Goal: Task Accomplishment & Management: Manage account settings

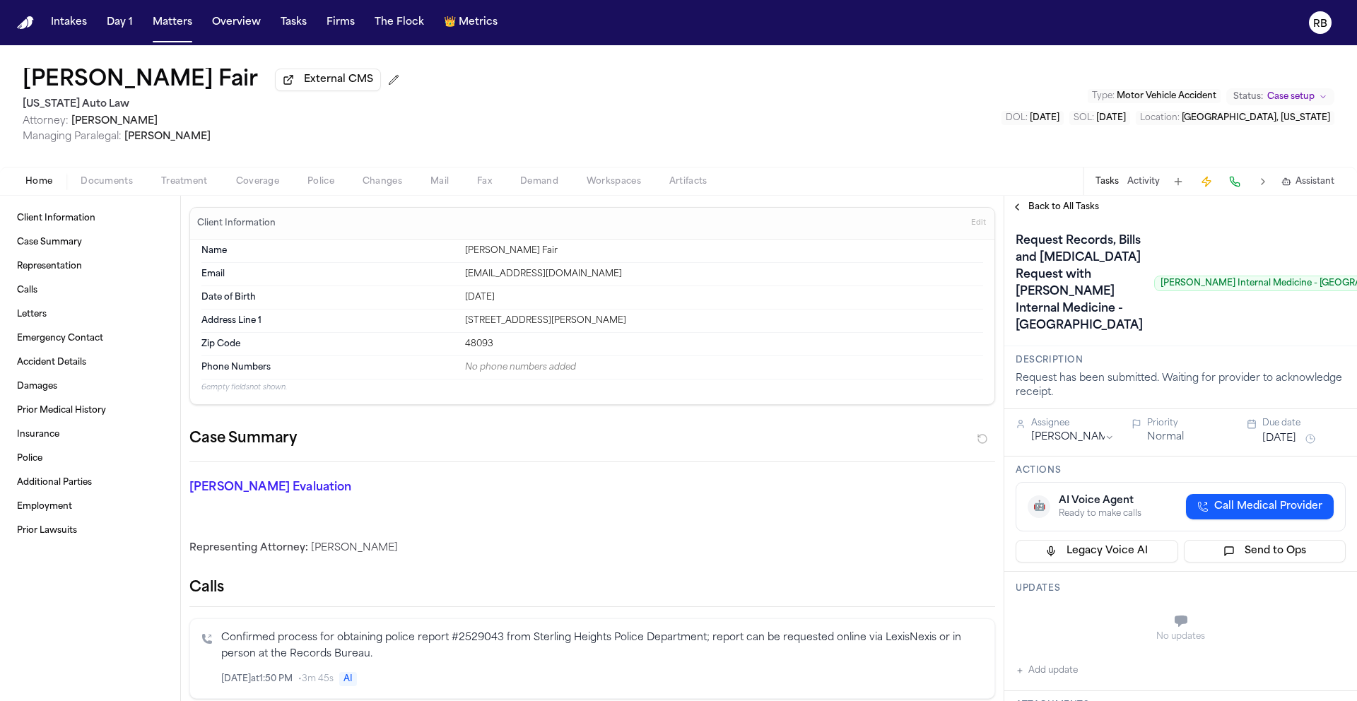
click at [490, 185] on span "Fax" at bounding box center [484, 181] width 15 height 11
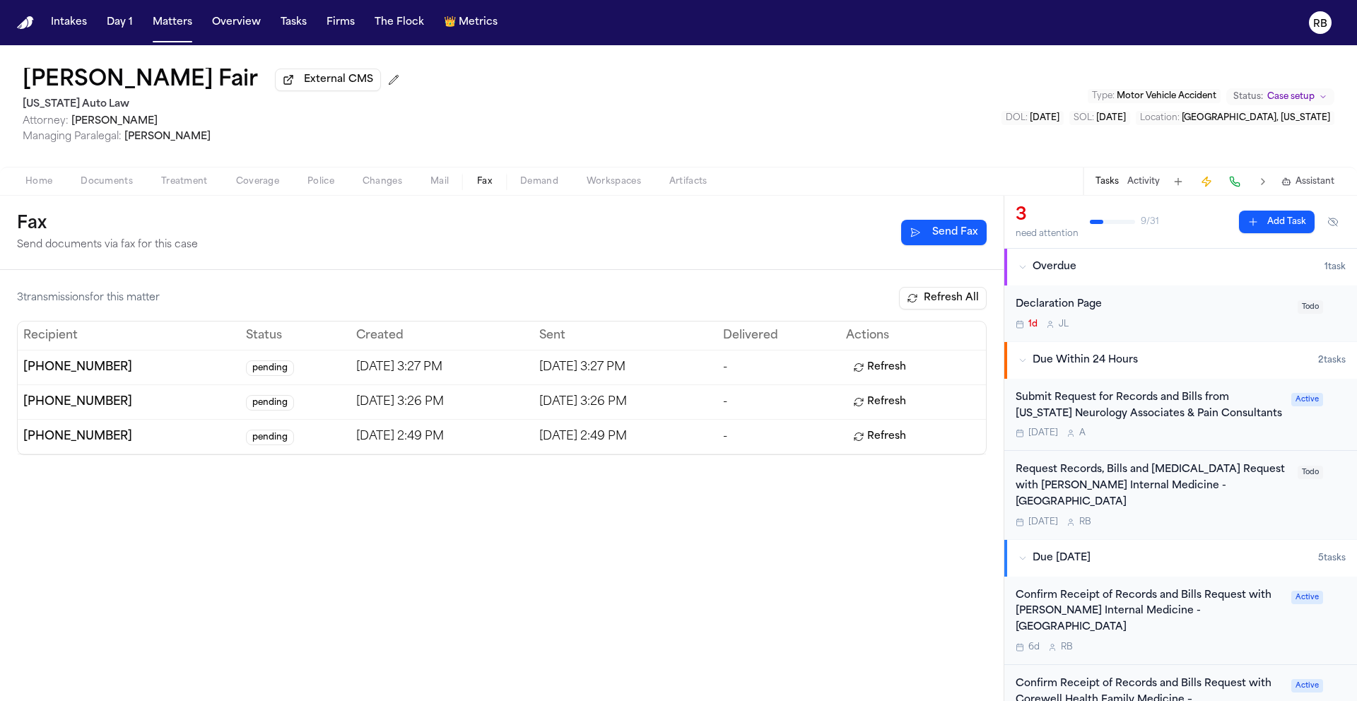
click at [947, 239] on button "Send Fax" at bounding box center [944, 232] width 86 height 25
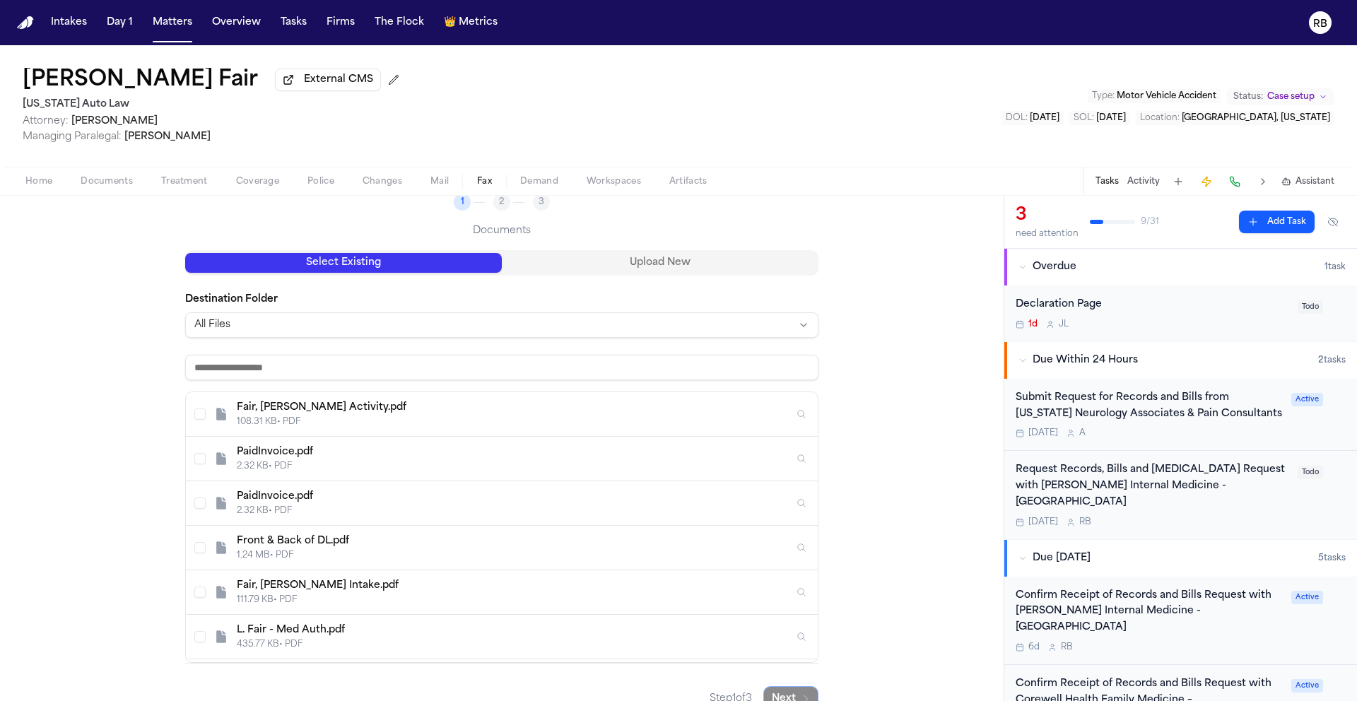
scroll to position [146, 0]
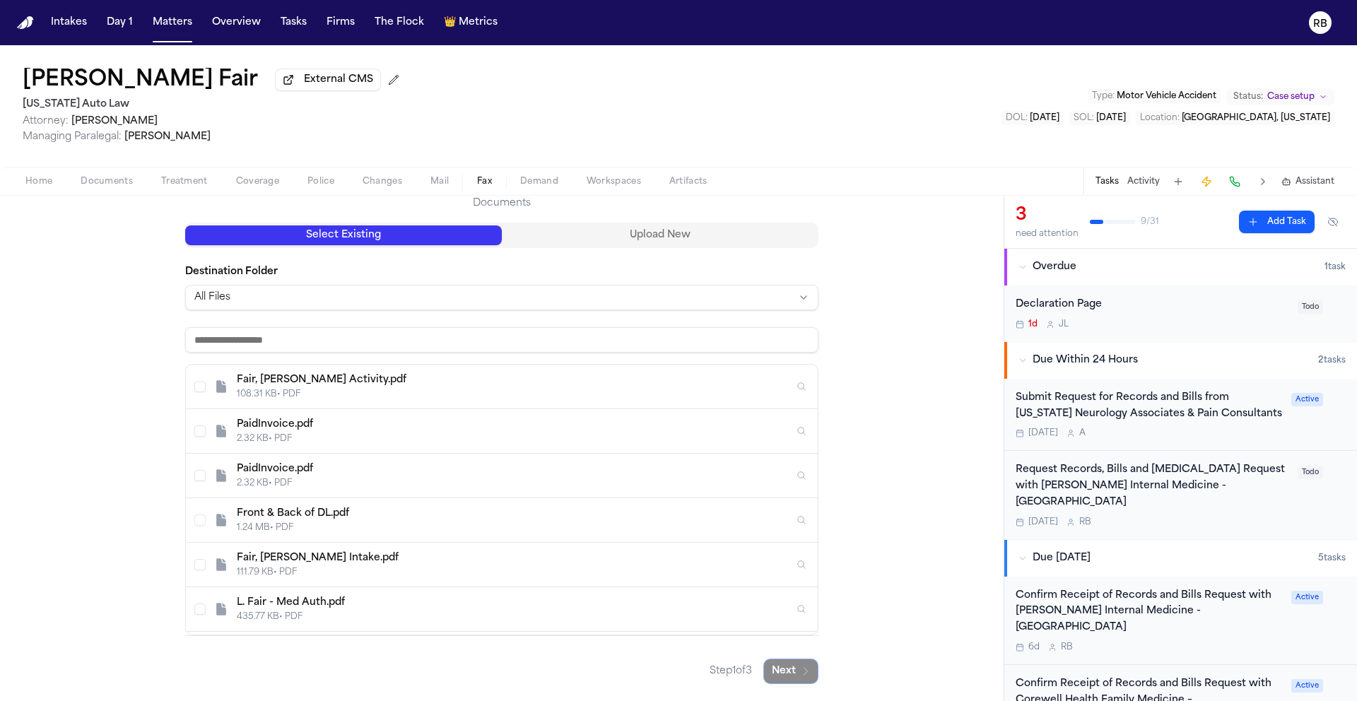
click at [688, 241] on div "Send Fax Follow these steps to select documents and send them via fax. 1 2 3 Do…" at bounding box center [501, 398] width 633 height 572
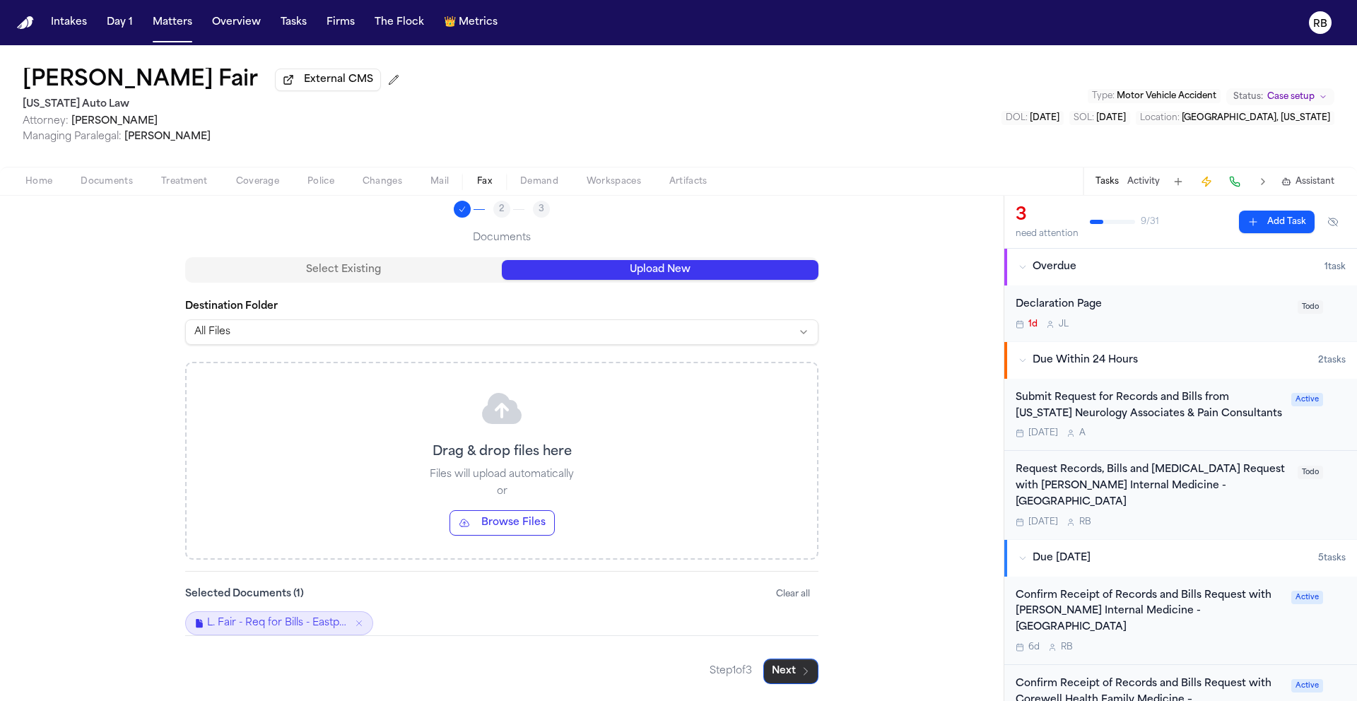
click at [790, 672] on button "Next" at bounding box center [791, 671] width 55 height 25
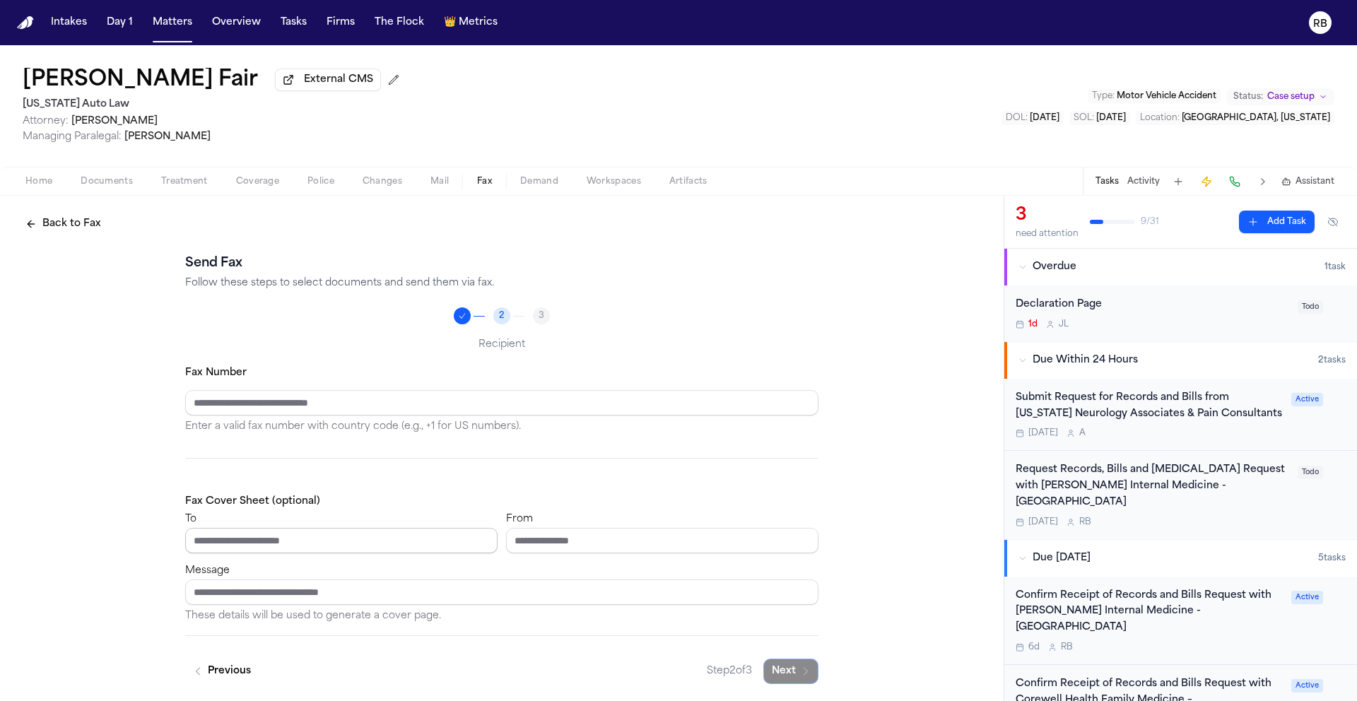
click at [336, 539] on input "To" at bounding box center [341, 540] width 312 height 25
type input "**********"
click at [942, 509] on div "**********" at bounding box center [502, 447] width 1004 height 507
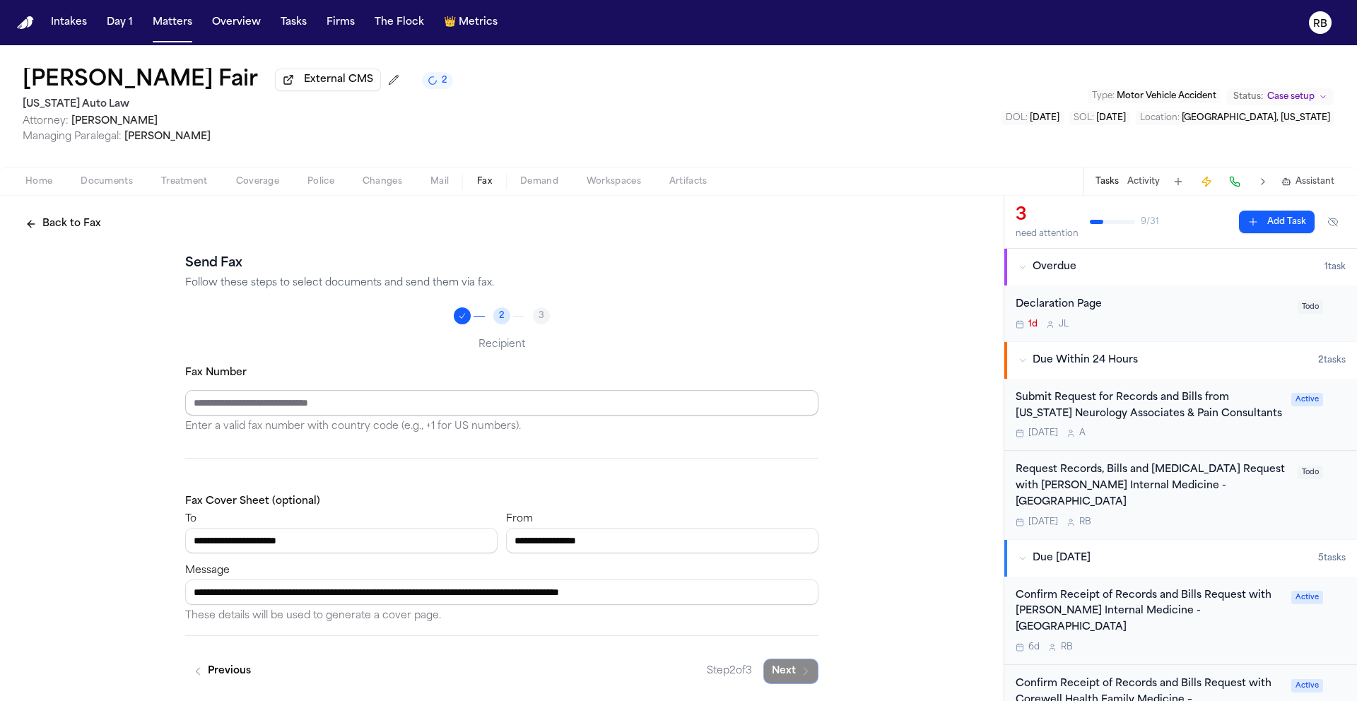
click at [339, 411] on input "Fax Number" at bounding box center [501, 402] width 633 height 25
type input "**********"
click at [788, 678] on button "Next" at bounding box center [791, 671] width 55 height 25
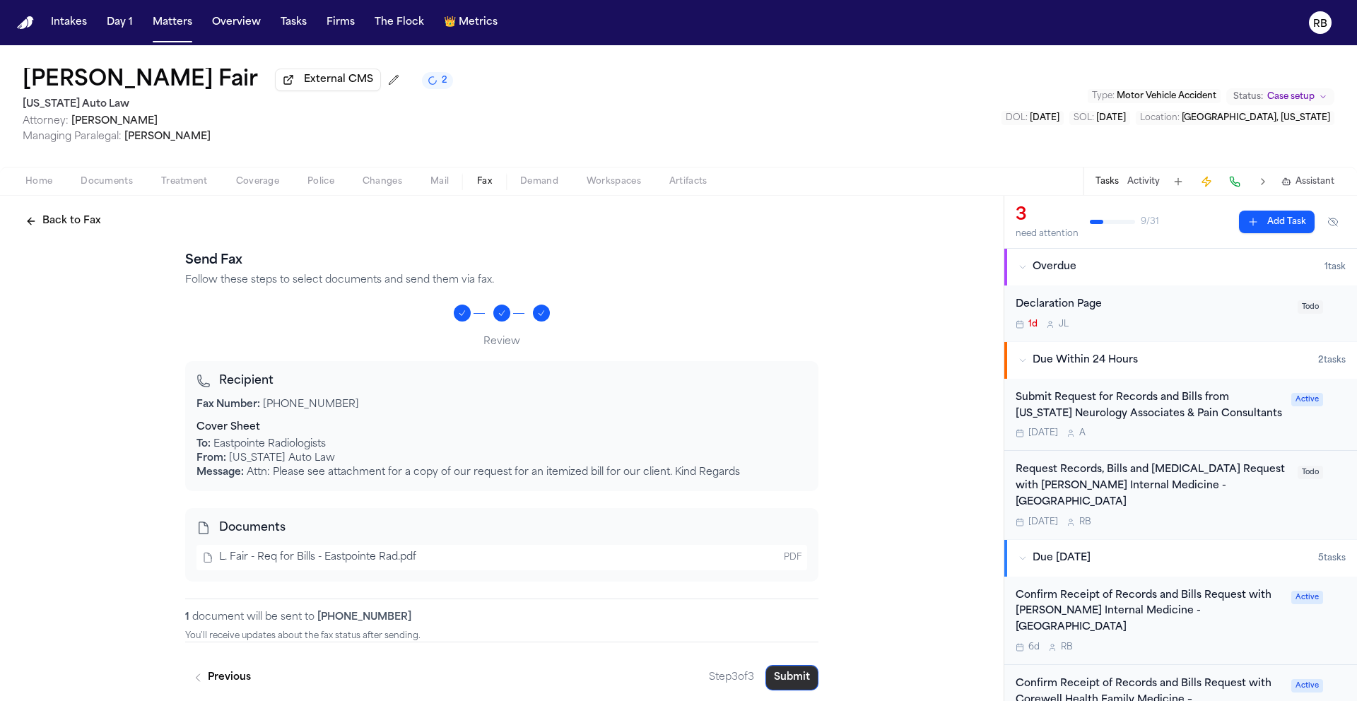
click at [795, 674] on button "Submit" at bounding box center [792, 677] width 53 height 25
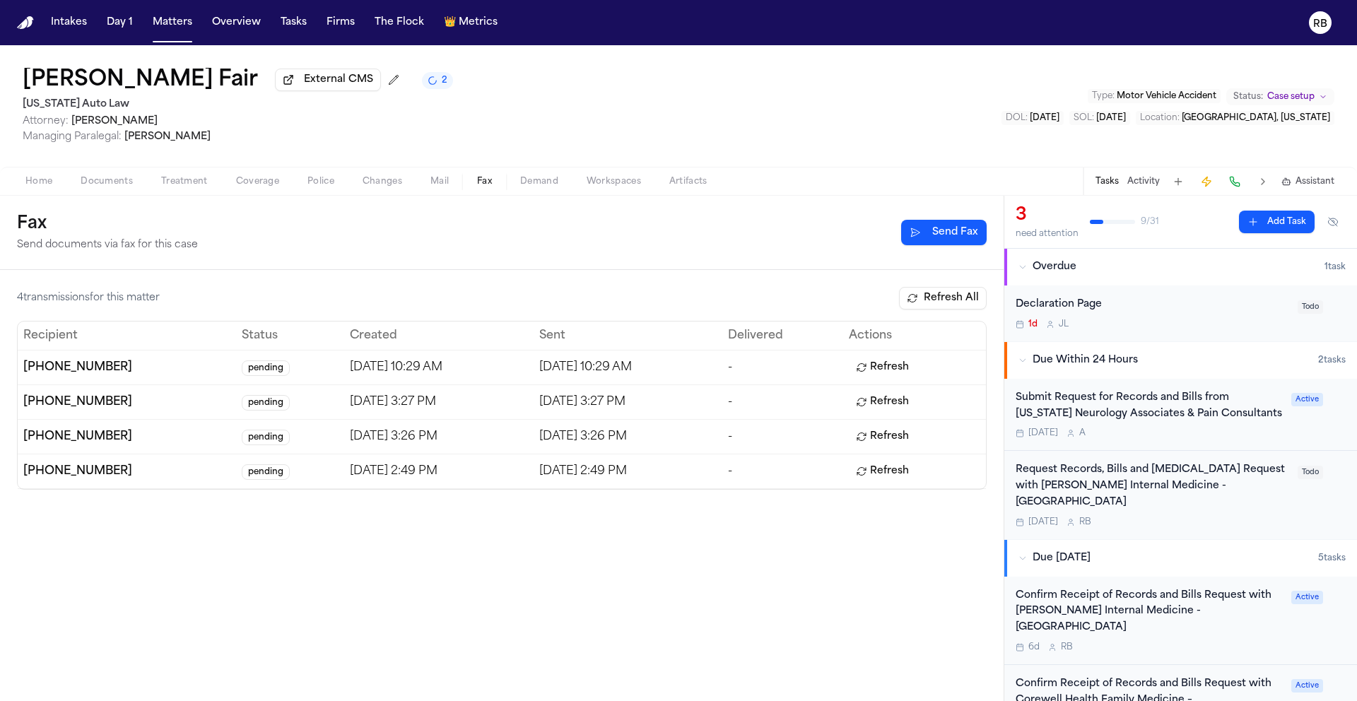
click at [899, 365] on button "Refresh" at bounding box center [882, 367] width 67 height 23
click at [974, 308] on button "Refresh All" at bounding box center [943, 298] width 88 height 23
click at [860, 601] on div "4 transmission s for this matter Refresh All Recipient Status Created Sent Deli…" at bounding box center [502, 485] width 1004 height 431
click at [878, 612] on div "4 transmission s for this matter Refresh All Recipient Status Created Sent Deli…" at bounding box center [502, 485] width 1004 height 431
click at [393, 241] on div "Fax Send documents via fax for this case Send Fax" at bounding box center [502, 233] width 970 height 40
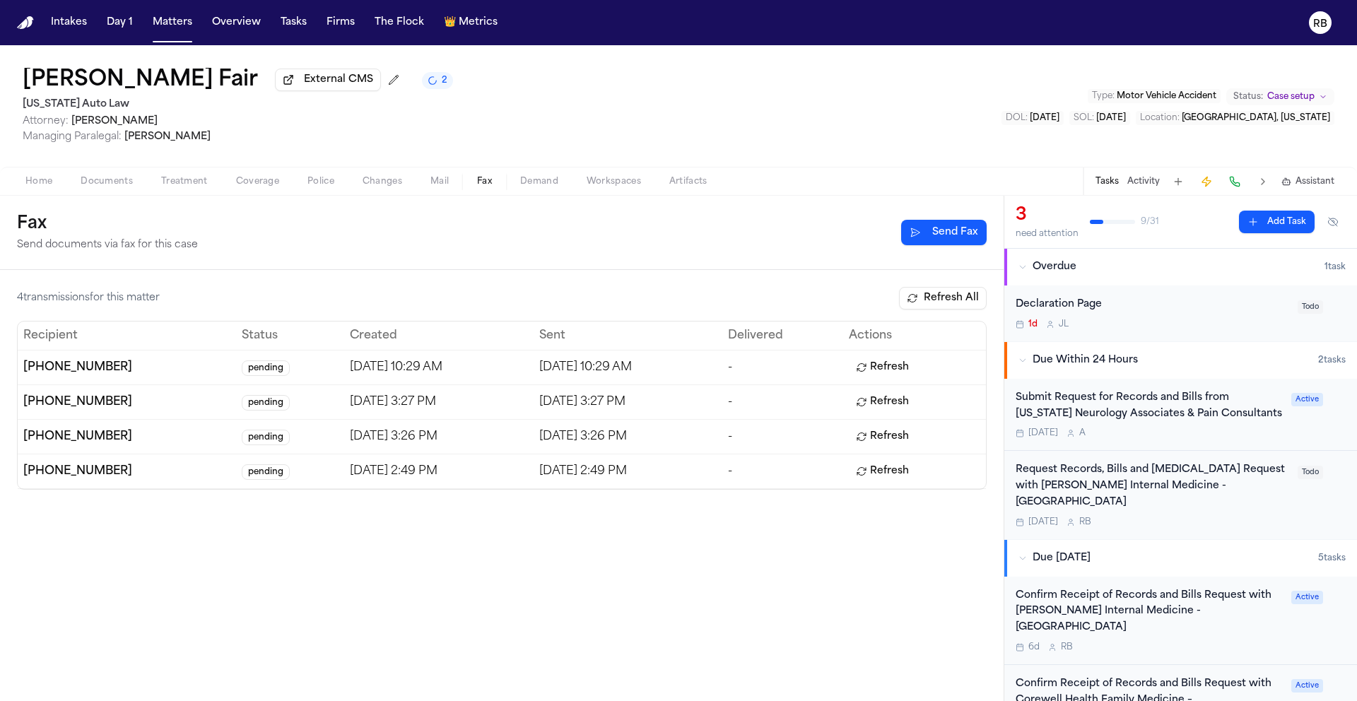
click at [980, 304] on button "Refresh All" at bounding box center [943, 298] width 88 height 23
click at [912, 373] on button "Refresh" at bounding box center [882, 367] width 67 height 23
click at [752, 560] on div "4 transmission s for this matter Refresh All Recipient Status Created Sent Deli…" at bounding box center [502, 485] width 1004 height 431
click at [908, 373] on button "Refresh" at bounding box center [882, 367] width 67 height 23
click at [901, 593] on div "4 transmission s for this matter Refresh All Recipient Status Created Sent Deli…" at bounding box center [502, 485] width 1004 height 431
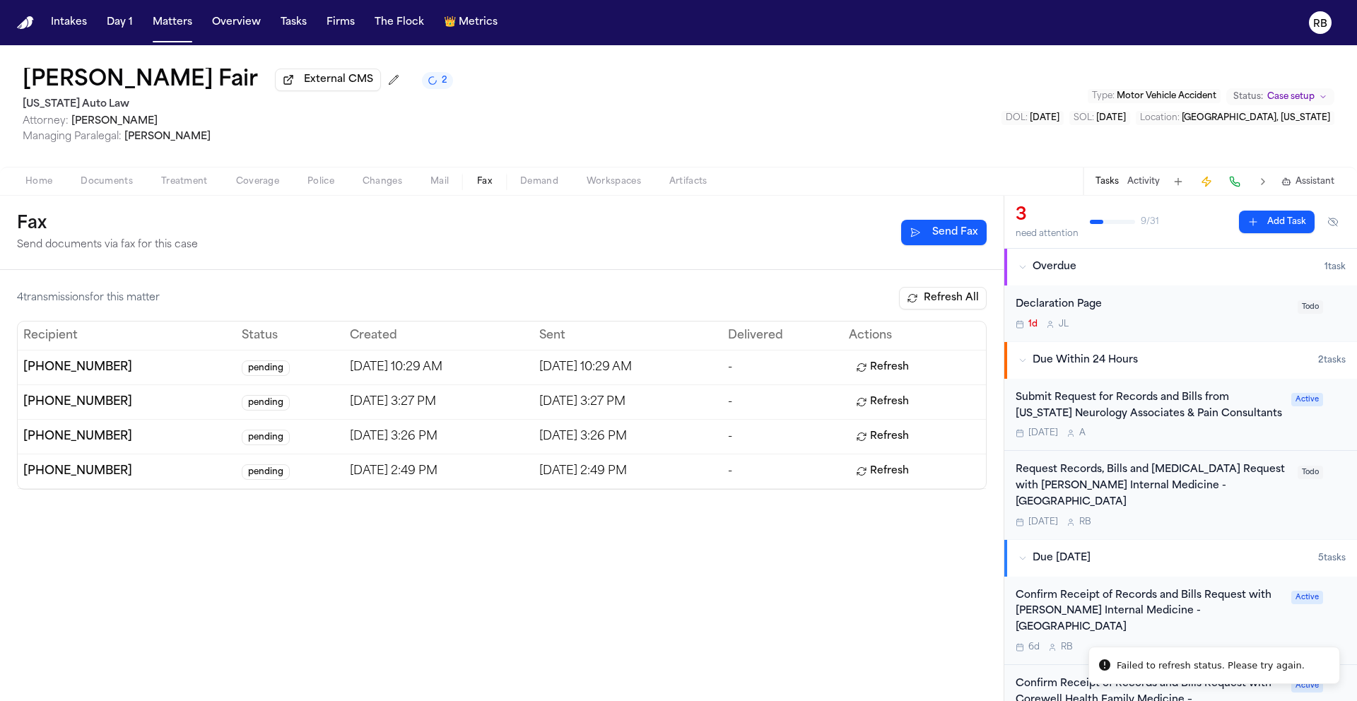
click at [942, 295] on button "Refresh All" at bounding box center [943, 298] width 88 height 23
click at [964, 304] on button "Refresh All" at bounding box center [943, 298] width 88 height 23
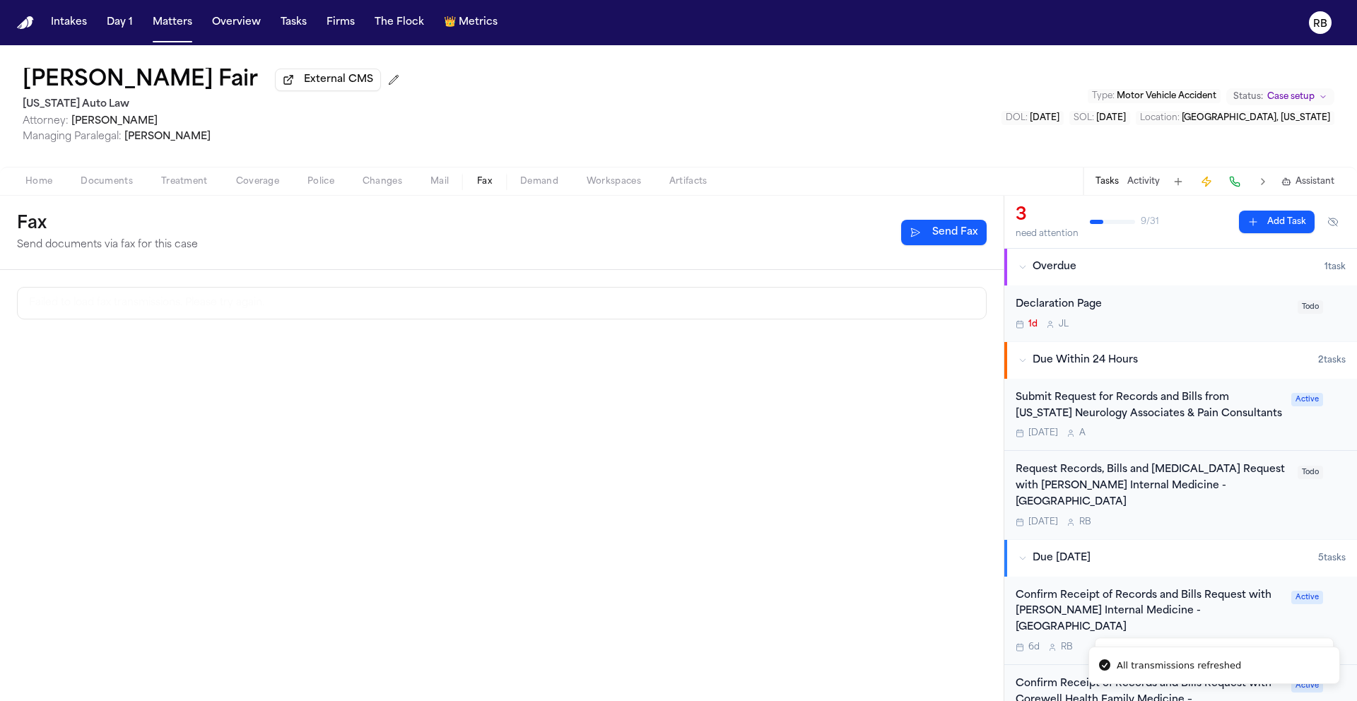
click at [469, 411] on div "Failed to load fax transmissions. Please try again." at bounding box center [502, 485] width 1004 height 431
click at [537, 87] on div "Latanya Fair External CMS Michigan Auto Law Attorney: Christopher Hunter Managi…" at bounding box center [678, 106] width 1357 height 122
click at [822, 112] on div "Latanya Fair External CMS Michigan Auto Law Attorney: Christopher Hunter Managi…" at bounding box center [678, 106] width 1357 height 122
click at [476, 179] on button "Fax" at bounding box center [484, 181] width 43 height 17
click at [587, 112] on div "Latanya Fair External CMS Michigan Auto Law Attorney: Christopher Hunter Managi…" at bounding box center [678, 106] width 1357 height 122
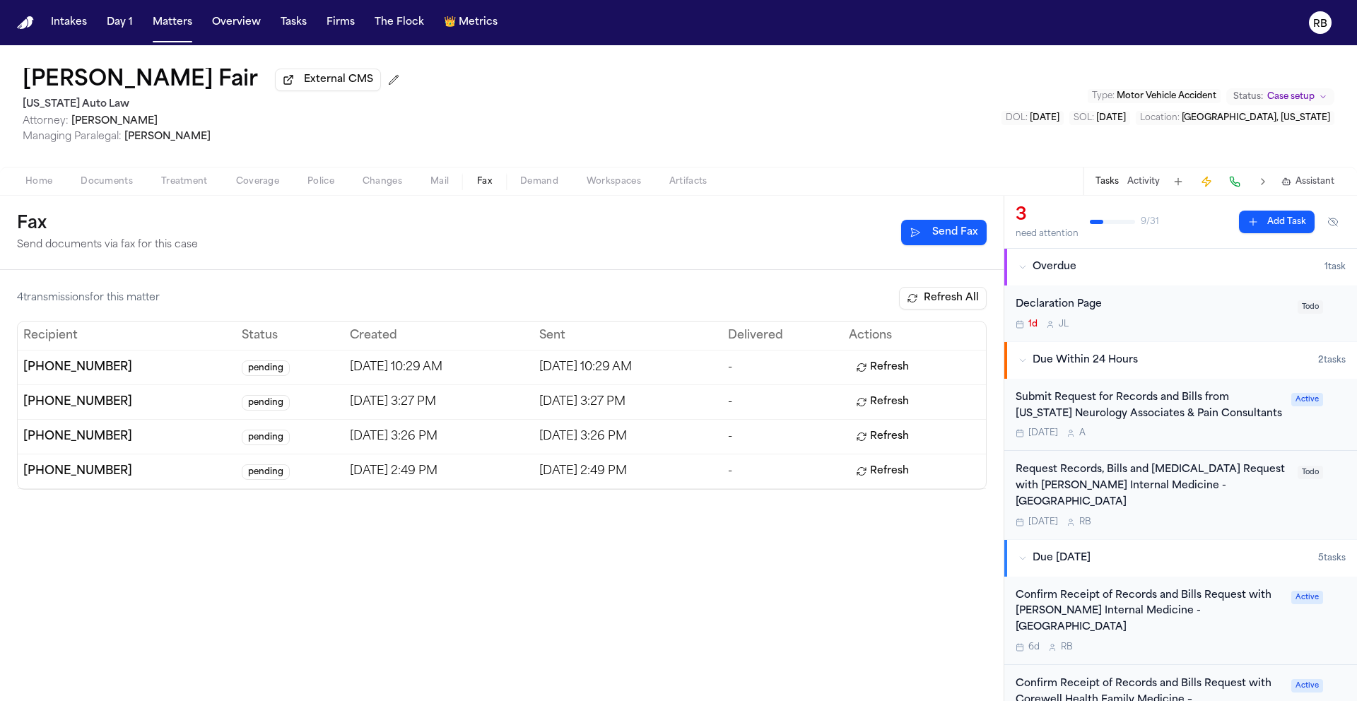
click at [961, 308] on button "Refresh All" at bounding box center [943, 298] width 88 height 23
click at [877, 371] on button "Refresh" at bounding box center [882, 367] width 67 height 23
click at [1273, 501] on div "Request Records, Bills and [MEDICAL_DATA] Request with [PERSON_NAME] Internal M…" at bounding box center [1153, 494] width 274 height 65
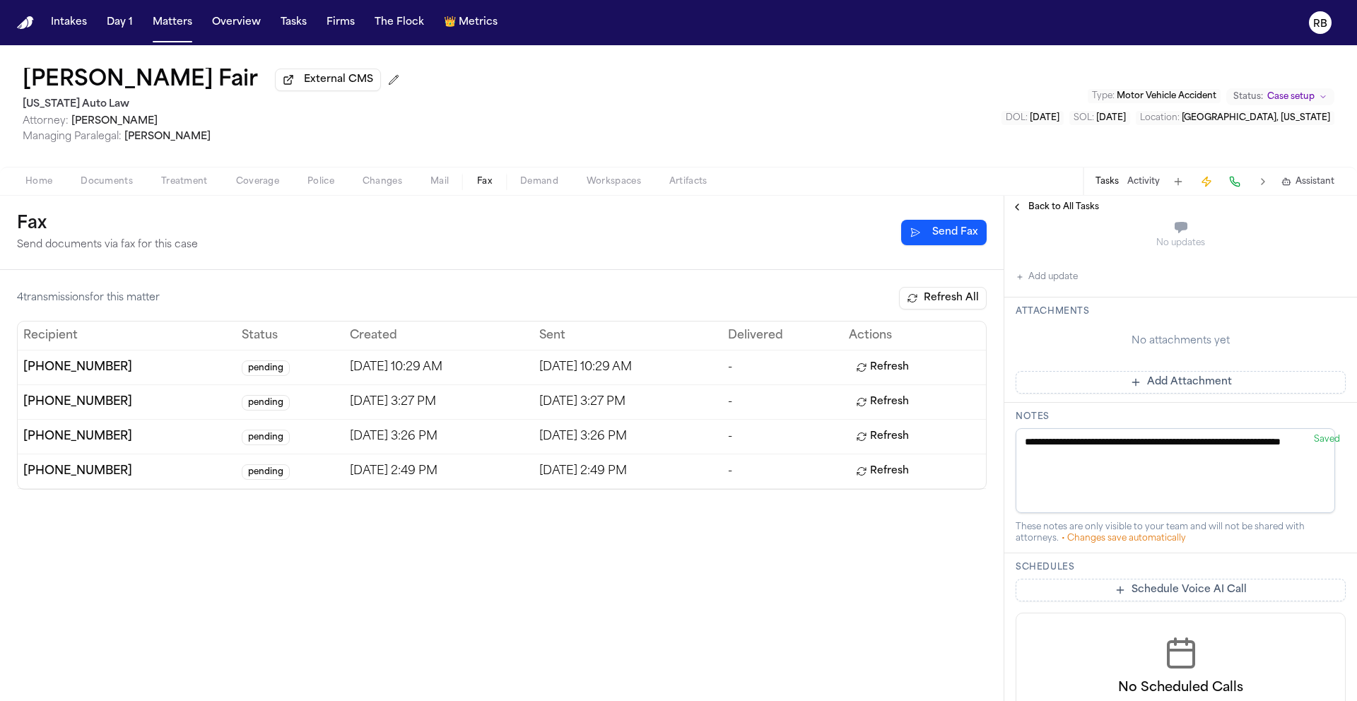
scroll to position [395, 0]
click at [1241, 392] on button "Add Attachment" at bounding box center [1181, 381] width 330 height 23
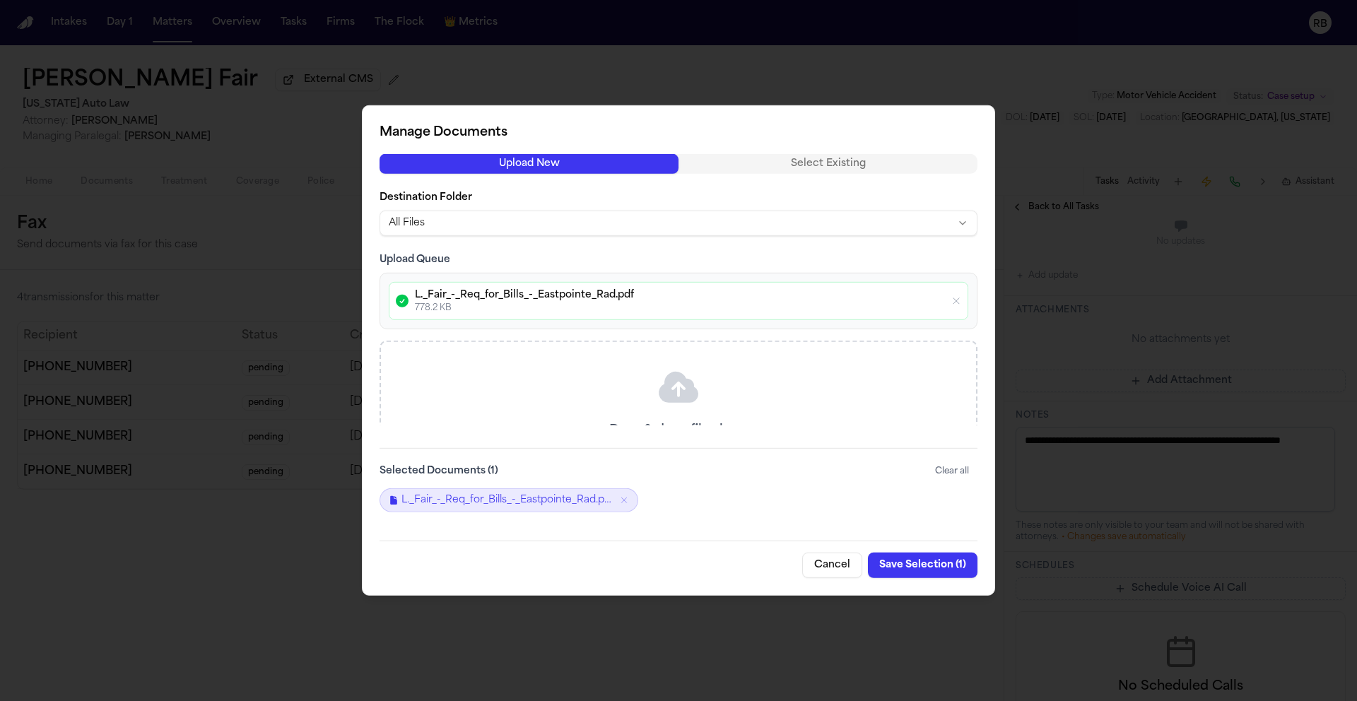
click at [929, 567] on button "Save Selection ( 1 )" at bounding box center [923, 565] width 110 height 25
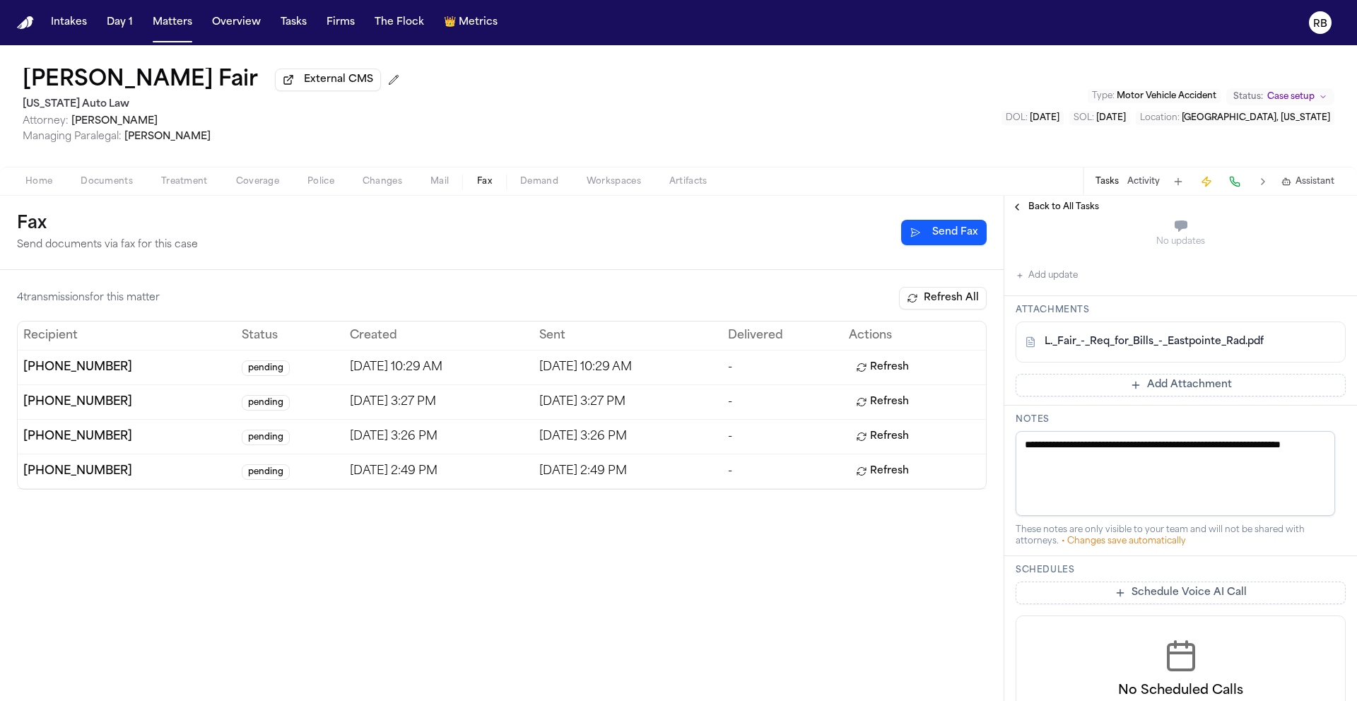
click at [1054, 284] on button "Add update" at bounding box center [1047, 275] width 62 height 17
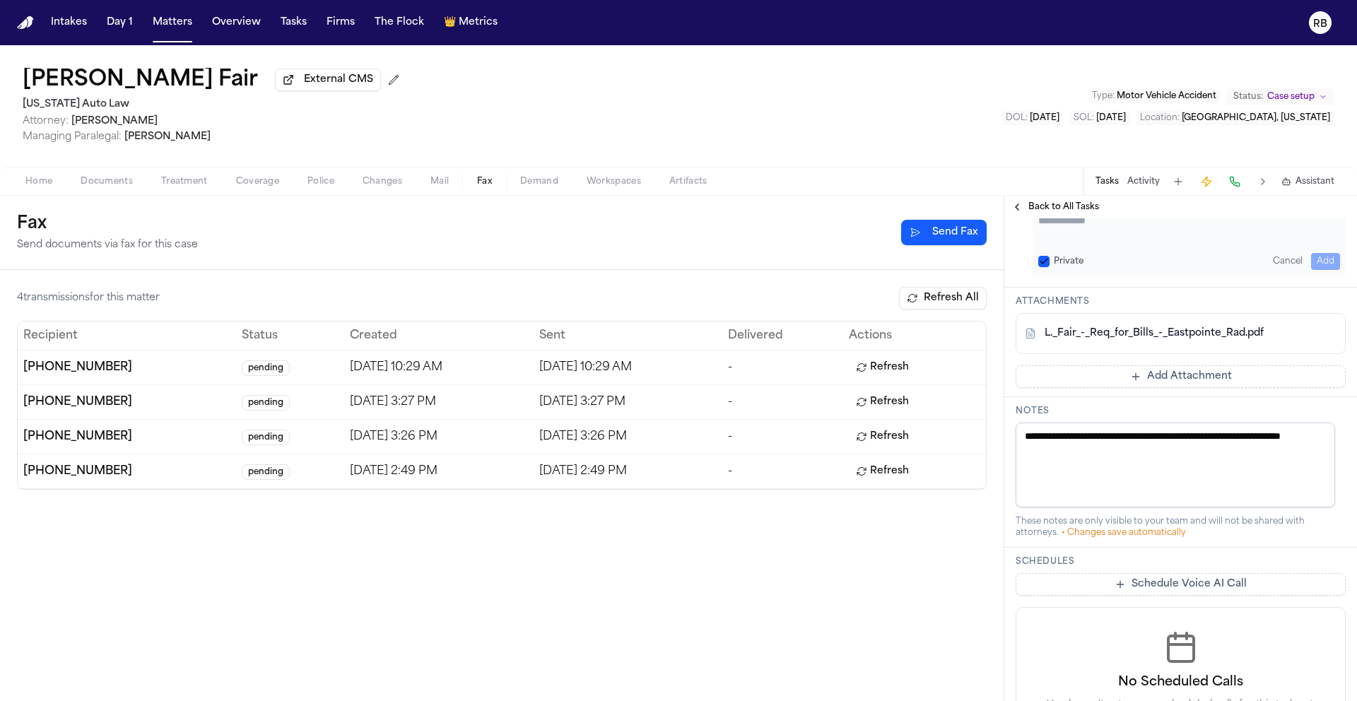
click at [1118, 242] on textarea "Add your update" at bounding box center [1190, 228] width 302 height 28
type textarea "**********"
click at [1311, 270] on button "Add" at bounding box center [1325, 261] width 29 height 17
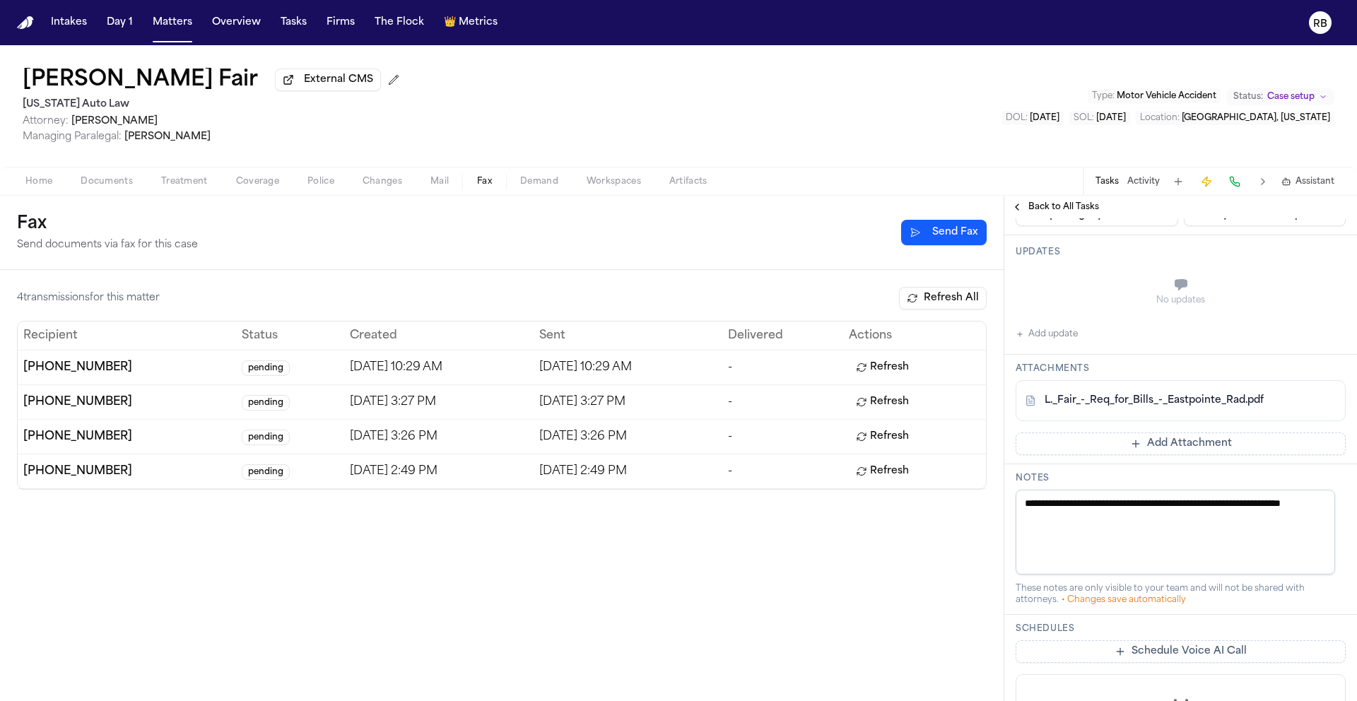
scroll to position [394, 0]
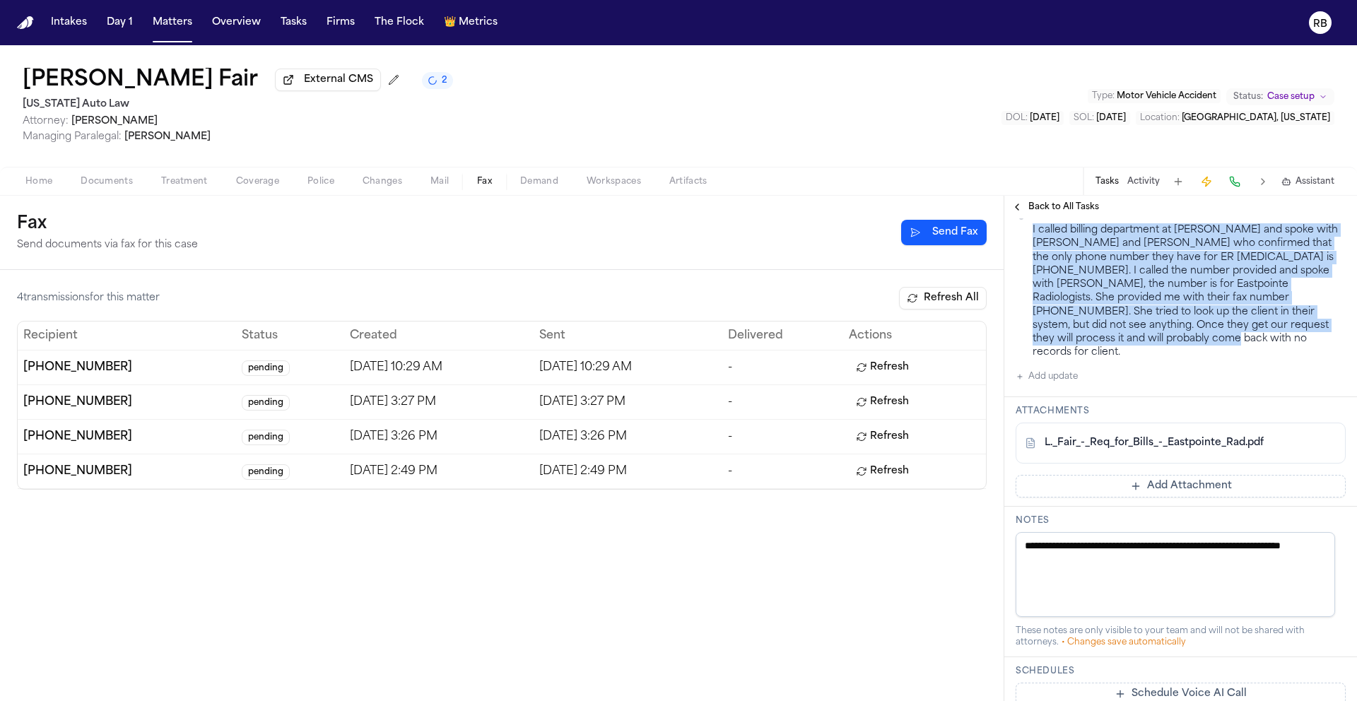
drag, startPoint x: 1147, startPoint y: 446, endPoint x: 1066, endPoint y: 334, distance: 138.3
click at [1031, 337] on div "Richelle Bauman • Oct 1, 2025 10:56 AM EDT • Private I called billing departmen…" at bounding box center [1181, 284] width 330 height 151
copy div "I called billing department at Henry Ford and spoke with Deanna and Brittany wh…"
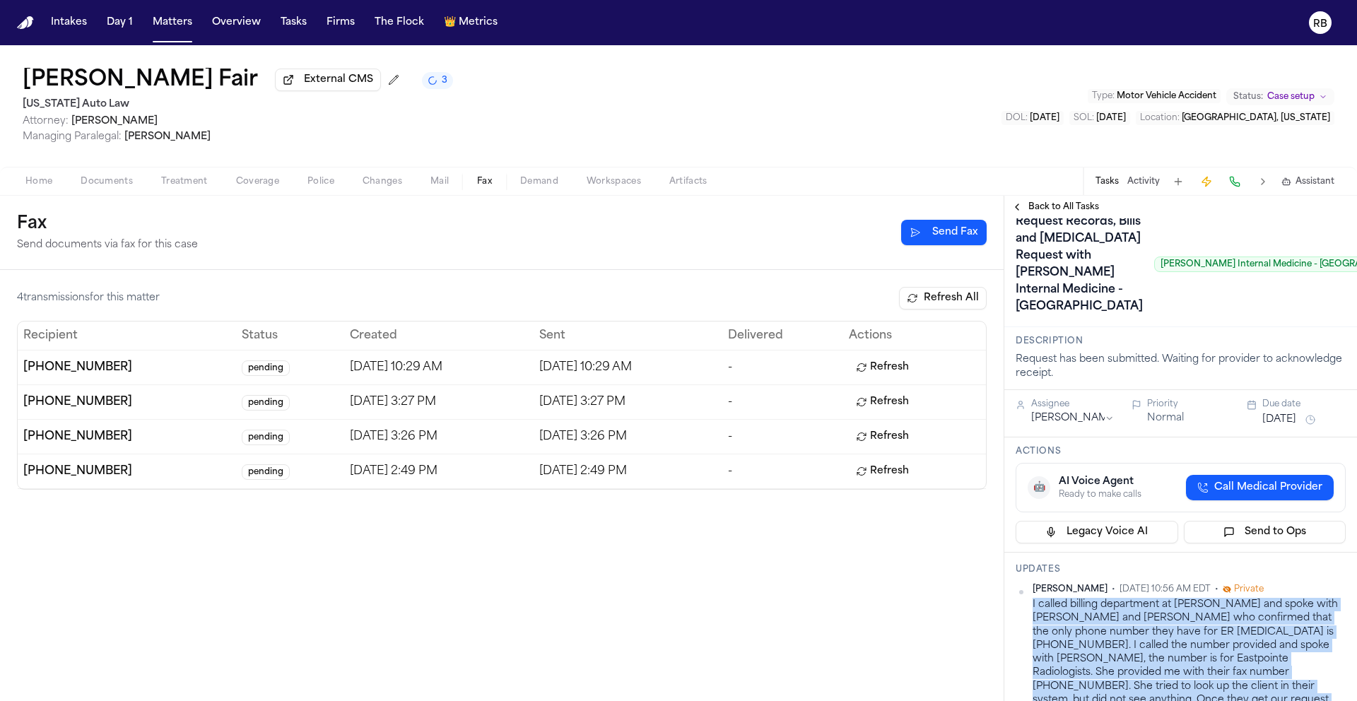
scroll to position [0, 0]
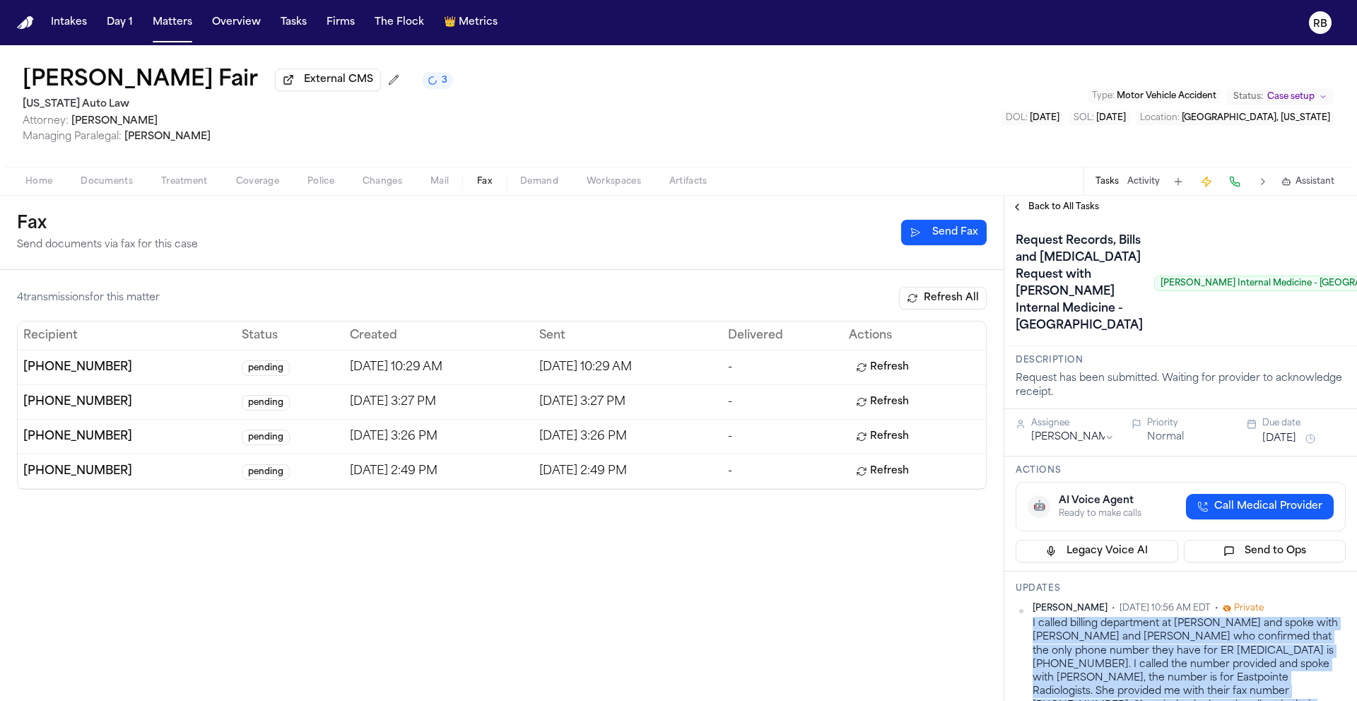
click at [185, 183] on span "Treatment" at bounding box center [184, 181] width 47 height 11
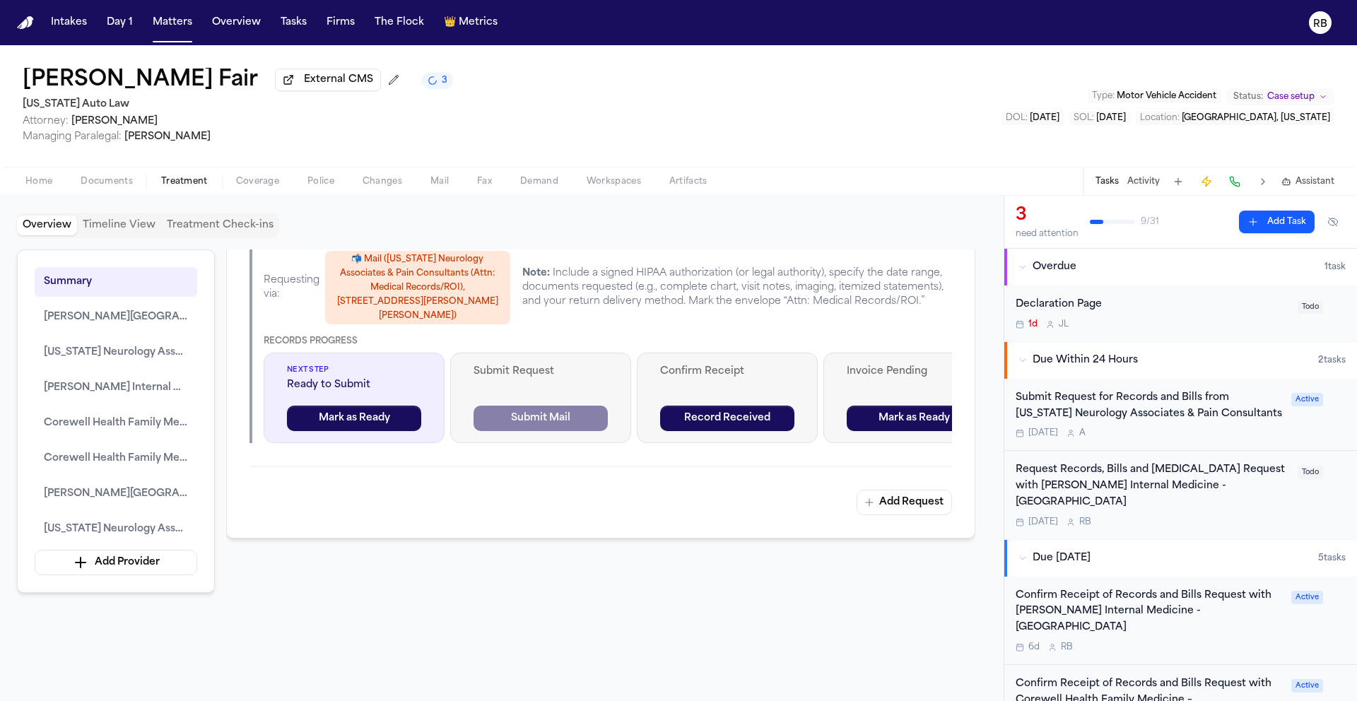
scroll to position [5196, 0]
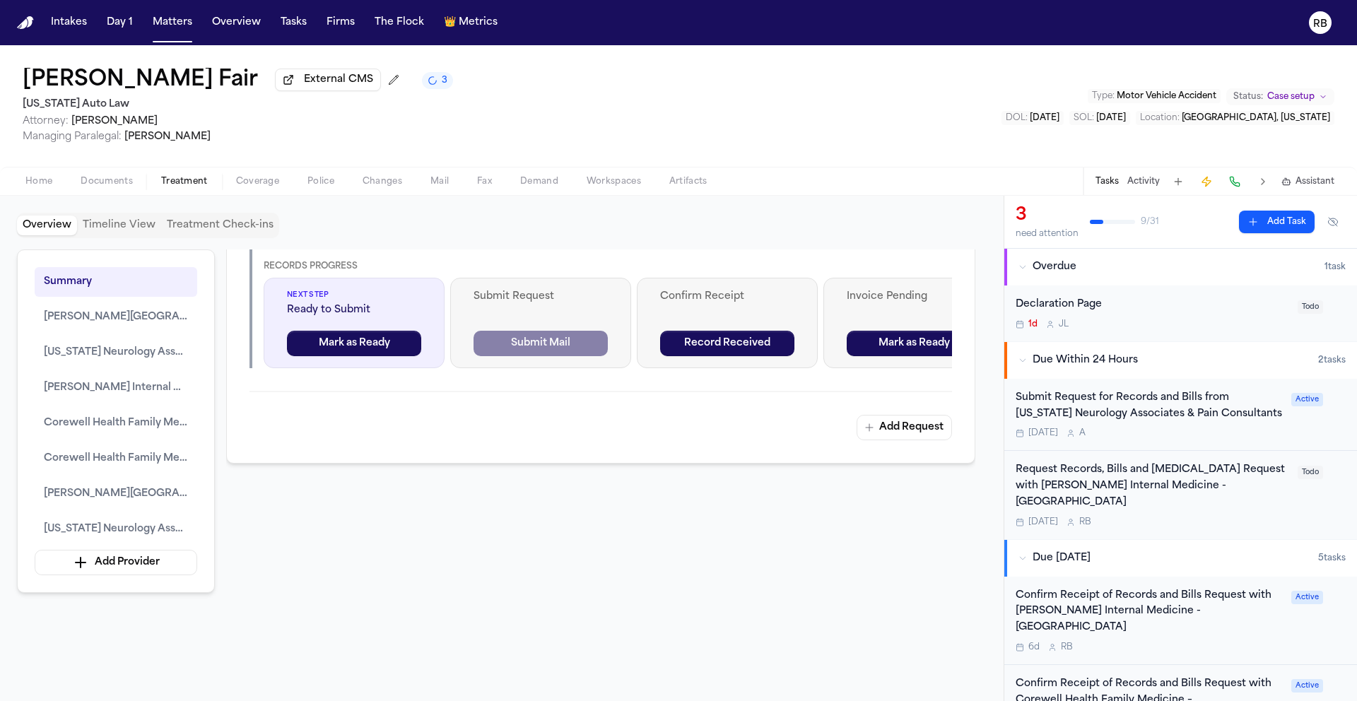
click at [1270, 498] on div "Request Records, Bills and Radiology Request with Henry Ford Internal Medicine …" at bounding box center [1153, 494] width 274 height 65
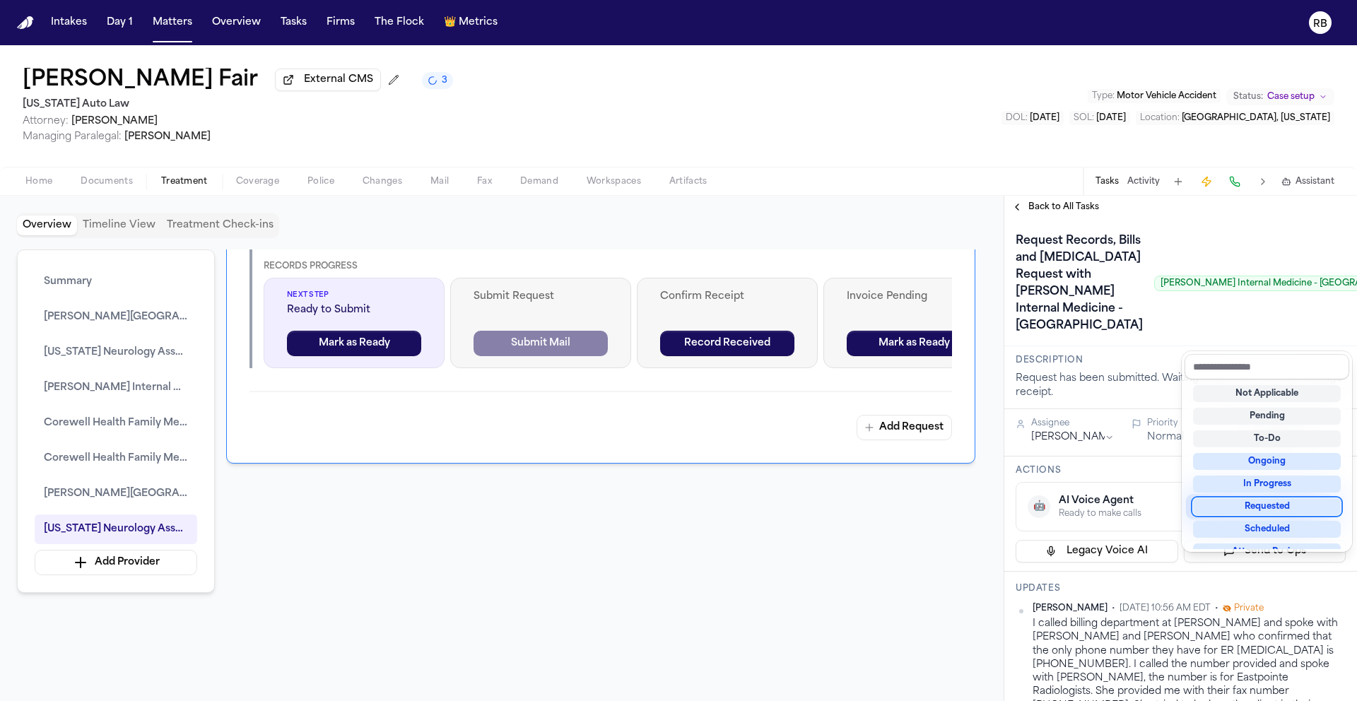
click at [1294, 501] on div "Requested" at bounding box center [1267, 506] width 148 height 17
click at [1157, 337] on div "Request Records, Bills and Radiology Request with Henry Ford Internal Medicine …" at bounding box center [1181, 283] width 330 height 107
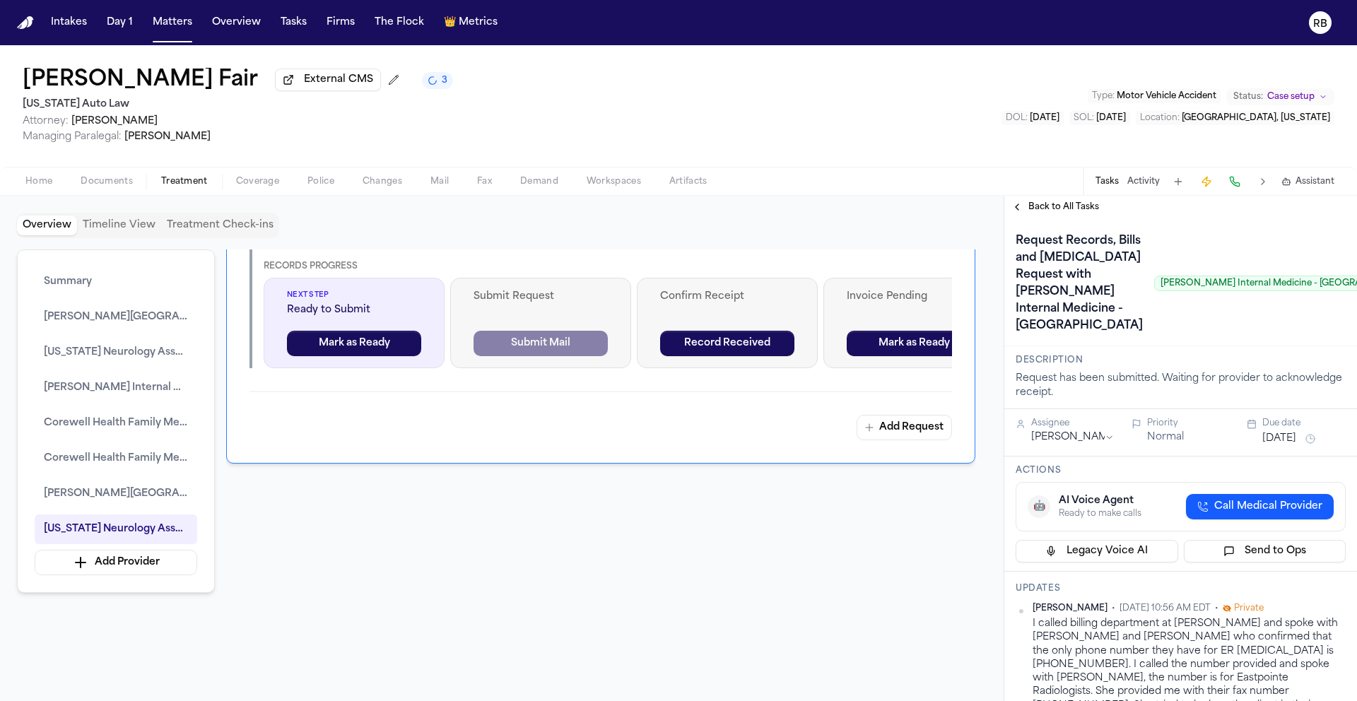
click at [1287, 446] on button "Oct 1, 2025" at bounding box center [1280, 439] width 34 height 14
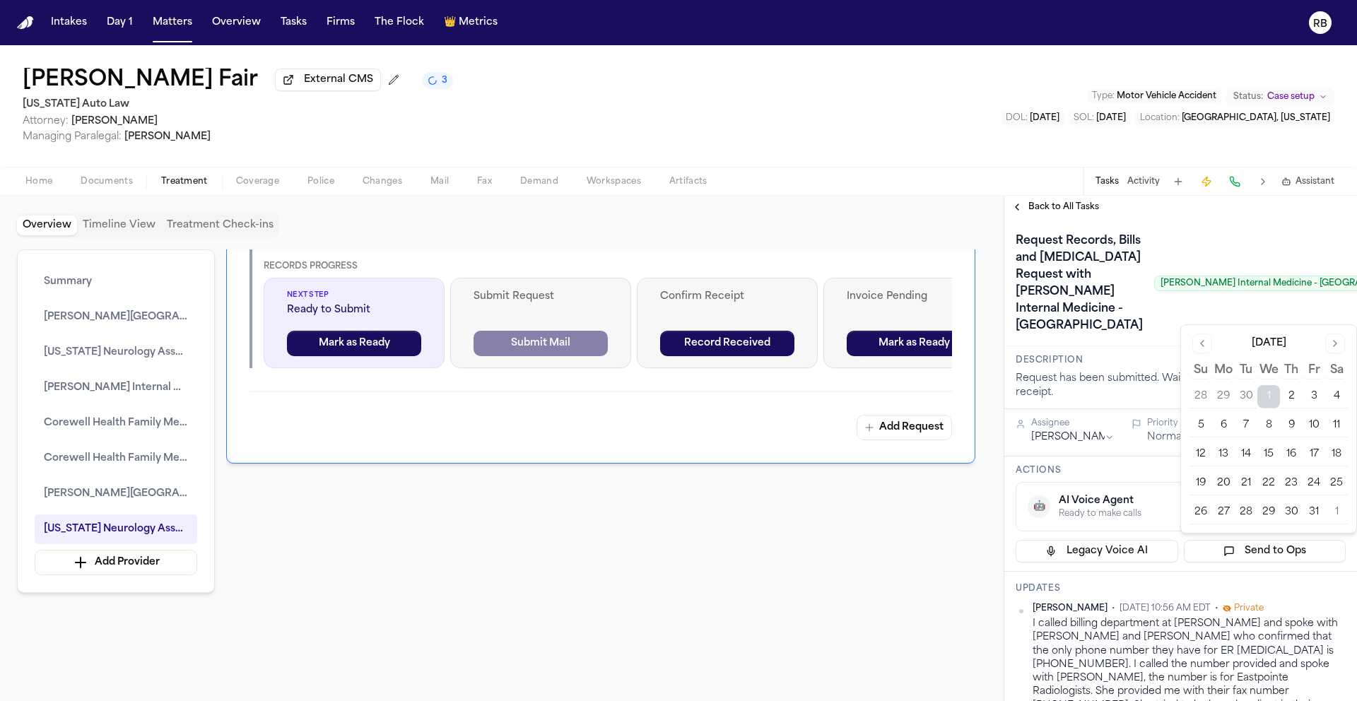
click at [1273, 428] on button "8" at bounding box center [1269, 425] width 23 height 23
click at [1136, 337] on div "Request Records, Bills and Radiology Request with Henry Ford Internal Medicine …" at bounding box center [1218, 283] width 405 height 107
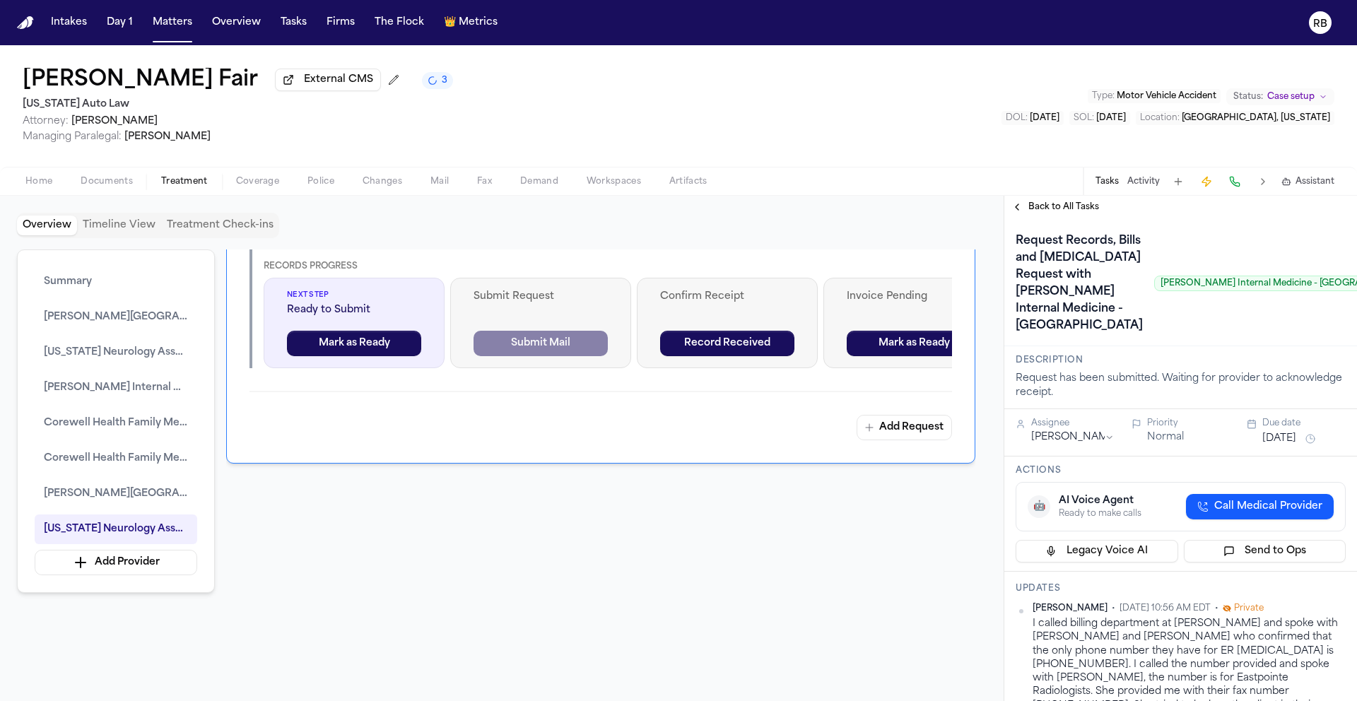
click at [1070, 209] on span "Back to All Tasks" at bounding box center [1064, 206] width 71 height 11
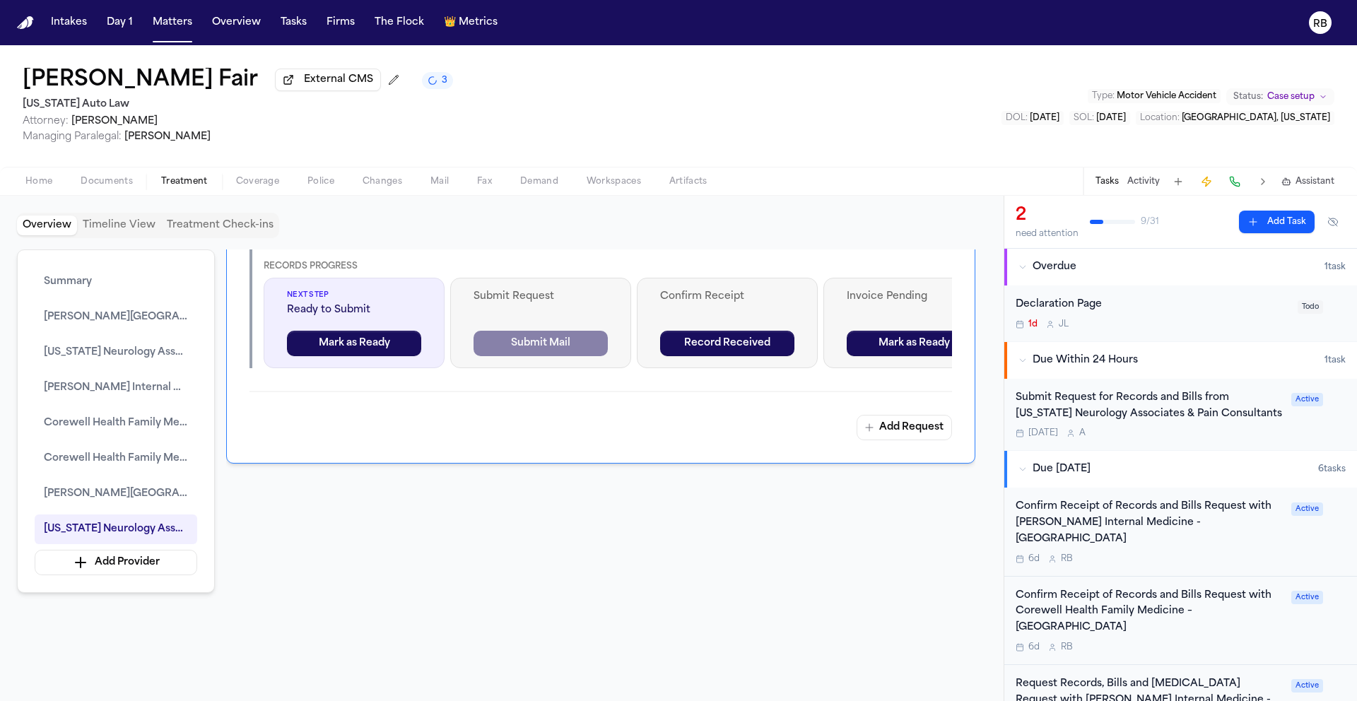
click at [1273, 433] on div "Today A" at bounding box center [1149, 433] width 267 height 11
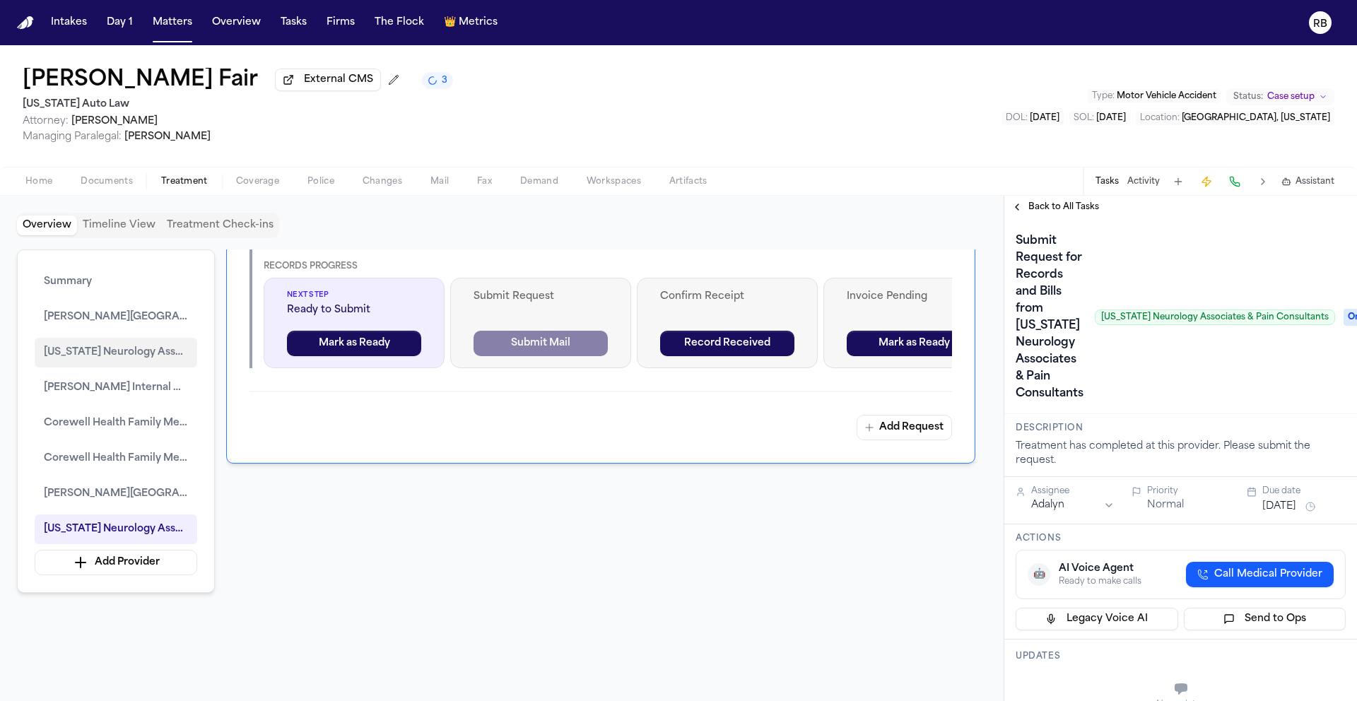
click at [144, 349] on span "Michigan Neurology Associates & Pain Consultants" at bounding box center [116, 352] width 144 height 17
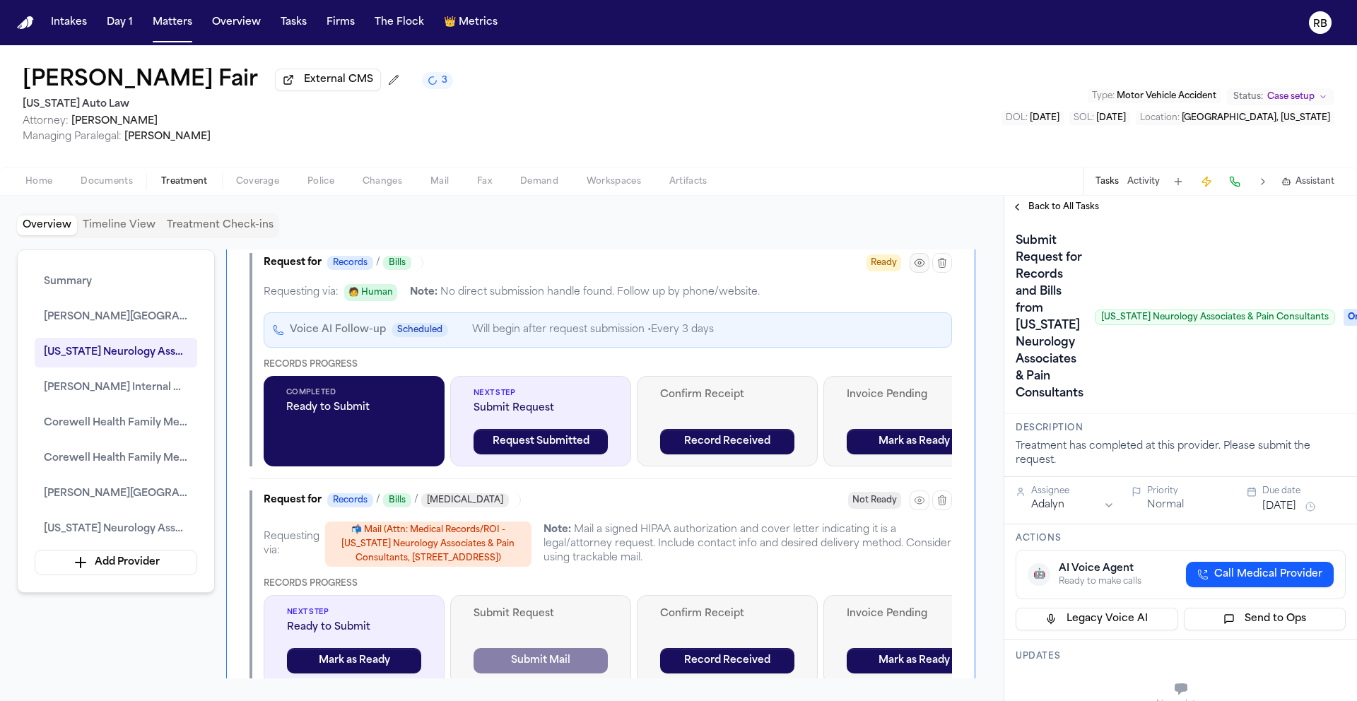
click at [921, 269] on icon "button" at bounding box center [919, 262] width 11 height 11
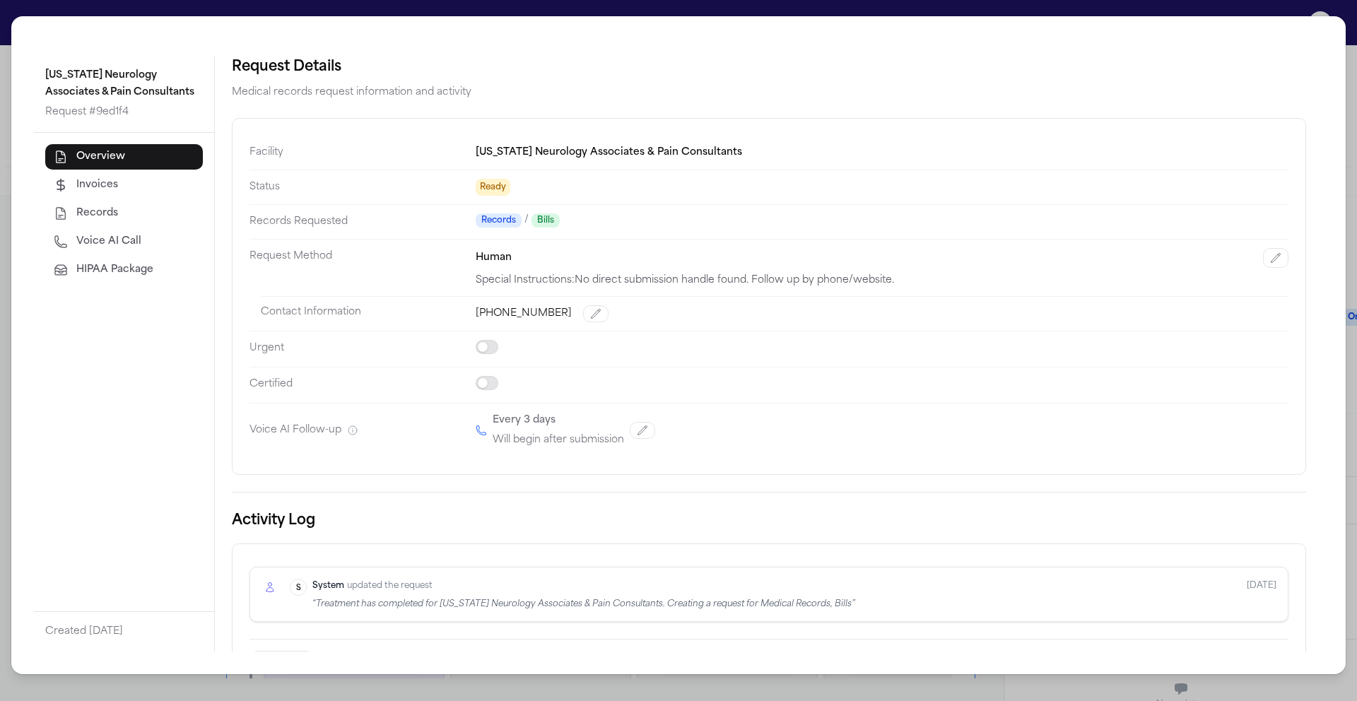
click at [9, 12] on div "Michigan Neurology Associates & Pain Consultants Request # 9ed1f4 Overview Invo…" at bounding box center [678, 350] width 1357 height 701
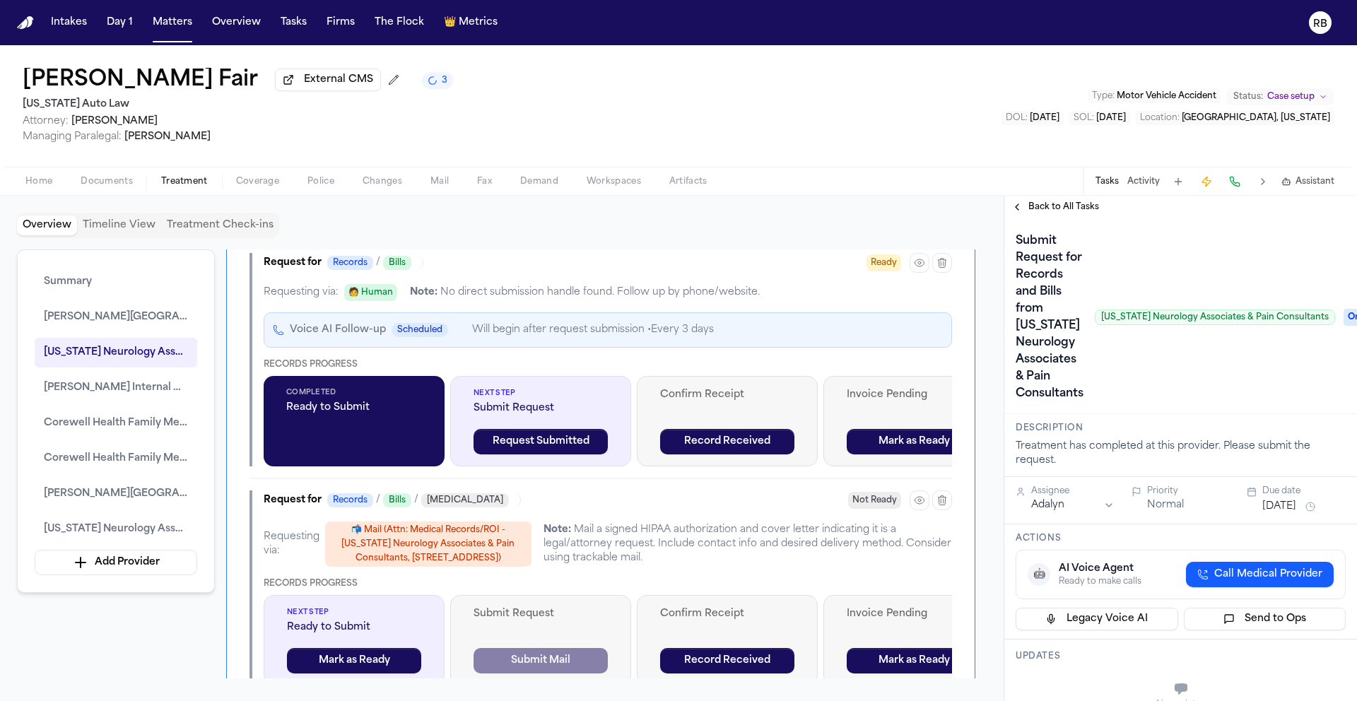
click at [984, 403] on div "Summary Henry Ford Jackson Hospital Michigan Neurology Associates & Pain Consul…" at bounding box center [502, 464] width 970 height 429
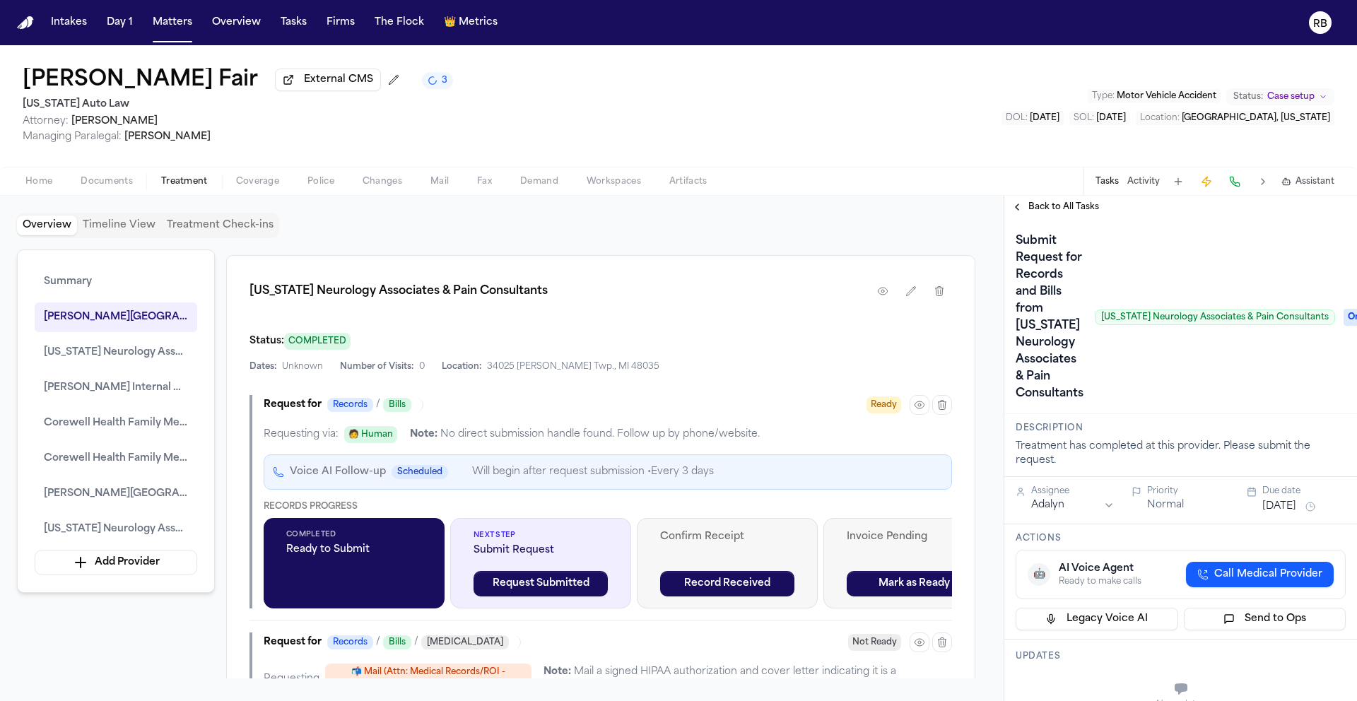
scroll to position [1898, 0]
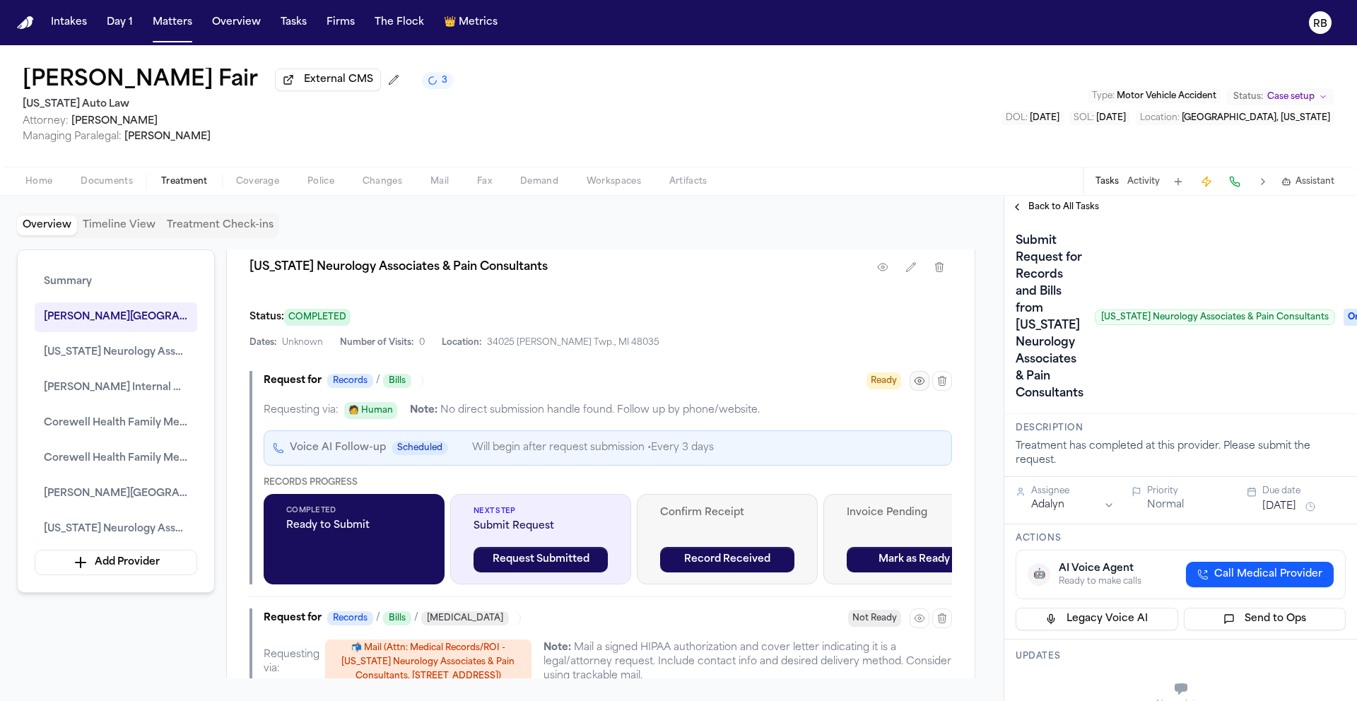
click at [919, 387] on icon "button" at bounding box center [919, 380] width 11 height 11
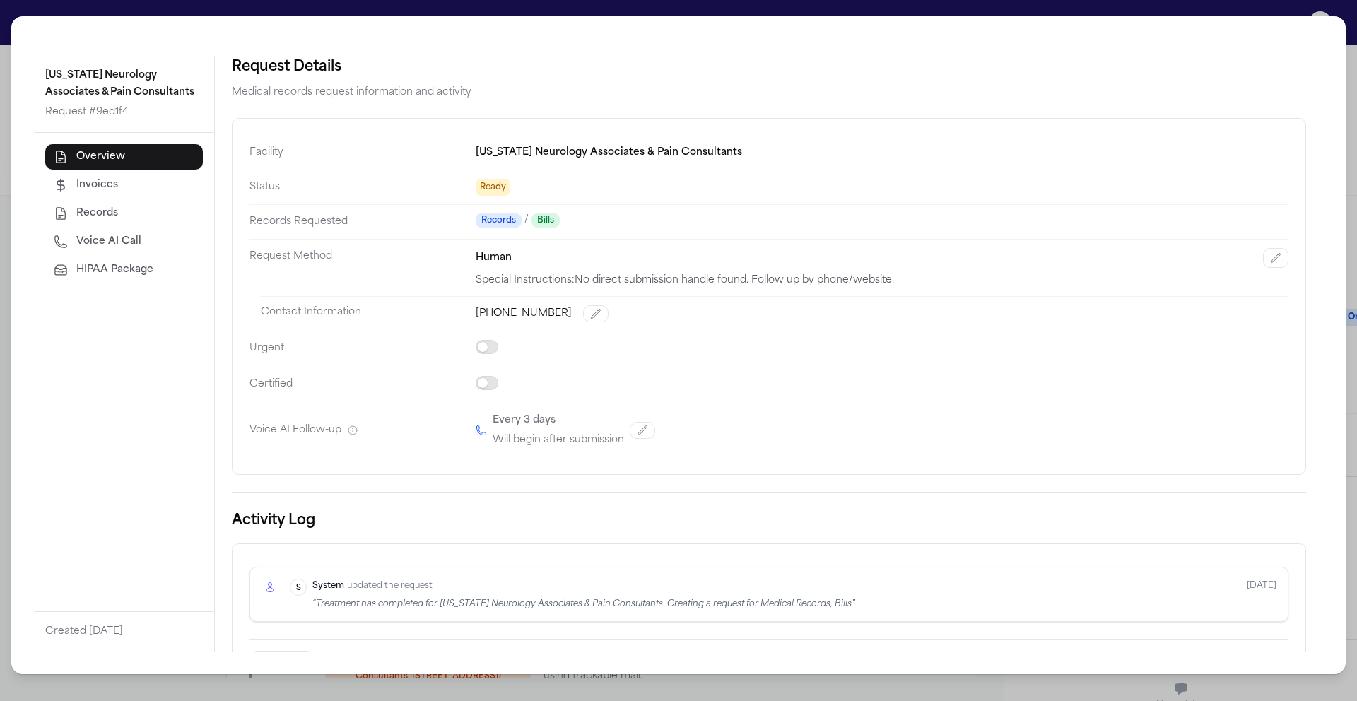
click at [11, 21] on div "Michigan Neurology Associates & Pain Consultants Request # 9ed1f4 Overview Invo…" at bounding box center [678, 350] width 1357 height 701
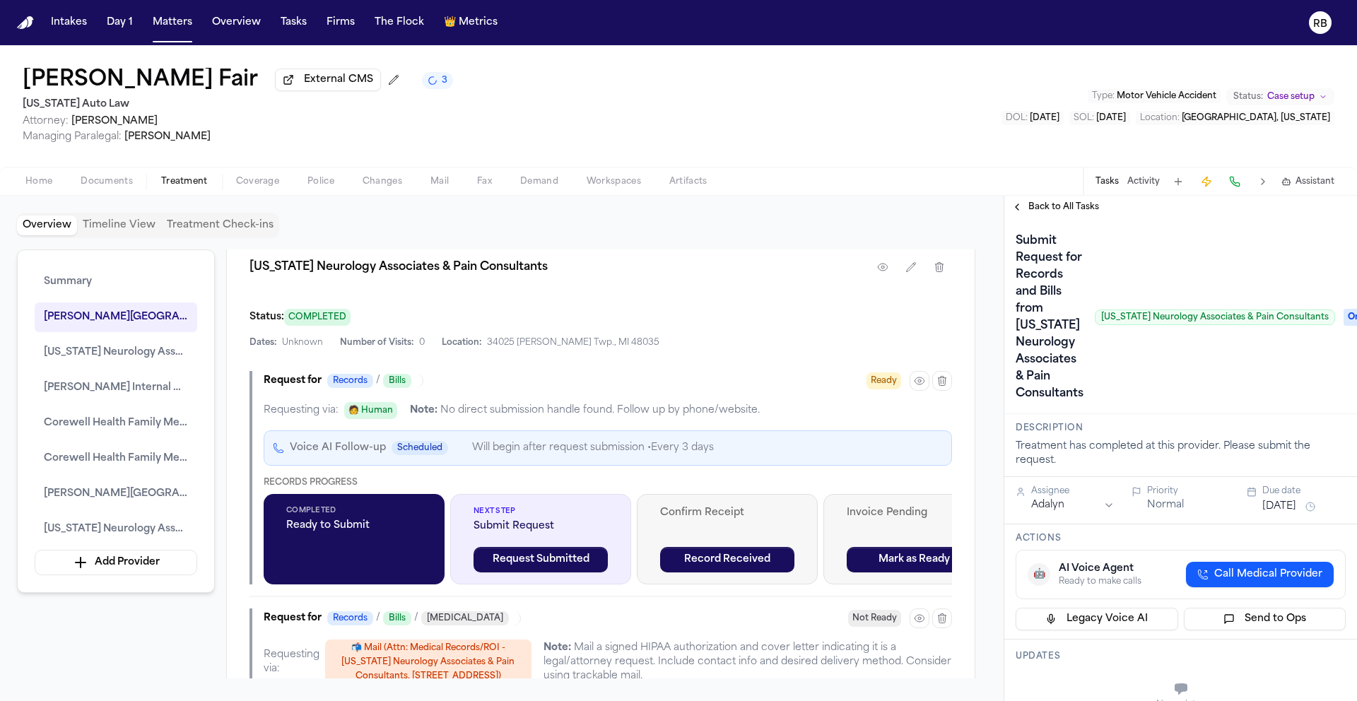
click at [995, 386] on div "Overview Timeline View Treatment Check-ins Summary Henry Ford Jackson Hospital …" at bounding box center [502, 448] width 1004 height 505
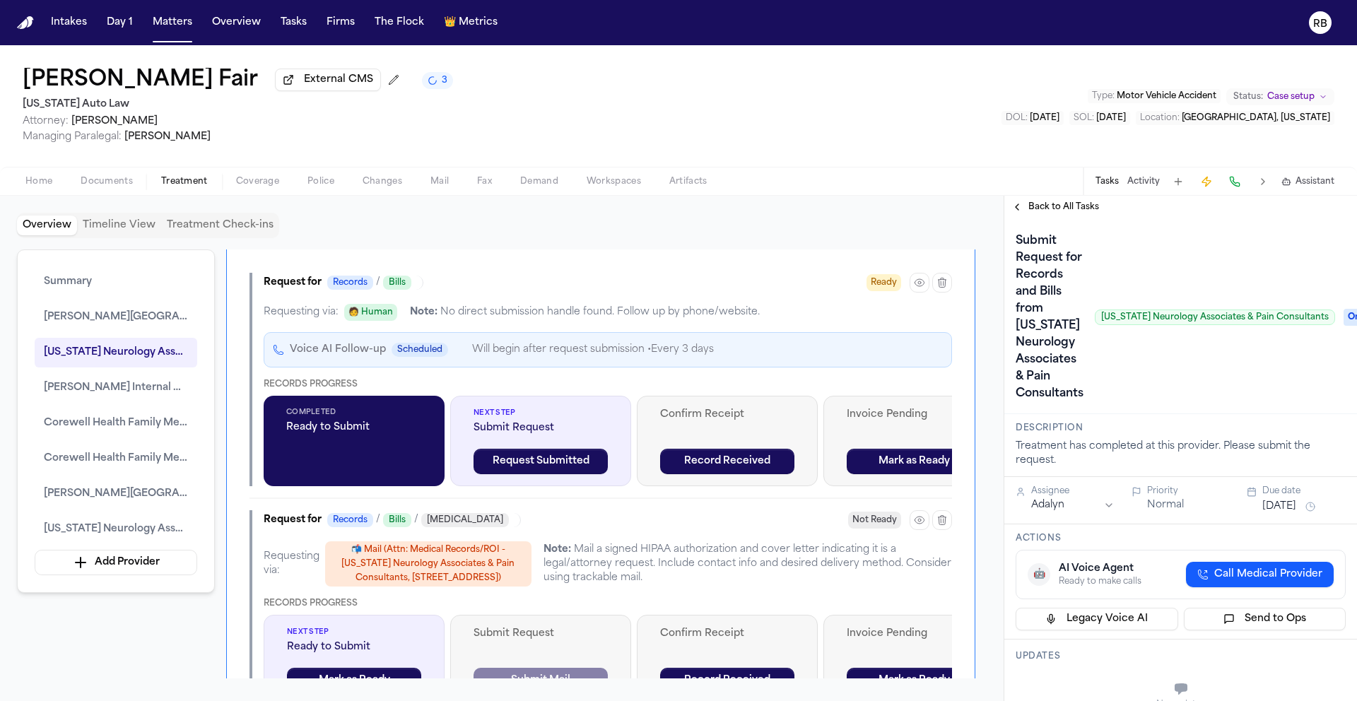
scroll to position [1987, 0]
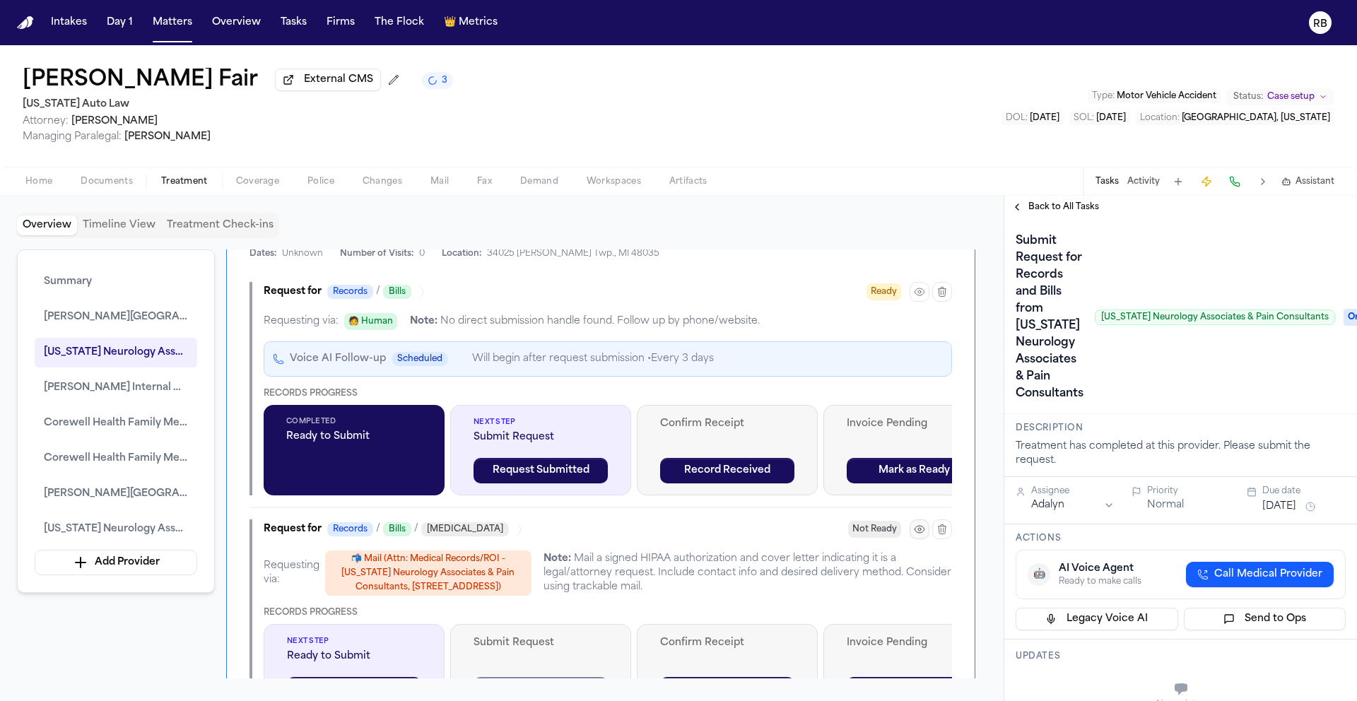
click at [917, 533] on icon "button" at bounding box center [919, 529] width 9 height 7
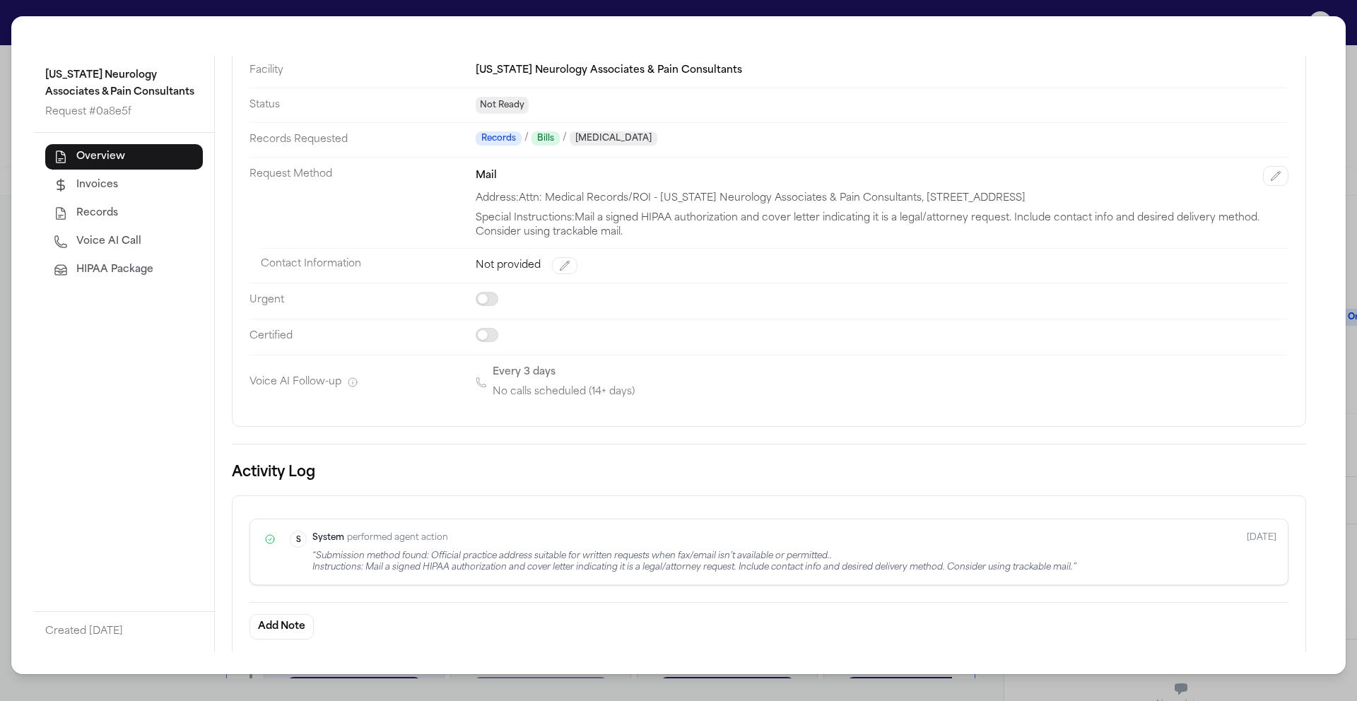
scroll to position [85, 0]
click at [14, 21] on div "Michigan Neurology Associates & Pain Consultants Request # 0a8e5f Overview Invo…" at bounding box center [678, 345] width 1335 height 658
click at [9, 25] on div "Michigan Neurology Associates & Pain Consultants Request # 0a8e5f Overview Invo…" at bounding box center [678, 350] width 1357 height 701
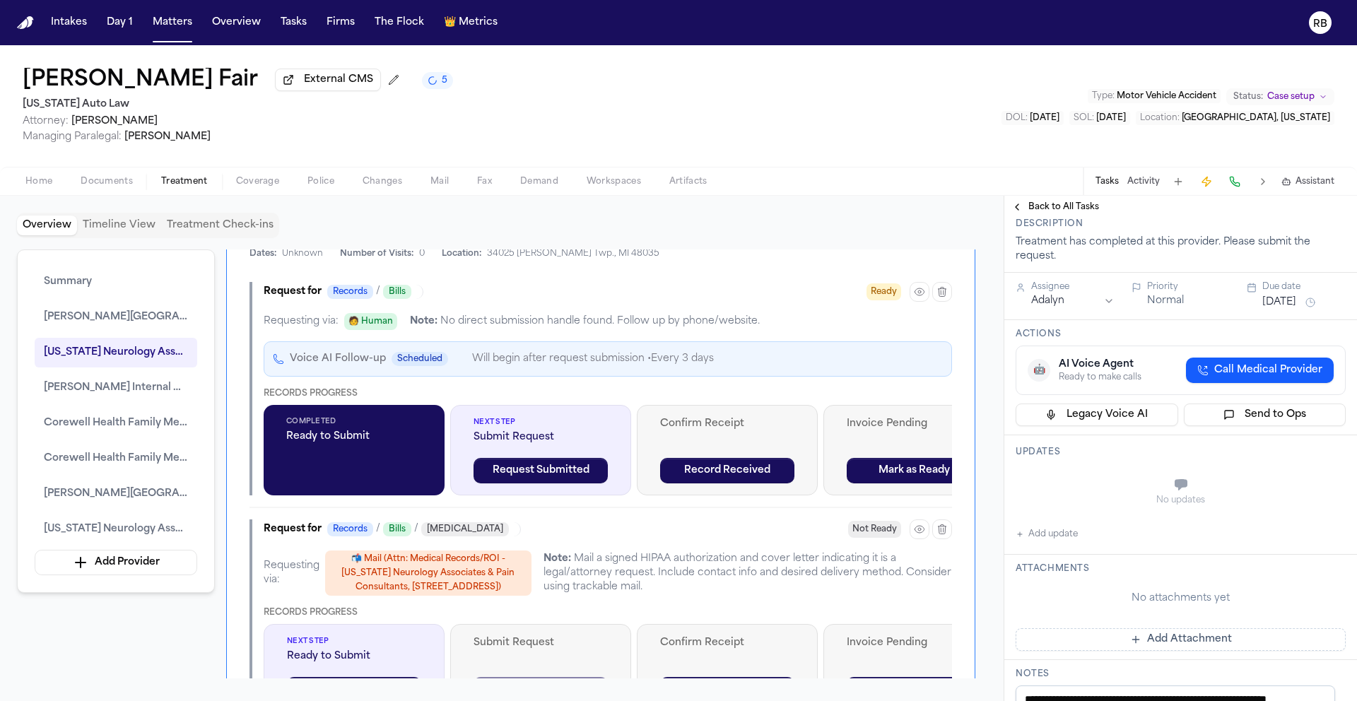
scroll to position [232, 0]
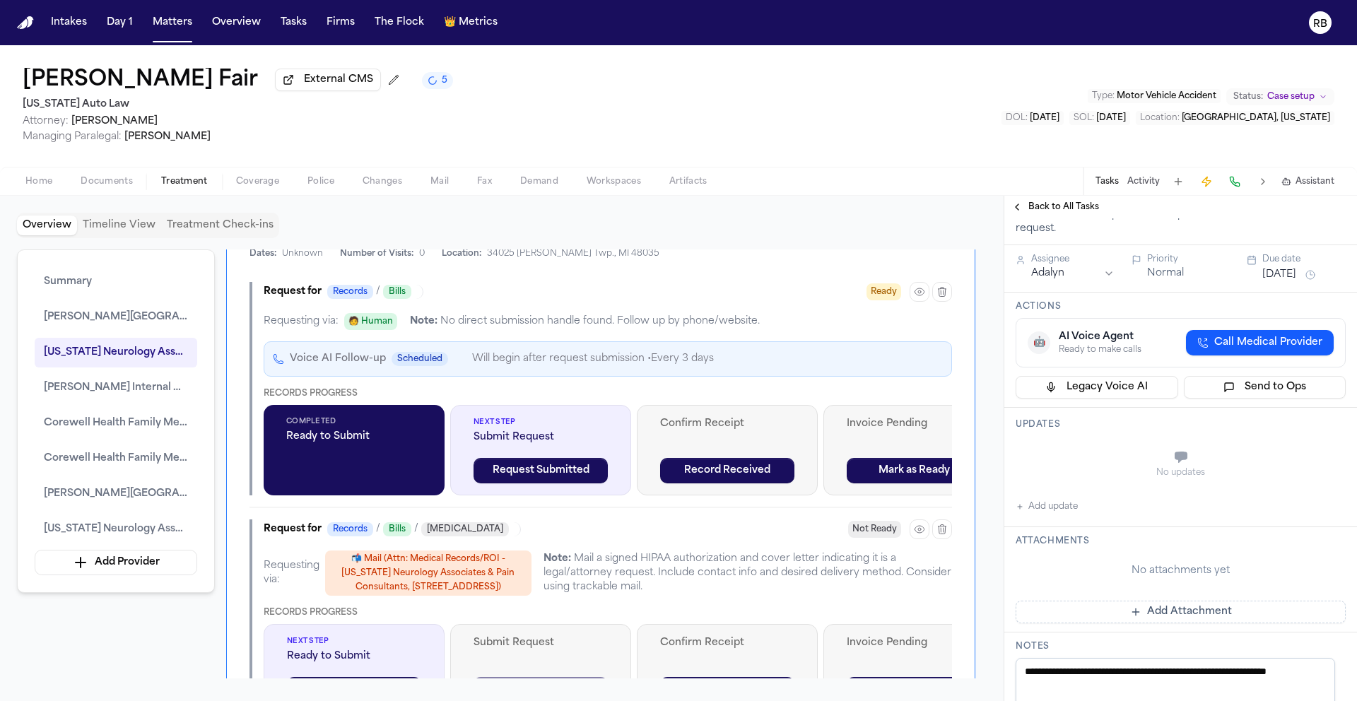
click at [1063, 510] on button "Add update" at bounding box center [1047, 506] width 62 height 17
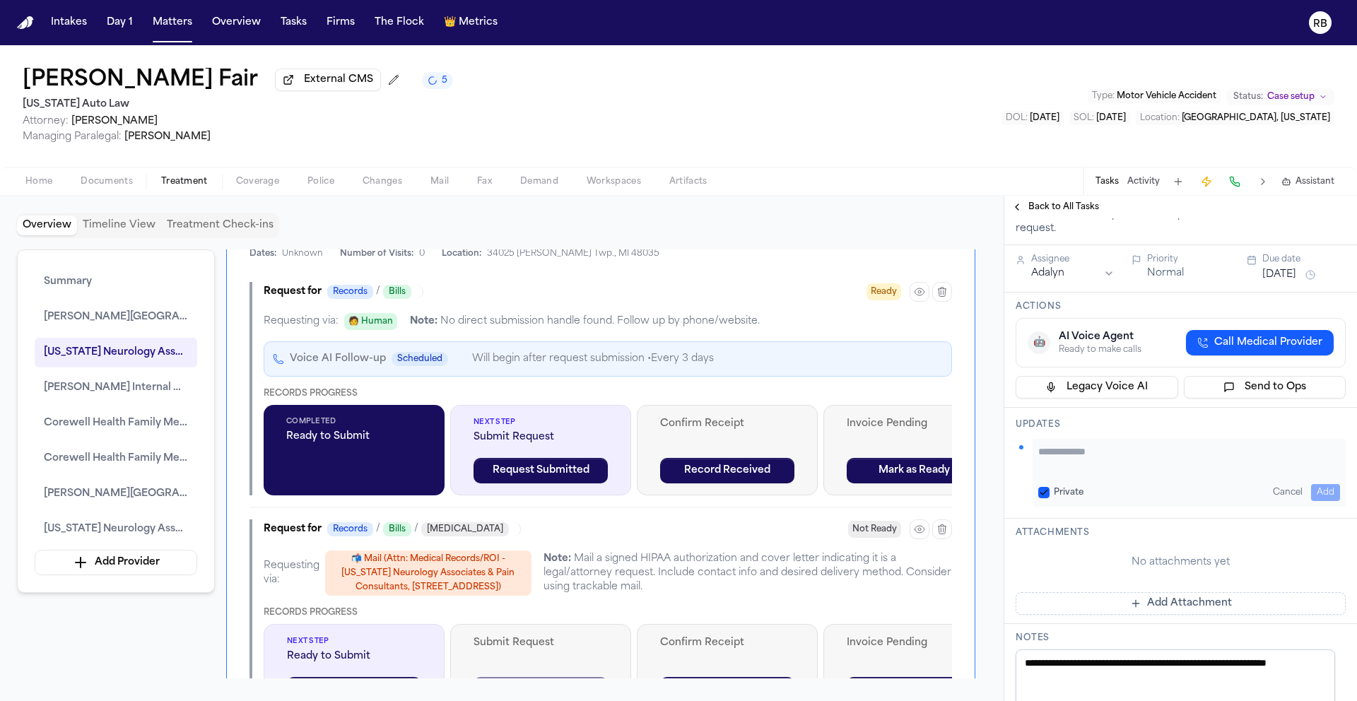
click at [1097, 468] on textarea "Add your update" at bounding box center [1190, 459] width 302 height 28
type textarea "**********"
click at [1316, 486] on button "Add" at bounding box center [1325, 492] width 29 height 17
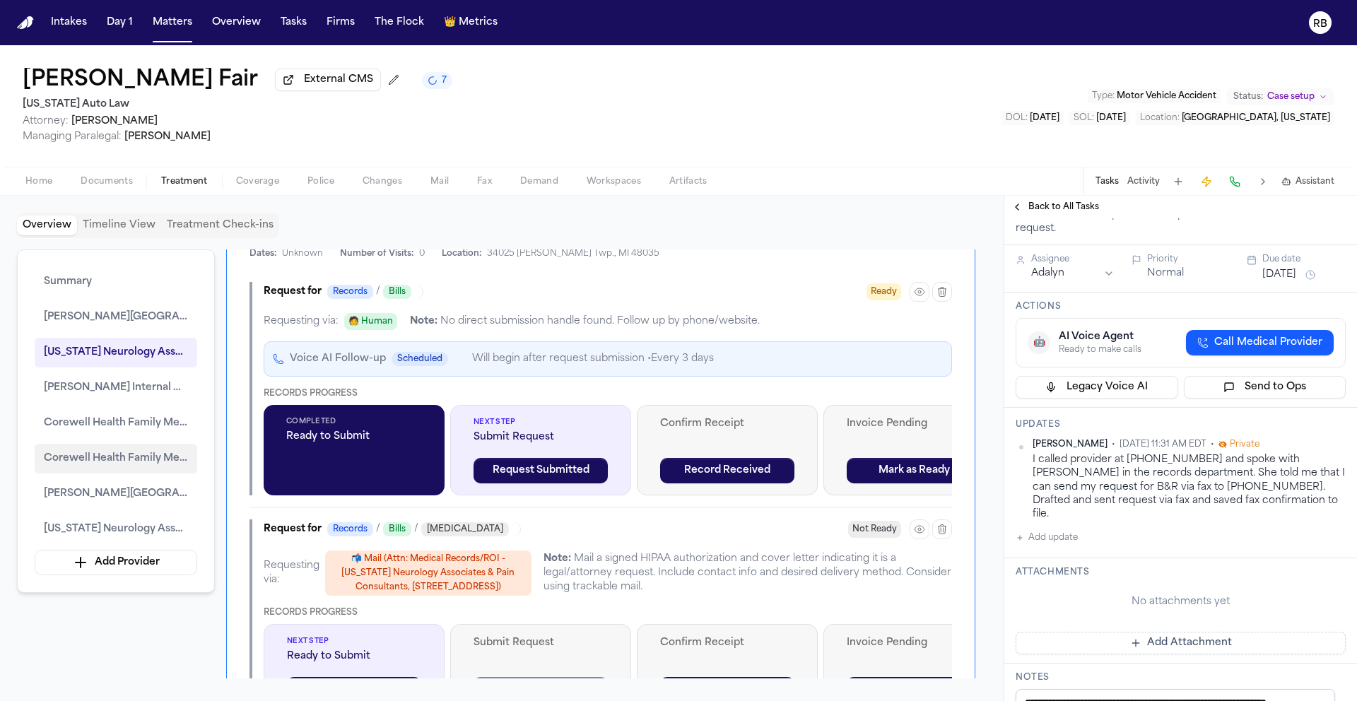
click at [136, 462] on span "Corewell Health Family Medicine" at bounding box center [116, 458] width 144 height 17
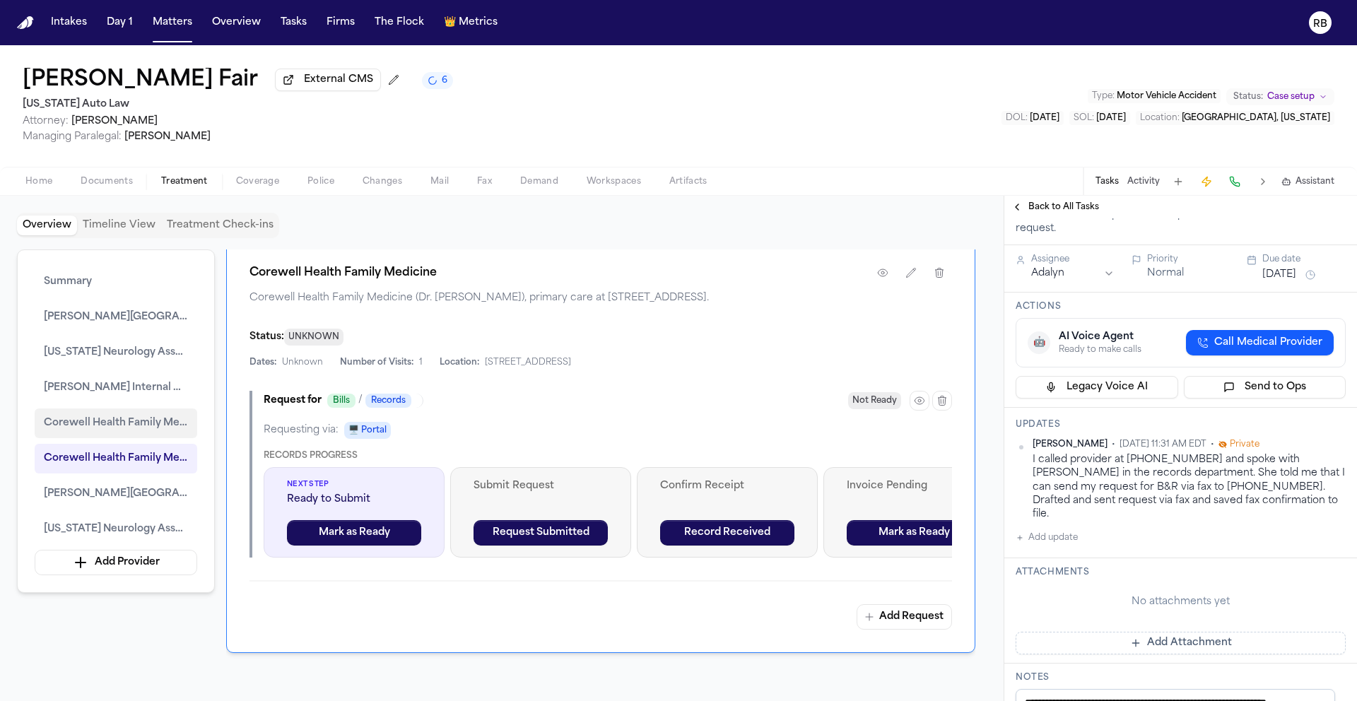
click at [128, 419] on span "Corewell Health Family Medicine – Grosse Pointe" at bounding box center [116, 423] width 144 height 17
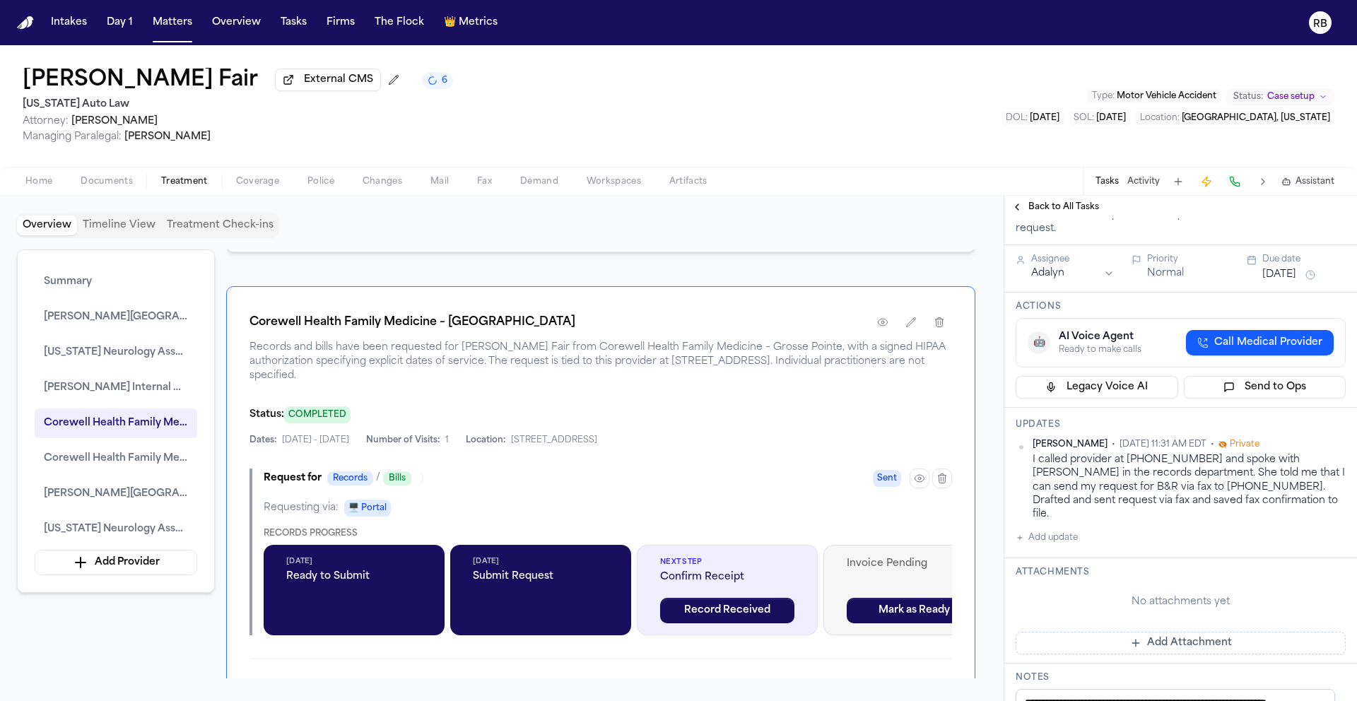
scroll to position [3233, 0]
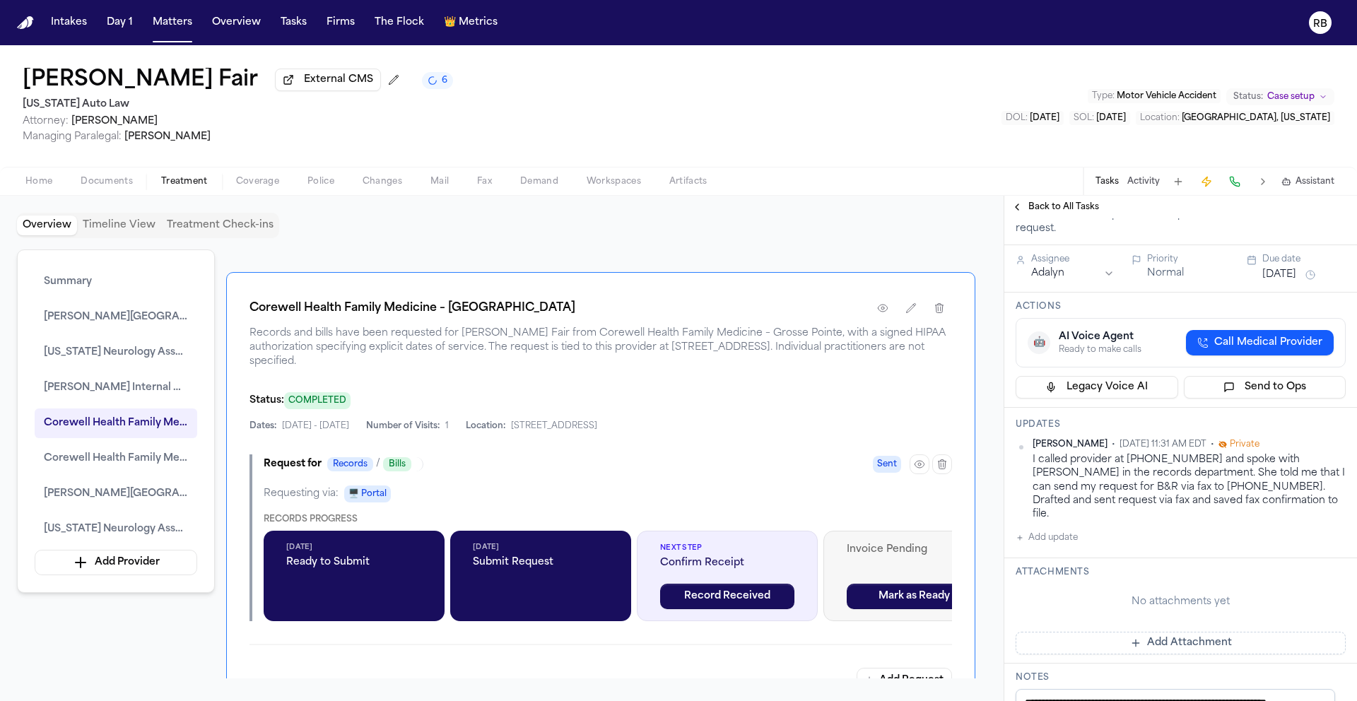
click at [1055, 209] on span "Back to All Tasks" at bounding box center [1064, 206] width 71 height 11
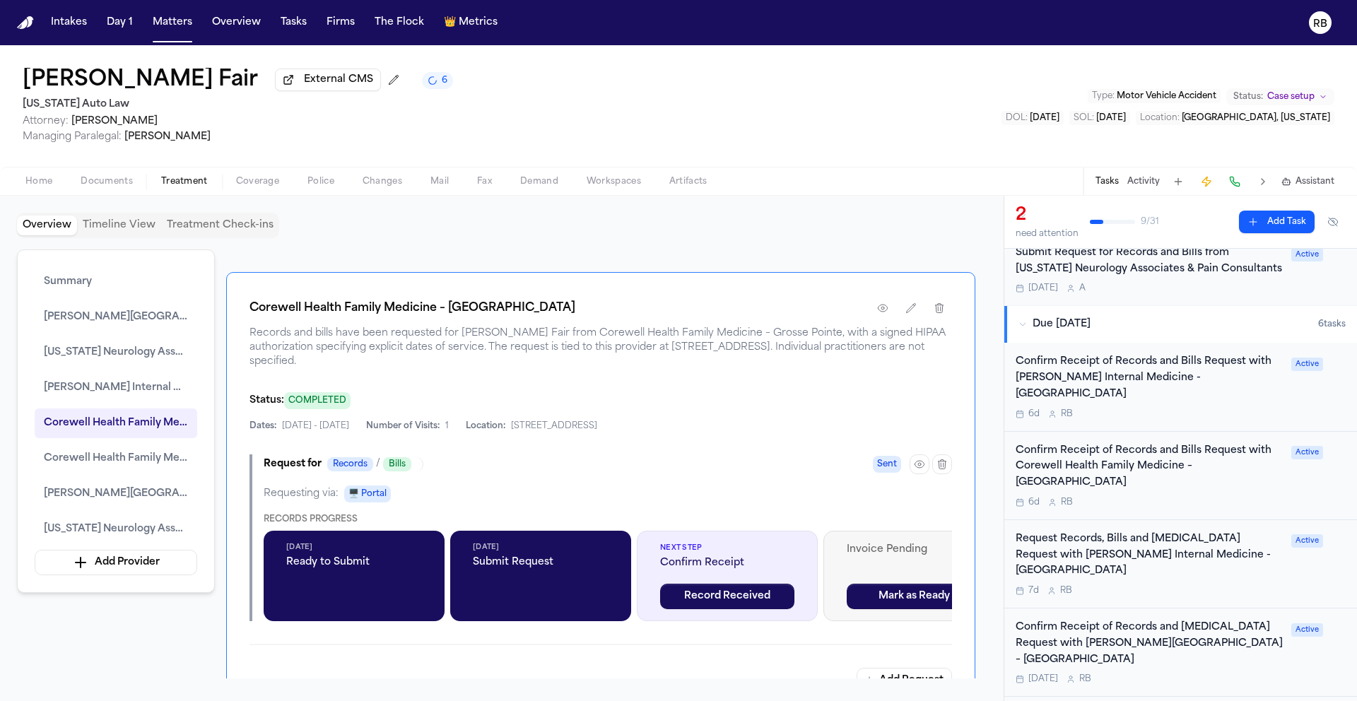
scroll to position [148, 0]
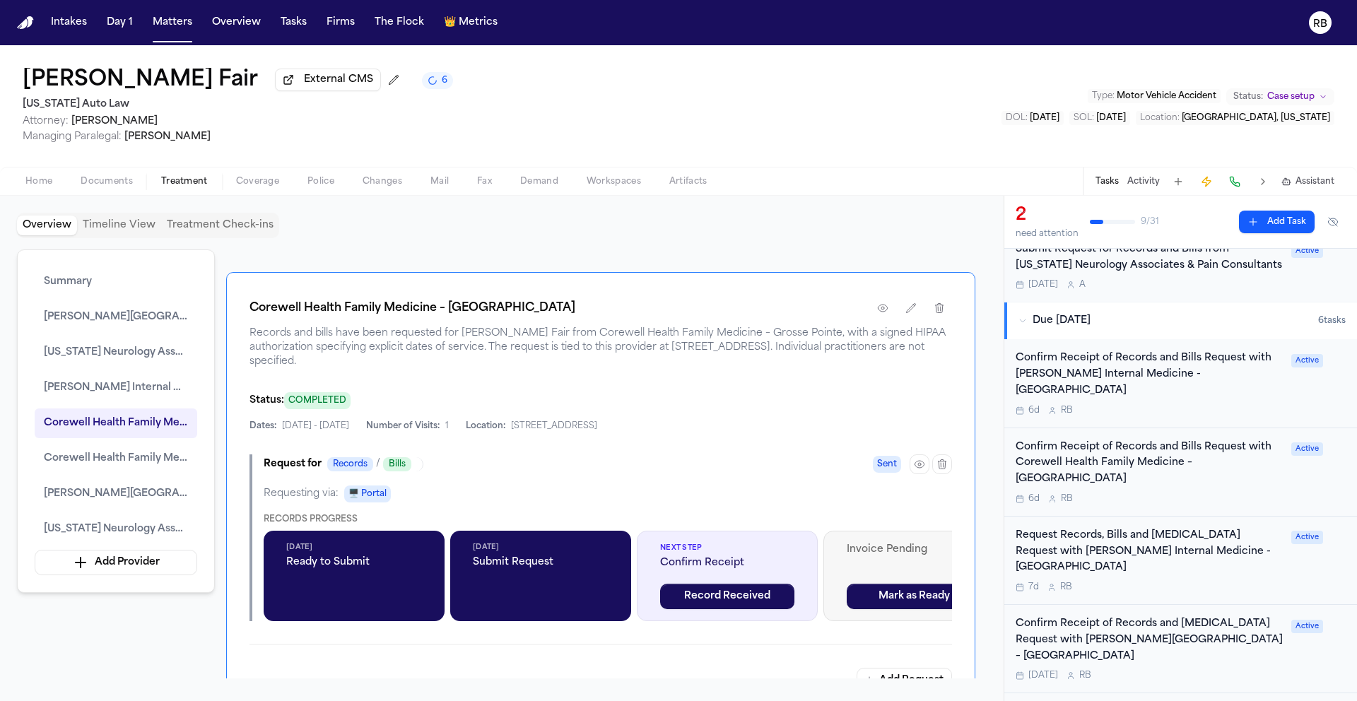
click at [1162, 405] on div "6d R B" at bounding box center [1149, 410] width 267 height 11
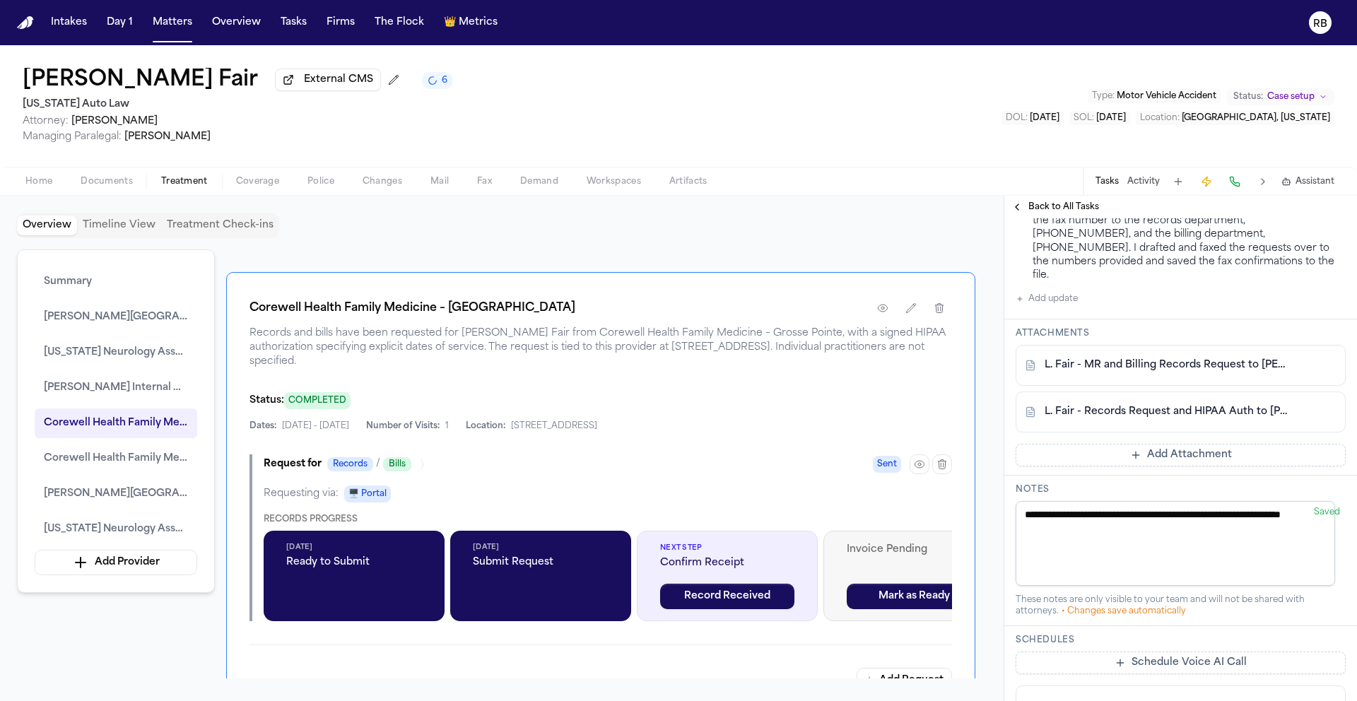
scroll to position [459, 0]
click at [1225, 418] on link "L. Fair - Records Request and HIPAA Auth to Henry Ford Medicine - 9.30.25" at bounding box center [1167, 411] width 244 height 14
click at [141, 354] on span "Michigan Neurology Associates & Pain Consultants" at bounding box center [116, 352] width 144 height 17
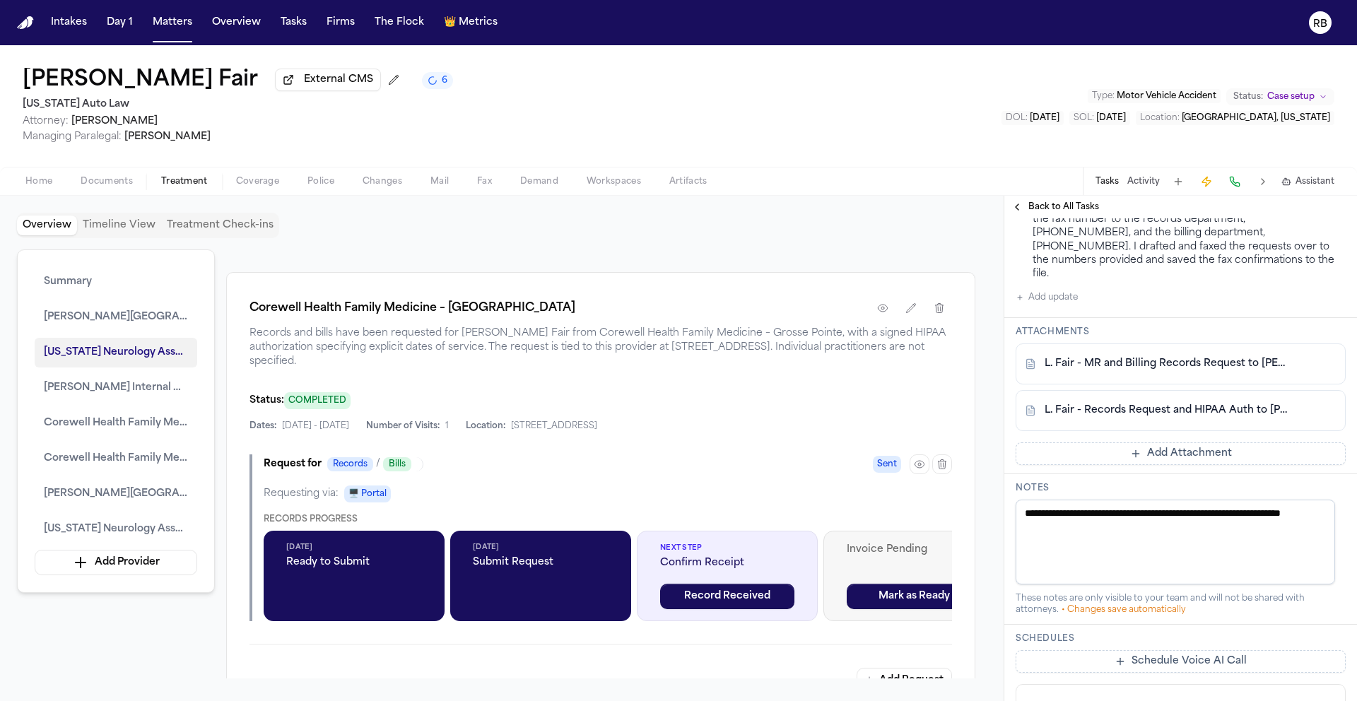
scroll to position [2016, 0]
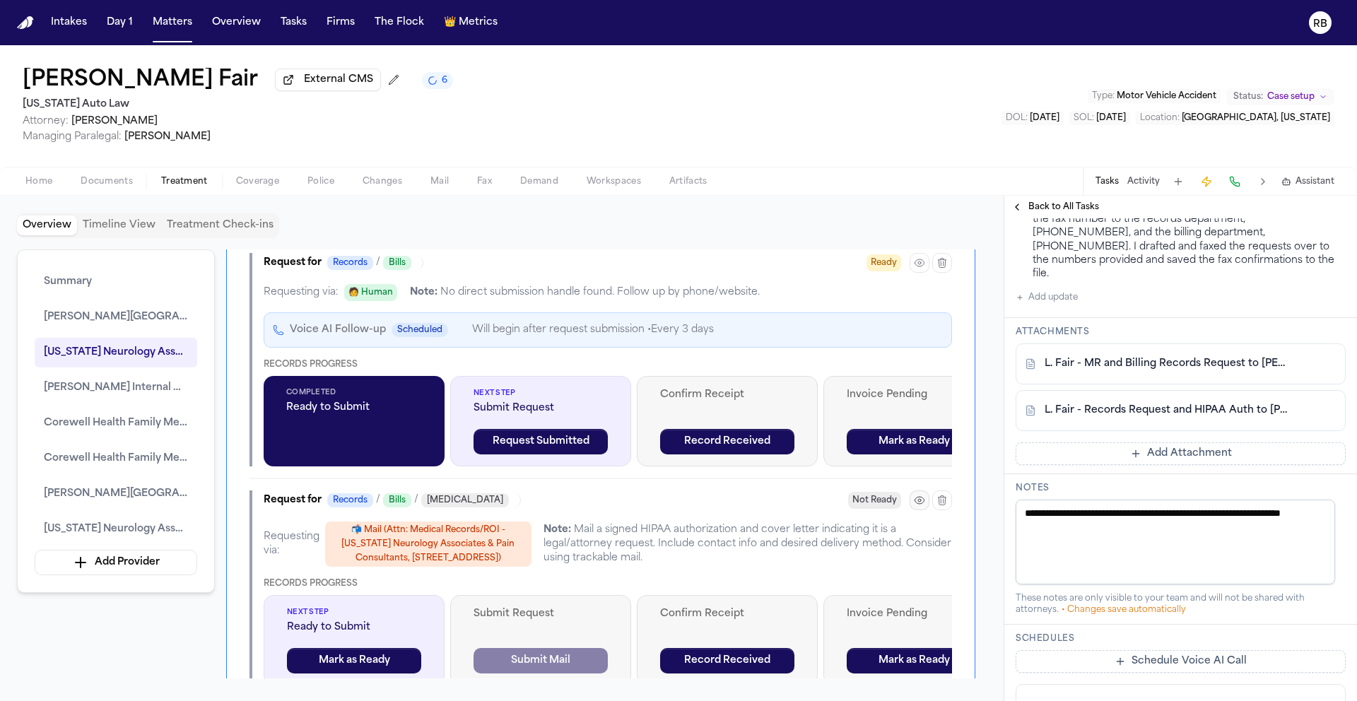
click at [917, 504] on icon "button" at bounding box center [919, 500] width 9 height 7
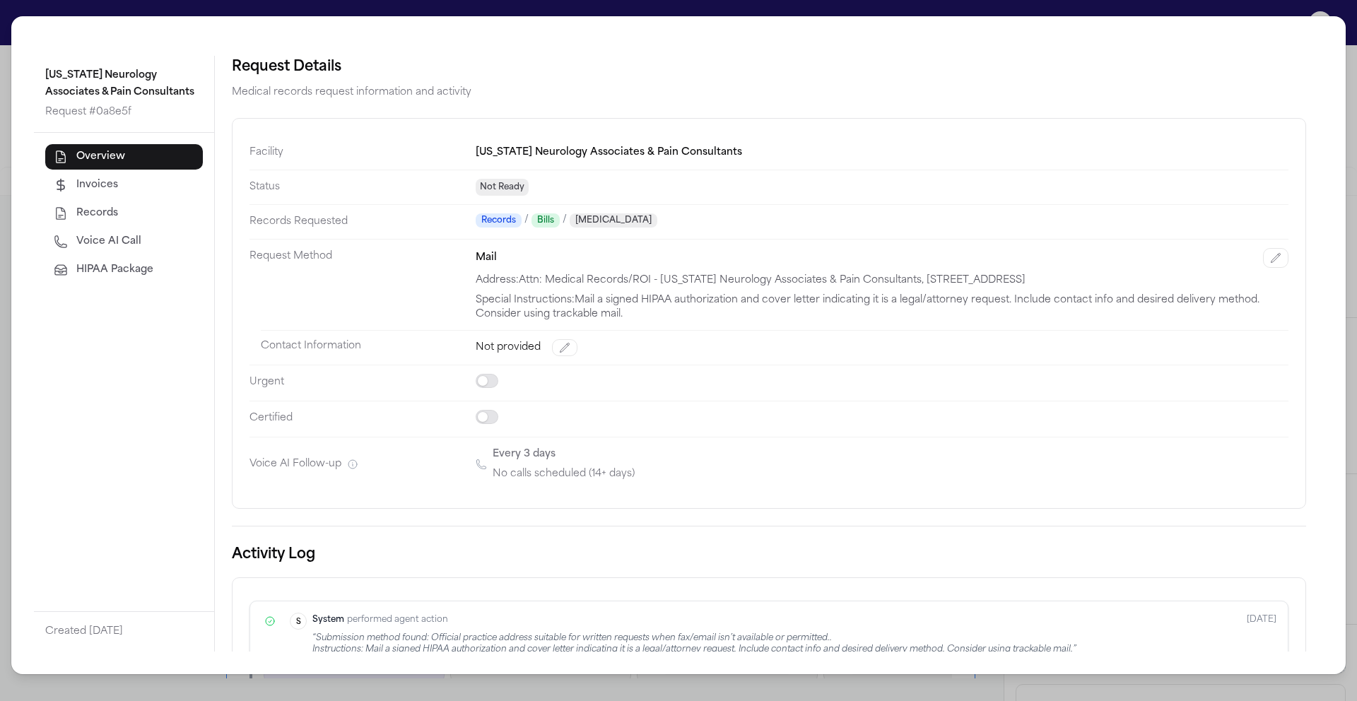
click at [1351, 30] on div "Michigan Neurology Associates & Pain Consultants Request # 0a8e5f Overview Invo…" at bounding box center [678, 350] width 1357 height 701
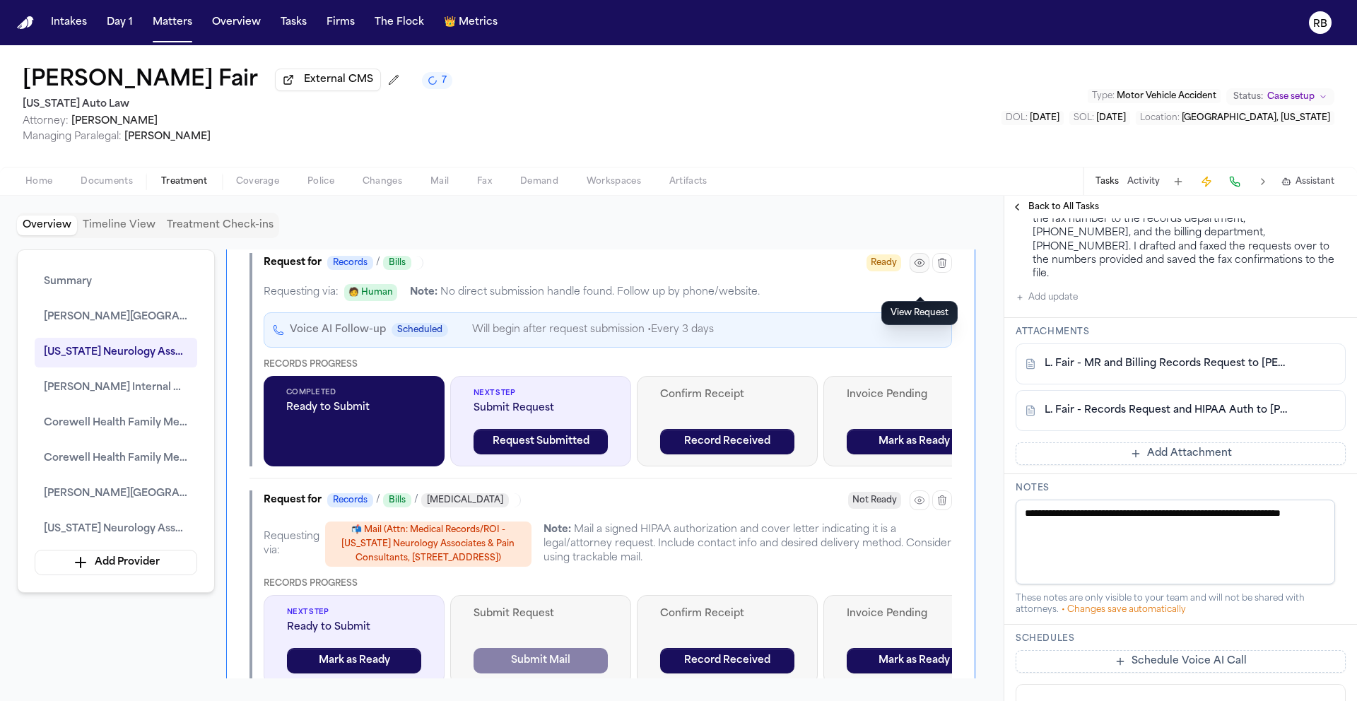
click at [919, 269] on icon "button" at bounding box center [919, 262] width 11 height 11
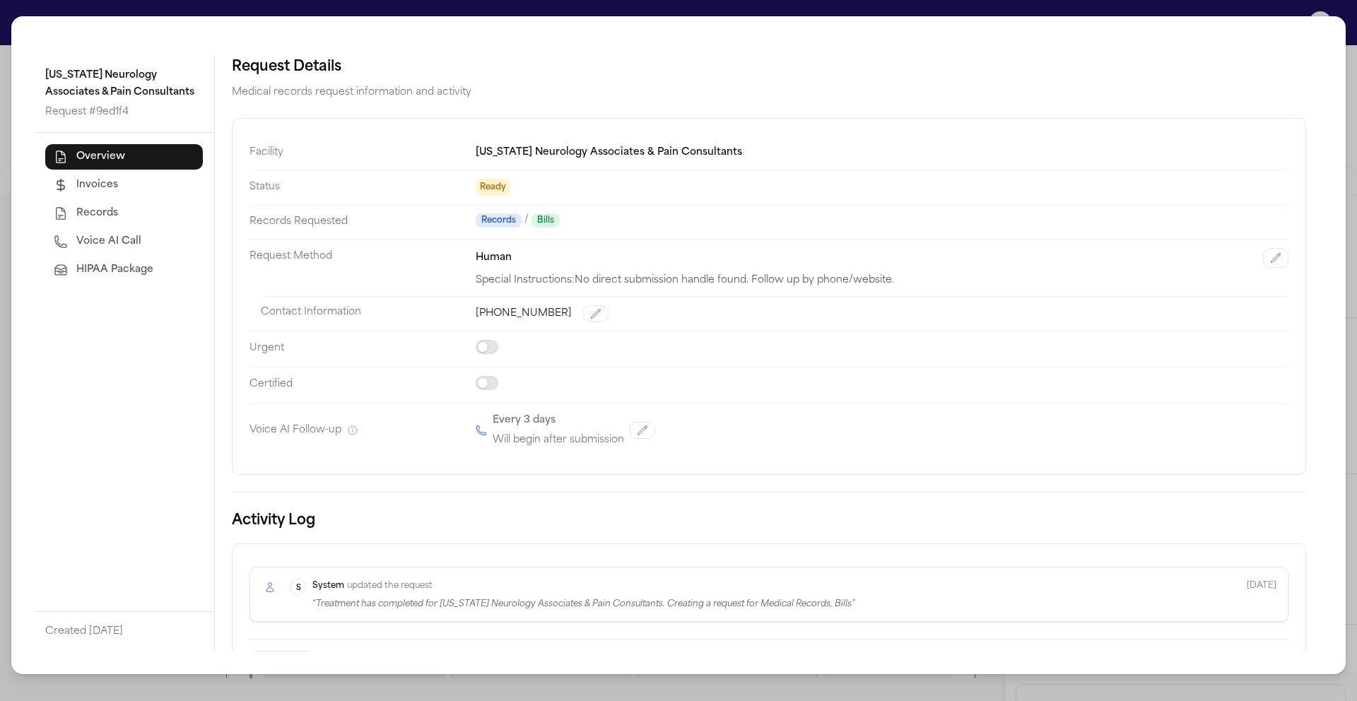
click at [1, 16] on div "Michigan Neurology Associates & Pain Consultants Request # 9ed1f4 Overview Invo…" at bounding box center [678, 350] width 1357 height 701
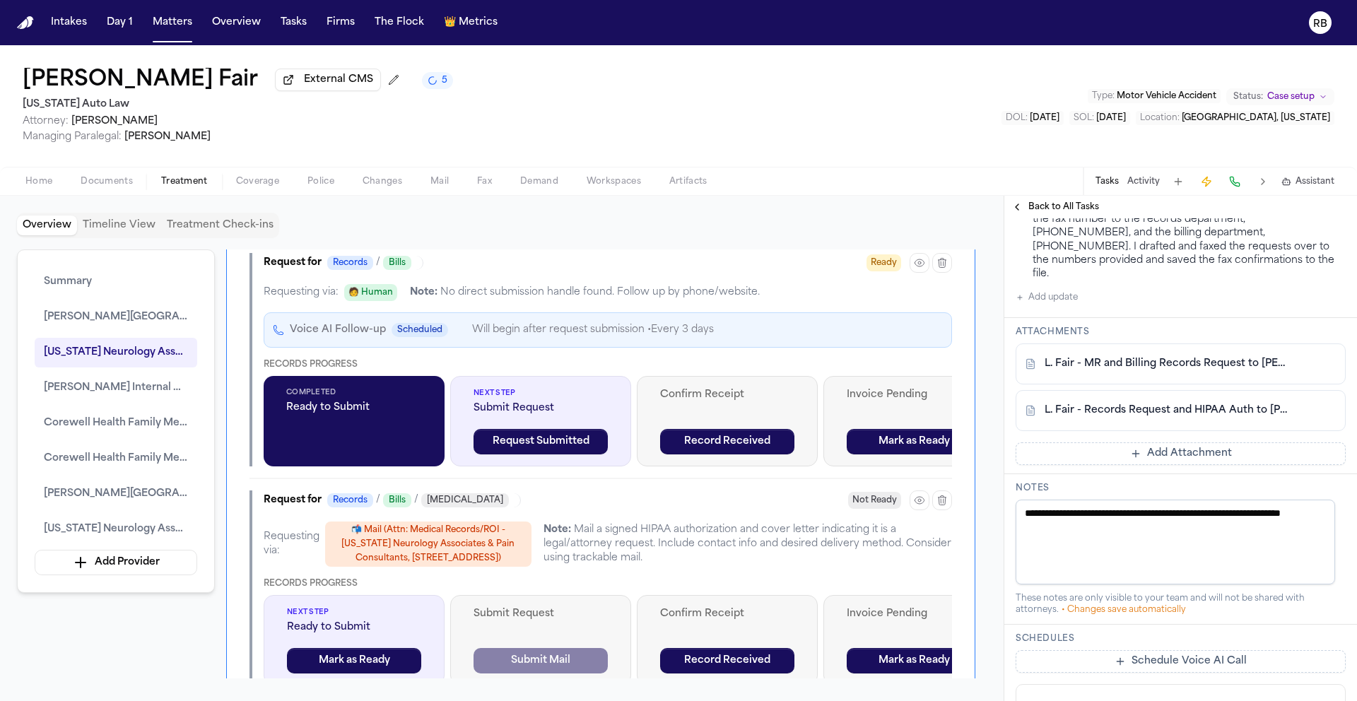
scroll to position [459, 0]
click at [764, 112] on div "Latanya Fair External CMS 5 Michigan Auto Law Attorney: Christopher Hunter Mana…" at bounding box center [678, 106] width 1357 height 122
click at [1077, 207] on span "Back to All Tasks" at bounding box center [1064, 206] width 71 height 11
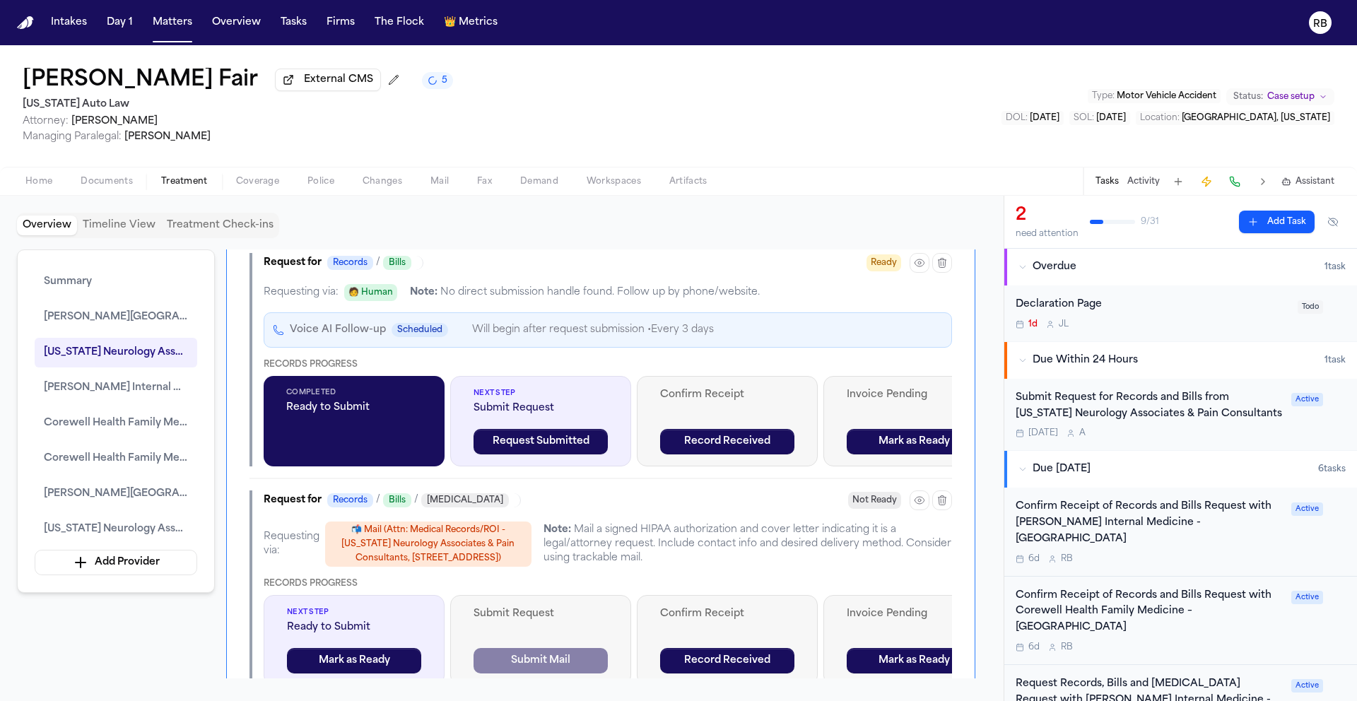
click at [1263, 433] on div "Today A" at bounding box center [1149, 433] width 267 height 11
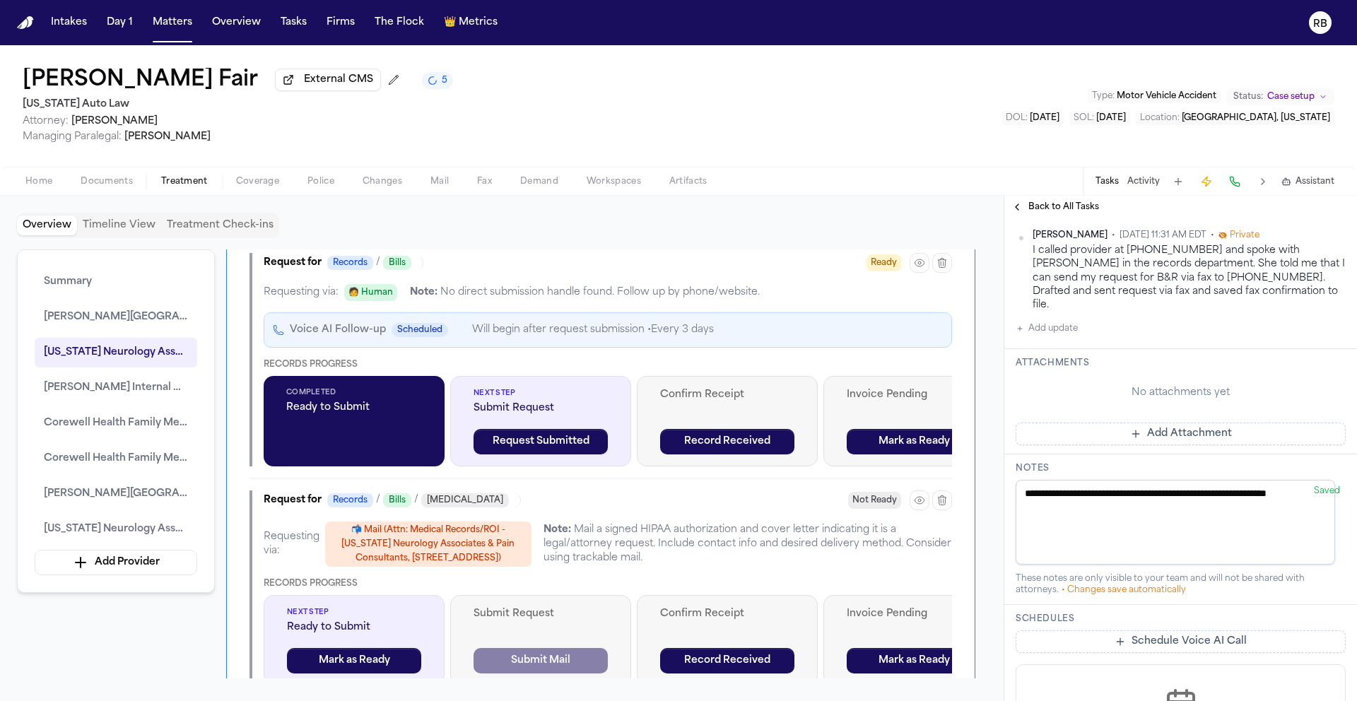
scroll to position [448, 0]
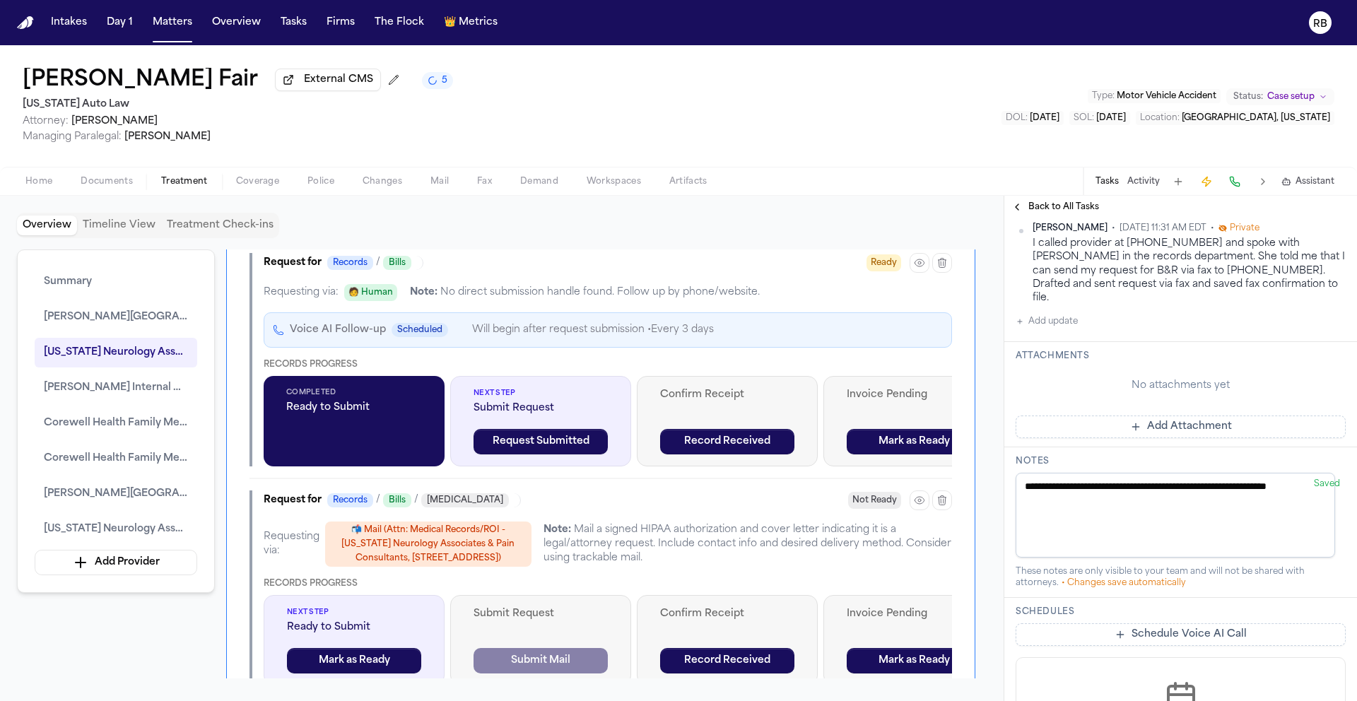
click at [1208, 416] on button "Add Attachment" at bounding box center [1181, 427] width 330 height 23
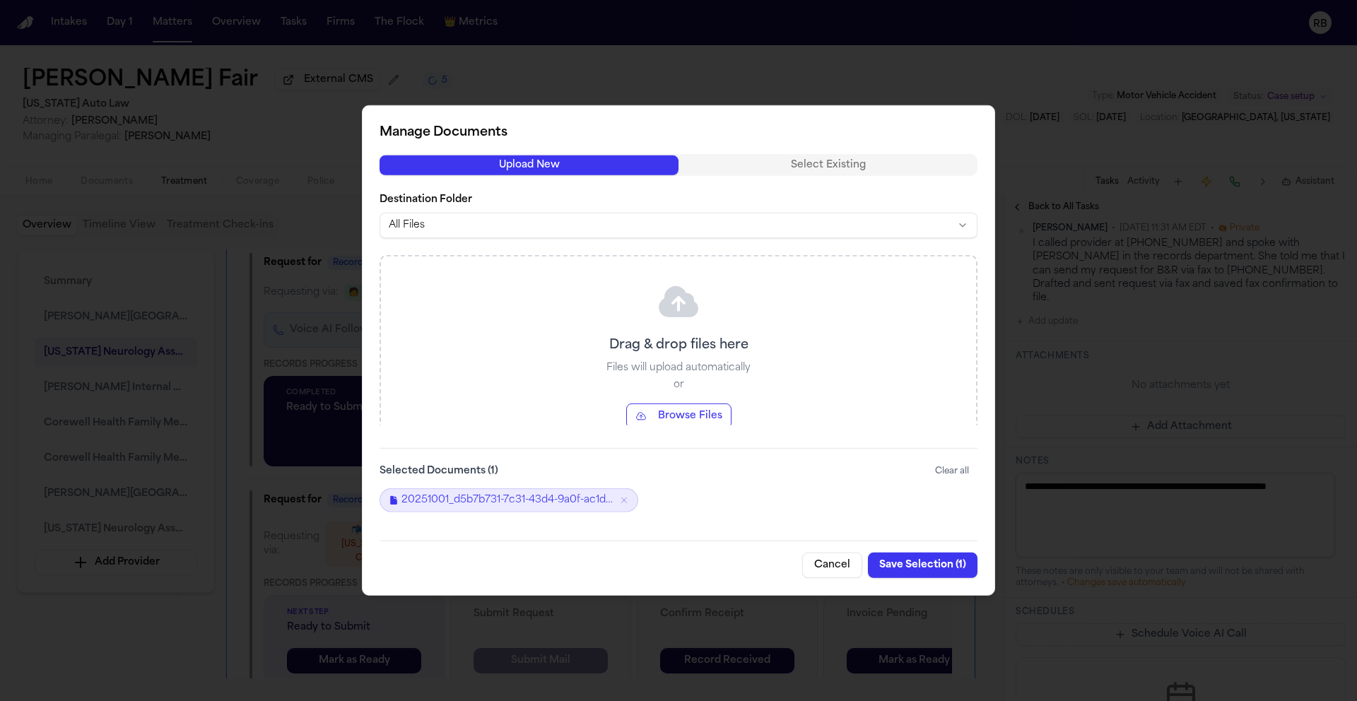
click at [920, 570] on button "Save Selection ( 1 )" at bounding box center [923, 565] width 110 height 25
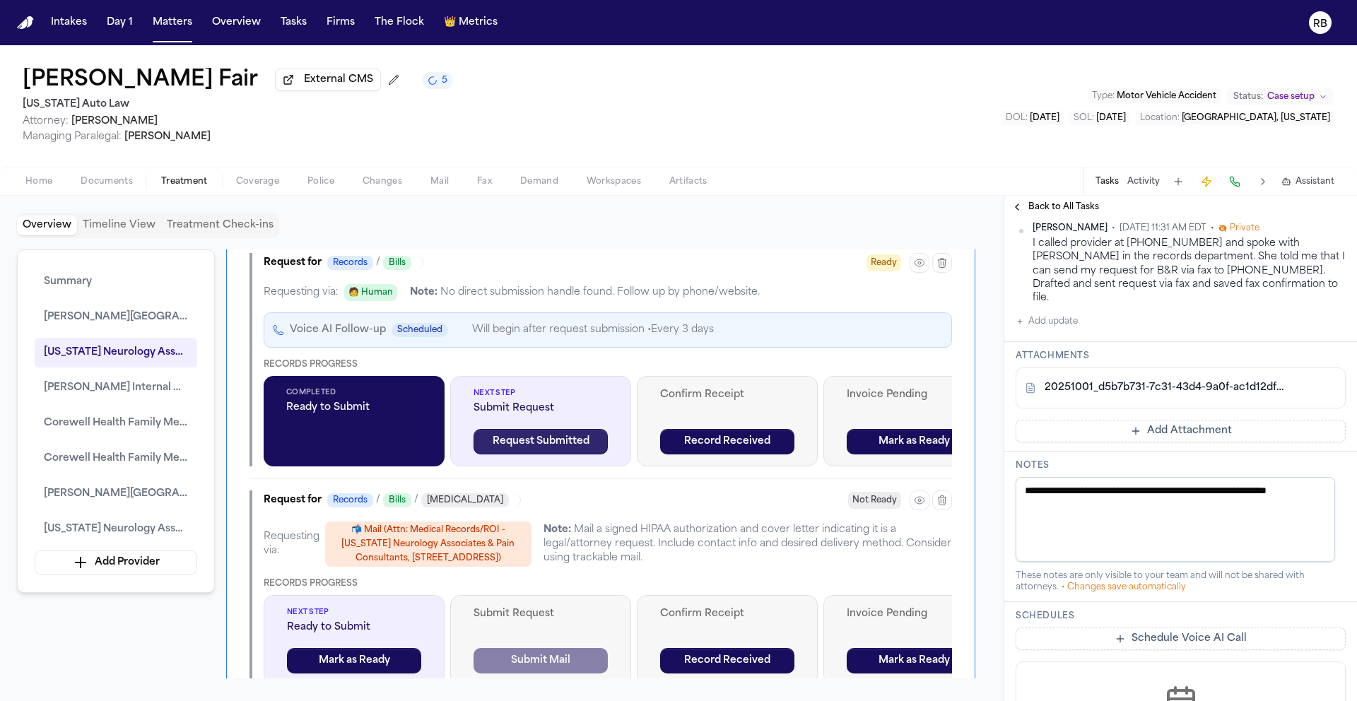
click at [587, 455] on button "Request Submitted" at bounding box center [541, 441] width 134 height 25
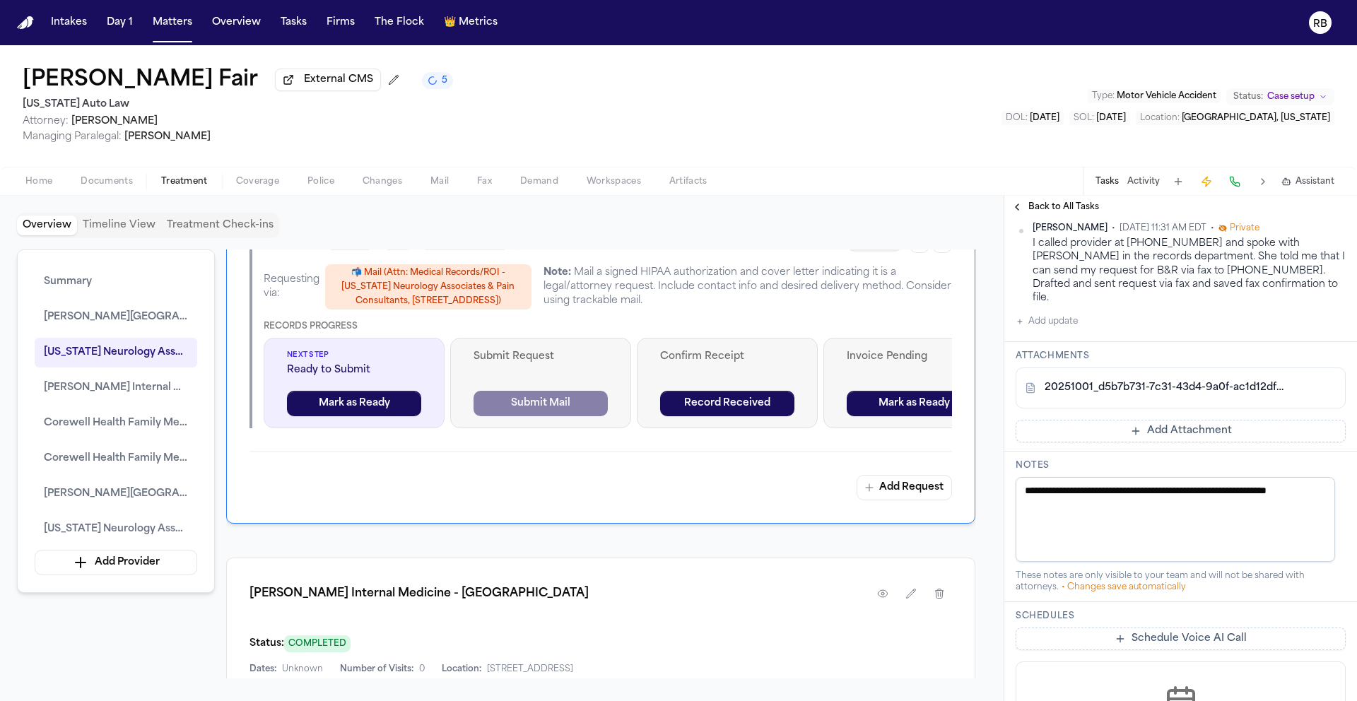
scroll to position [2289, 0]
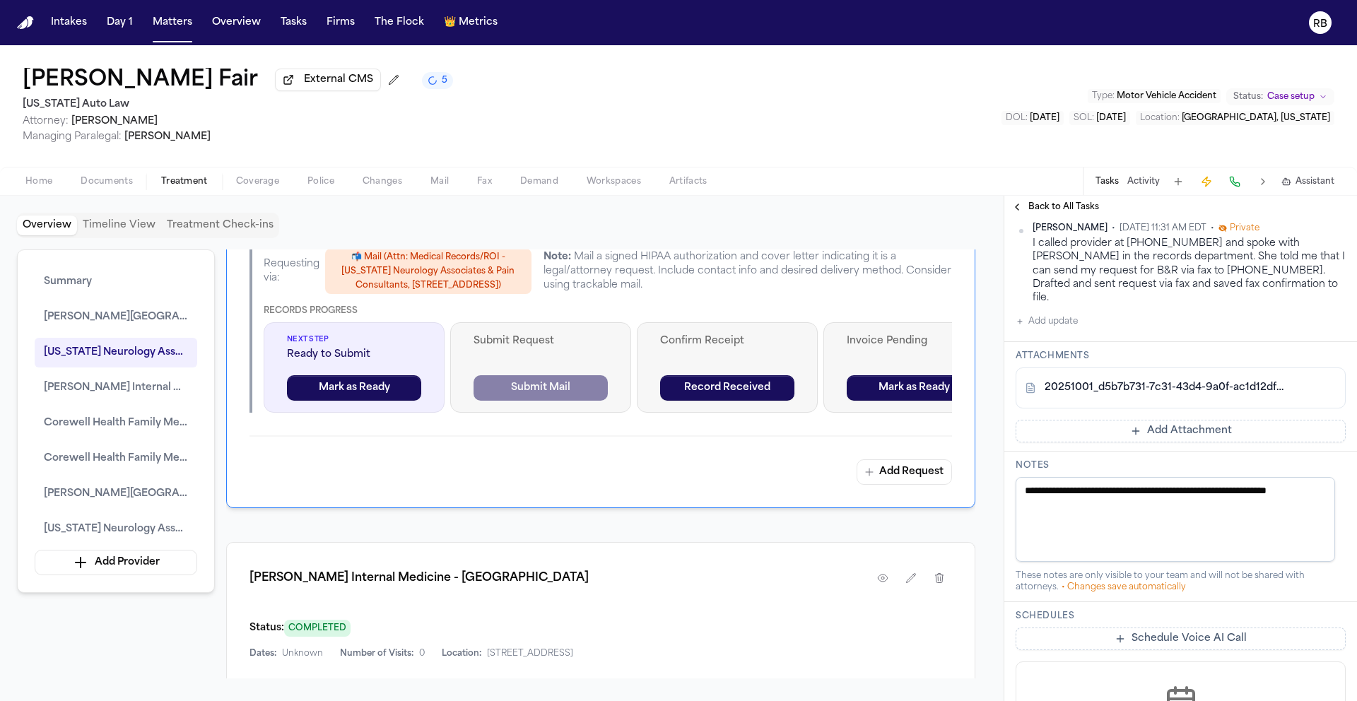
click at [584, 448] on div "Michigan Neurology Associates & Pain Consultants Status: COMPLETED Dates: Unkno…" at bounding box center [600, 174] width 749 height 668
click at [558, 317] on div "Records Progress" at bounding box center [608, 310] width 689 height 11
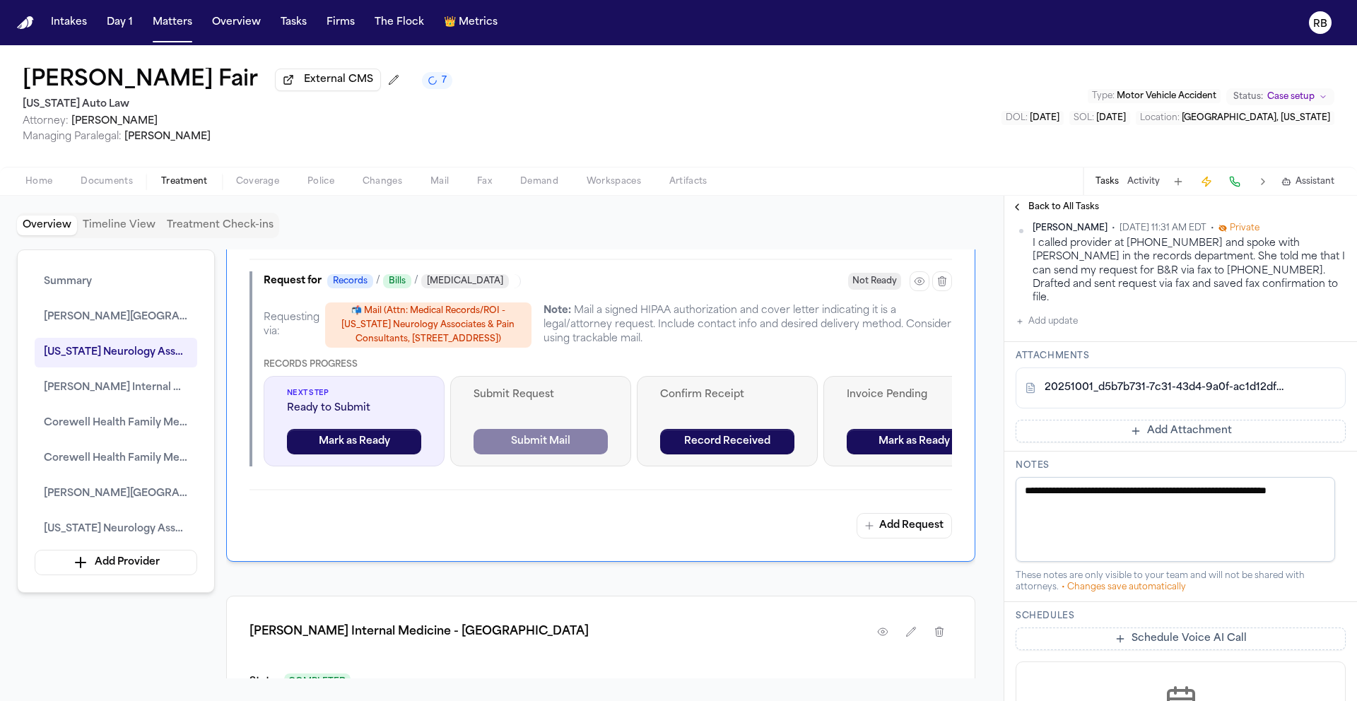
scroll to position [2189, 0]
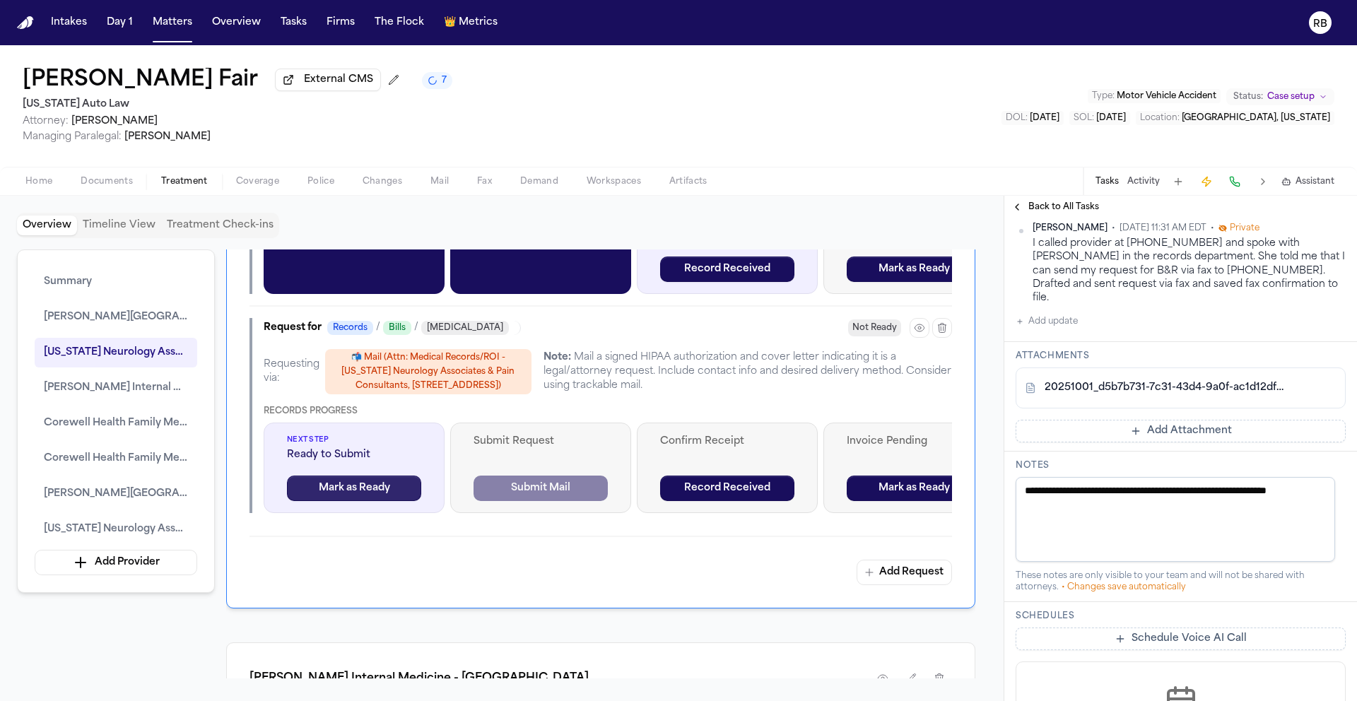
click at [378, 501] on button "Mark as Ready" at bounding box center [354, 488] width 134 height 25
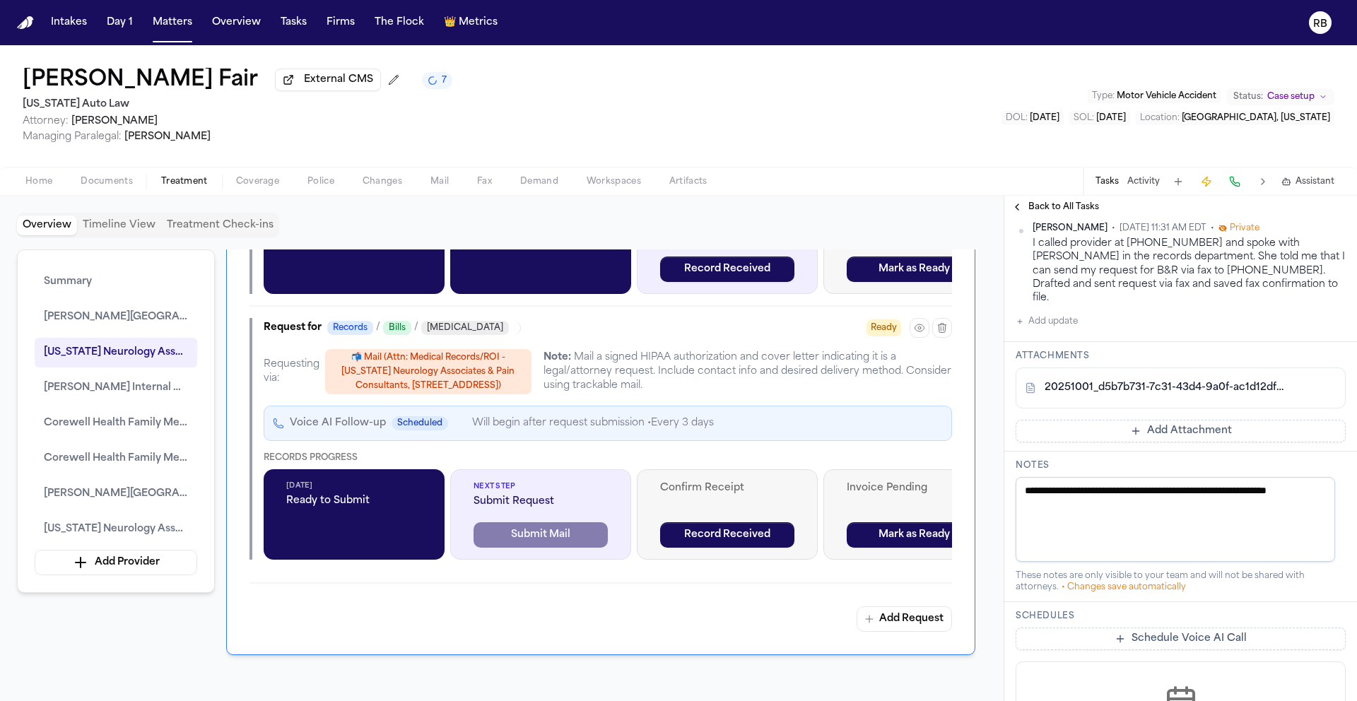
click at [660, 612] on div "Michigan Neurology Associates & Pain Consultants Status: COMPLETED Dates: Unkno…" at bounding box center [600, 298] width 749 height 715
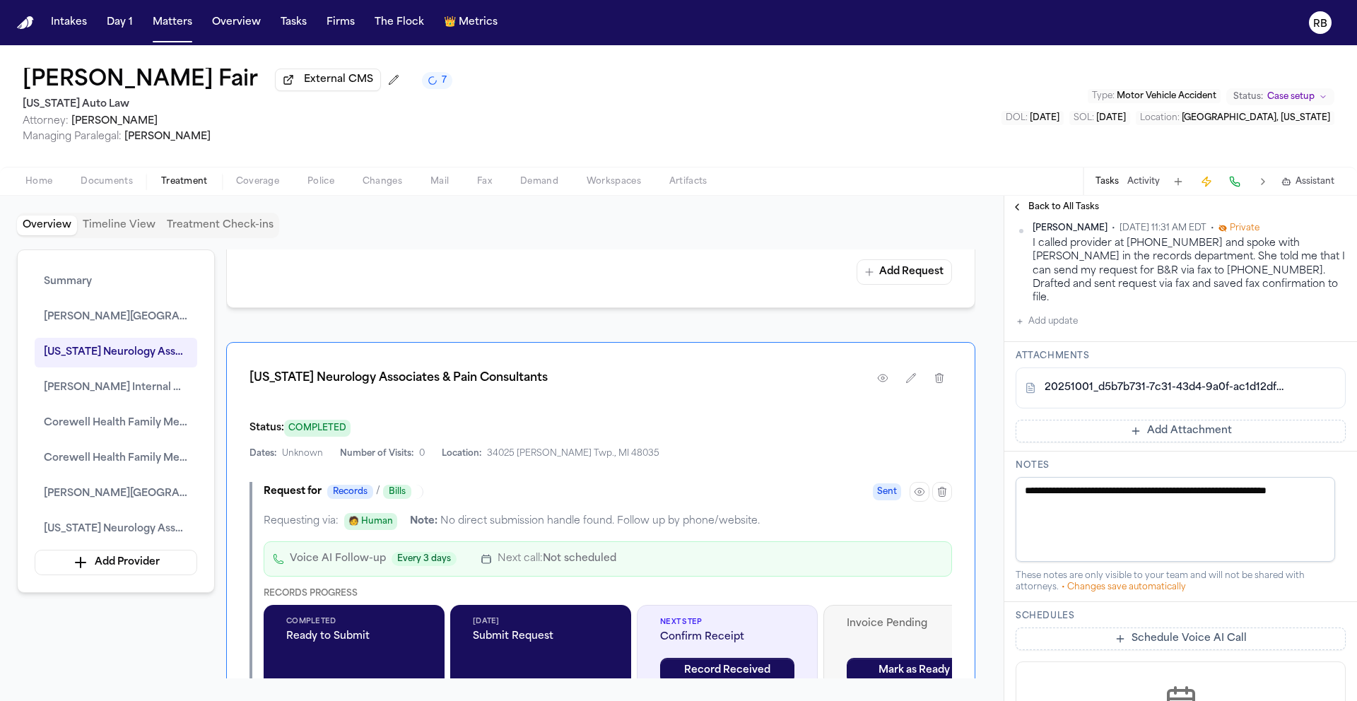
scroll to position [1788, 0]
click at [1070, 211] on span "Back to All Tasks" at bounding box center [1064, 206] width 71 height 11
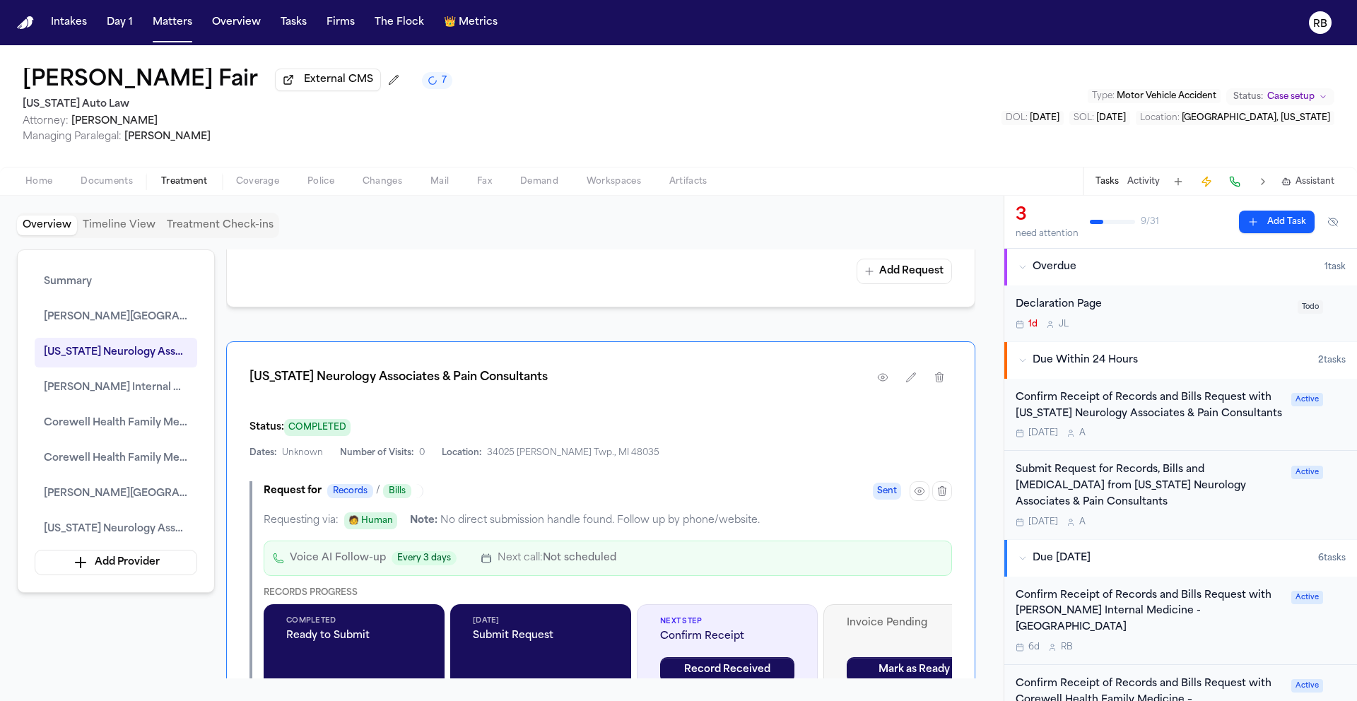
click at [942, 216] on div "Overview Timeline View Treatment Check-ins" at bounding box center [502, 225] width 970 height 25
click at [1304, 432] on div "Confirm Receipt of Records and Bills Request with Michigan Neurology Associates…" at bounding box center [1181, 414] width 330 height 49
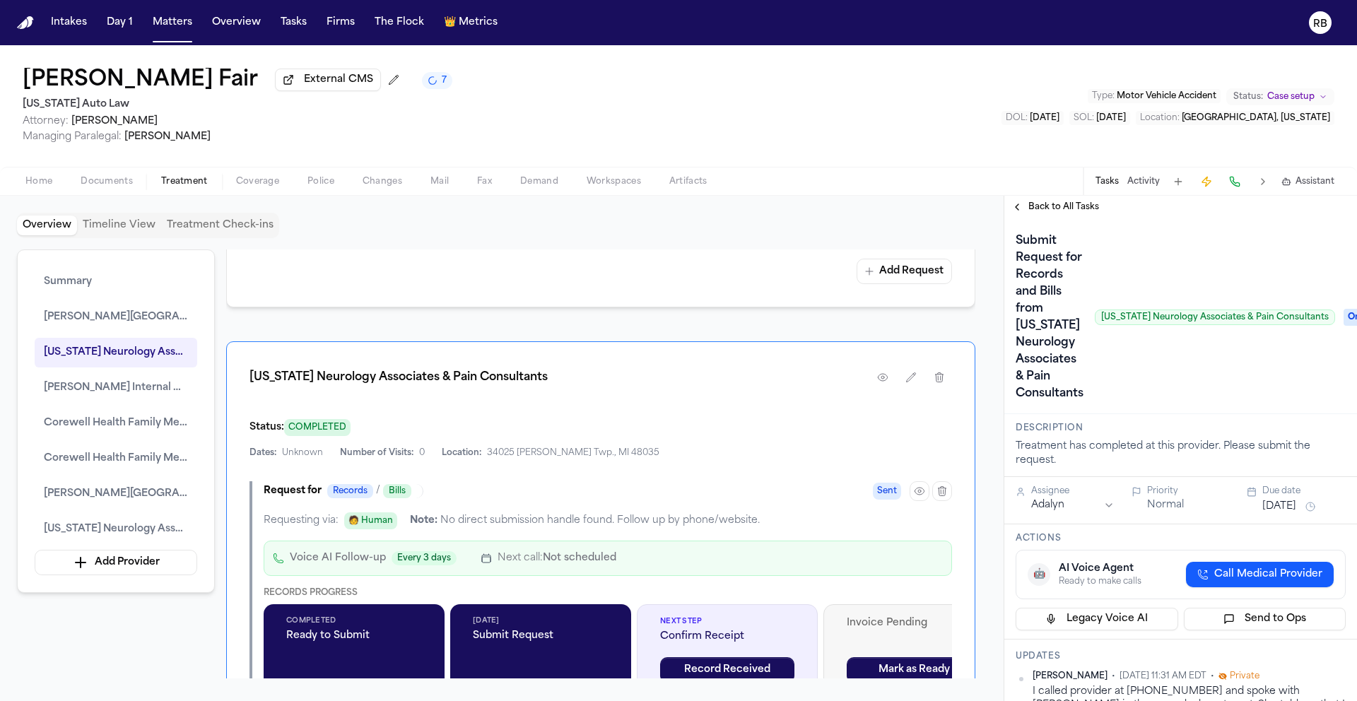
click at [1283, 507] on button "Oct 1, 2025" at bounding box center [1280, 507] width 34 height 14
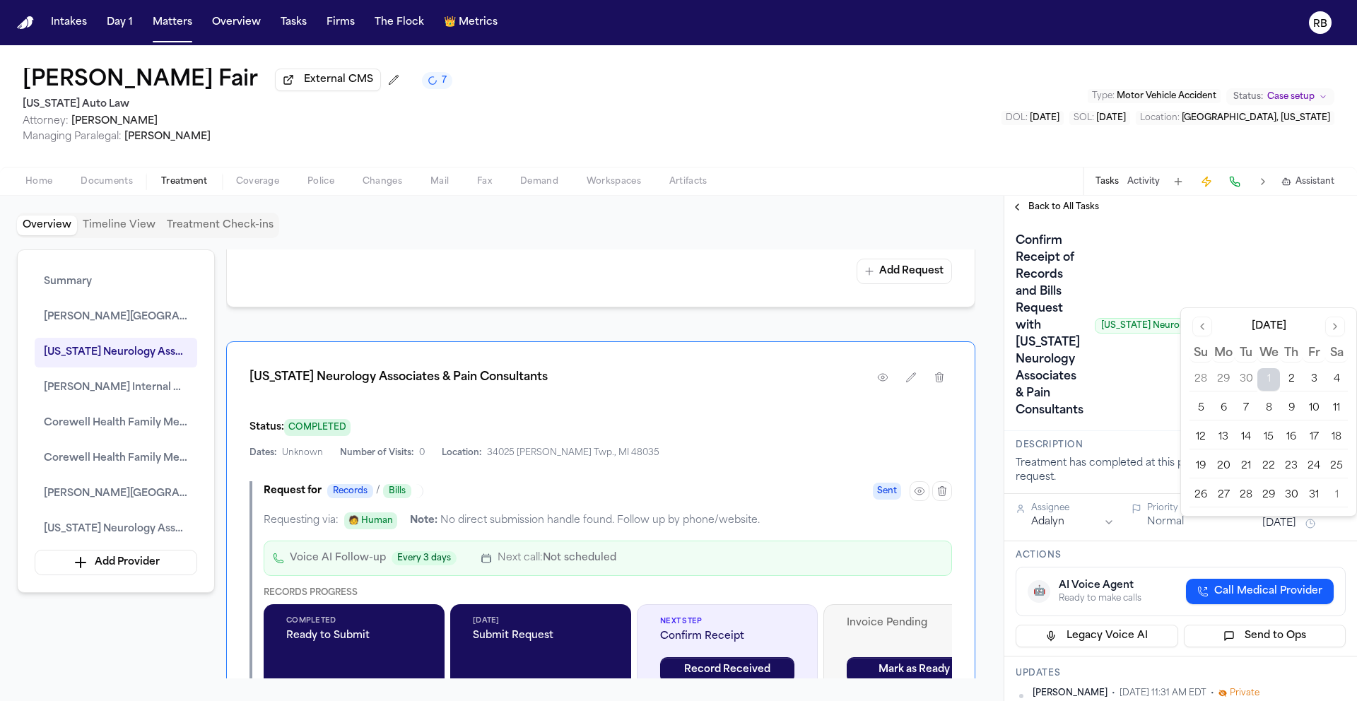
click at [1269, 411] on button "8" at bounding box center [1269, 408] width 23 height 23
click at [1079, 521] on html "Intakes Day 1 Matters Overview Tasks Firms The Flock 👑 Metrics RB Latanya Fair …" at bounding box center [678, 350] width 1357 height 701
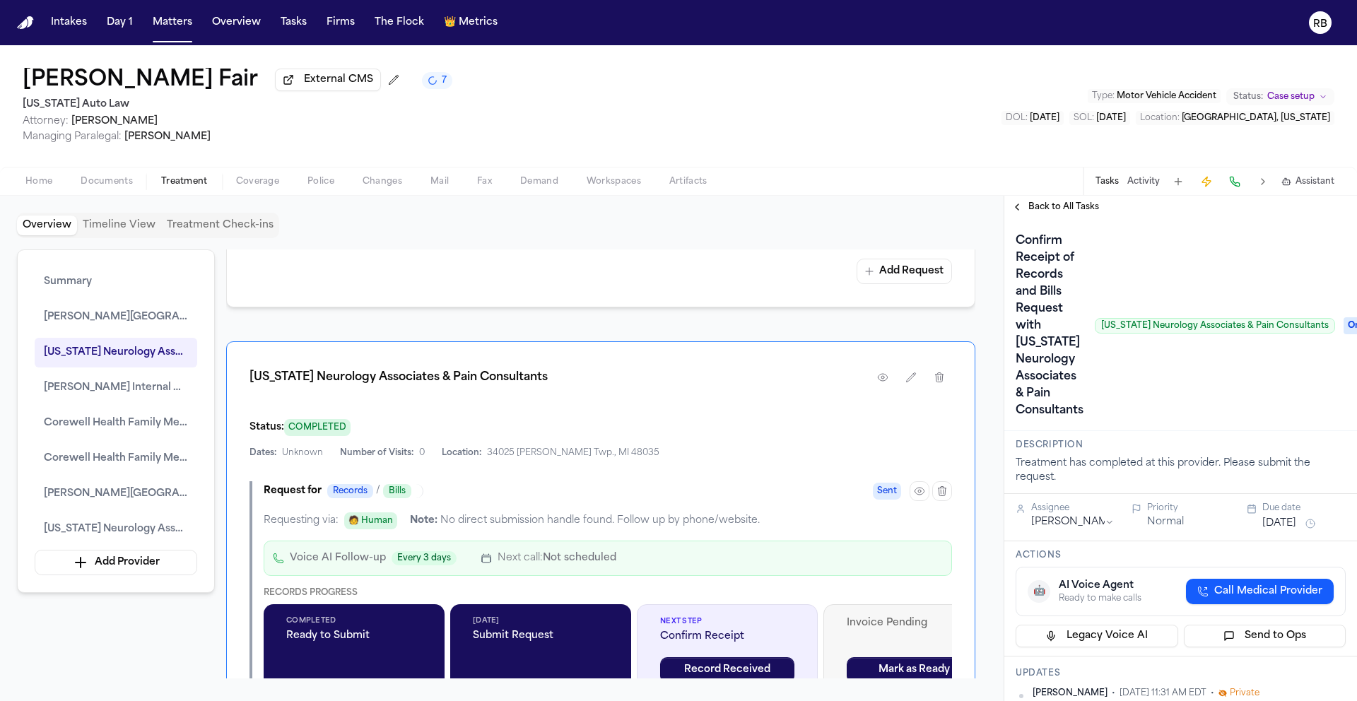
click at [1217, 408] on div "Confirm Receipt of Records and Bills Request with Michigan Neurology Associates…" at bounding box center [1176, 326] width 320 height 192
click at [1089, 202] on span "Back to All Tasks" at bounding box center [1064, 206] width 71 height 11
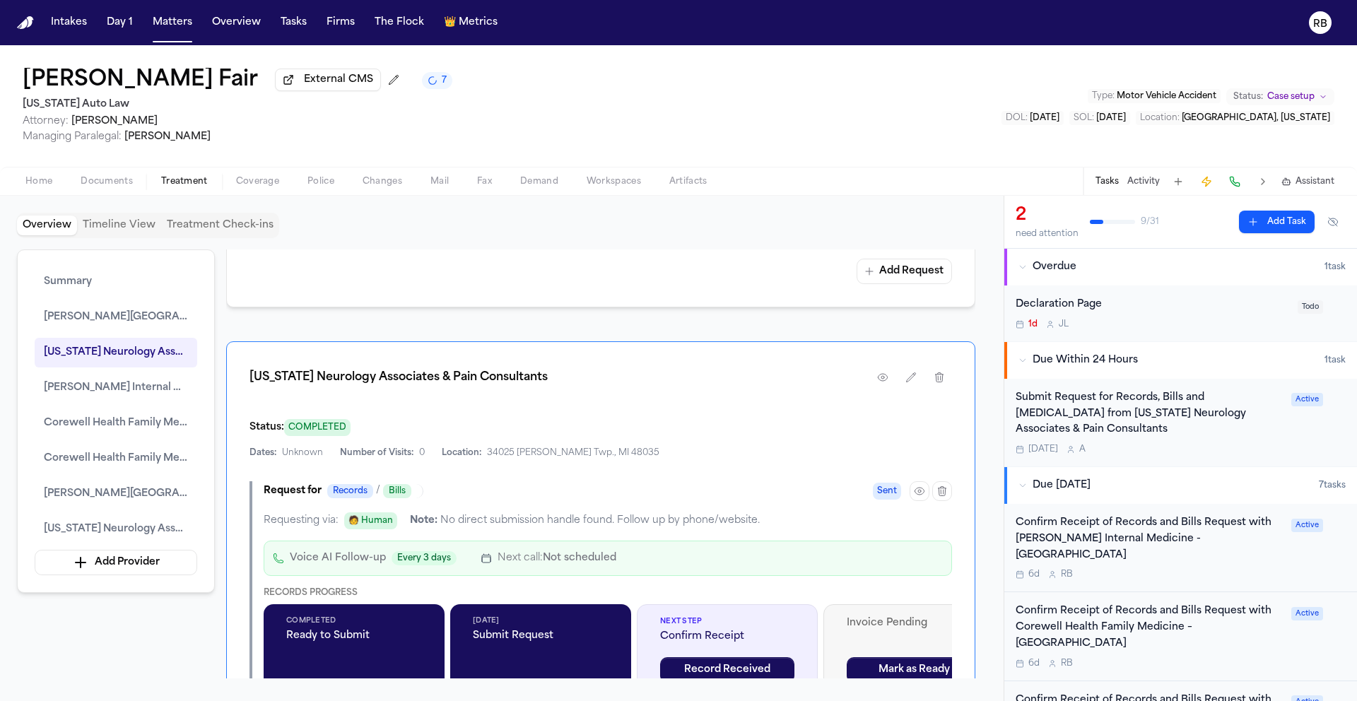
click at [1275, 434] on div "Submit Request for Records, Bills and Radiology from Michigan Neurology Associa…" at bounding box center [1181, 422] width 330 height 65
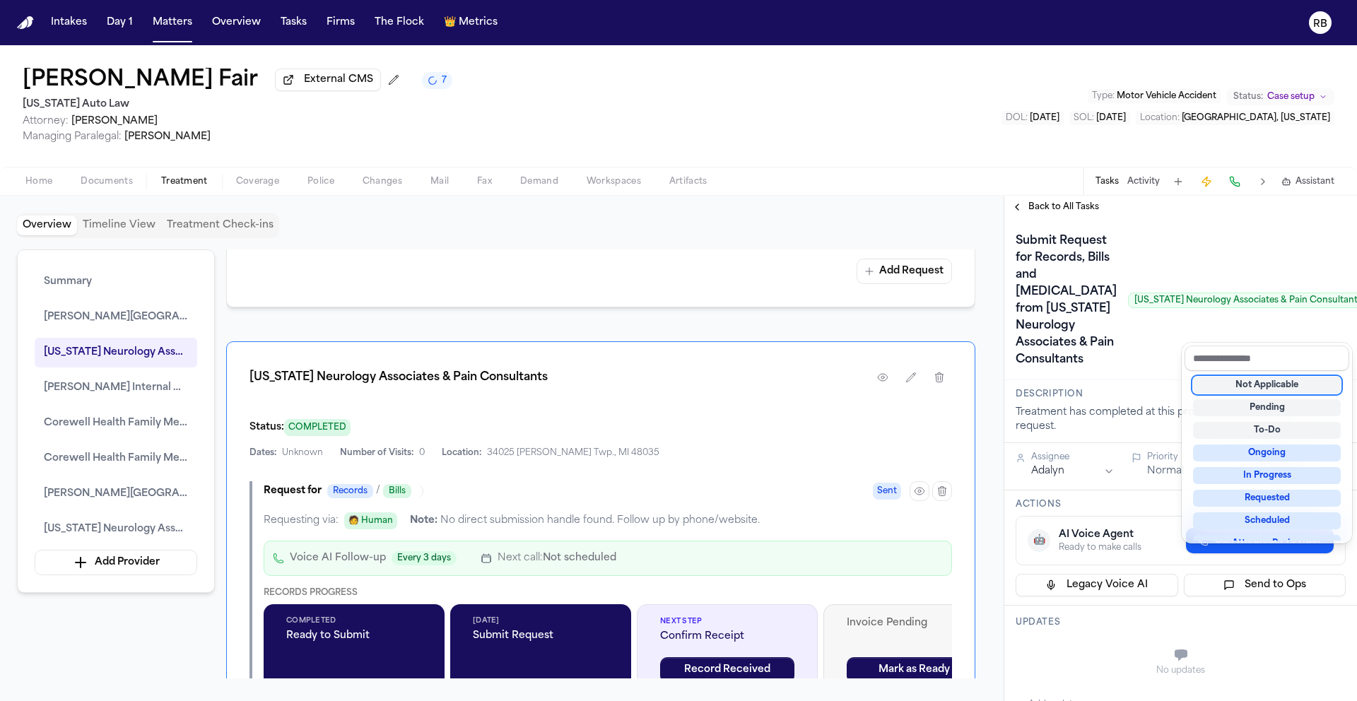
click at [1323, 387] on div "Not Applicable" at bounding box center [1267, 385] width 148 height 17
click at [1167, 371] on div "Submit Request for Records, Bills and Radiology from Michigan Neurology Associa…" at bounding box center [1181, 300] width 330 height 141
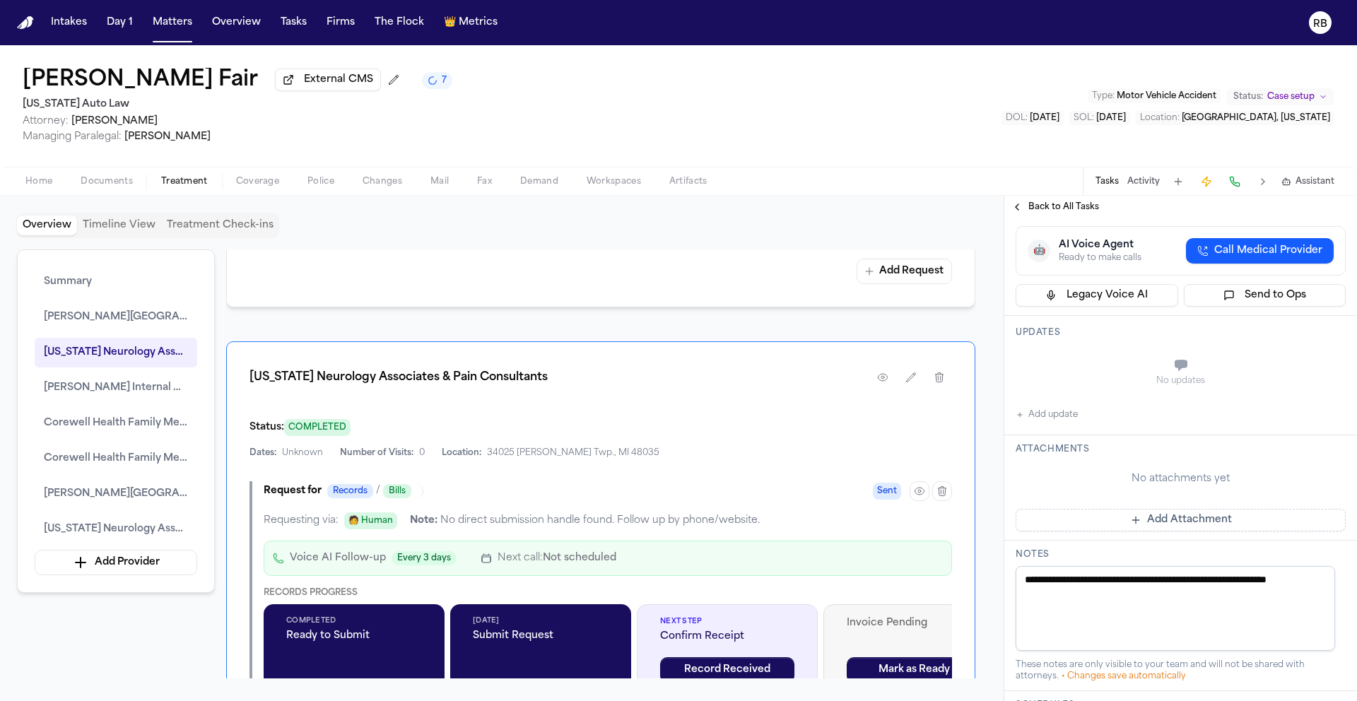
scroll to position [311, 0]
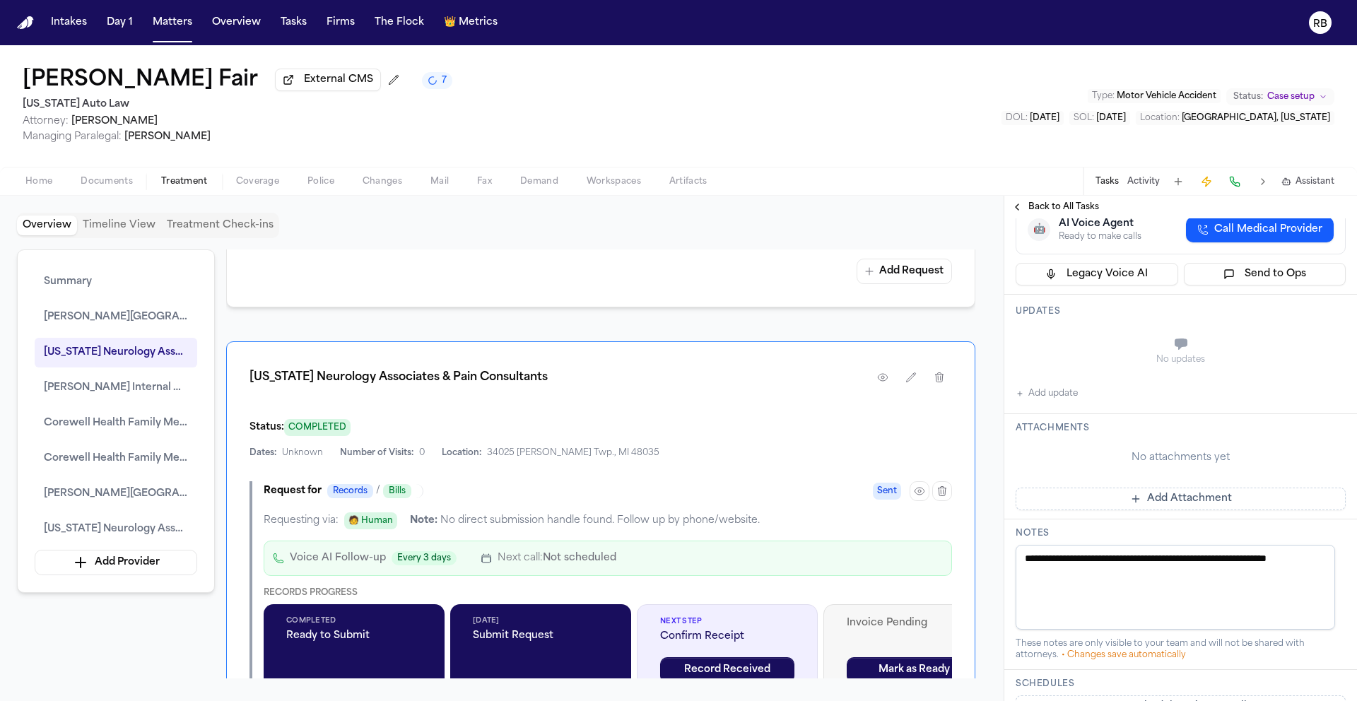
click at [1065, 402] on button "Add update" at bounding box center [1047, 393] width 62 height 17
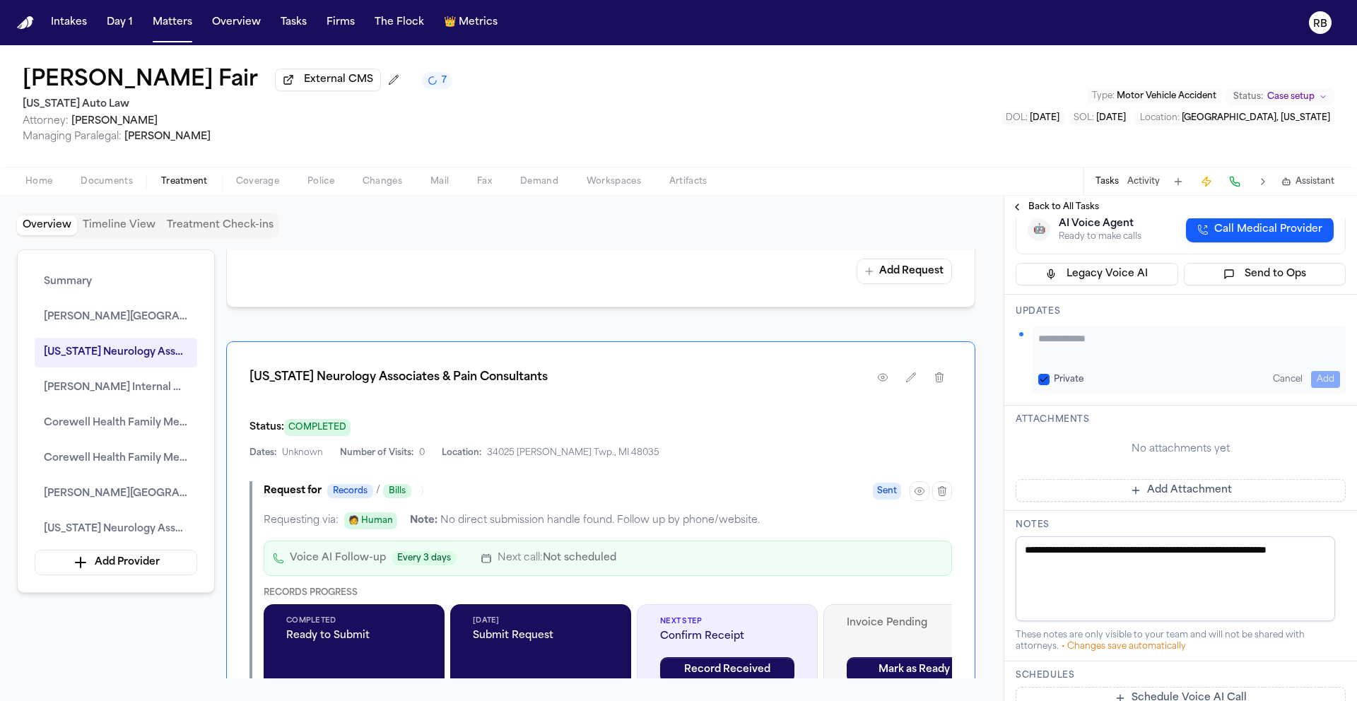
click at [1096, 360] on textarea "Add your update" at bounding box center [1190, 346] width 302 height 28
type textarea "**********"
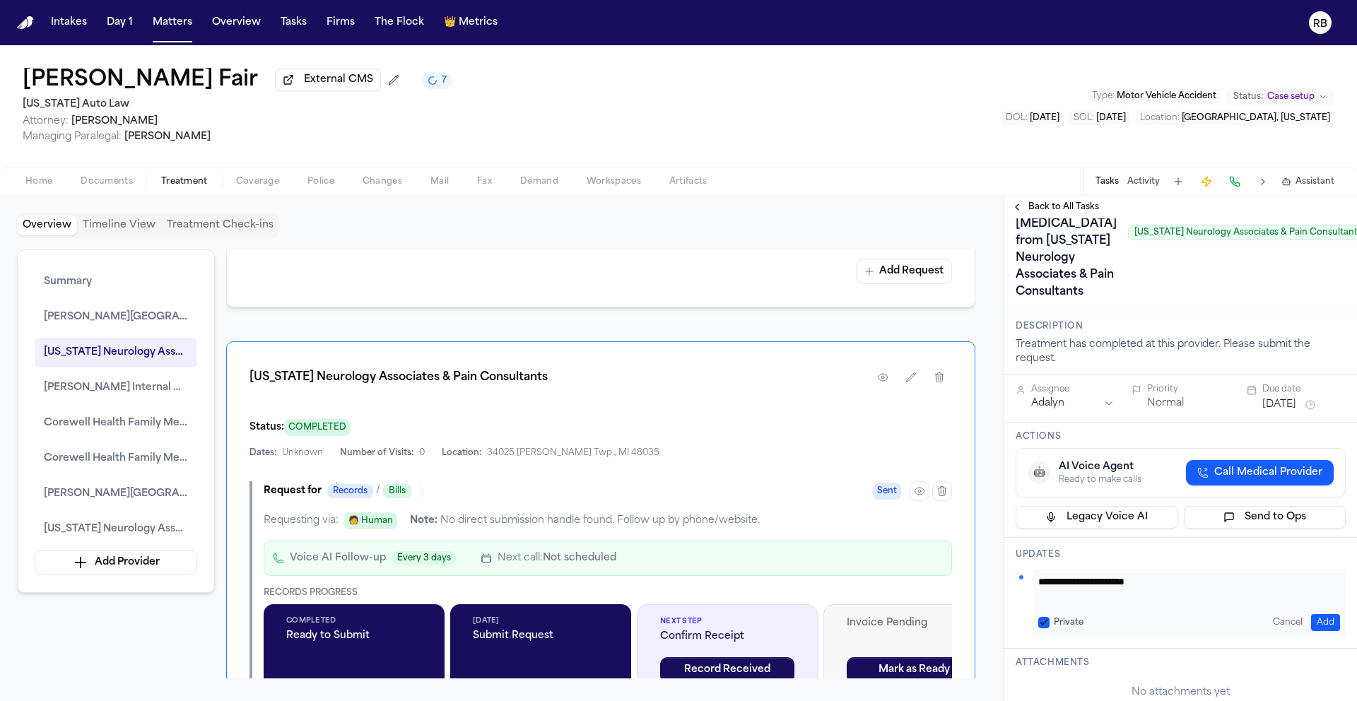
scroll to position [0, 0]
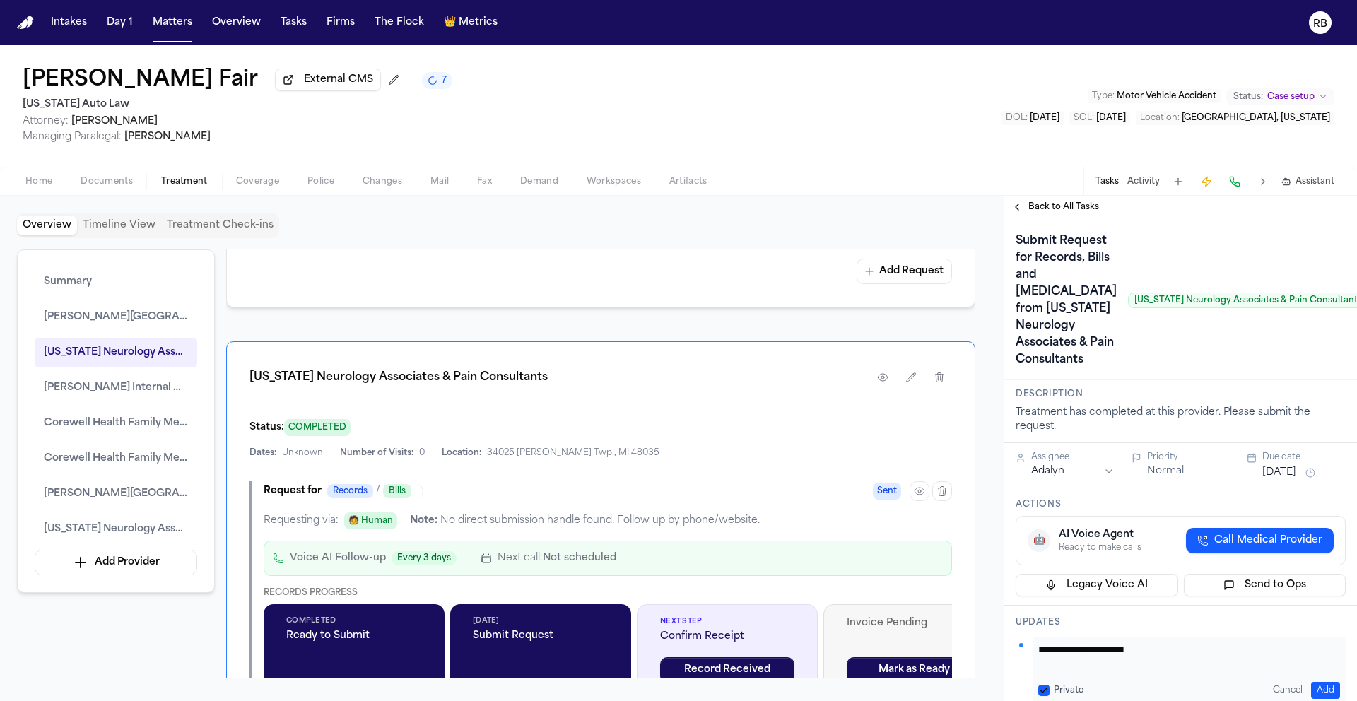
click at [1065, 213] on span "Back to All Tasks" at bounding box center [1064, 206] width 71 height 11
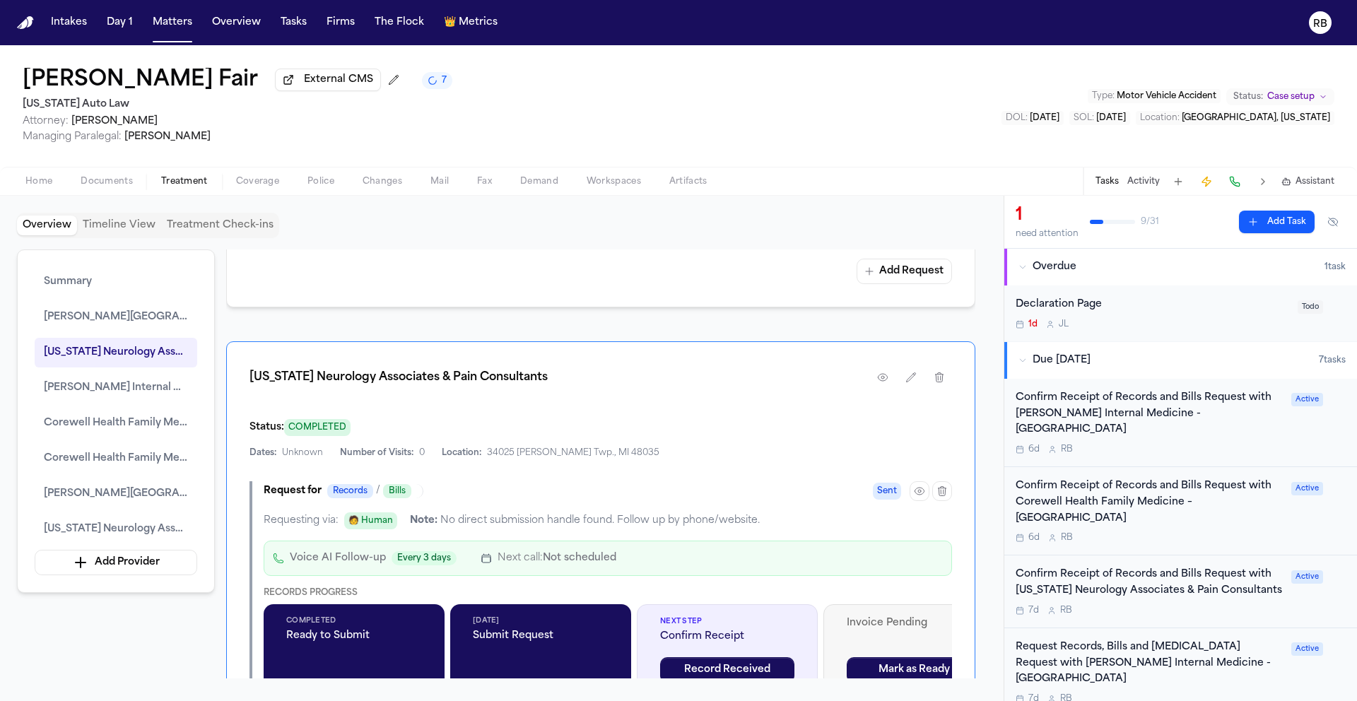
click at [894, 236] on div "Overview Timeline View Treatment Check-ins" at bounding box center [502, 225] width 970 height 25
click at [1022, 218] on div "1" at bounding box center [1047, 215] width 63 height 23
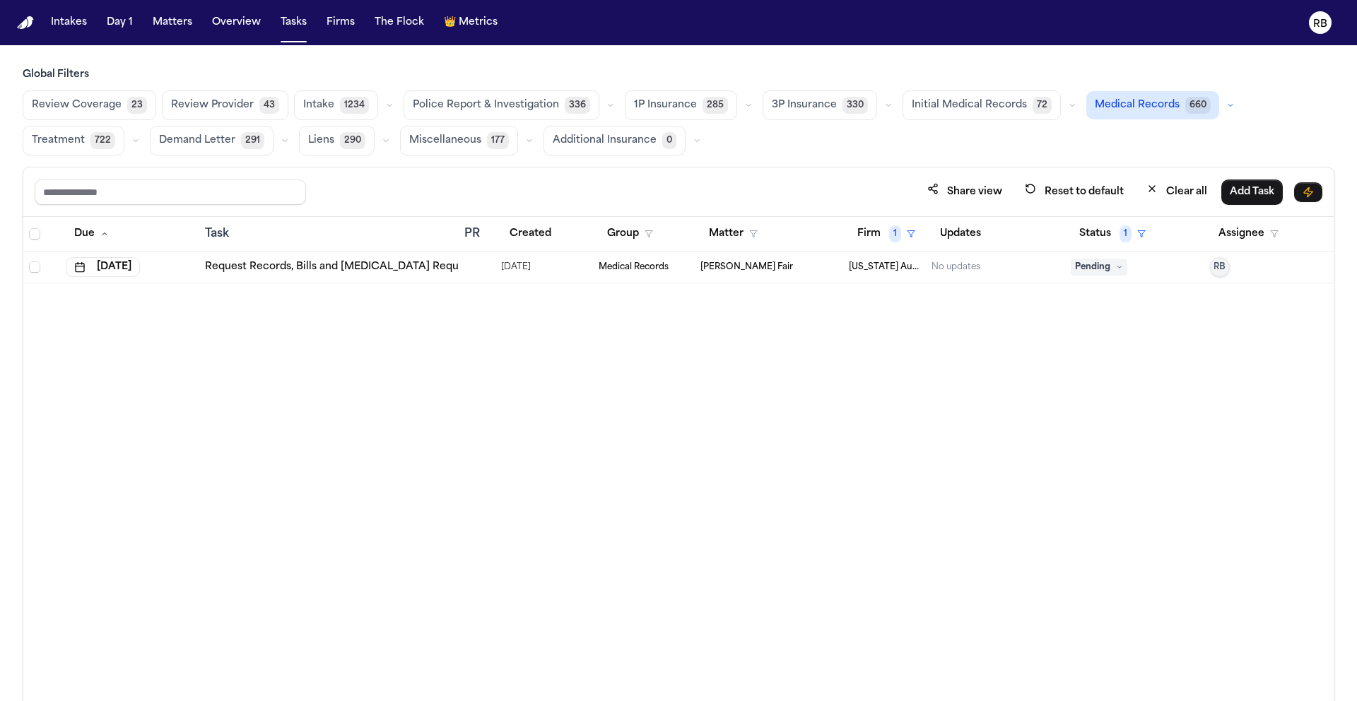
click at [615, 376] on div "Due Task PR Created Group Matter Firm 1 Updates Status 1 Assignee Oct 1, 2025 R…" at bounding box center [678, 490] width 1311 height 546
click at [1188, 182] on button "Clear all" at bounding box center [1177, 192] width 78 height 26
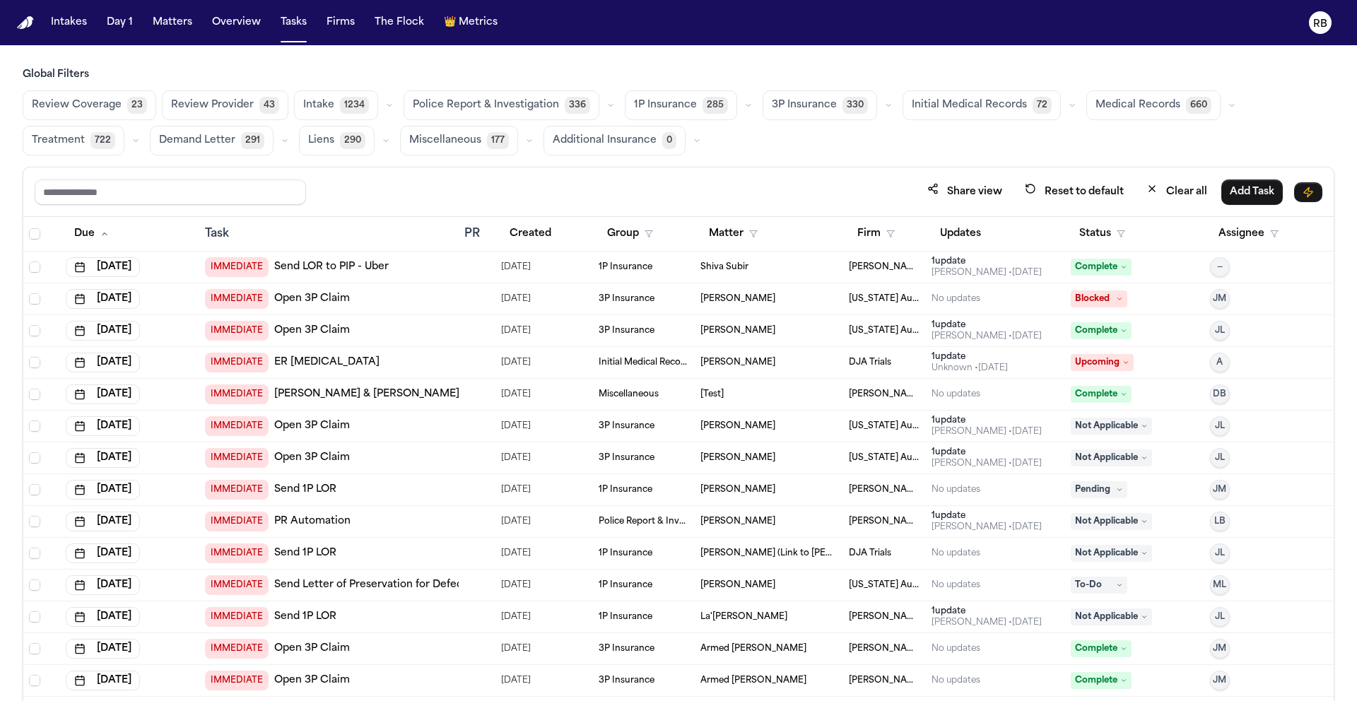
click at [977, 106] on span "Initial Medical Records" at bounding box center [969, 105] width 115 height 14
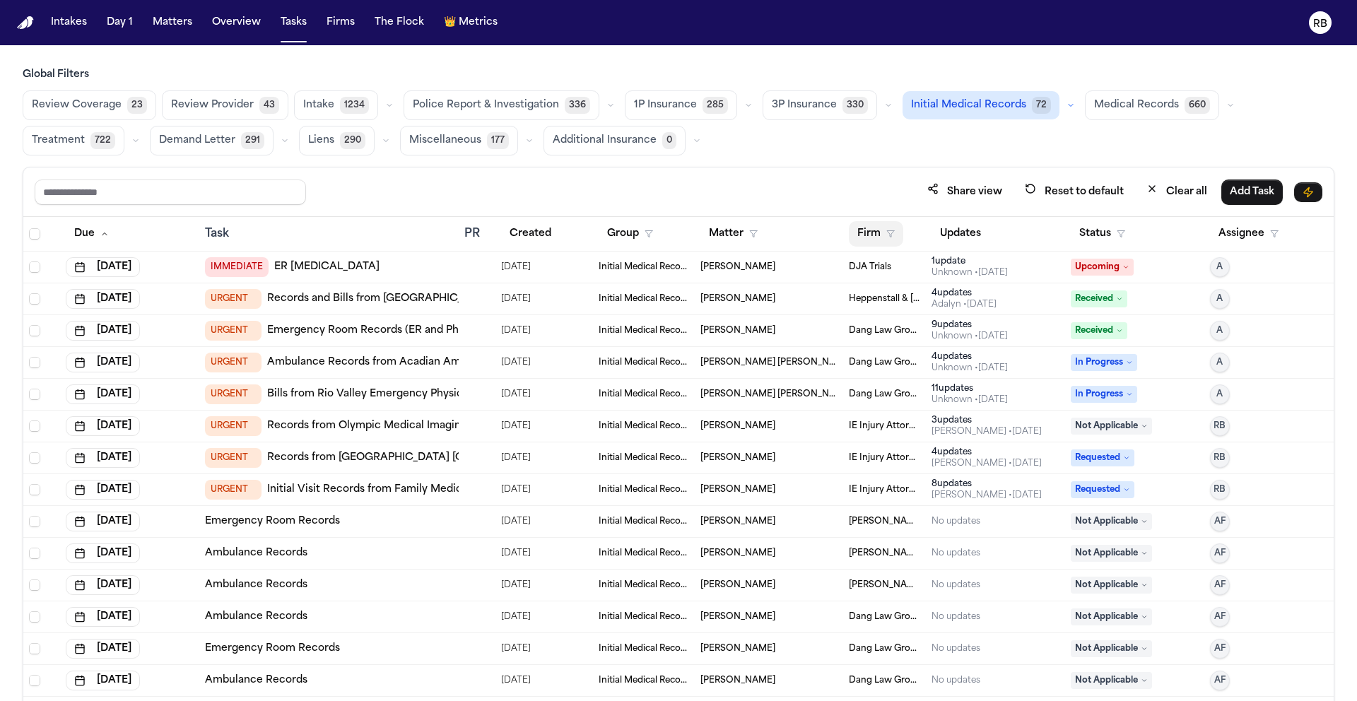
click at [861, 229] on button "Firm" at bounding box center [876, 233] width 54 height 25
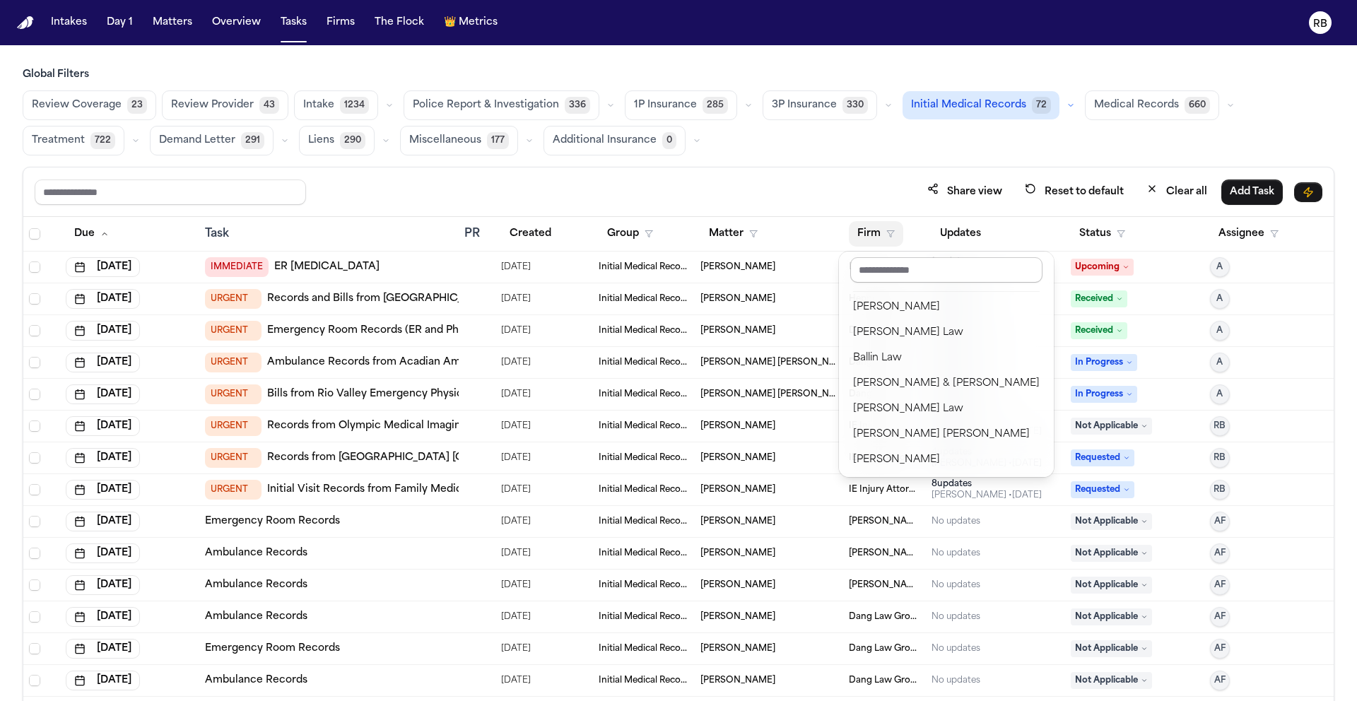
drag, startPoint x: 873, startPoint y: 267, endPoint x: 884, endPoint y: 276, distance: 14.0
click at [874, 266] on input "text" at bounding box center [946, 269] width 192 height 25
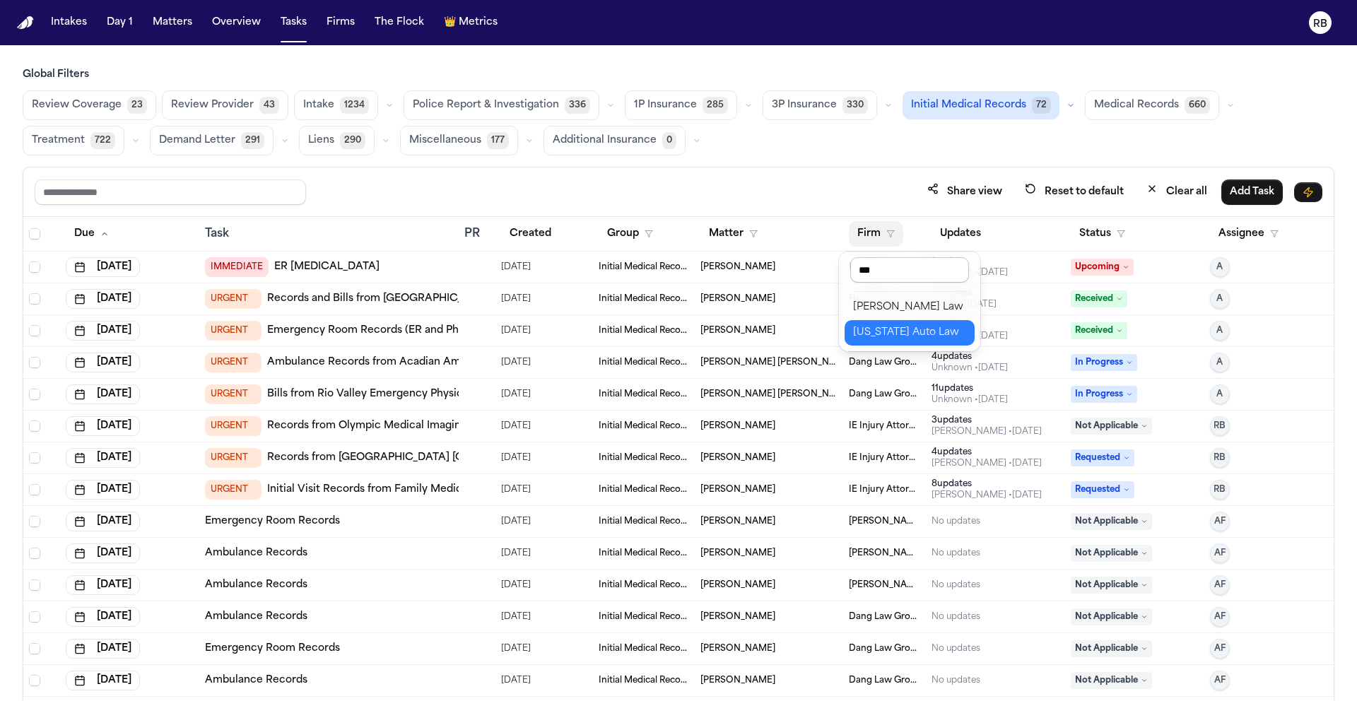
type input "****"
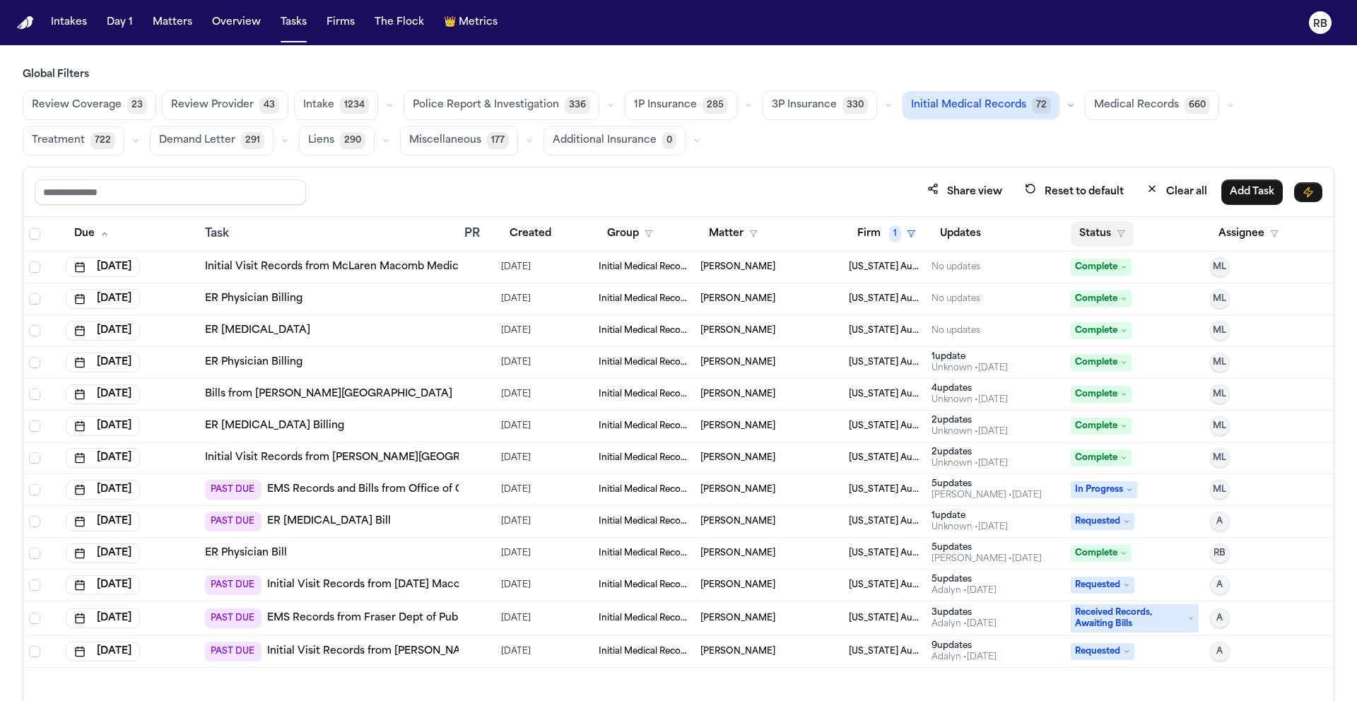
click at [1097, 232] on button "Status" at bounding box center [1102, 233] width 63 height 25
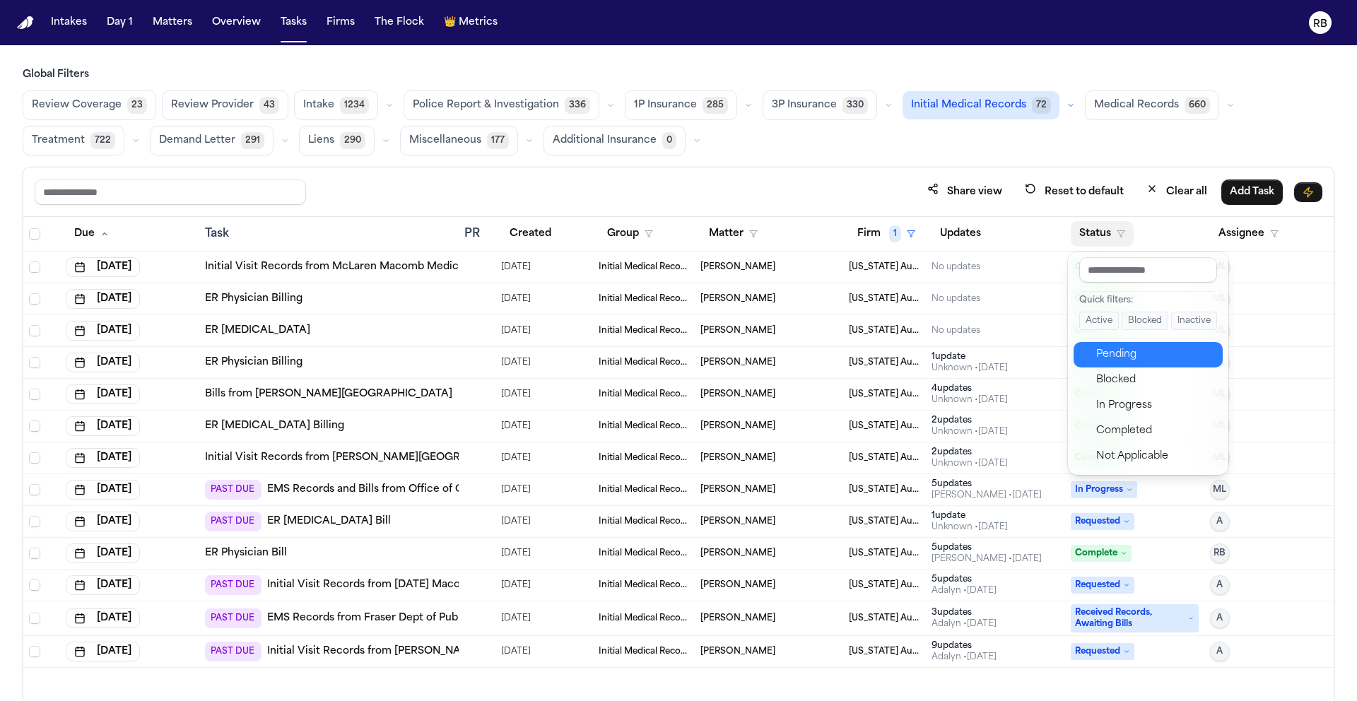
click at [1138, 348] on div "Pending" at bounding box center [1156, 354] width 118 height 17
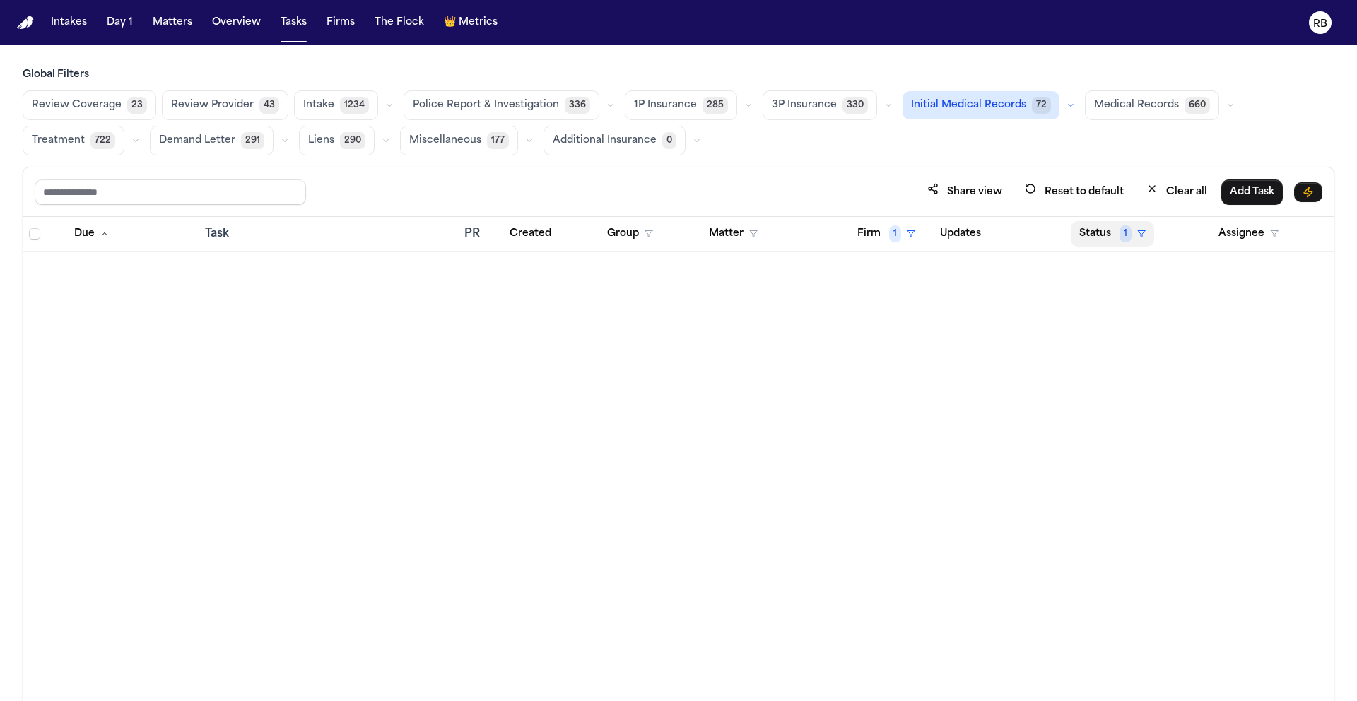
click at [1103, 238] on button "Status 1" at bounding box center [1112, 233] width 83 height 25
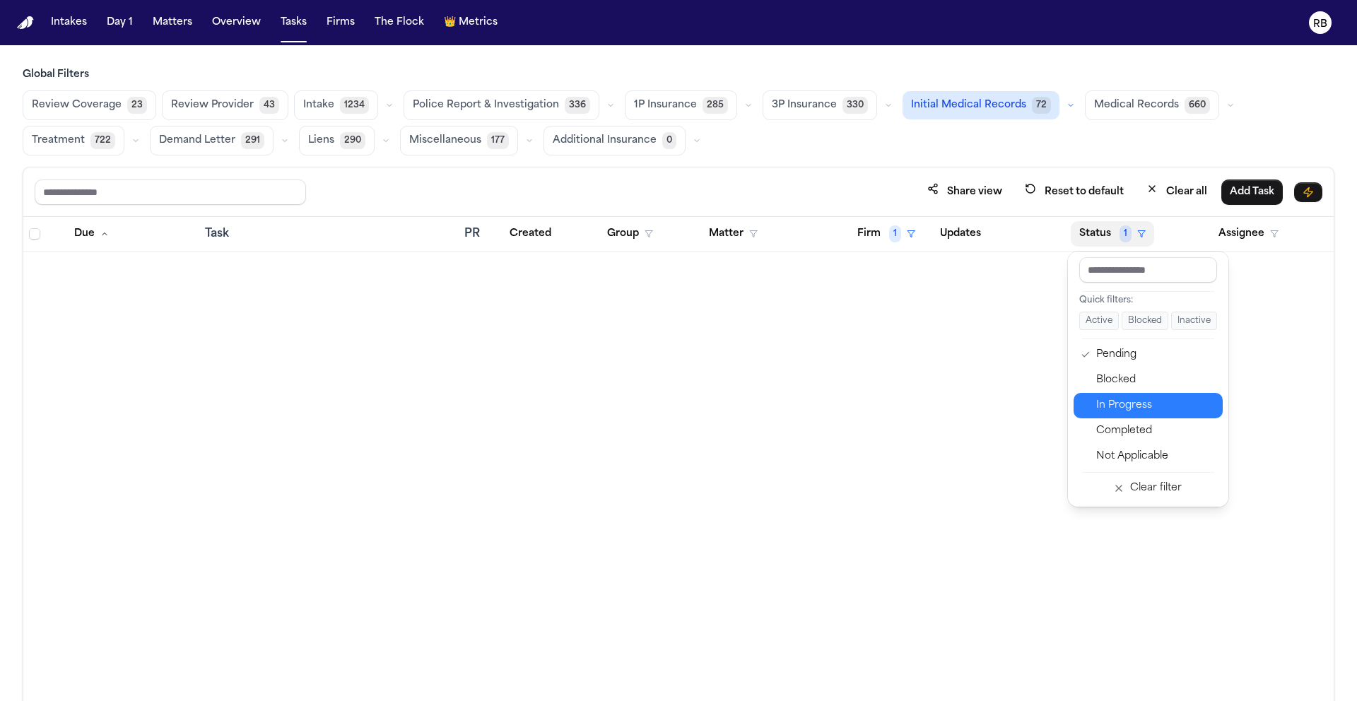
click at [1143, 407] on div "In Progress" at bounding box center [1156, 405] width 118 height 17
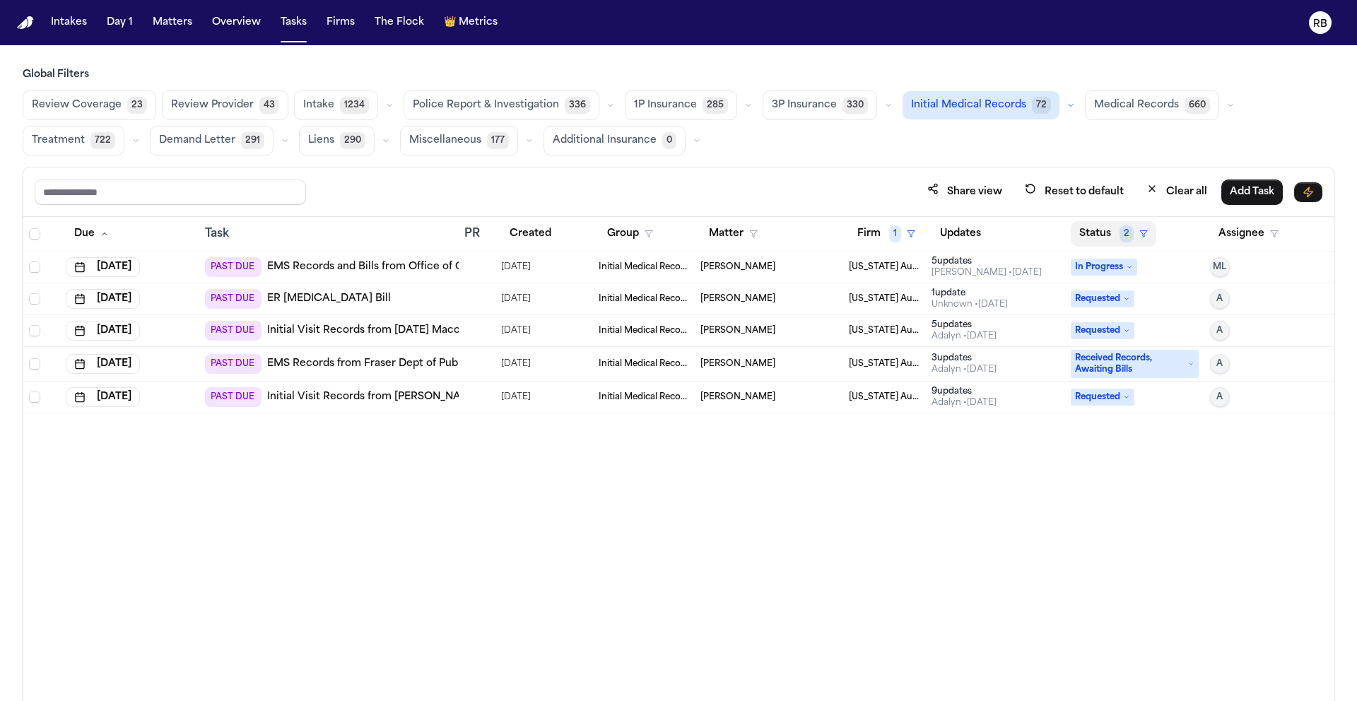
click at [1097, 234] on button "Status 2" at bounding box center [1114, 233] width 86 height 25
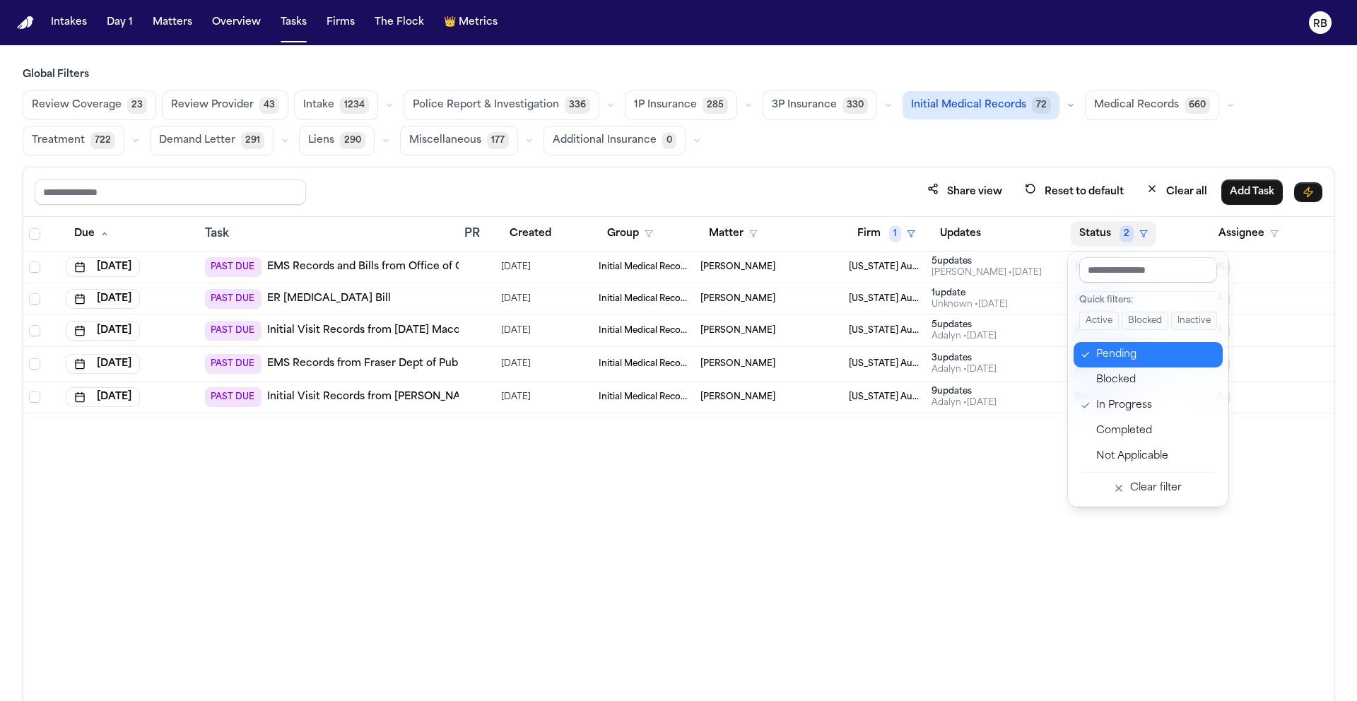
click at [1116, 343] on button "Pending" at bounding box center [1148, 354] width 149 height 25
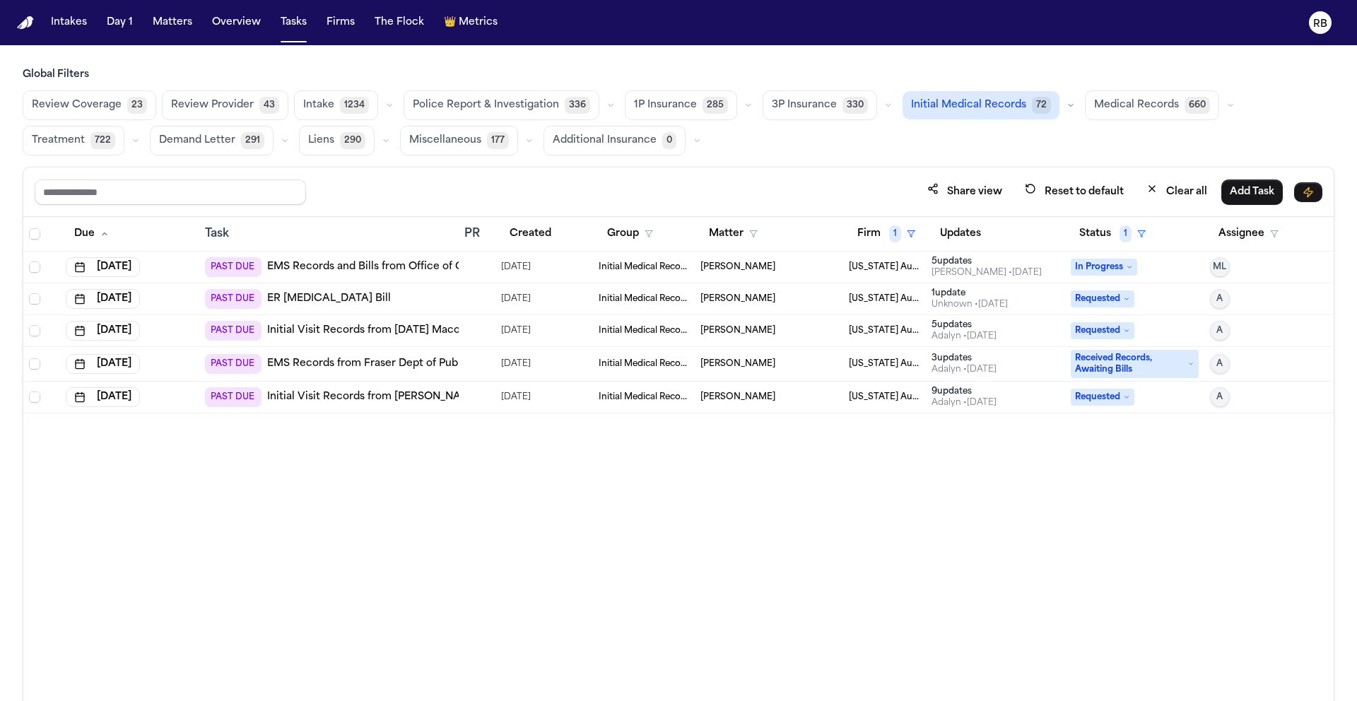
click at [481, 264] on div at bounding box center [476, 267] width 25 height 11
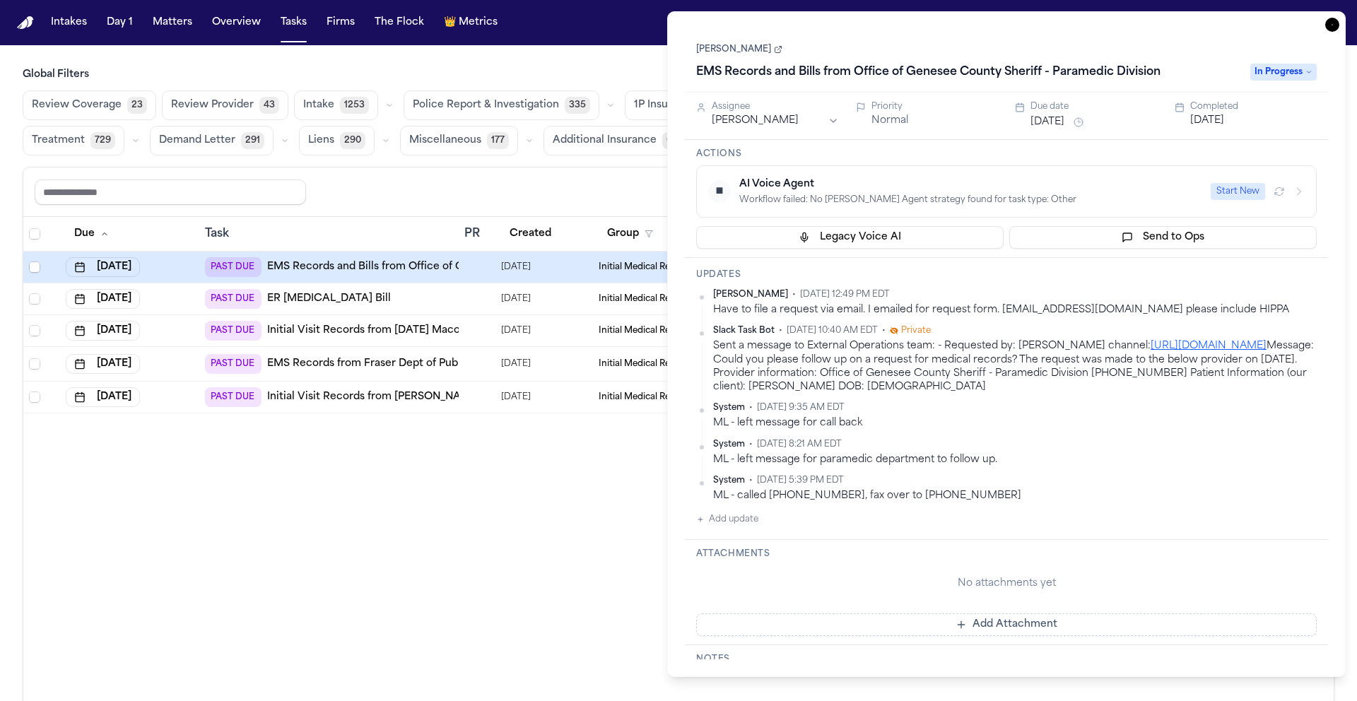
click at [1161, 484] on div "System • Jun 18, 2025 5:39 PM EDT" at bounding box center [1015, 480] width 604 height 11
click at [1138, 462] on div "ML - left message for paramedic department to follow up." at bounding box center [1015, 459] width 604 height 13
click at [736, 46] on link "John Chisholm" at bounding box center [739, 49] width 86 height 11
drag, startPoint x: 363, startPoint y: 562, endPoint x: 568, endPoint y: 482, distance: 220.0
click at [363, 562] on div "Due Task PR Created Group Matter Firm 1 Updates Status 1 Assignee Jul 17, 2025 …" at bounding box center [678, 490] width 1311 height 546
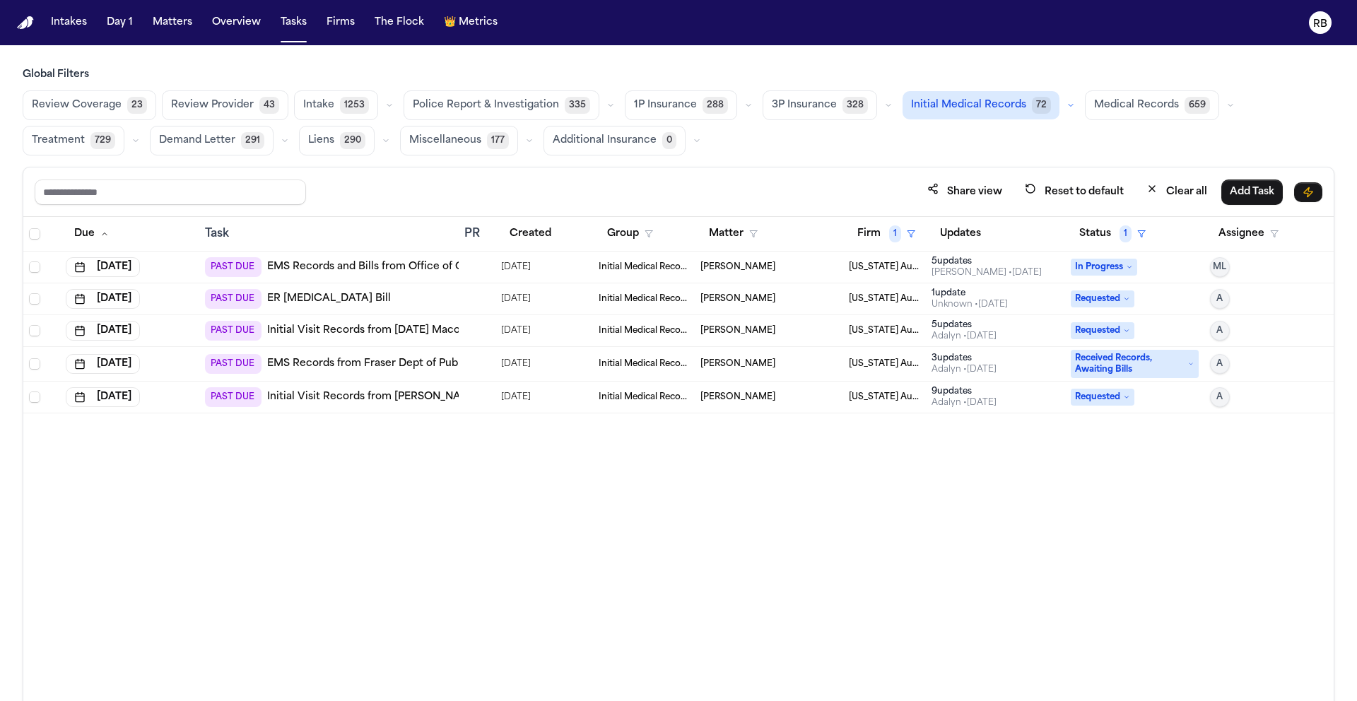
click at [404, 302] on div "PAST DUE ER Radiology Bill" at bounding box center [329, 299] width 248 height 20
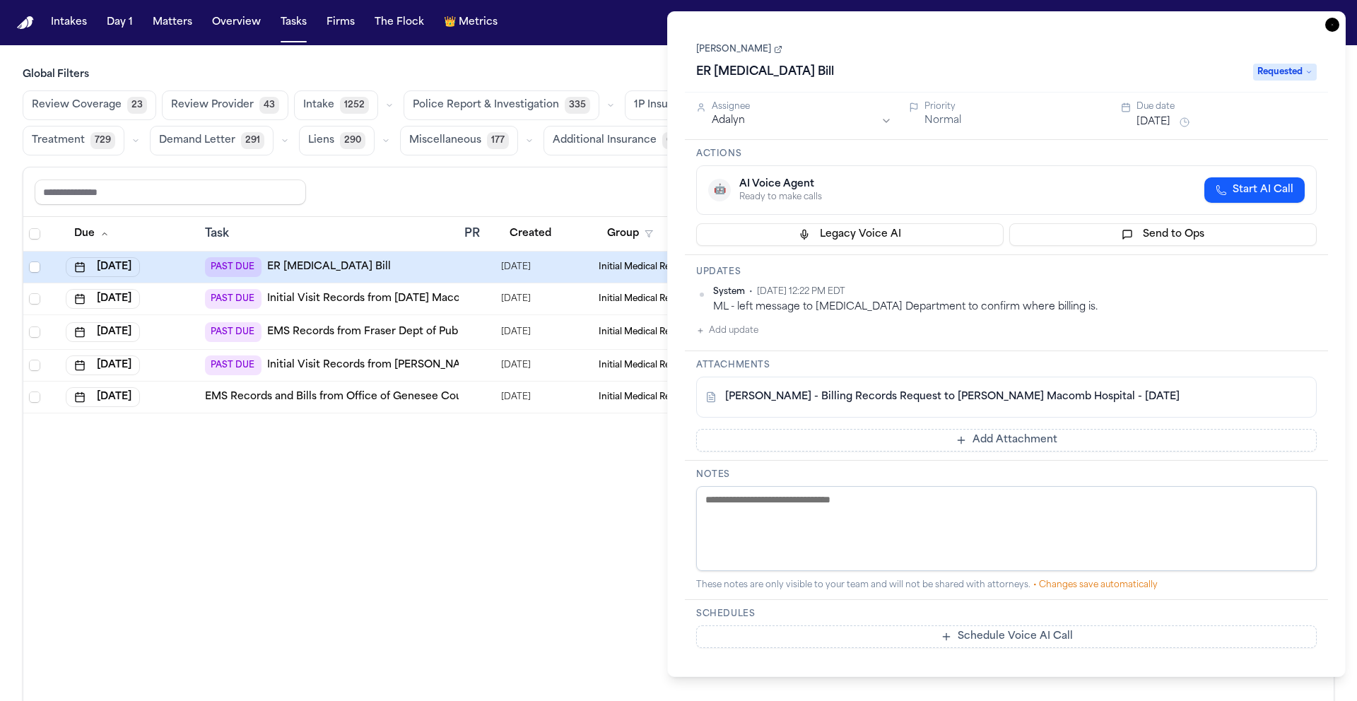
click at [886, 403] on link "[PERSON_NAME] - Billing Records Request to [PERSON_NAME] Macomb Hospital - [DAT…" at bounding box center [952, 397] width 455 height 14
click at [525, 464] on div "Due Task PR Created Group Matter Firm 1 Updates Status 1 Assignee Aug 1, 2025 P…" at bounding box center [678, 490] width 1311 height 546
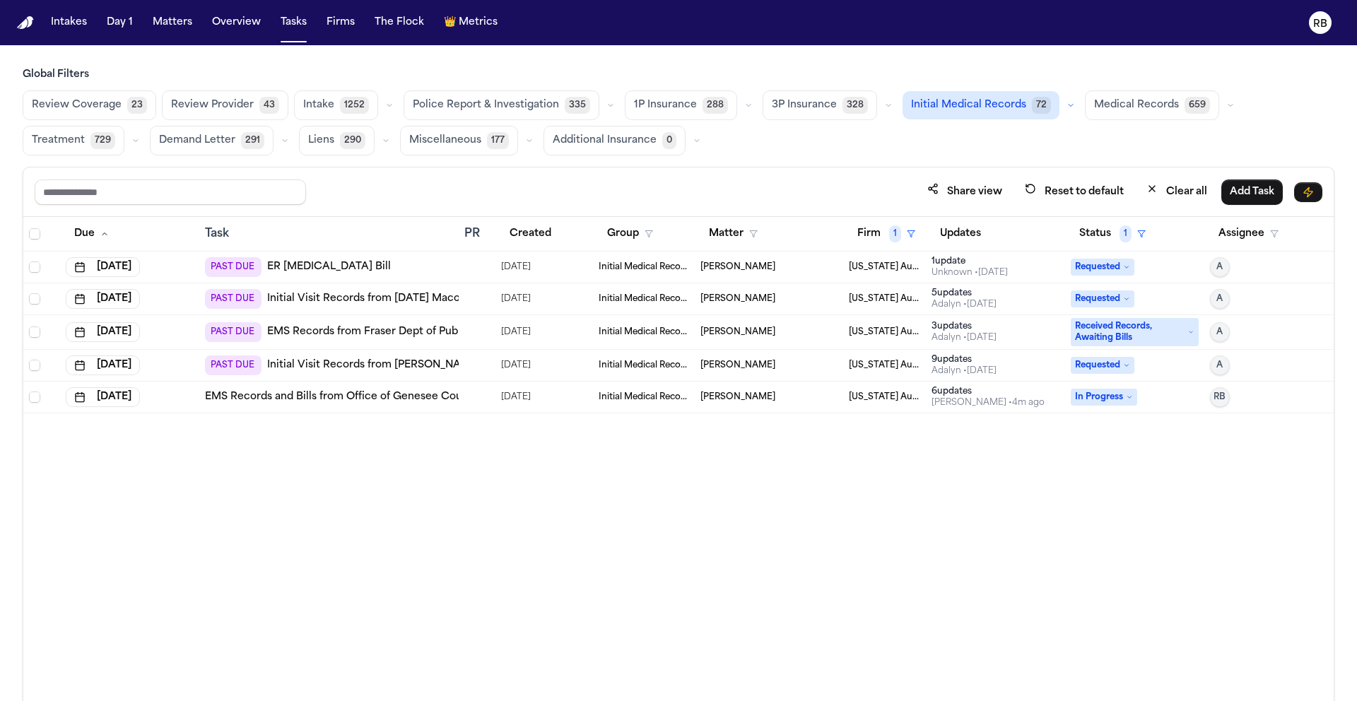
click at [487, 403] on td at bounding box center [477, 398] width 37 height 32
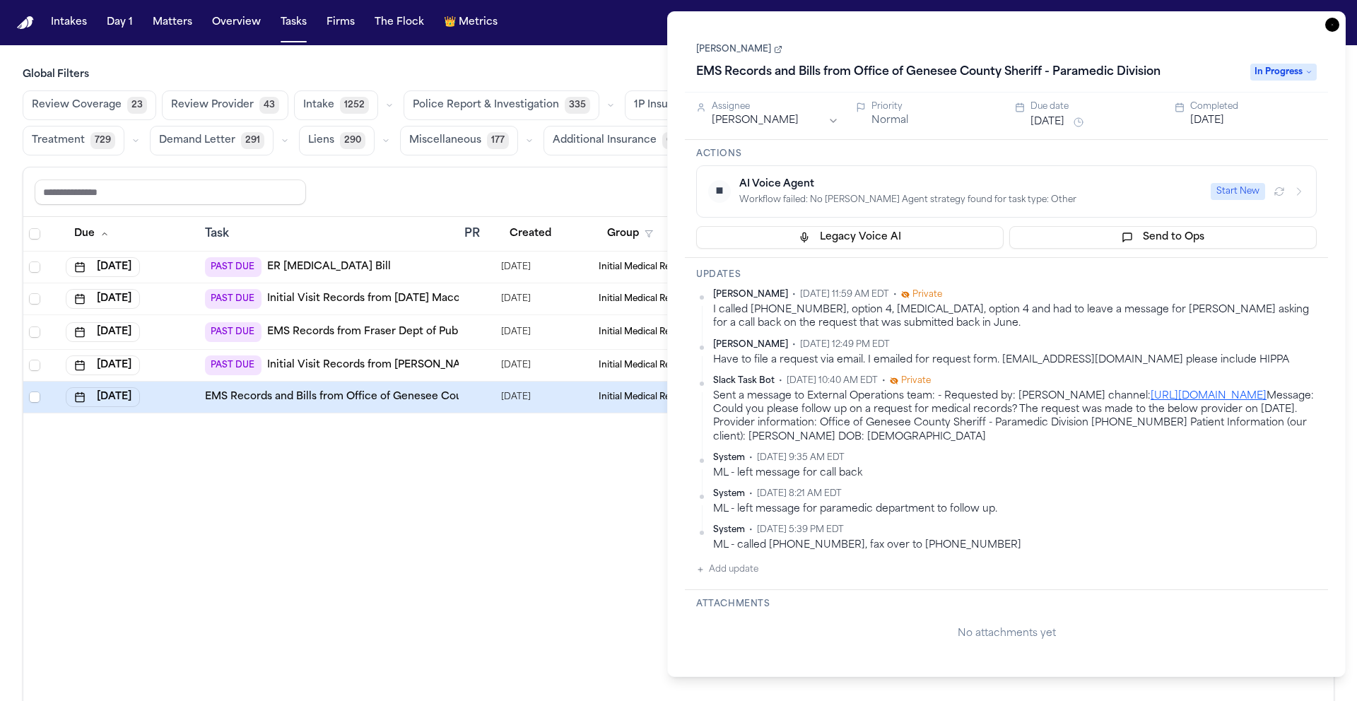
click at [1294, 69] on span "In Progress" at bounding box center [1284, 72] width 66 height 17
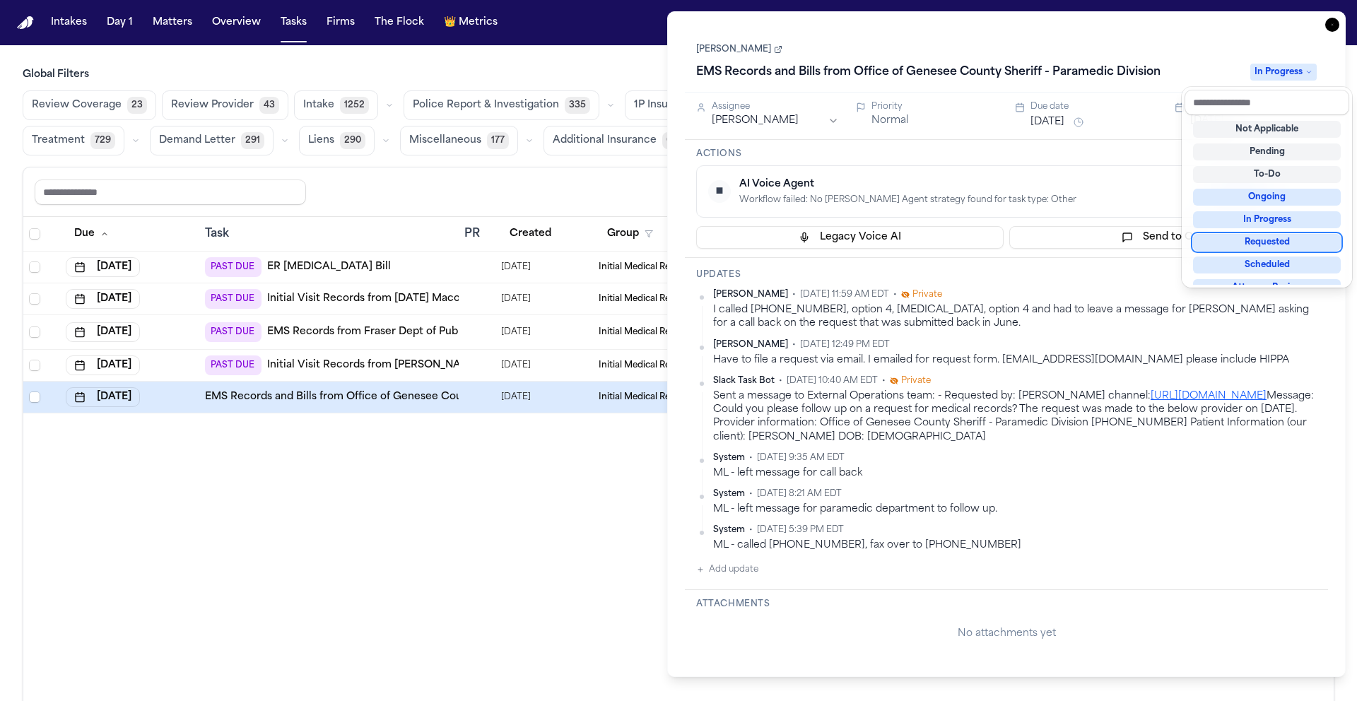
click at [1159, 298] on div "John Chisholm EMS Records and Bills from Office of Genesee County Sheriff - Par…" at bounding box center [1006, 344] width 643 height 631
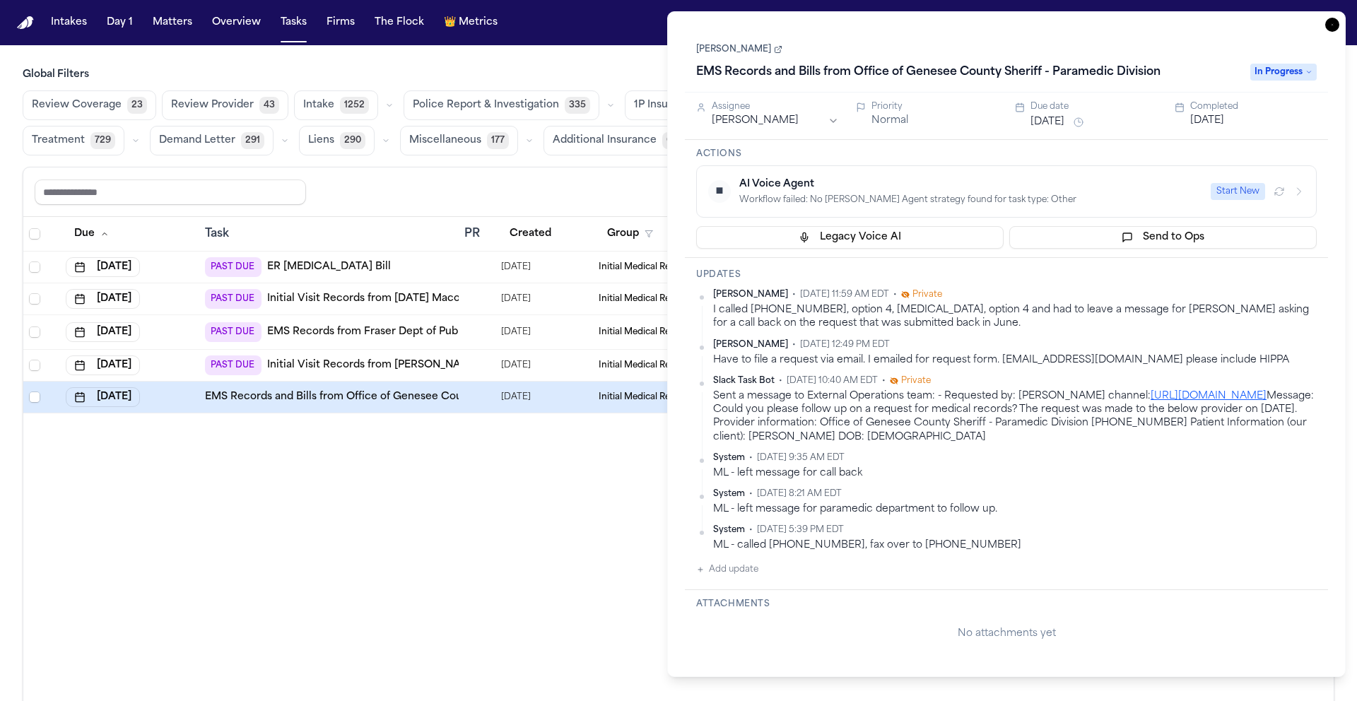
click at [1280, 73] on span "In Progress" at bounding box center [1284, 72] width 66 height 17
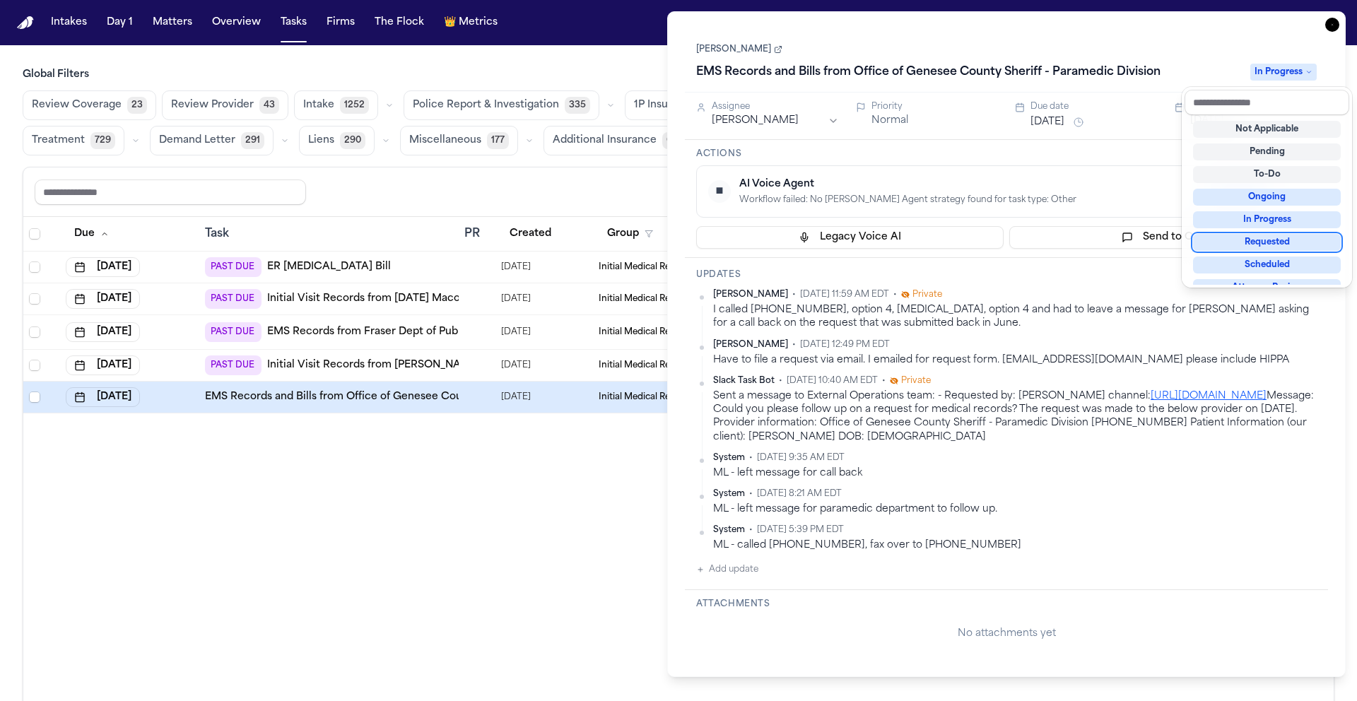
click at [1280, 73] on span "In Progress" at bounding box center [1284, 72] width 66 height 17
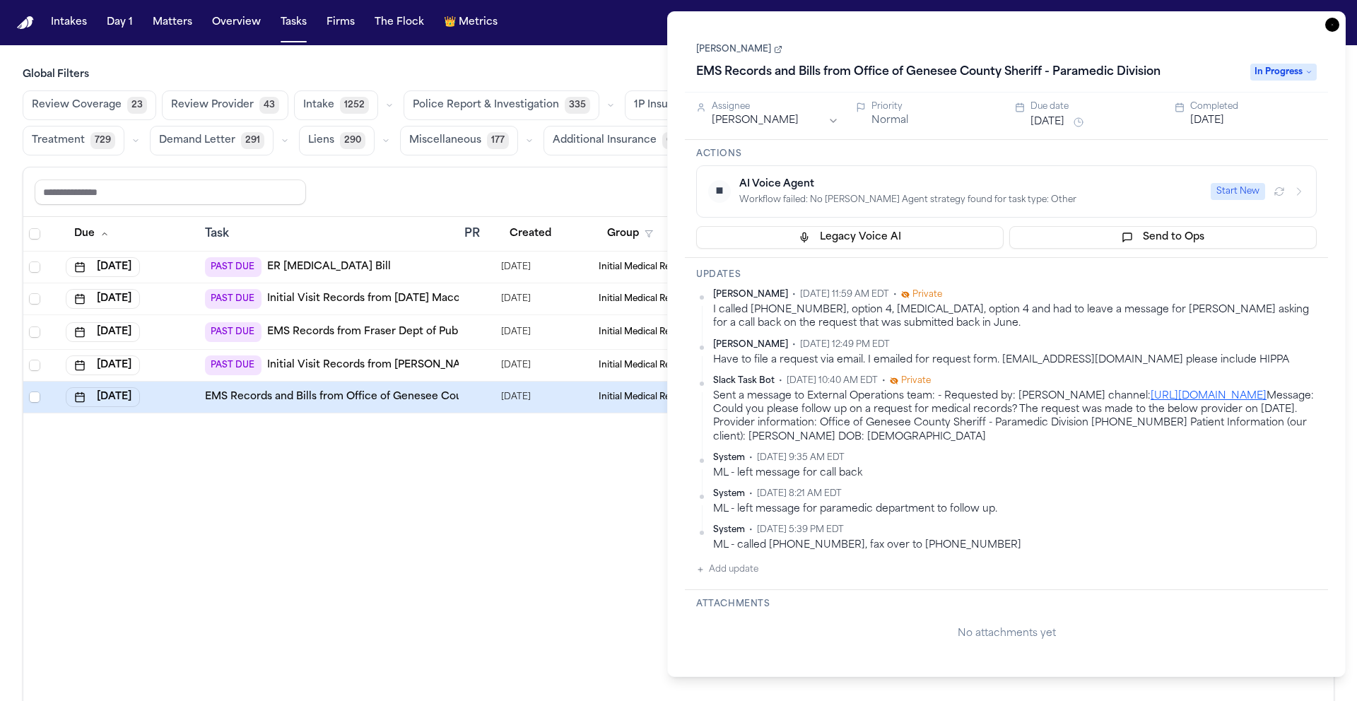
click at [734, 52] on link "John Chisholm" at bounding box center [739, 49] width 86 height 11
click at [444, 501] on div "Due Task PR Created Group Matter Firm 1 Updates Status 1 Assignee Aug 1, 2025 P…" at bounding box center [678, 490] width 1311 height 546
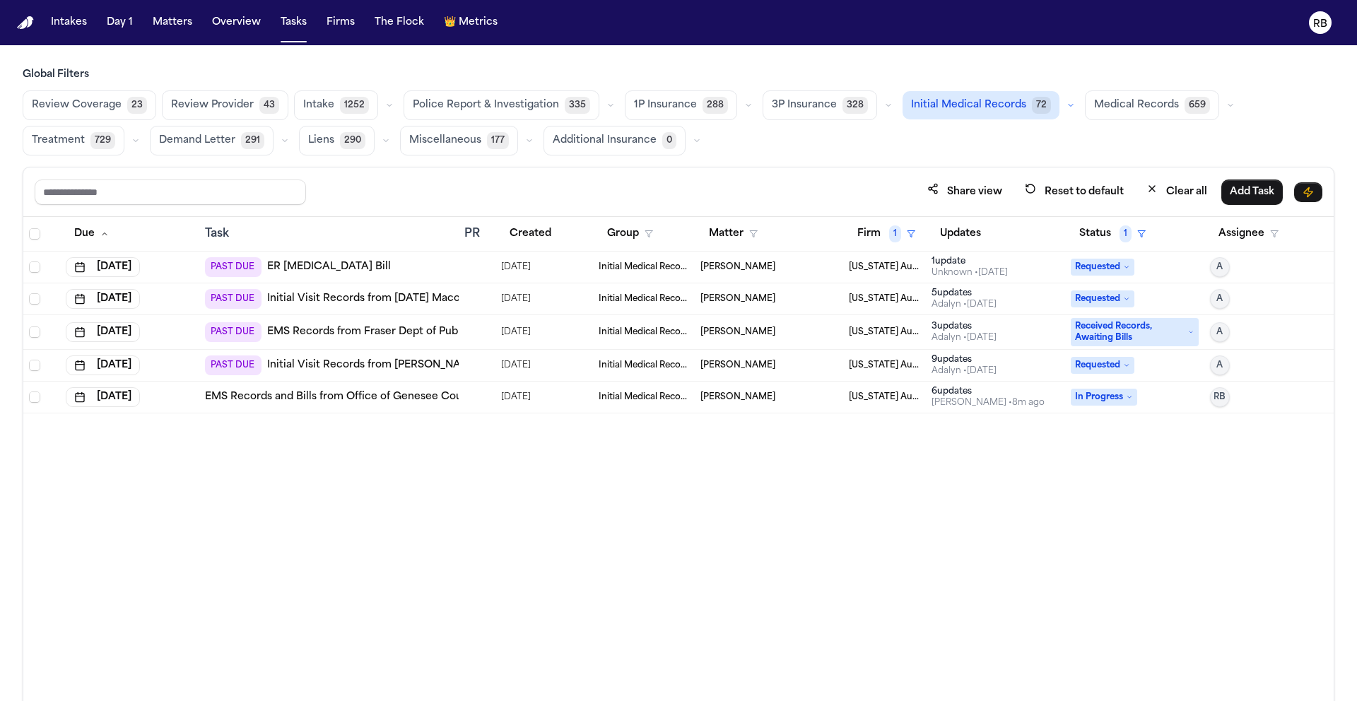
click at [452, 262] on div "PAST DUE ER Radiology Bill" at bounding box center [329, 267] width 248 height 20
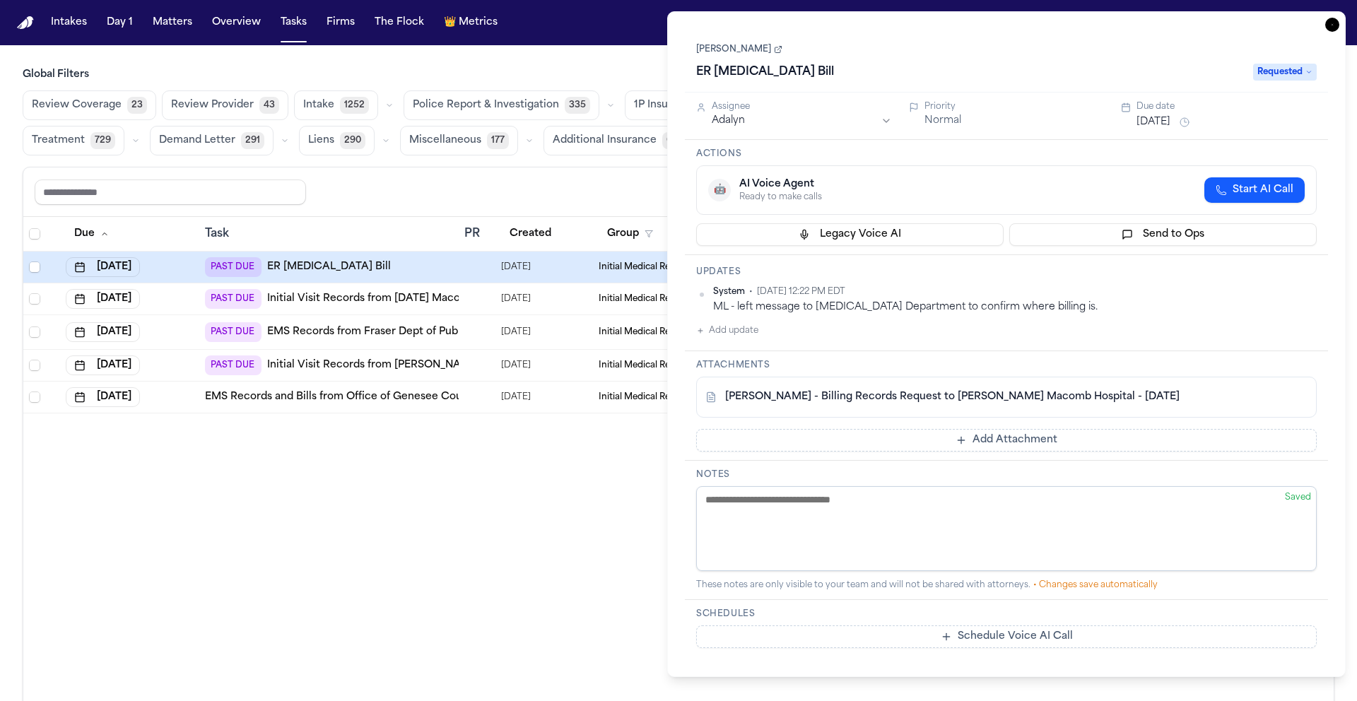
click at [744, 334] on button "Add update" at bounding box center [727, 330] width 62 height 17
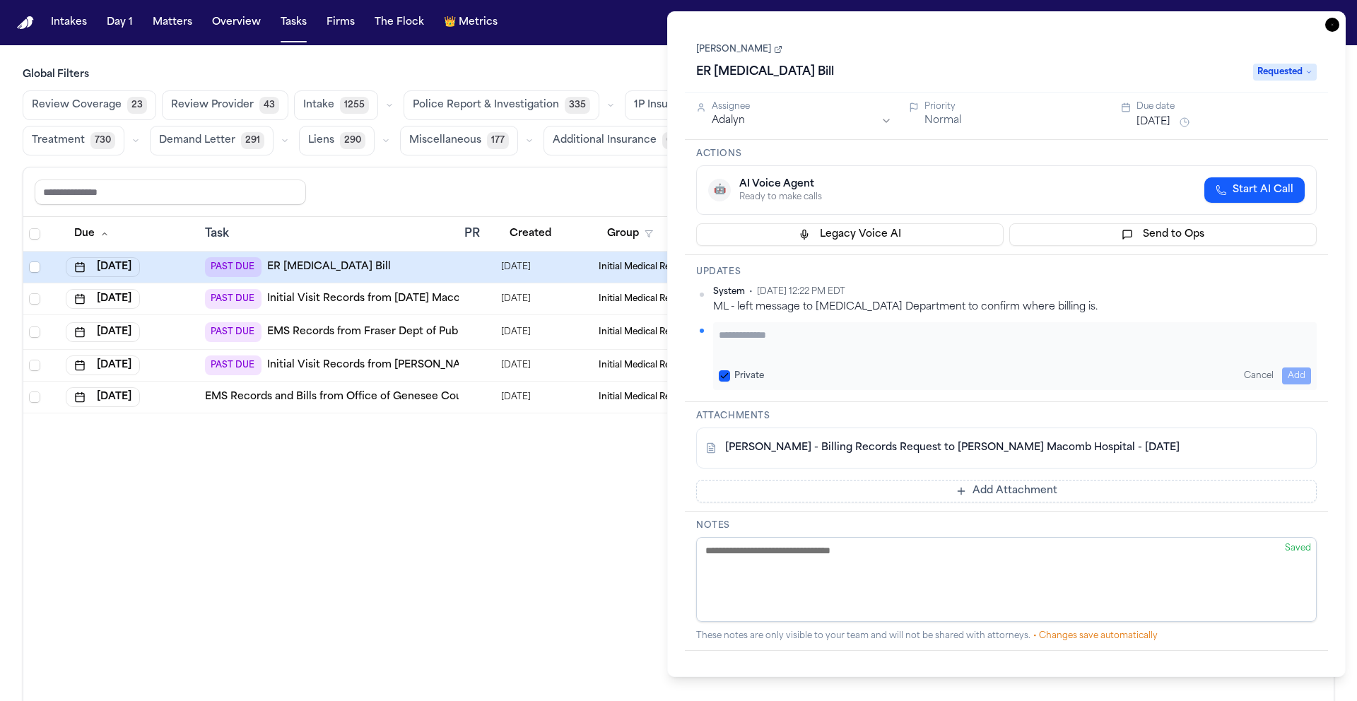
click at [879, 353] on textarea "Add your update" at bounding box center [1015, 342] width 592 height 28
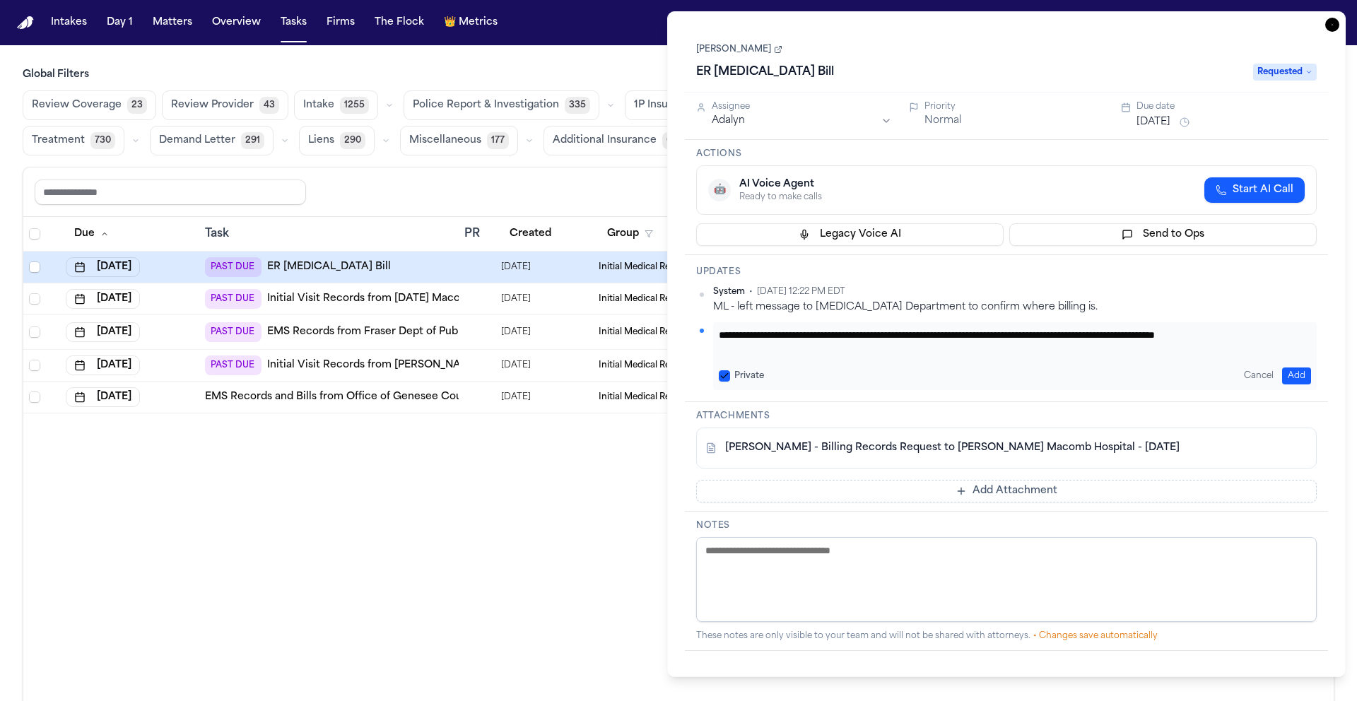
scroll to position [1, 0]
type textarea "**********"
click at [1291, 371] on button "Add" at bounding box center [1296, 376] width 29 height 17
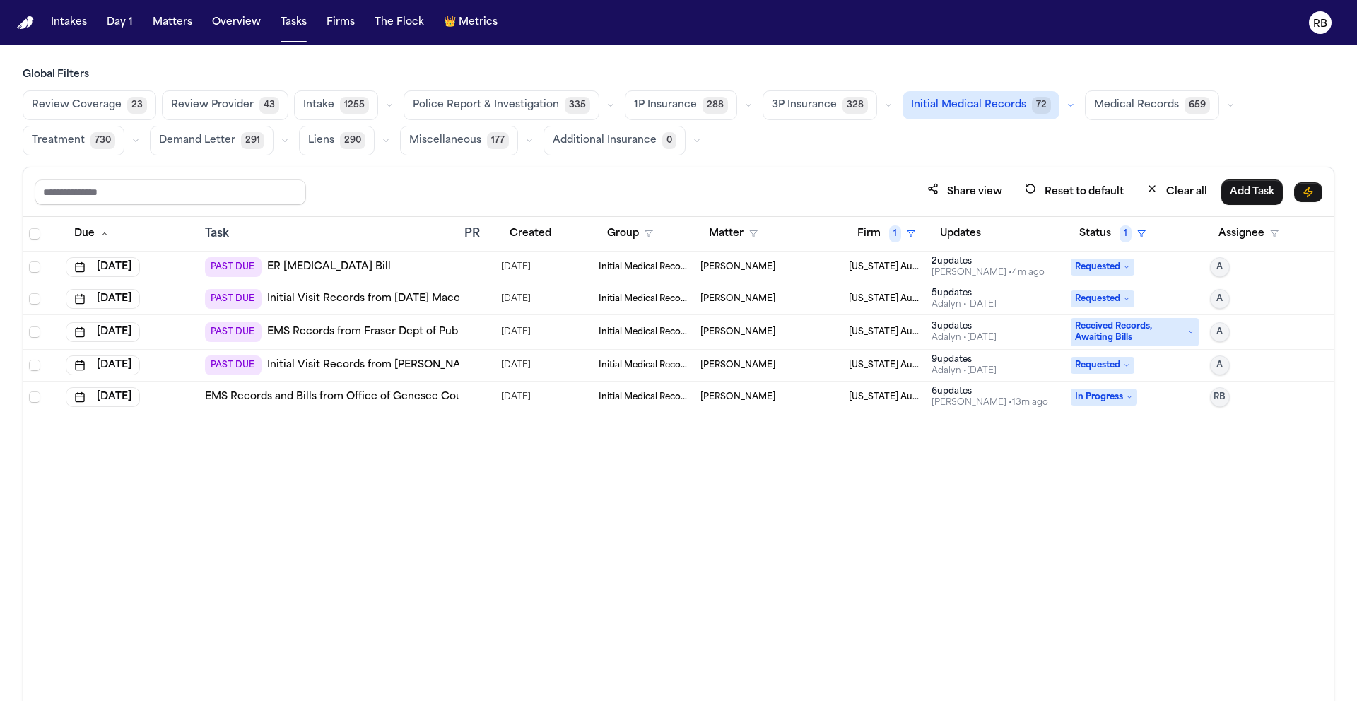
click at [715, 525] on div "Due Task PR Created Group Matter Firm 1 Updates Status 1 Assignee Aug 1, 2025 P…" at bounding box center [678, 490] width 1311 height 546
click at [435, 264] on div "PAST DUE ER Radiology Bill" at bounding box center [329, 267] width 248 height 20
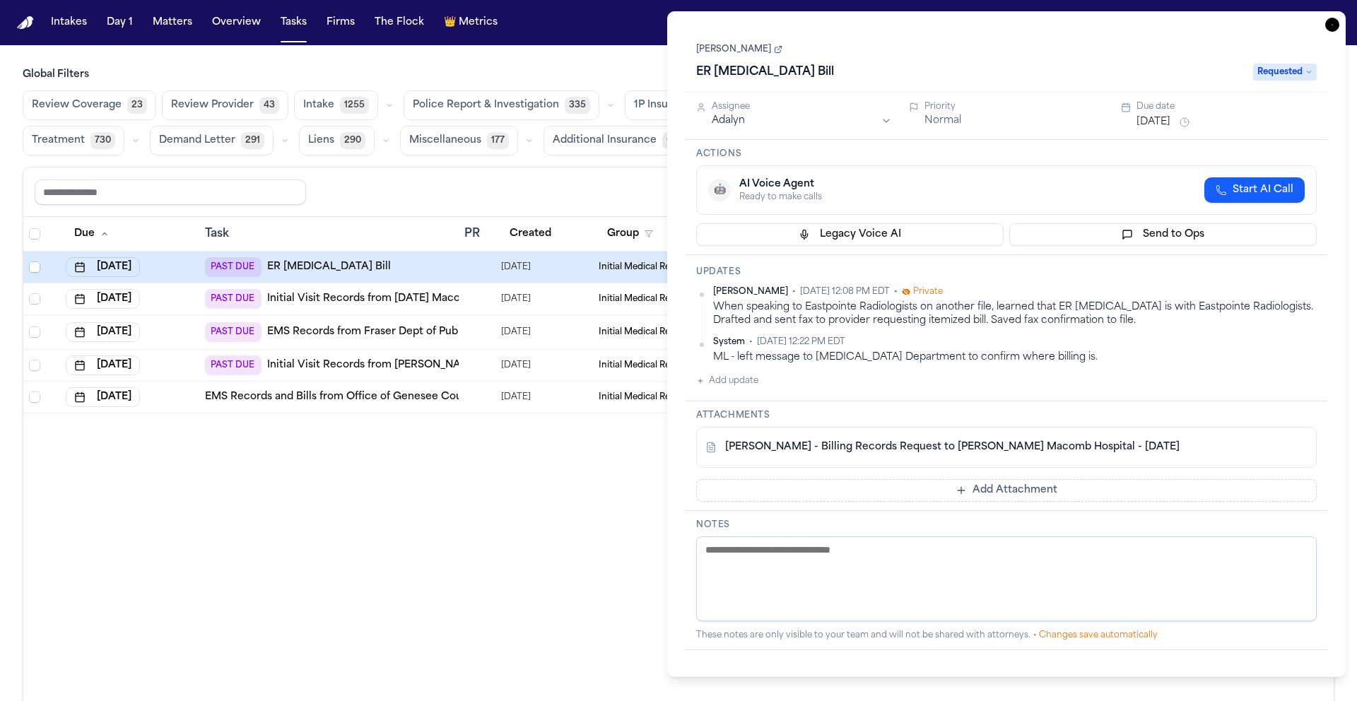
click at [887, 491] on button "Add Attachment" at bounding box center [1006, 490] width 621 height 23
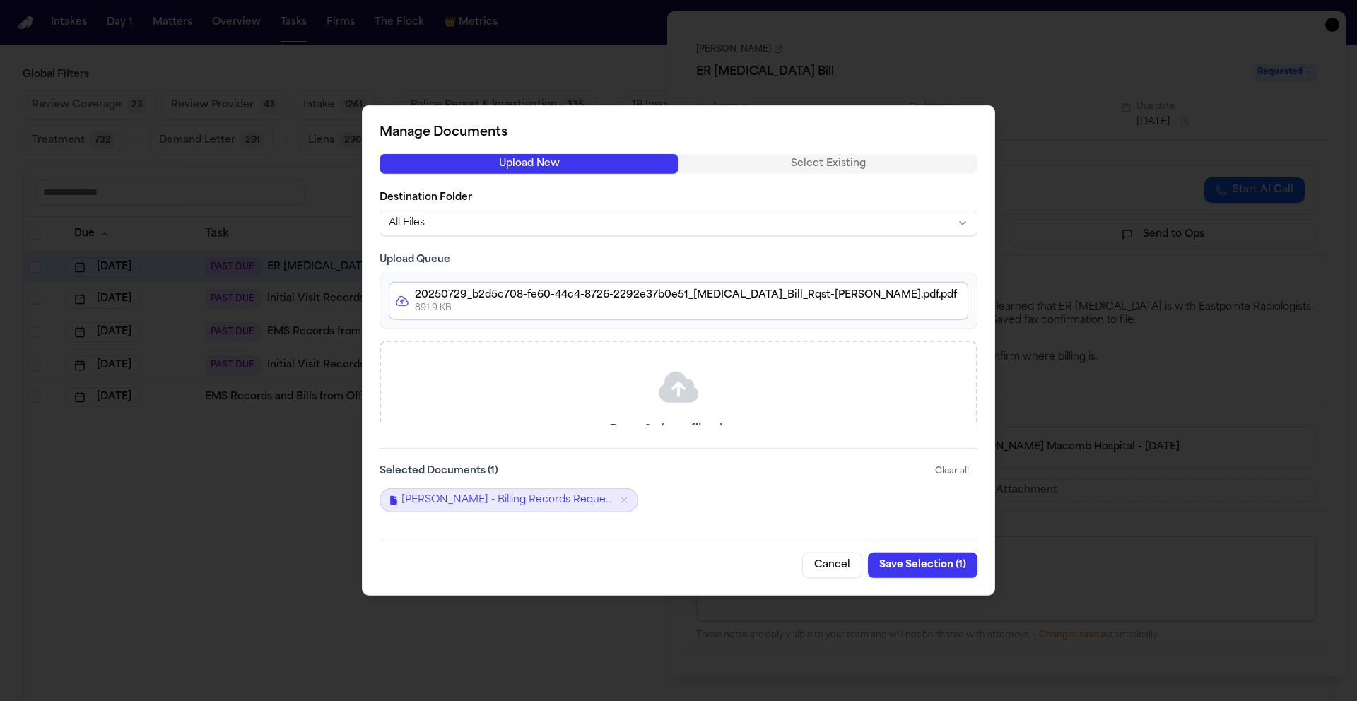
click at [917, 566] on button "Save Selection ( 1 )" at bounding box center [923, 565] width 110 height 25
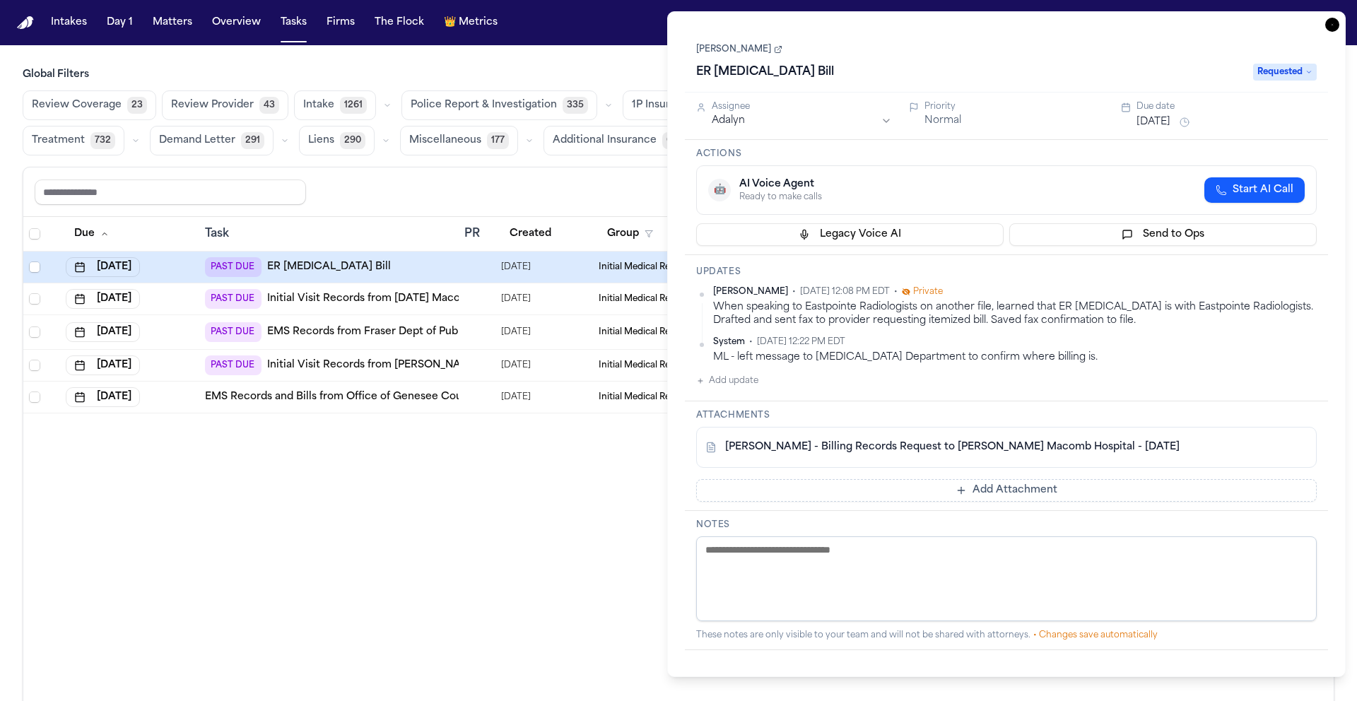
click at [751, 48] on link "Rujeania Miller" at bounding box center [739, 49] width 86 height 11
click at [1334, 19] on icon "button" at bounding box center [1333, 25] width 14 height 14
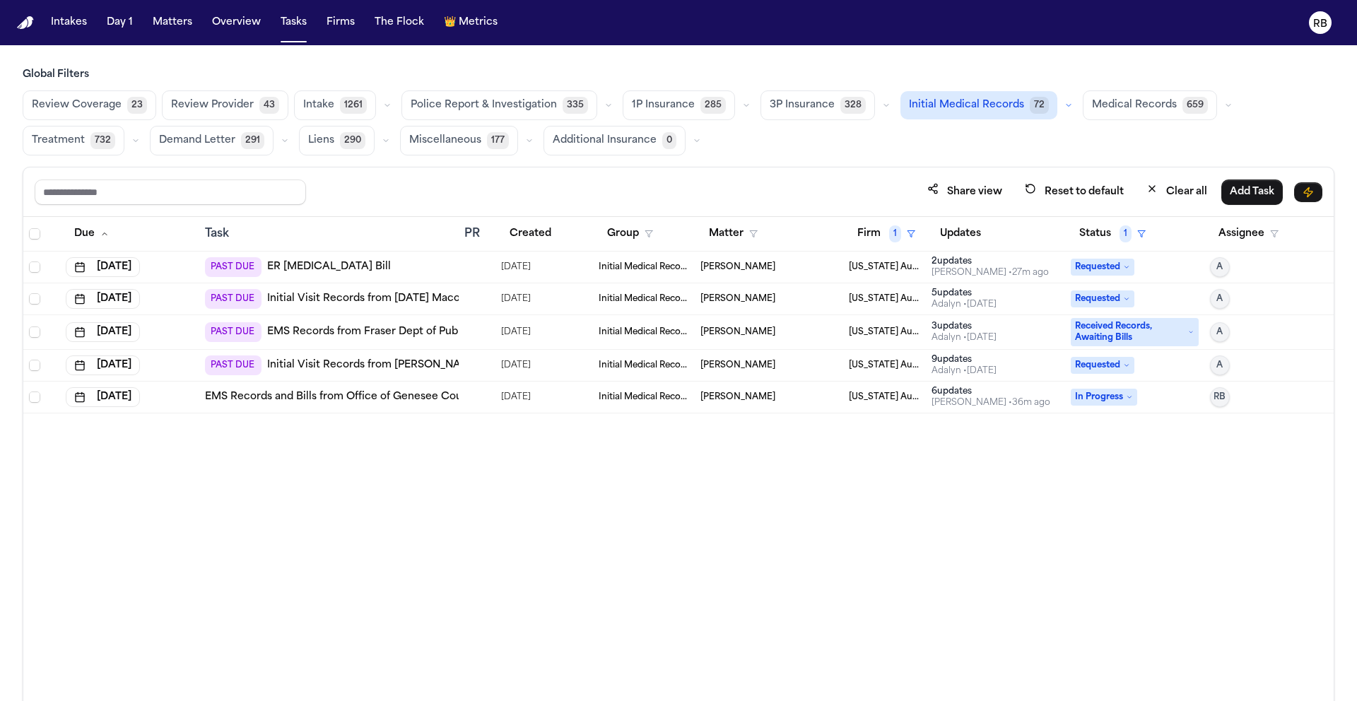
click at [920, 458] on div "Due Task PR Created Group Matter Firm 1 Updates Status 1 Assignee Aug 1, 2025 P…" at bounding box center [678, 490] width 1311 height 546
click at [1219, 264] on span "A" at bounding box center [1220, 267] width 6 height 11
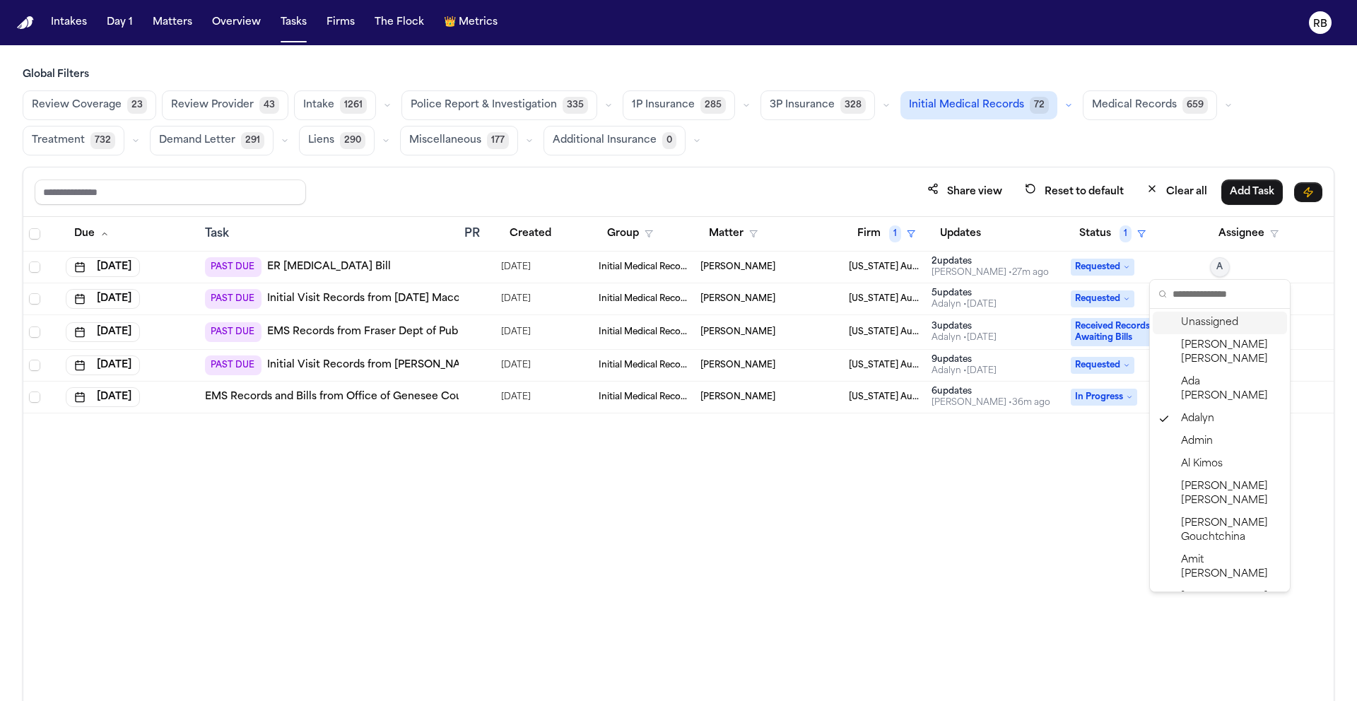
click at [1220, 263] on span "A" at bounding box center [1220, 267] width 6 height 11
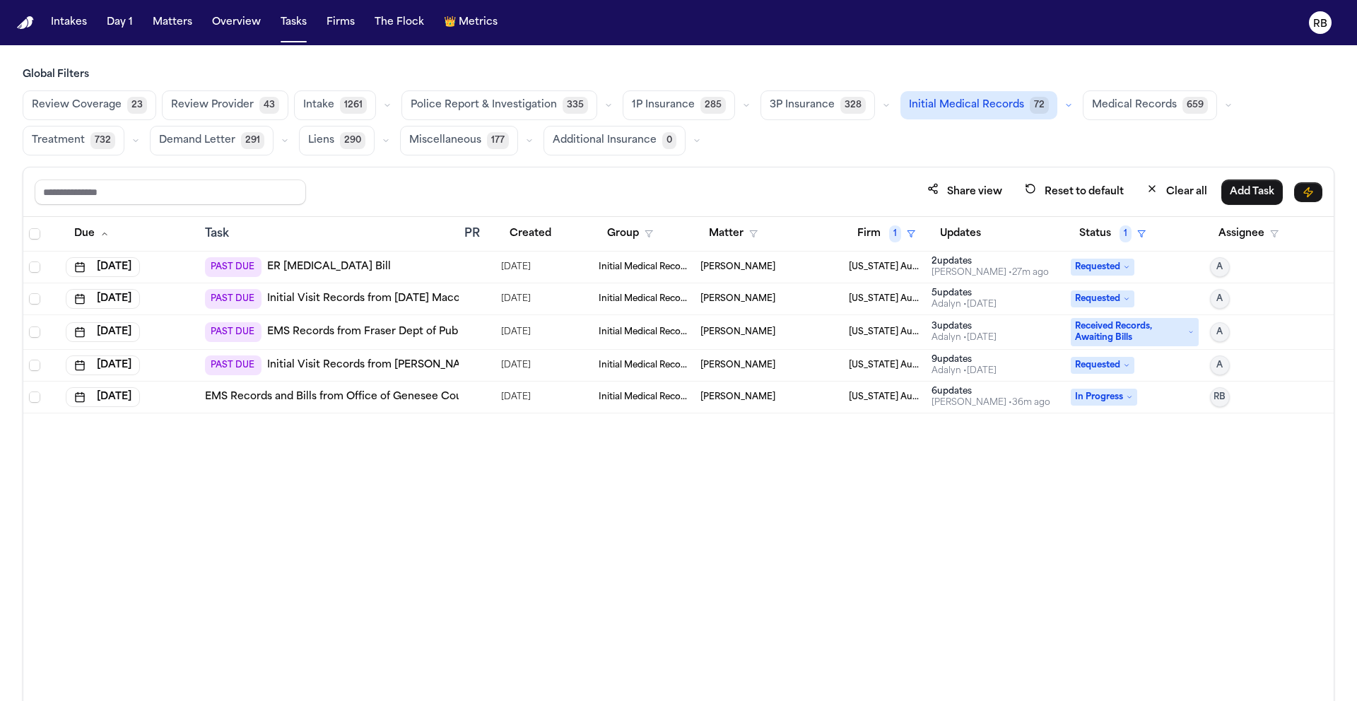
drag, startPoint x: 949, startPoint y: 550, endPoint x: 937, endPoint y: 547, distance: 12.3
click at [949, 551] on div "Due Task PR Created Group Matter Firm 1 Updates Status 1 Assignee Aug 1, 2025 P…" at bounding box center [678, 490] width 1311 height 546
click at [438, 264] on div "PAST DUE ER Radiology Bill" at bounding box center [329, 267] width 248 height 20
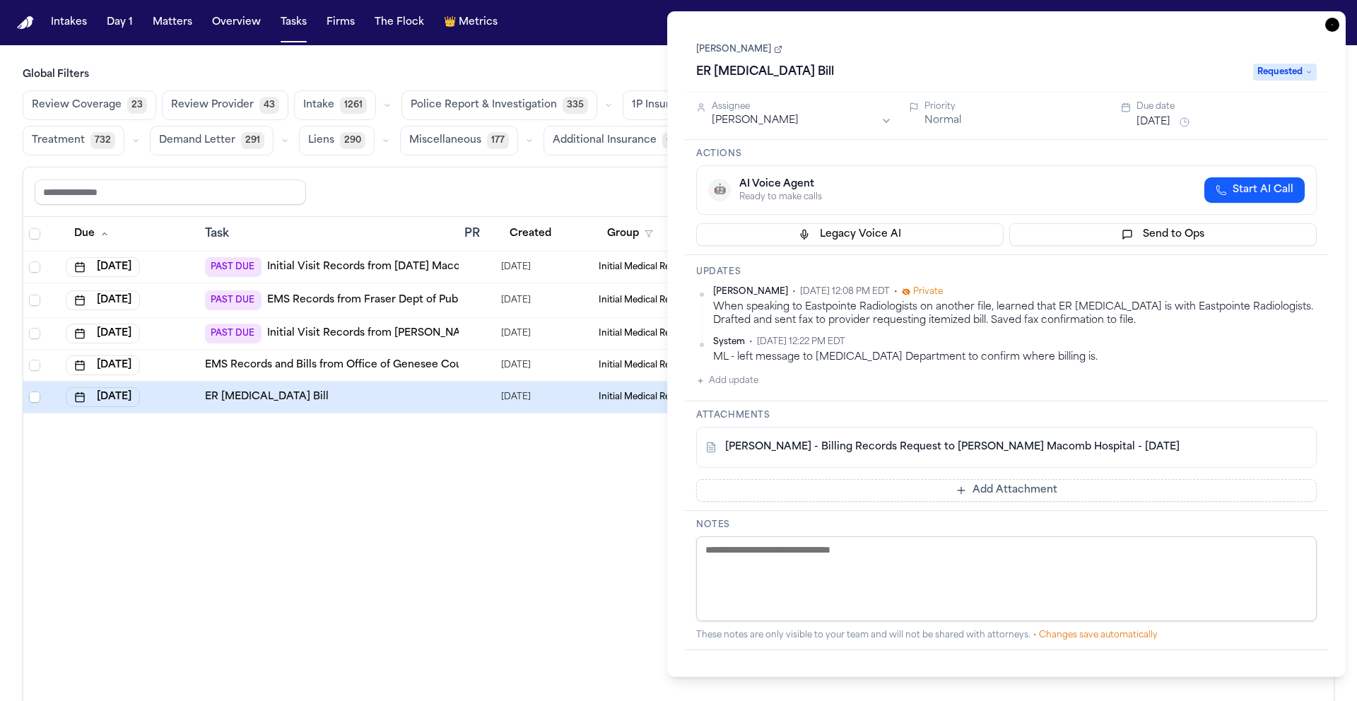
click at [1335, 27] on icon "button" at bounding box center [1333, 25] width 14 height 14
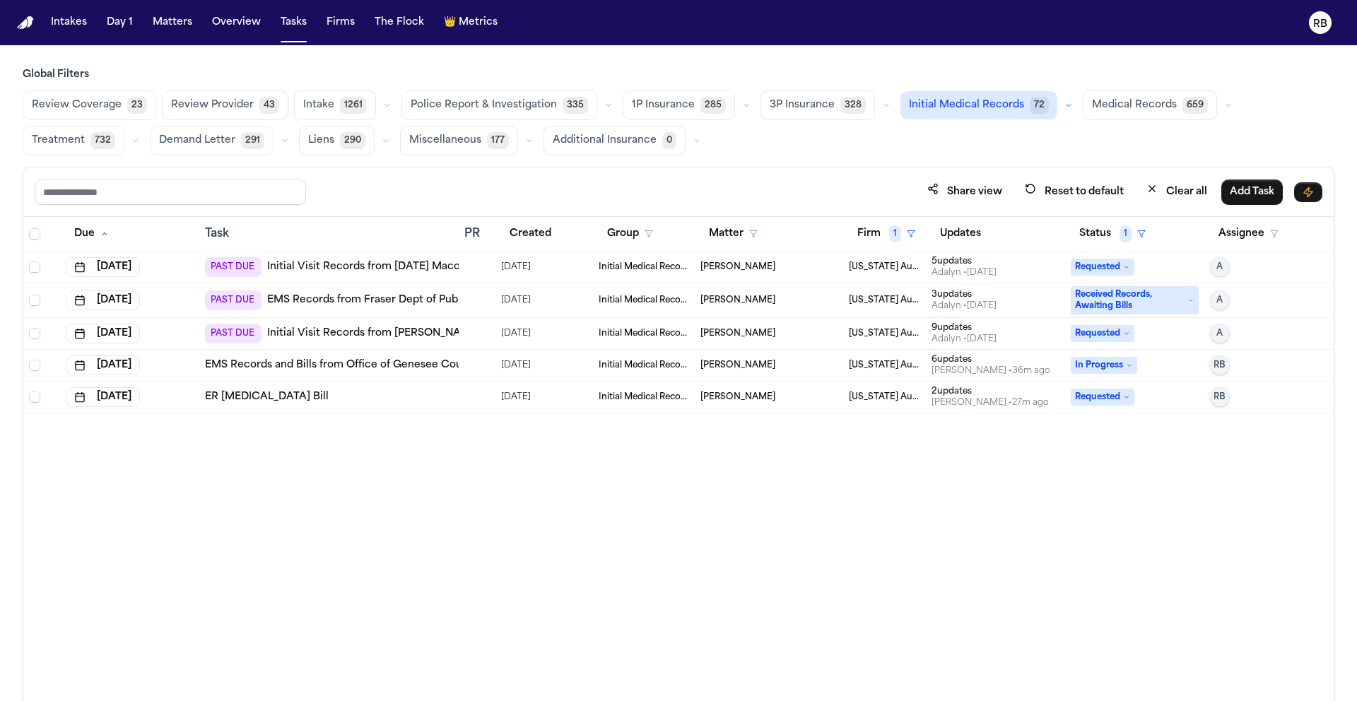
click at [1105, 363] on span "In Progress" at bounding box center [1104, 365] width 66 height 17
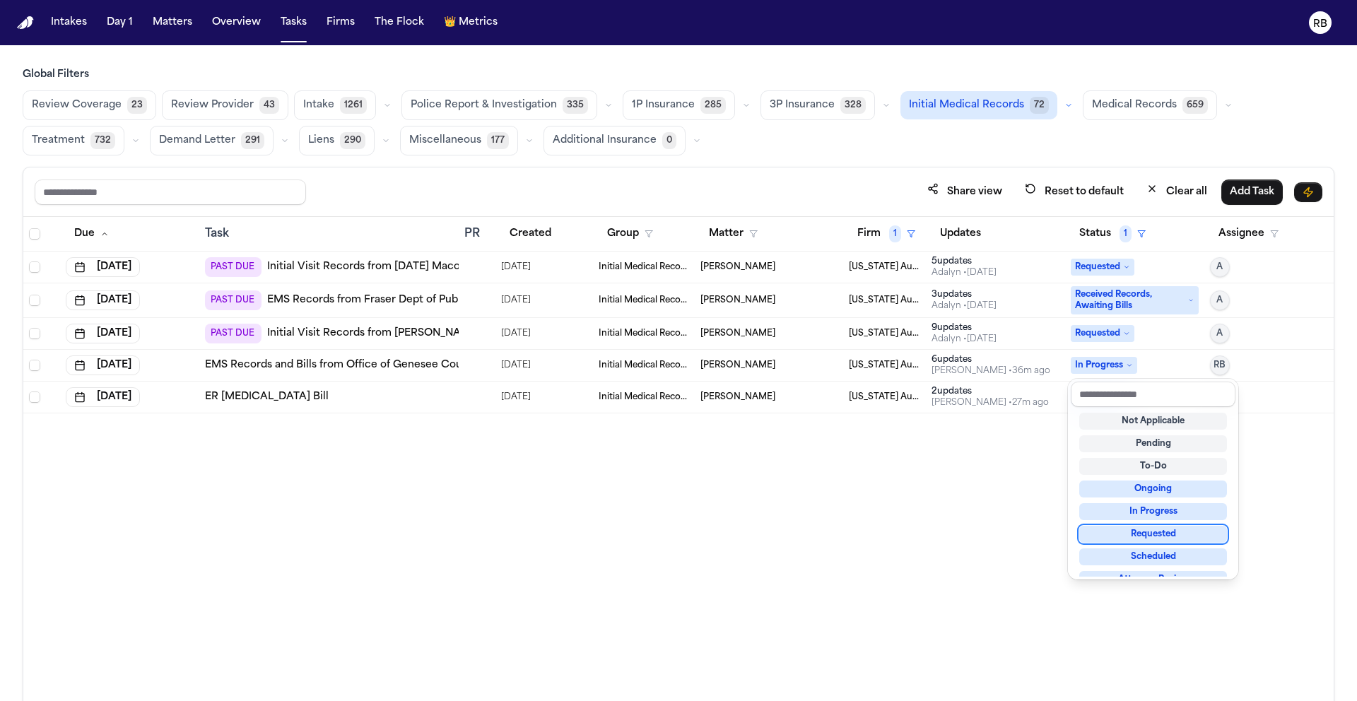
click at [1166, 532] on div "Requested" at bounding box center [1154, 534] width 148 height 17
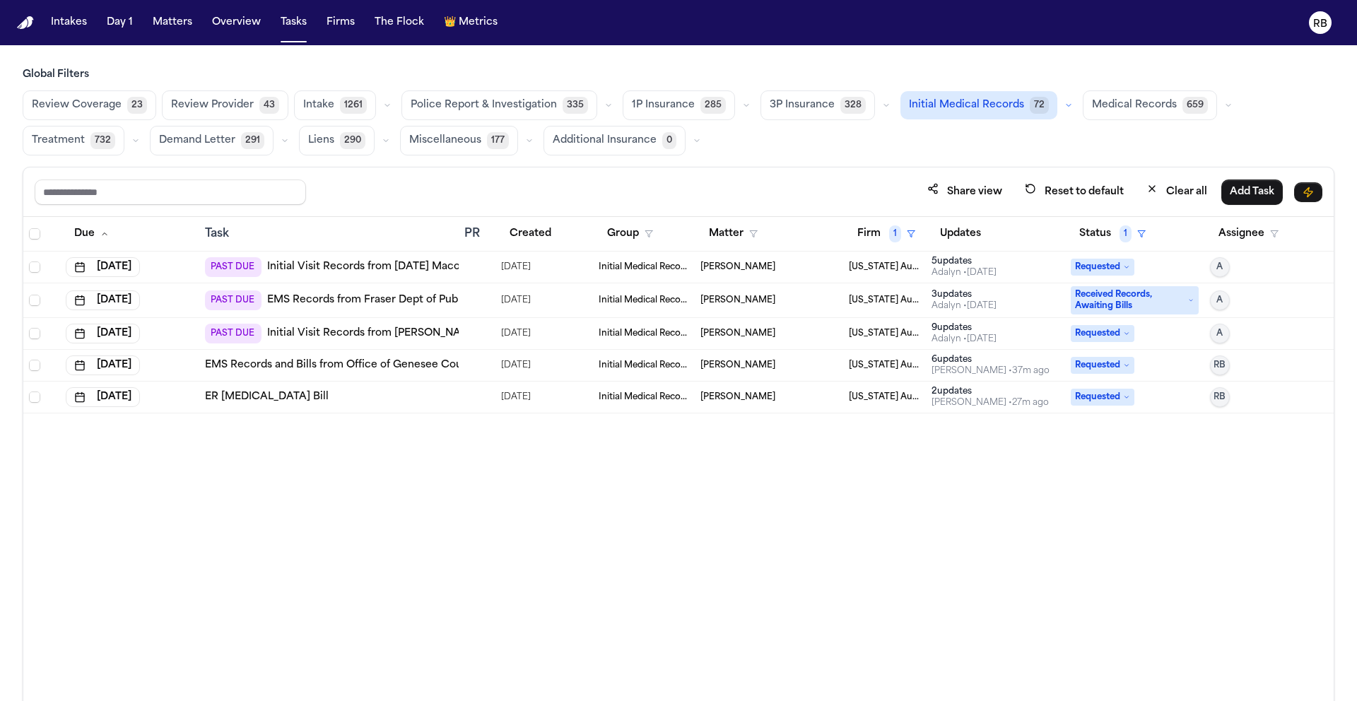
drag, startPoint x: 595, startPoint y: 537, endPoint x: 604, endPoint y: 544, distance: 11.0
click at [591, 535] on div "Due Task PR Created Group Matter Firm 1 Updates Status 1 Assignee Aug 26, 2025 …" at bounding box center [678, 490] width 1311 height 546
click at [472, 265] on div at bounding box center [469, 267] width 11 height 11
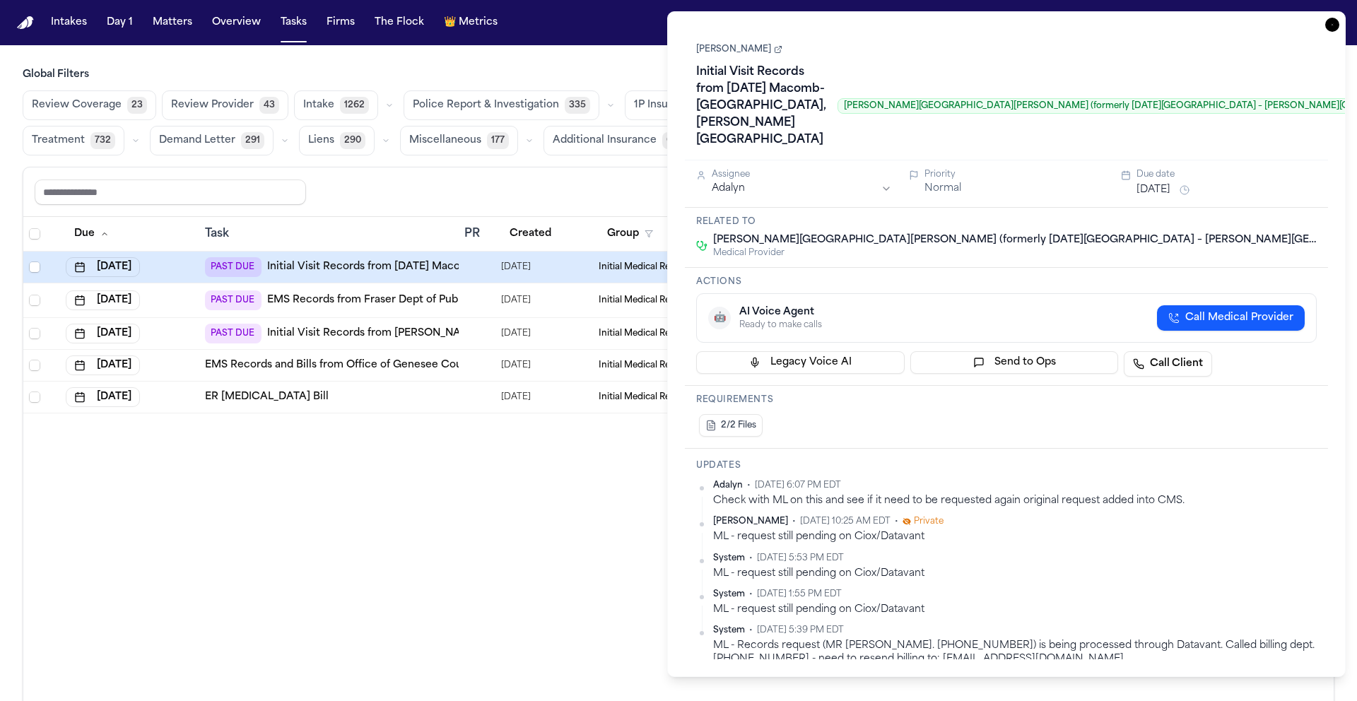
click at [1136, 450] on div "Updates Adalyn • Aug 25, 2025 6:07 PM EDT Check with ML on this and see if it n…" at bounding box center [1006, 576] width 643 height 255
click at [1130, 410] on div "Requirements 2/2 Files" at bounding box center [1006, 417] width 643 height 63
drag, startPoint x: 1035, startPoint y: 495, endPoint x: 983, endPoint y: 549, distance: 75.0
click at [1034, 495] on div "Check with ML on this and see if it need to be requested again original request…" at bounding box center [1015, 500] width 604 height 13
click at [743, 58] on div "Dwayne Gaynor Initial Visit Records from Ascension Macomb-Oakland Hospital, War…" at bounding box center [1006, 95] width 621 height 111
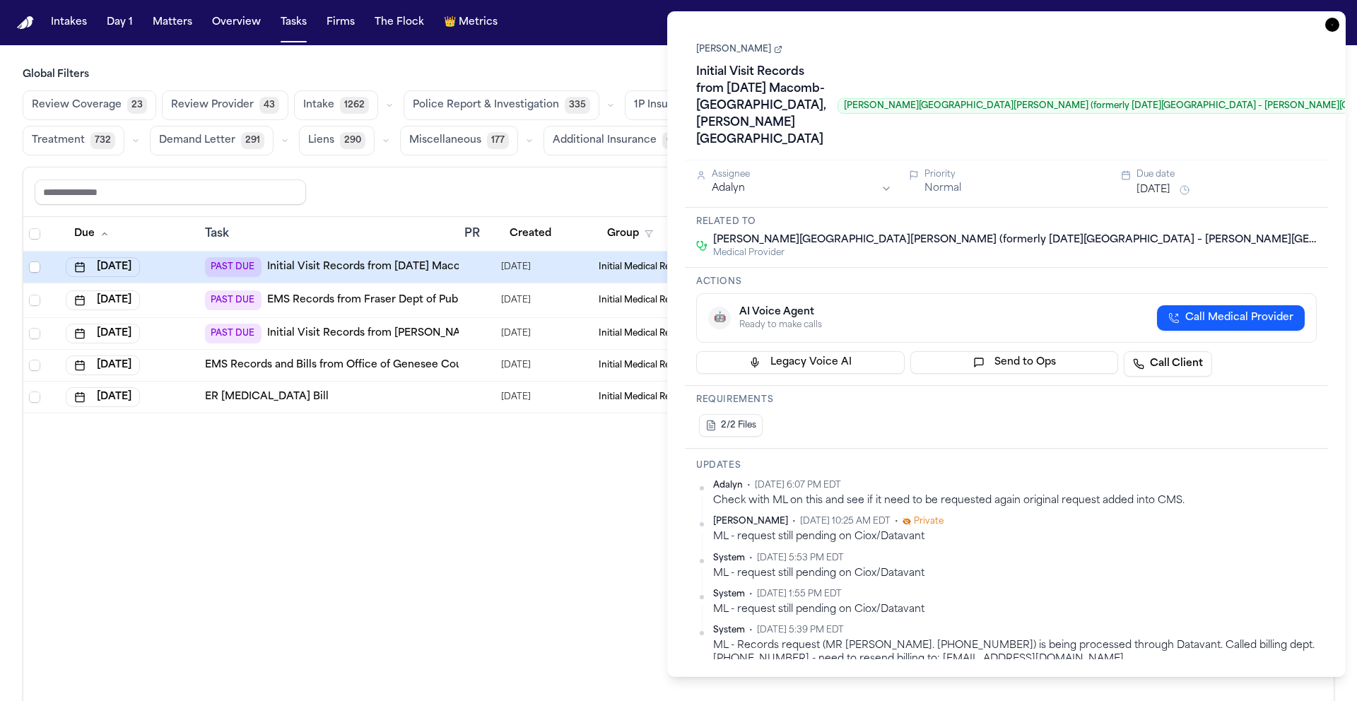
click at [744, 48] on link "Dwayne Gaynor" at bounding box center [739, 49] width 86 height 11
drag, startPoint x: 1340, startPoint y: 23, endPoint x: 1333, endPoint y: 27, distance: 8.5
click at [1340, 23] on div "Task Details Dwayne Gaynor Initial Visit Records from Ascension Macomb-Oakland …" at bounding box center [1006, 344] width 679 height 666
click at [1333, 24] on icon "button" at bounding box center [1332, 24] width 1 height 1
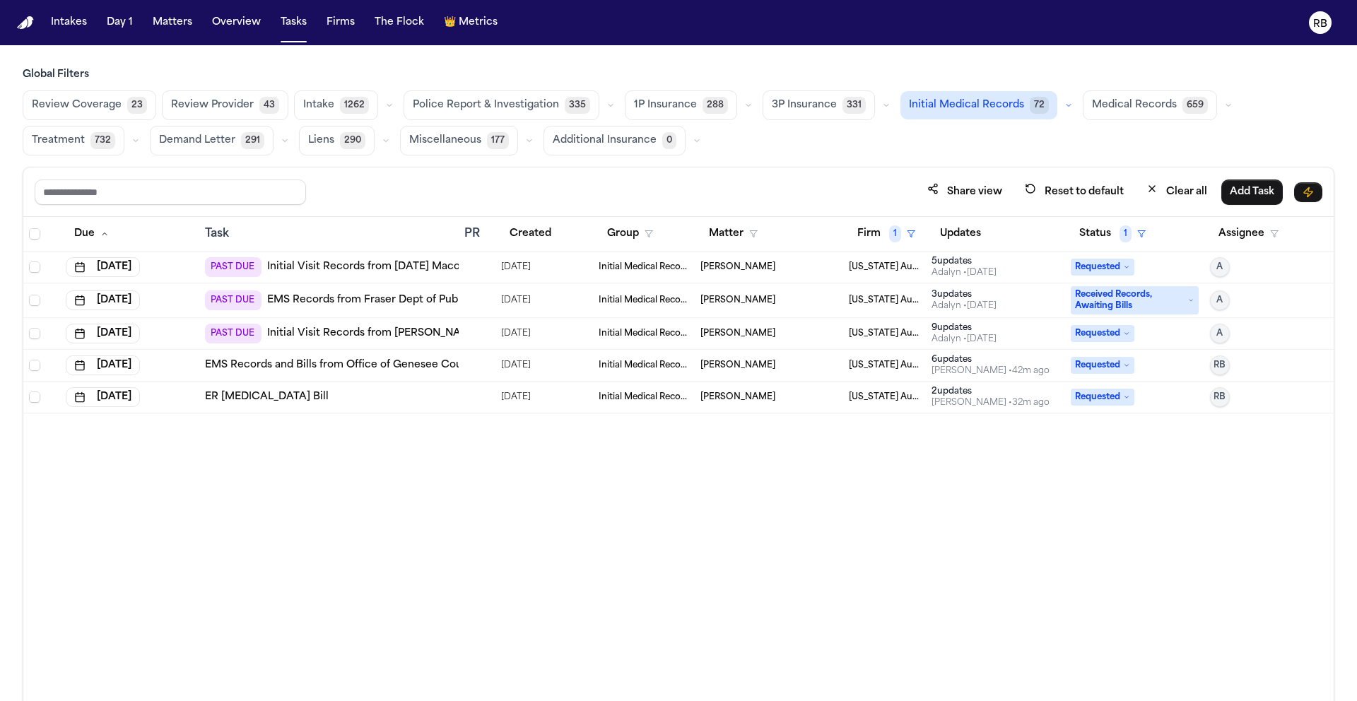
click at [649, 486] on div "Due Task PR Created Group Matter Firm 1 Updates Status 1 Assignee Aug 26, 2025 …" at bounding box center [678, 490] width 1311 height 546
click at [476, 264] on div at bounding box center [476, 267] width 25 height 11
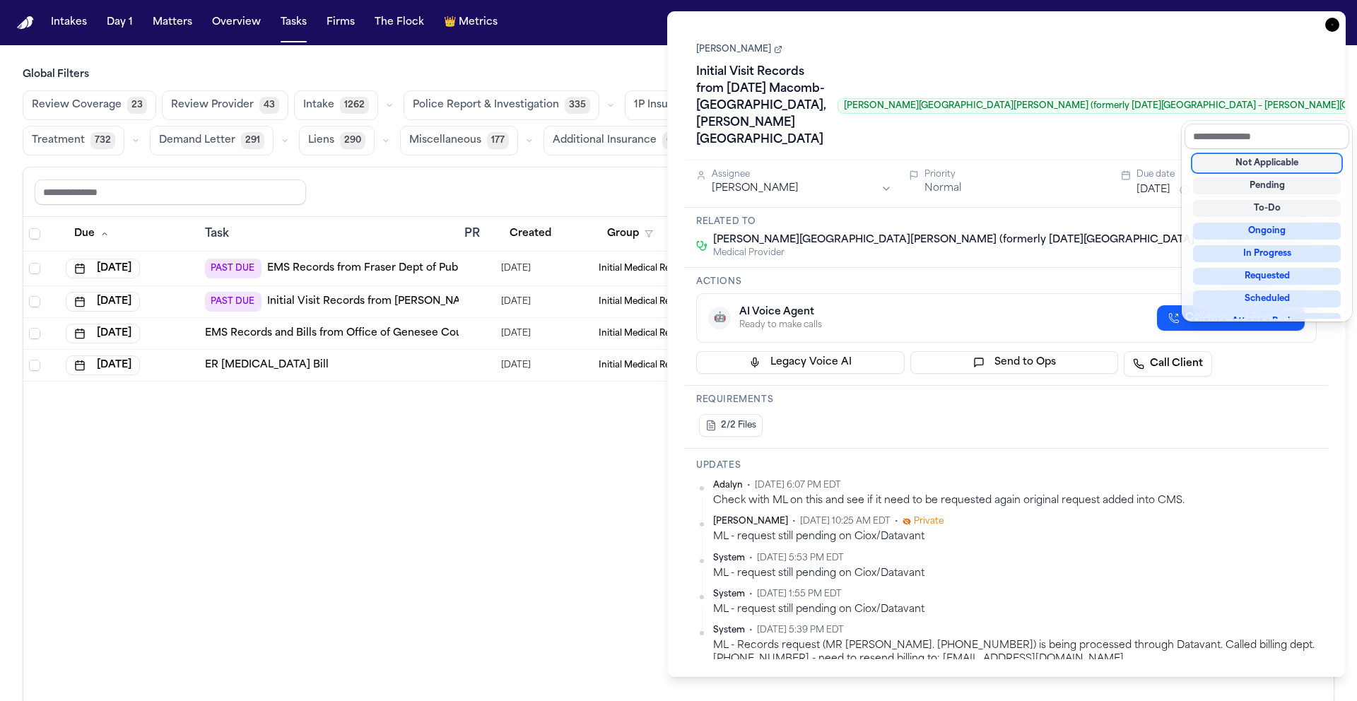
click at [1148, 139] on div "Initial Visit Records from Ascension Macomb-Oakland Hospital, Warren Campus Hen…" at bounding box center [1006, 106] width 621 height 90
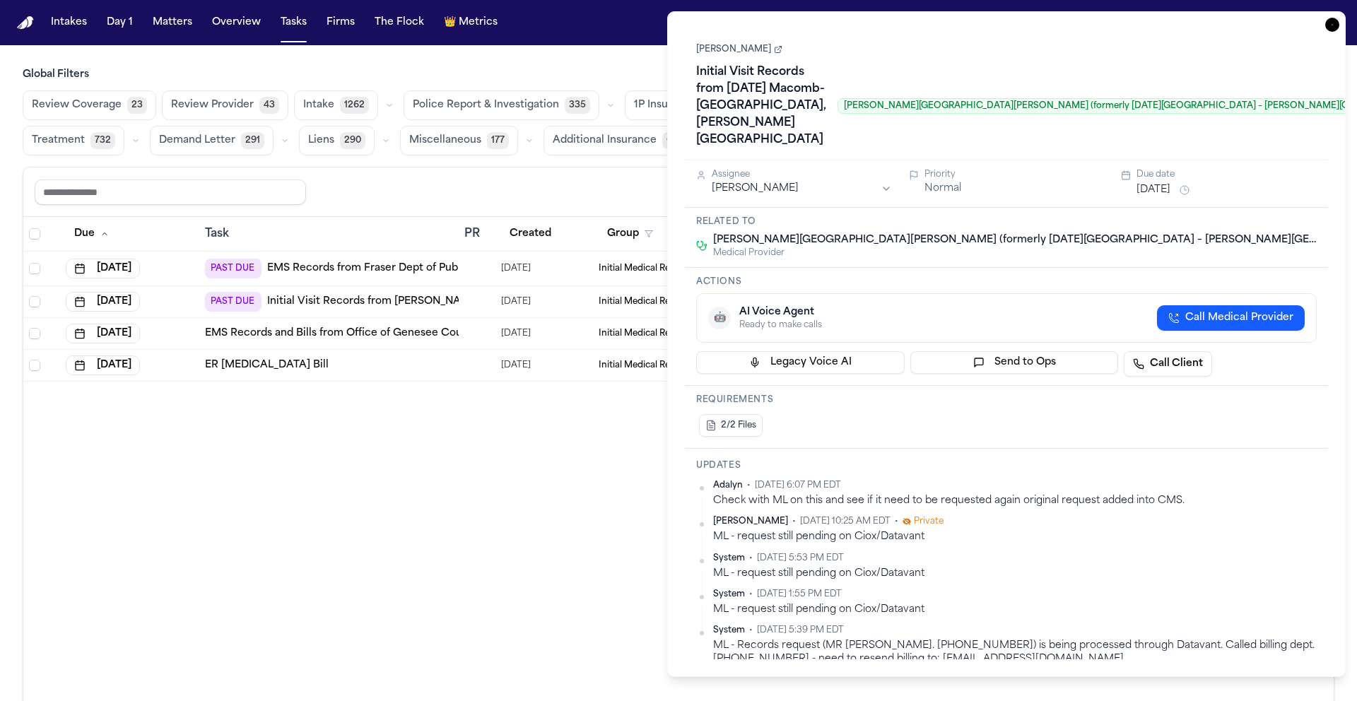
click at [1333, 25] on icon "button" at bounding box center [1333, 25] width 14 height 14
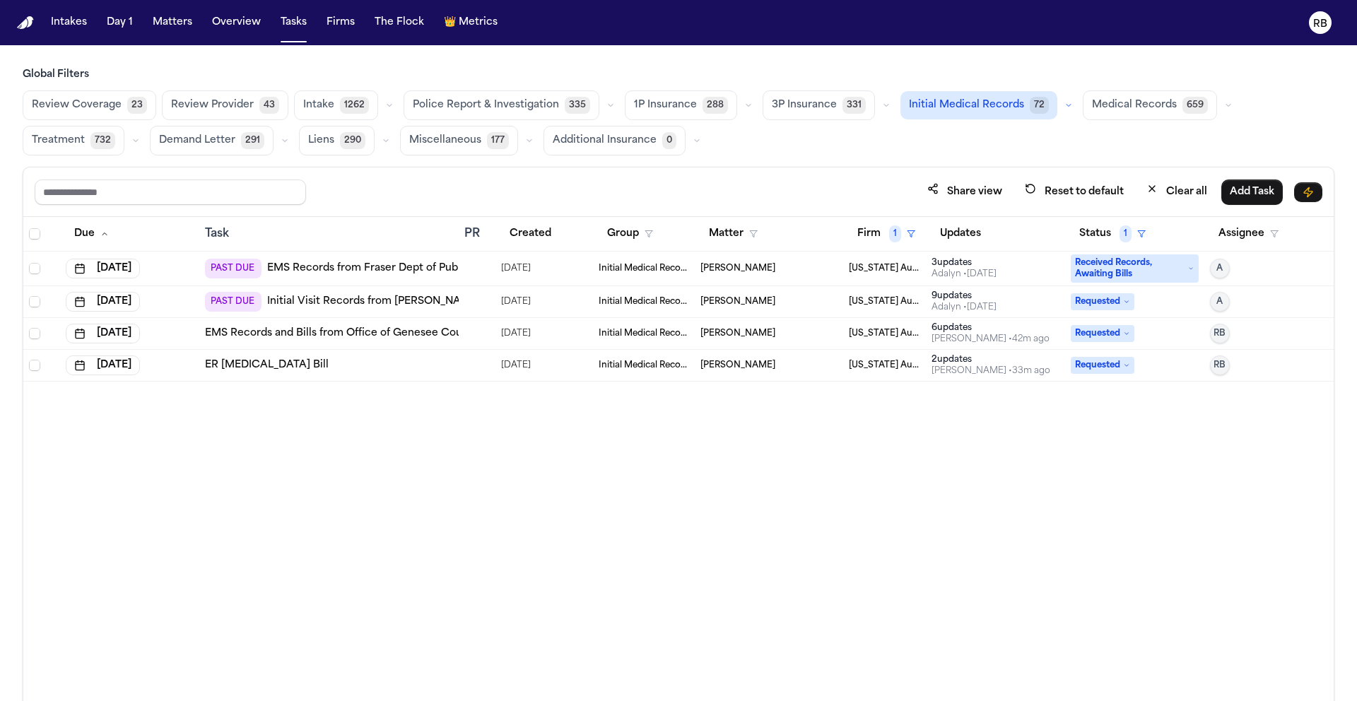
click at [689, 478] on div "Due Task PR Created Group Matter Firm 1 Updates Status 1 Assignee Sep 8, 2025 P…" at bounding box center [678, 490] width 1311 height 546
click at [487, 272] on div at bounding box center [476, 268] width 25 height 11
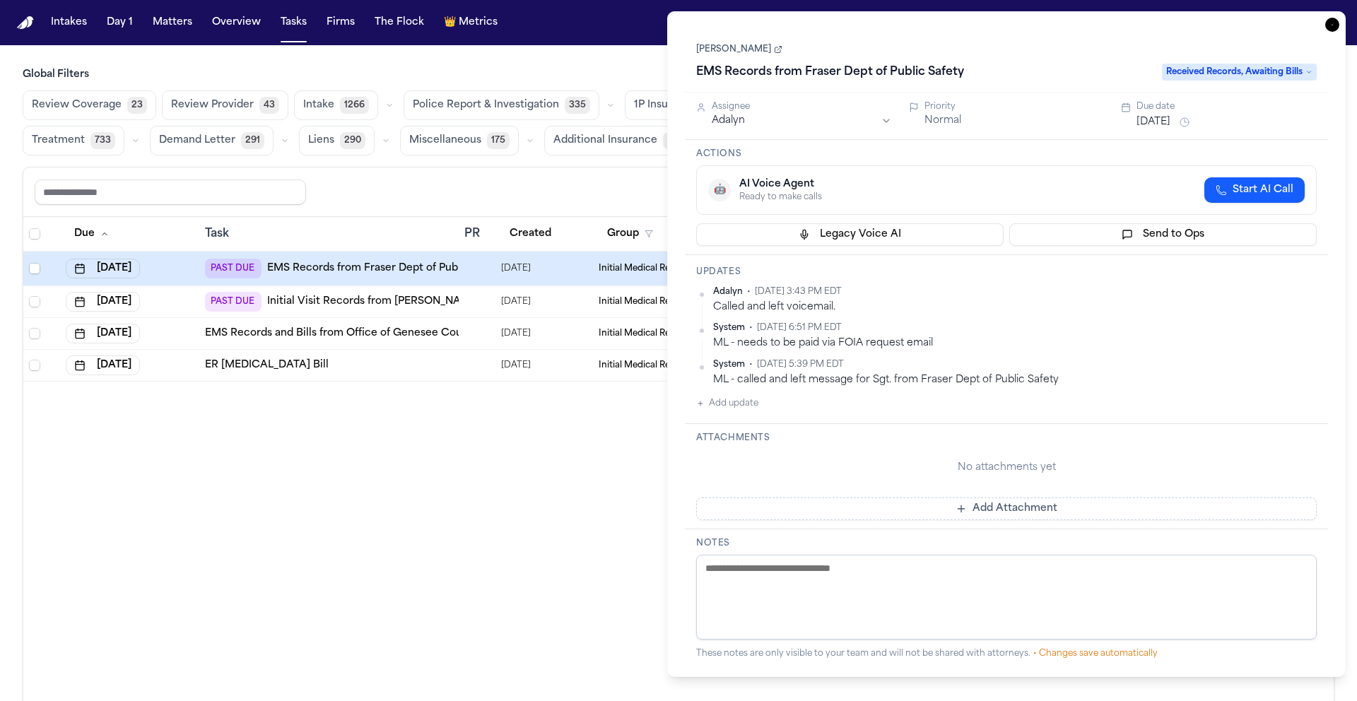
click at [1329, 24] on icon "button" at bounding box center [1333, 25] width 14 height 14
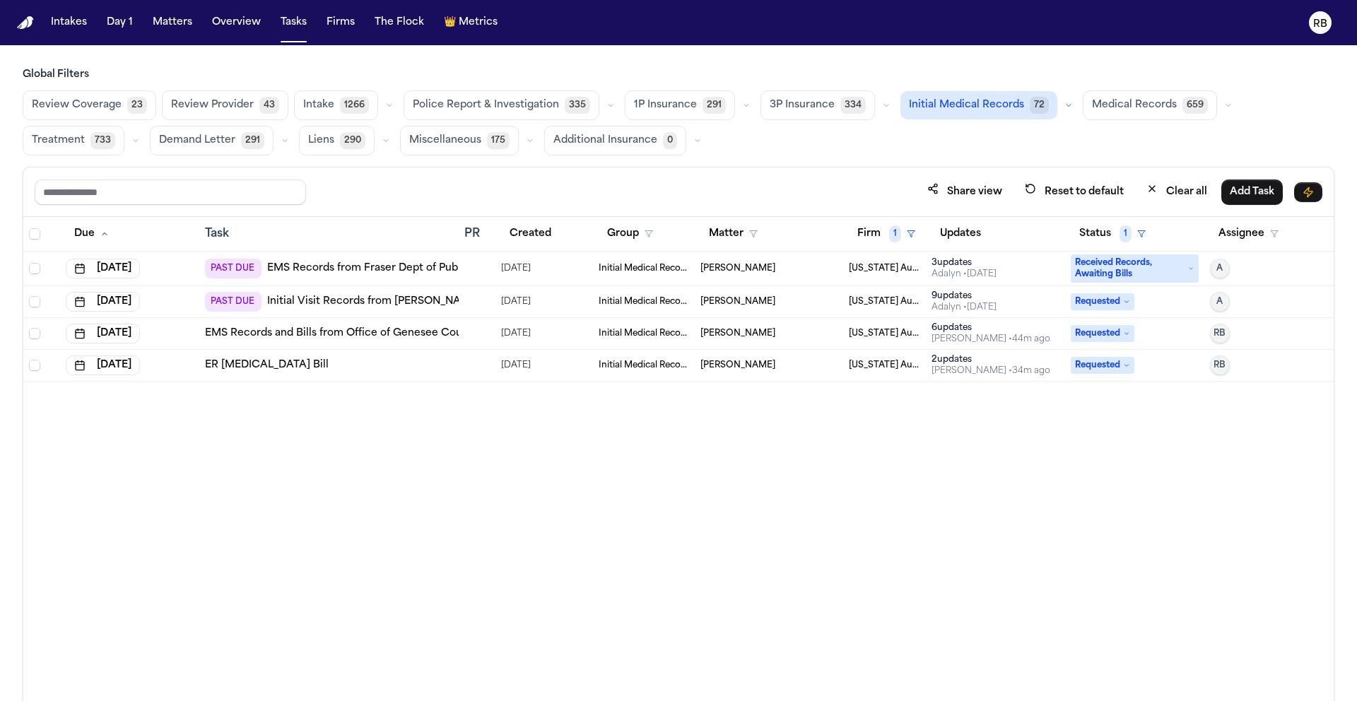
click at [669, 432] on div "Due Task PR Created Group Matter Firm 1 Updates Status 1 Assignee Sep 8, 2025 P…" at bounding box center [678, 490] width 1311 height 546
click at [287, 23] on button "Tasks" at bounding box center [293, 22] width 37 height 25
click at [1187, 192] on button "Clear all" at bounding box center [1177, 192] width 78 height 26
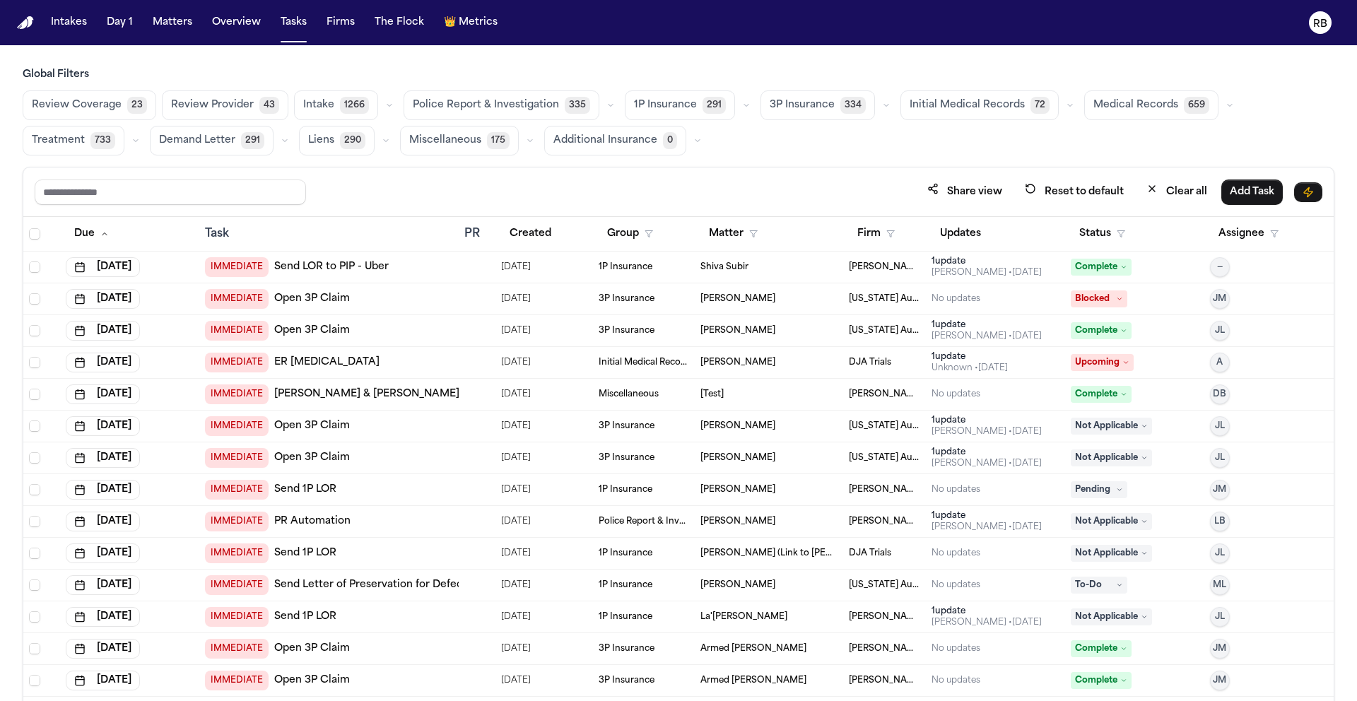
click at [1135, 110] on span "Medical Records" at bounding box center [1136, 105] width 85 height 14
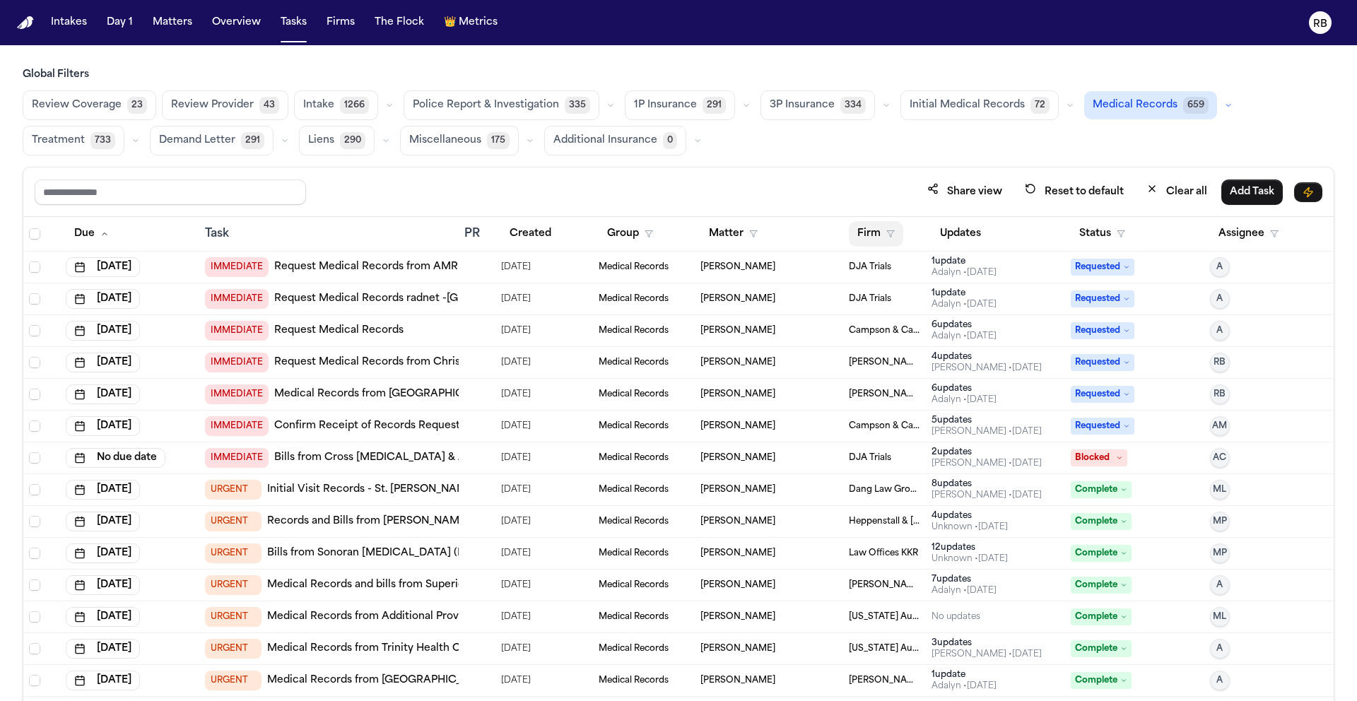
click at [874, 233] on button "Firm" at bounding box center [876, 233] width 54 height 25
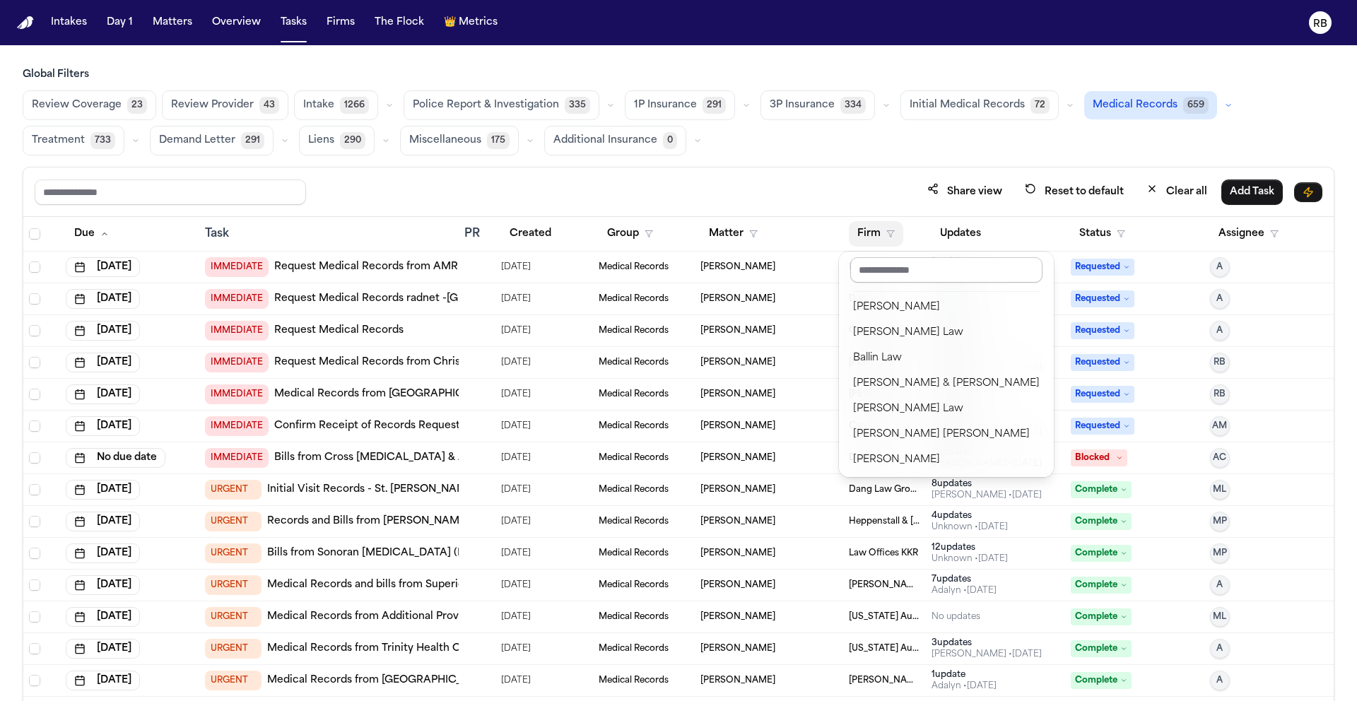
click at [894, 272] on input "text" at bounding box center [946, 269] width 192 height 25
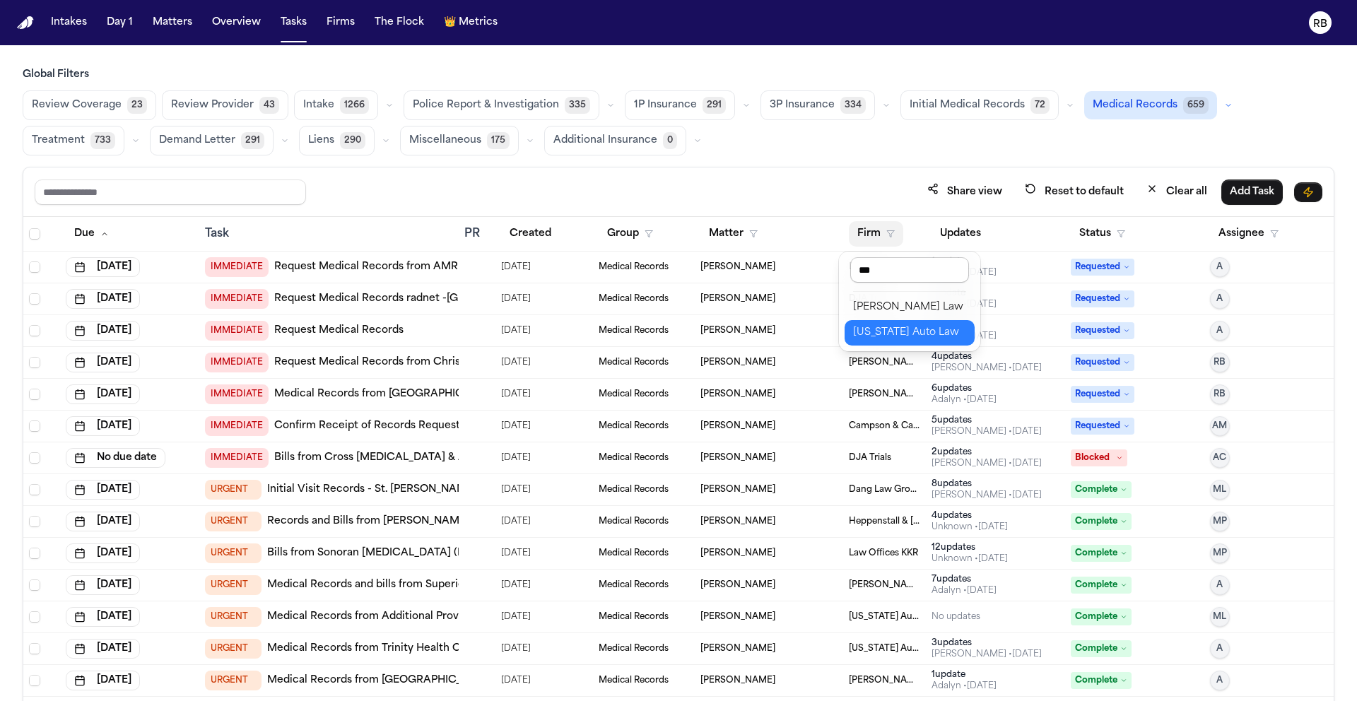
type input "****"
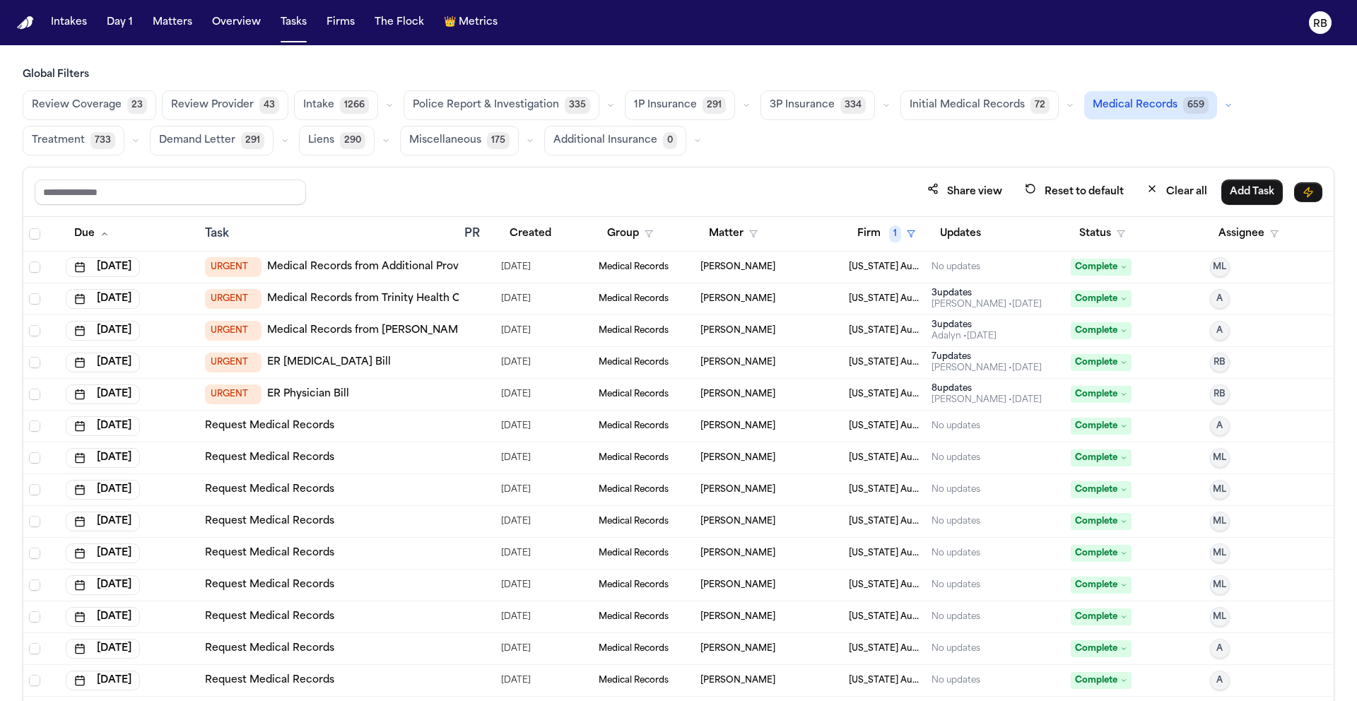
click at [779, 188] on div "Share view Reset to default Clear all Add Task" at bounding box center [679, 192] width 1288 height 26
click at [1089, 236] on button "Status" at bounding box center [1102, 233] width 63 height 25
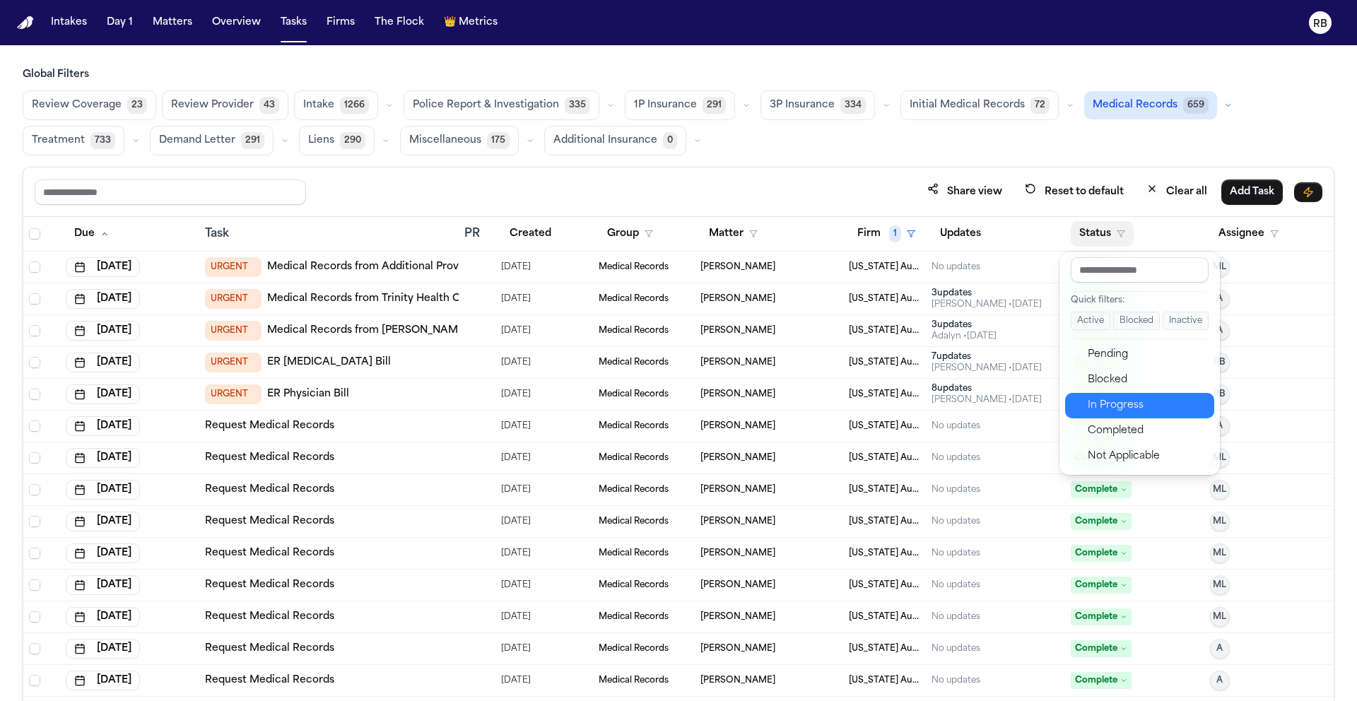
click at [1147, 400] on div "In Progress" at bounding box center [1147, 405] width 118 height 17
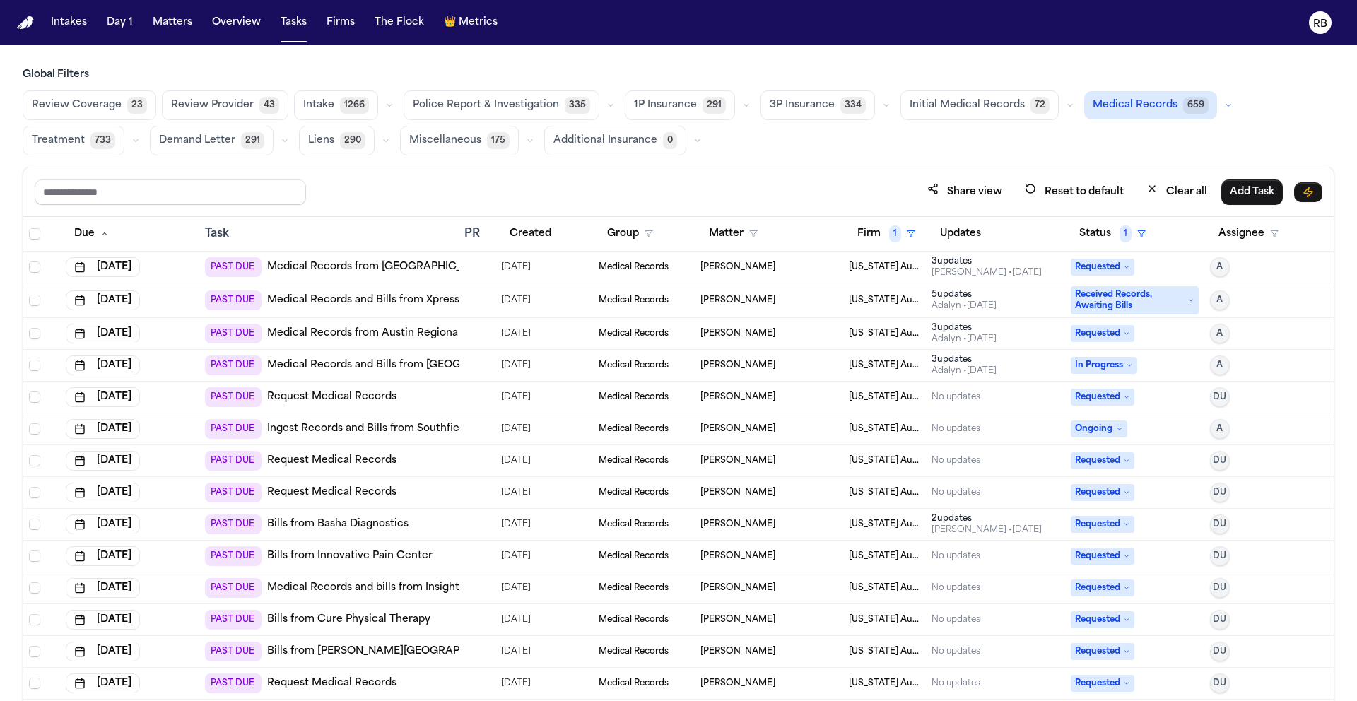
click at [827, 270] on div "[PERSON_NAME]" at bounding box center [769, 267] width 137 height 11
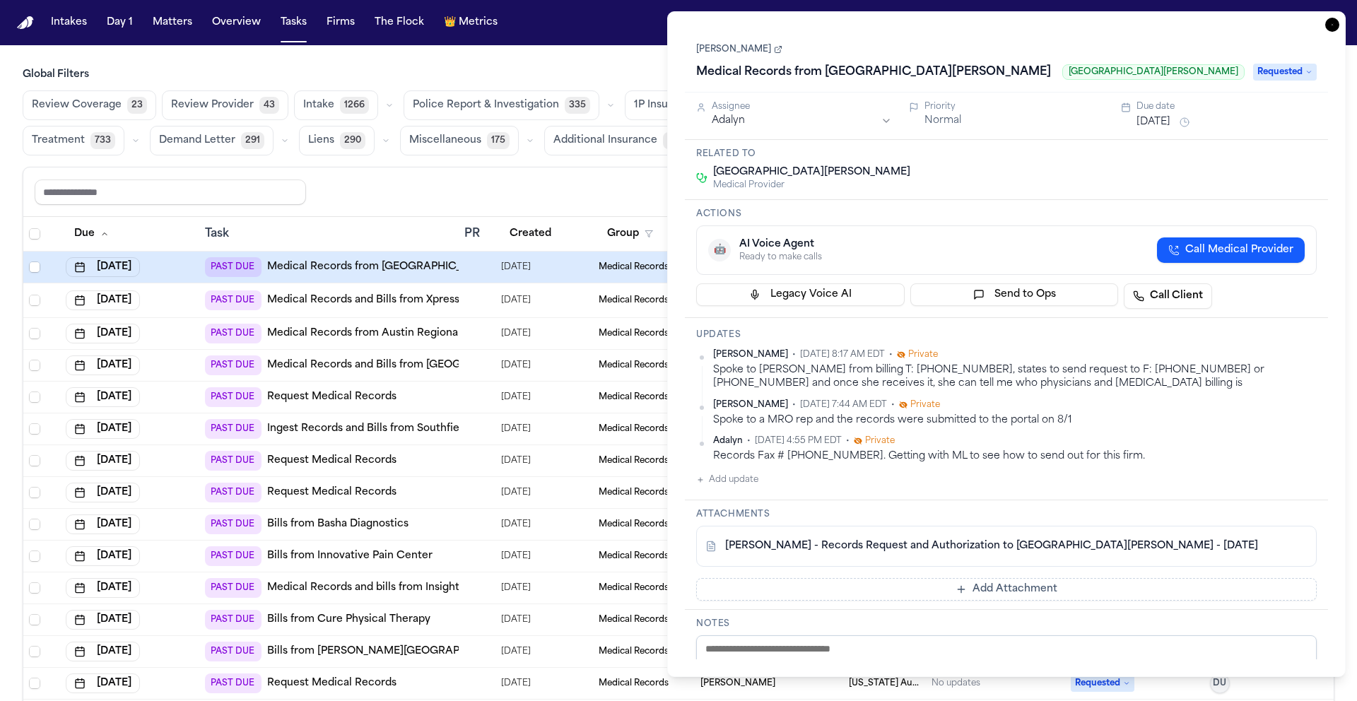
click at [1333, 28] on icon "button" at bounding box center [1333, 25] width 14 height 14
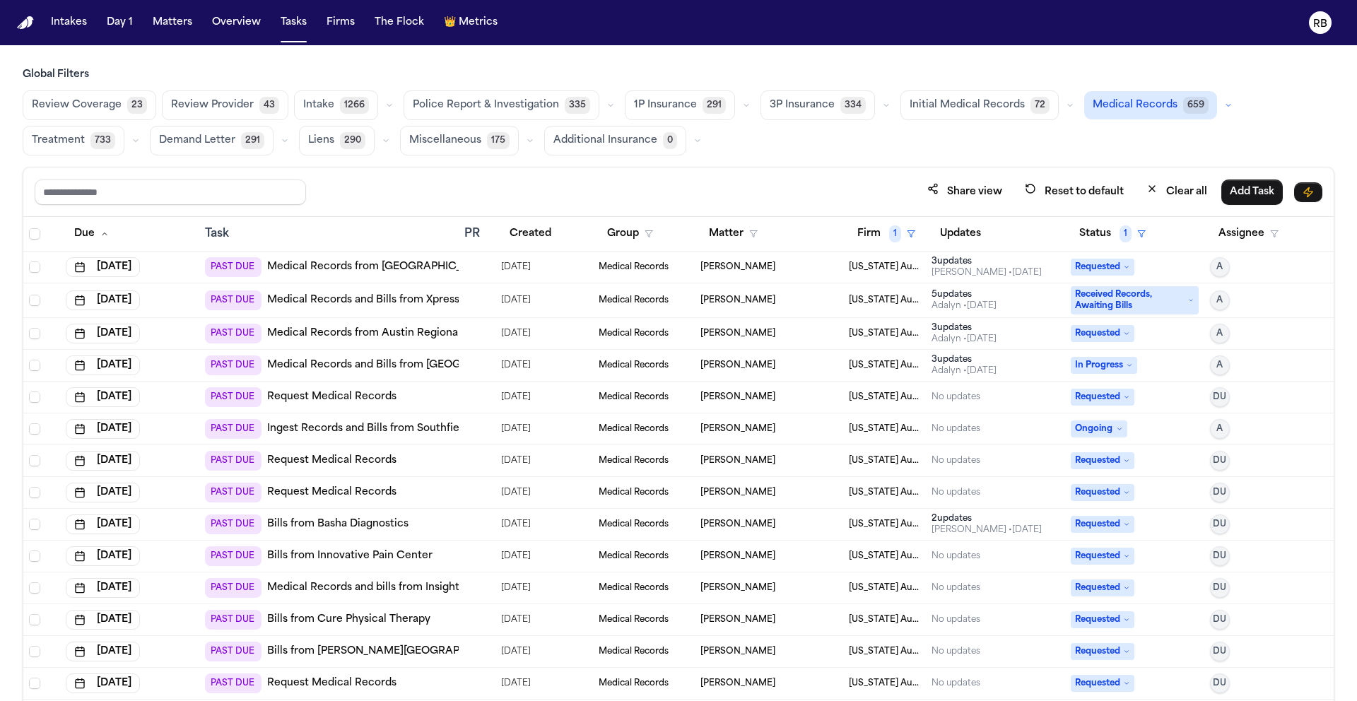
click at [751, 173] on div "Share view Reset to default Clear all Add Task" at bounding box center [678, 192] width 1311 height 49
click at [779, 170] on div "Share view Reset to default Clear all Add Task" at bounding box center [678, 192] width 1311 height 49
click at [481, 271] on div at bounding box center [476, 267] width 25 height 11
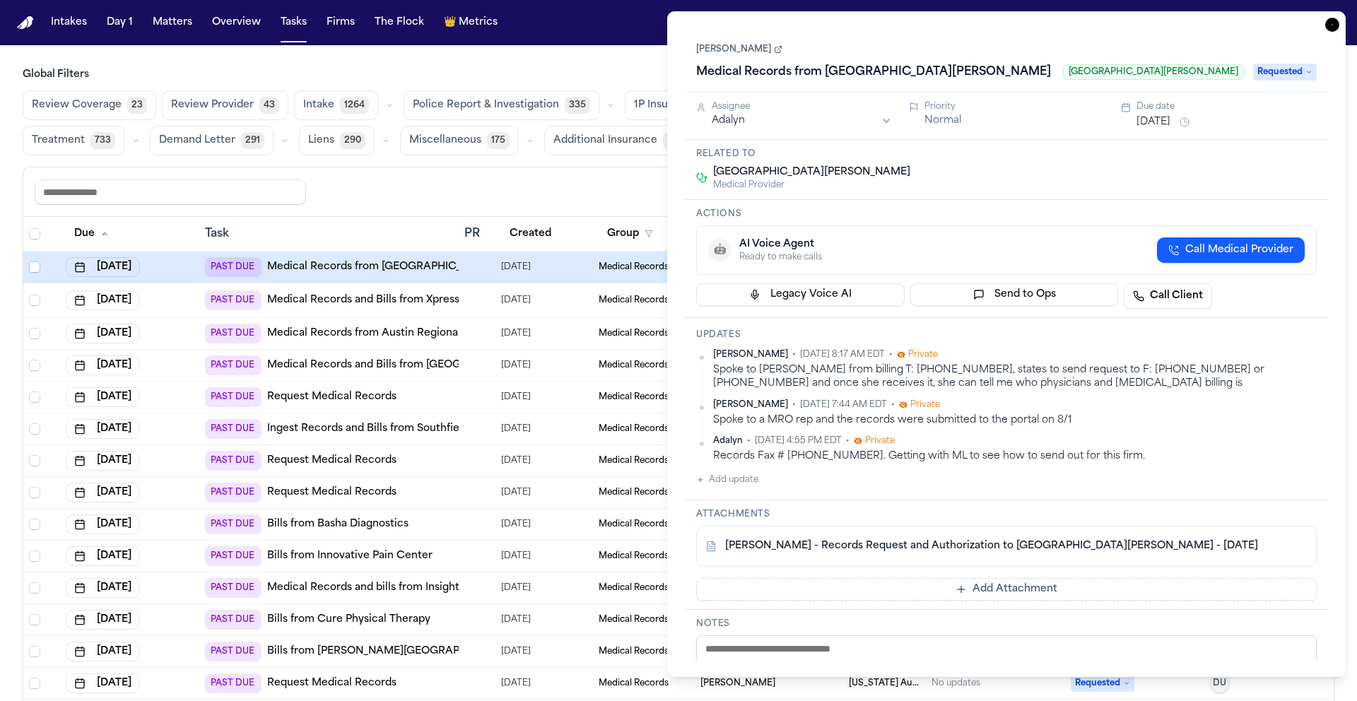
click at [1189, 542] on link "[PERSON_NAME] - Records Request and Authorization to [GEOGRAPHIC_DATA][PERSON_N…" at bounding box center [991, 546] width 533 height 14
click at [742, 48] on link "[PERSON_NAME]" at bounding box center [739, 49] width 86 height 11
click at [737, 478] on button "Add update" at bounding box center [727, 480] width 62 height 17
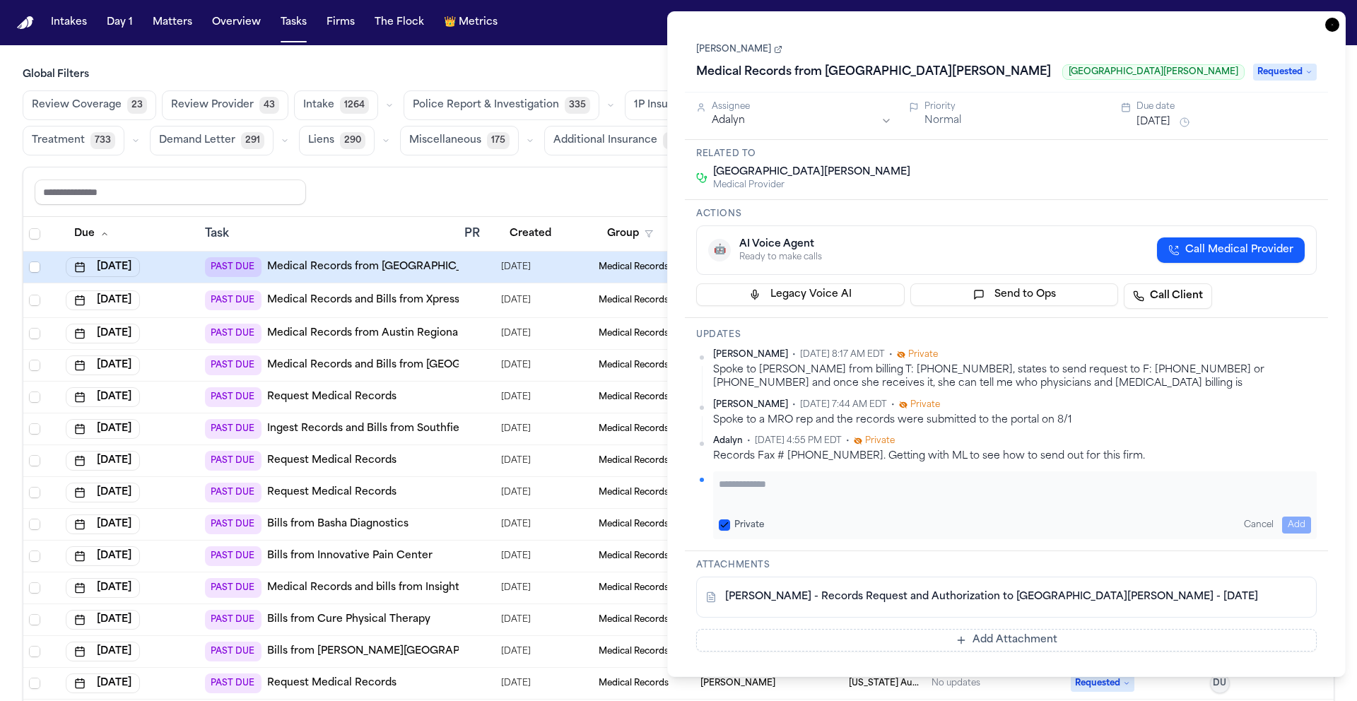
click at [825, 484] on textarea "Add your update" at bounding box center [1015, 491] width 592 height 28
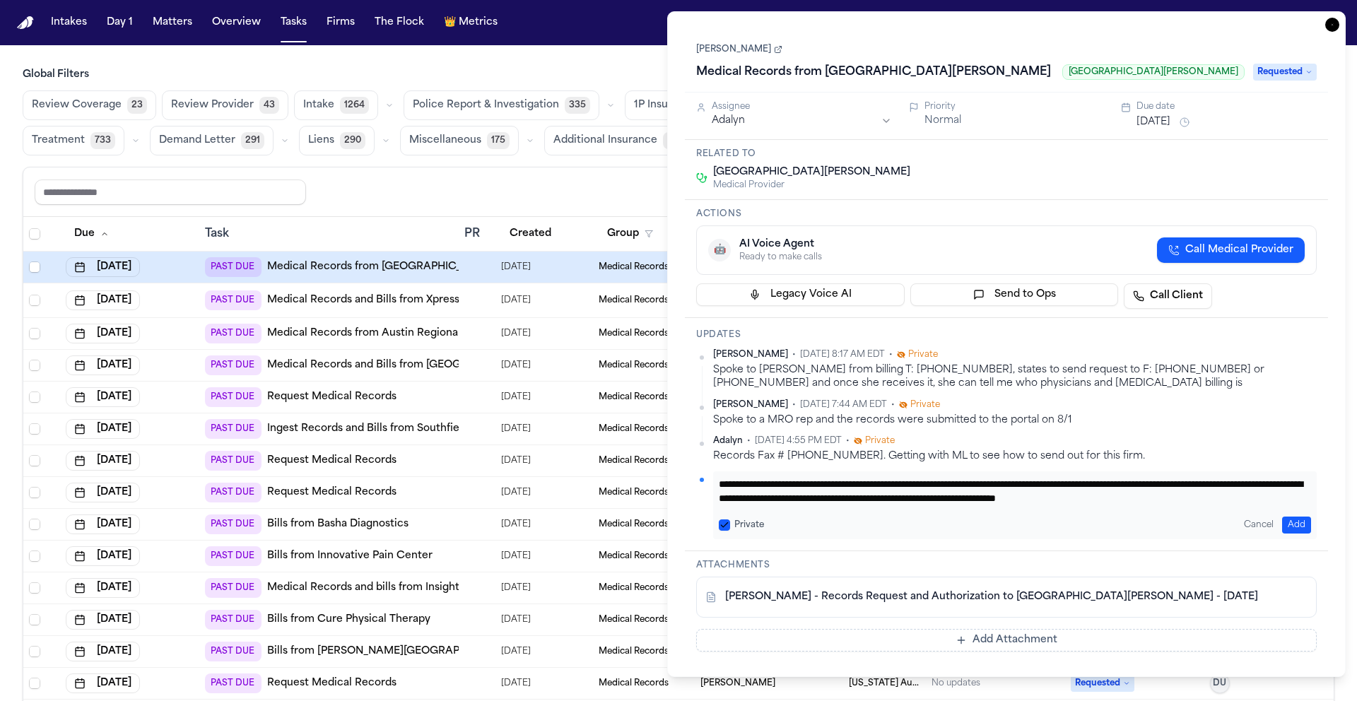
scroll to position [15, 0]
type textarea "**********"
click at [767, 123] on html "Intakes Day 1 Matters Overview Tasks Firms The Flock 👑 Metrics RB Global Filter…" at bounding box center [678, 350] width 1357 height 701
click at [1052, 196] on div "Related to Corewell Health Wayne Hospital Medical Provider" at bounding box center [1006, 170] width 643 height 60
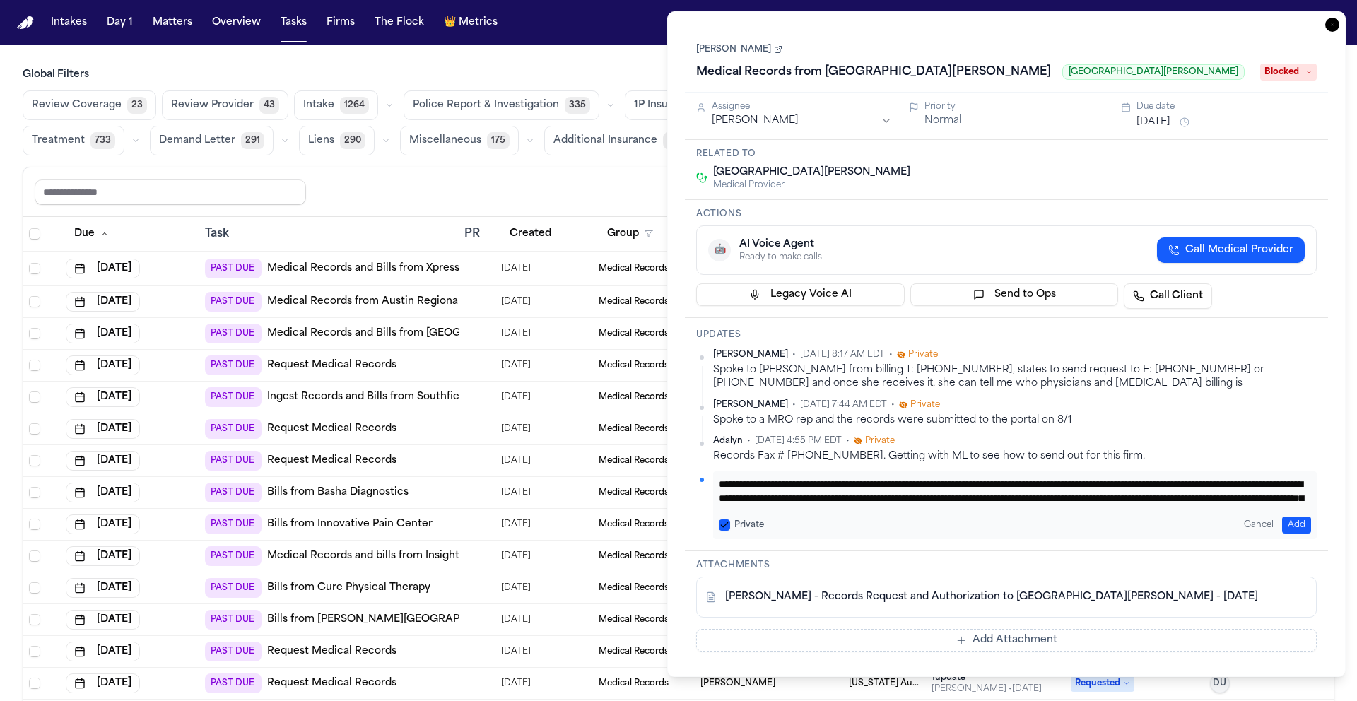
click at [1295, 521] on button "Add" at bounding box center [1296, 525] width 29 height 17
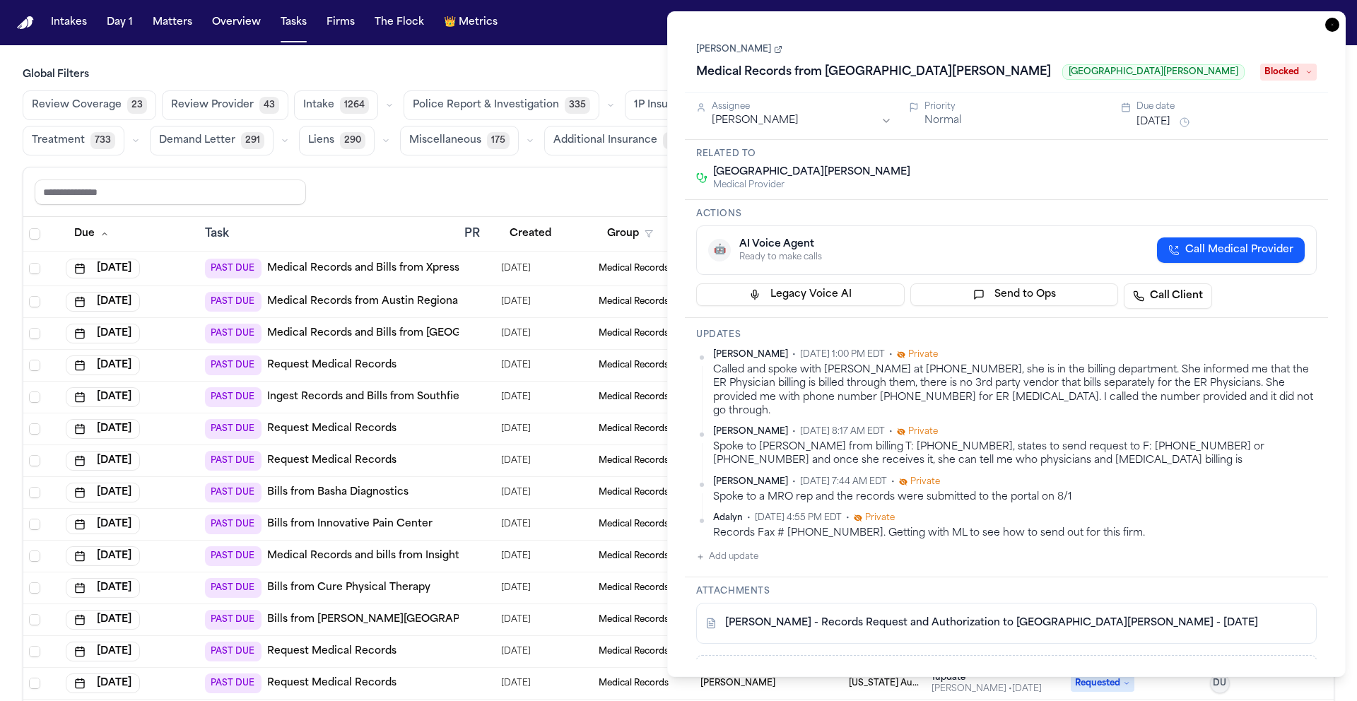
click at [747, 549] on button "Add update" at bounding box center [727, 557] width 62 height 17
click at [895, 558] on textarea "Add your update" at bounding box center [1015, 568] width 592 height 28
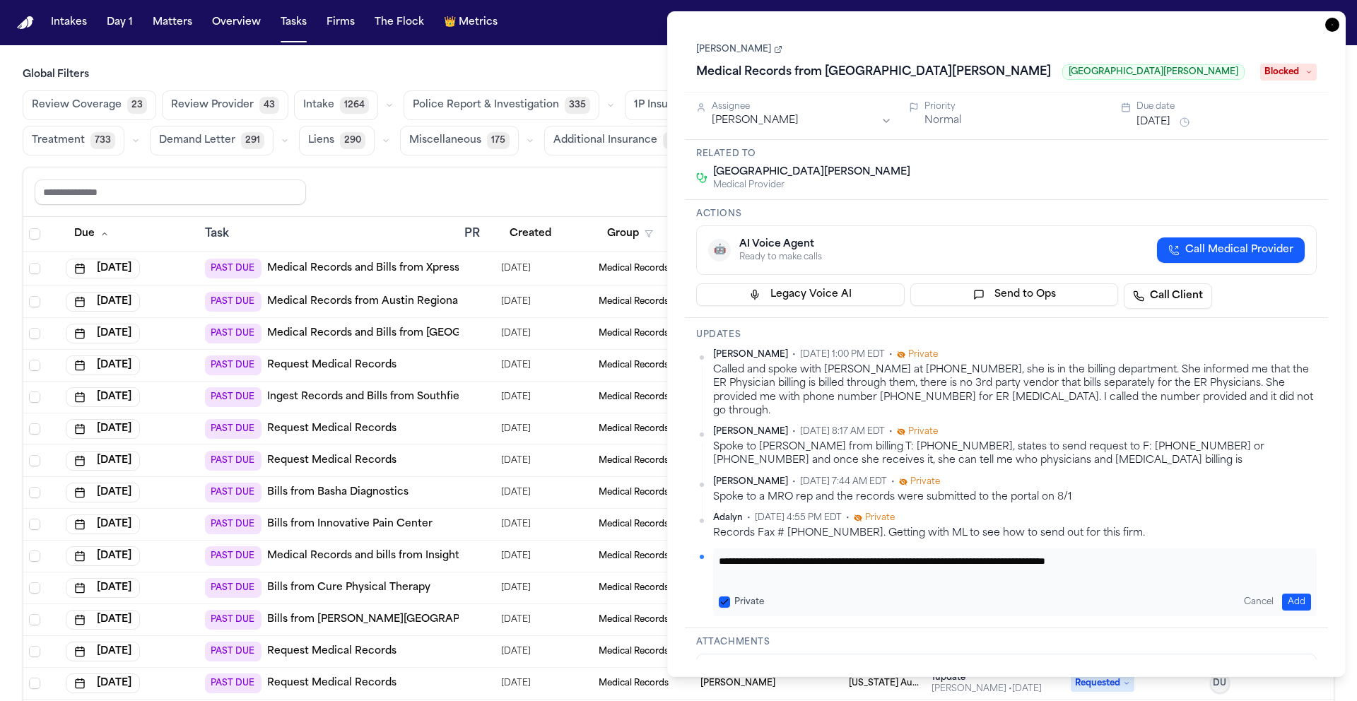
type textarea "**********"
click at [1299, 594] on button "Add" at bounding box center [1296, 602] width 29 height 17
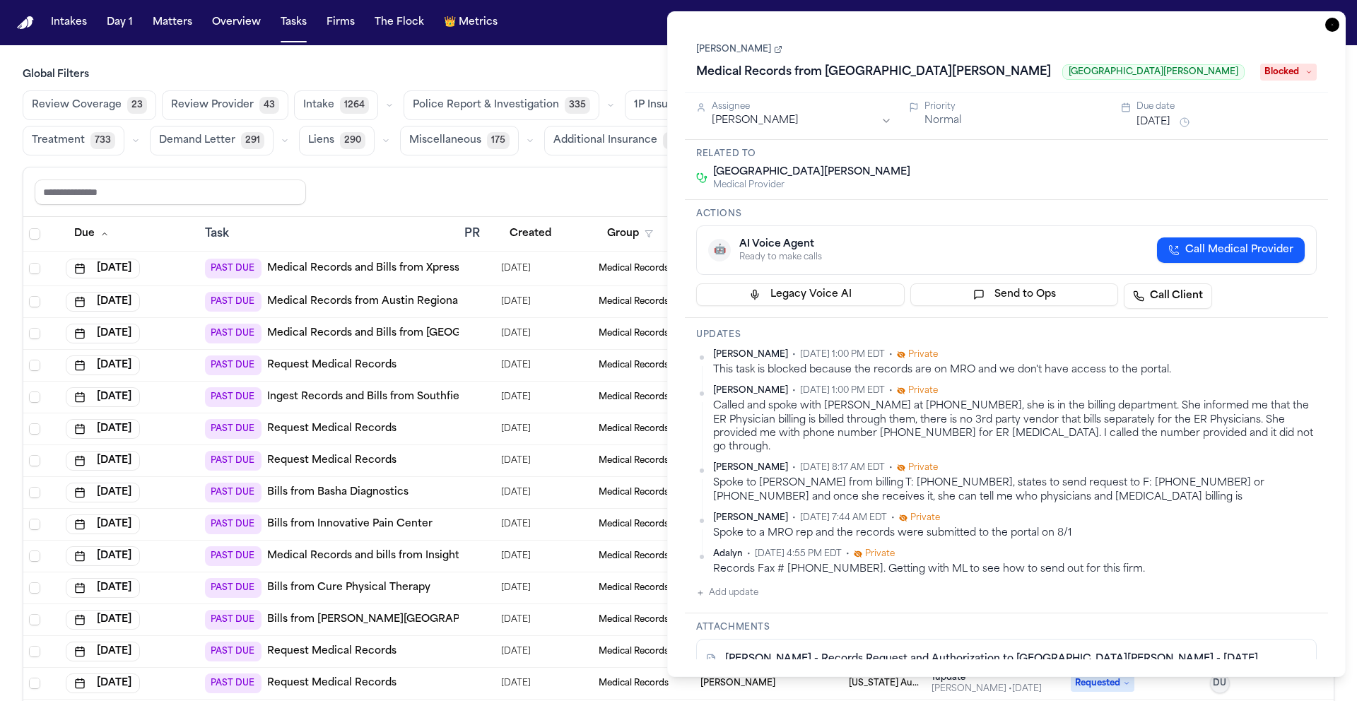
click at [1331, 22] on icon "button" at bounding box center [1333, 25] width 14 height 14
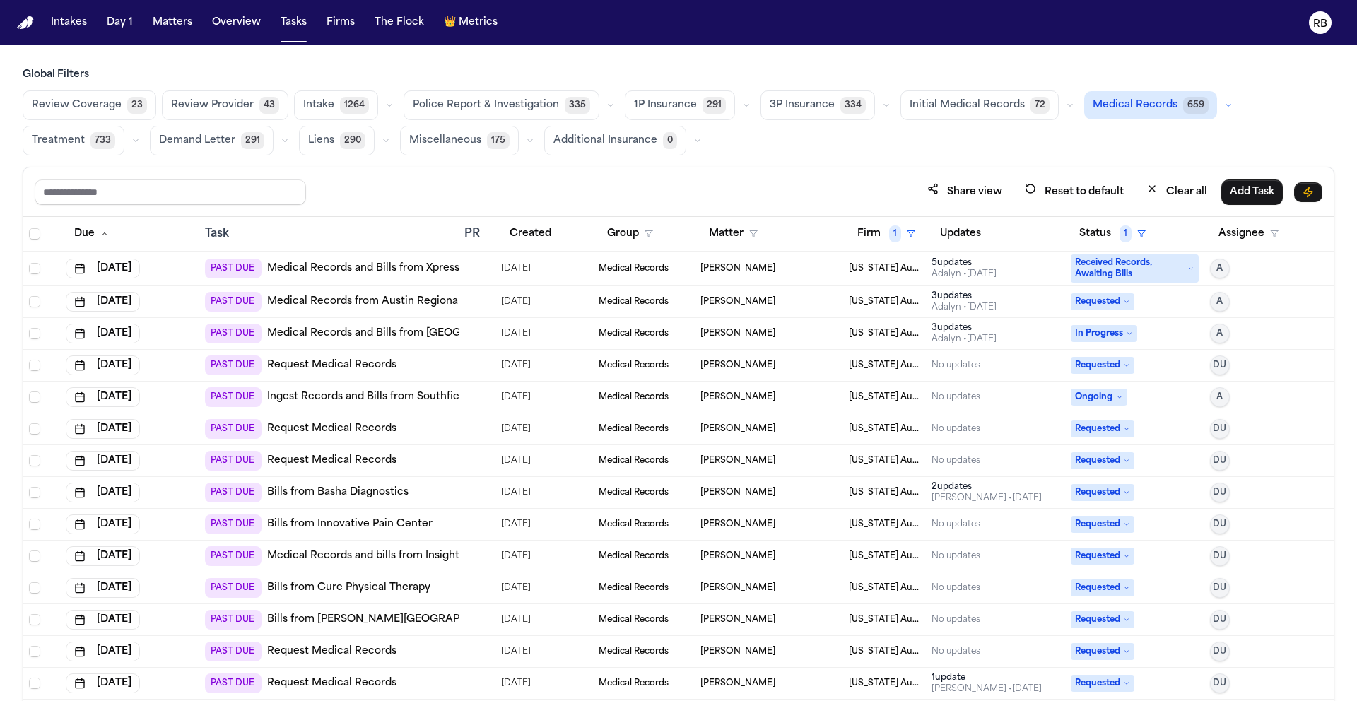
click at [478, 273] on div at bounding box center [476, 268] width 25 height 11
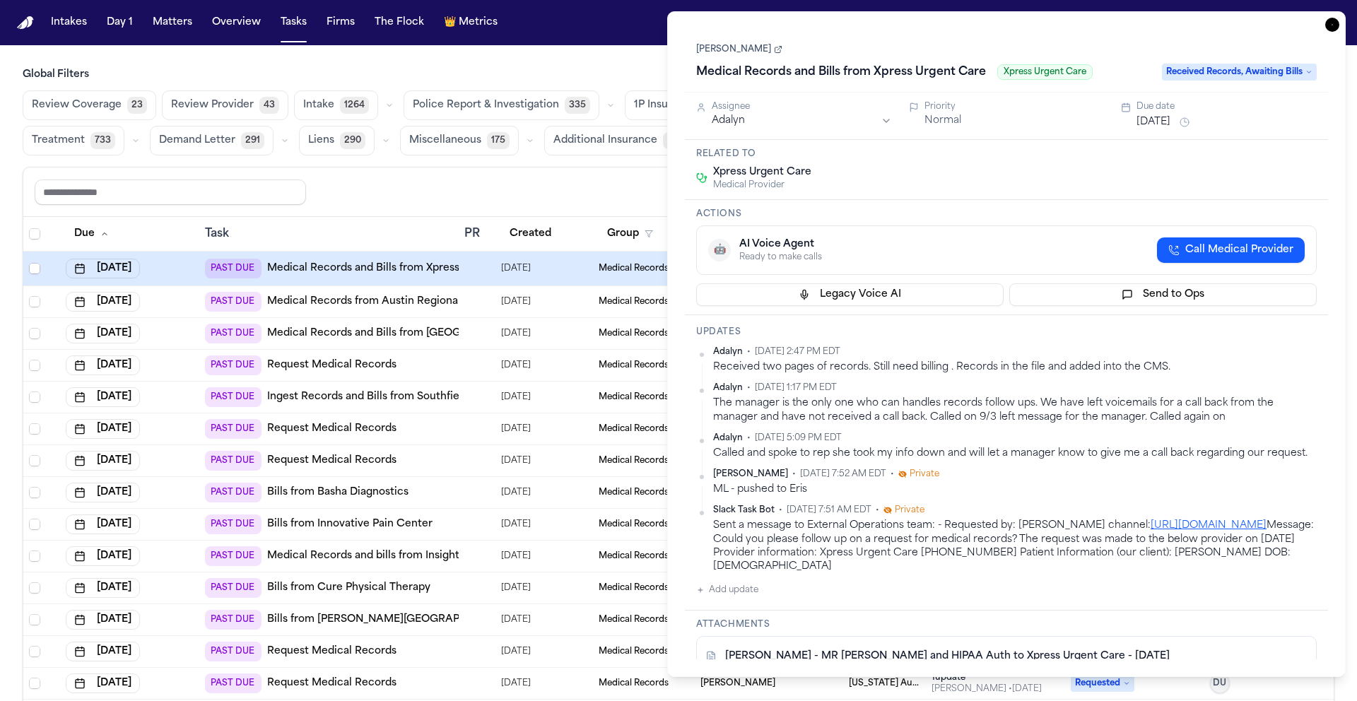
click at [1333, 24] on icon "button" at bounding box center [1332, 24] width 1 height 1
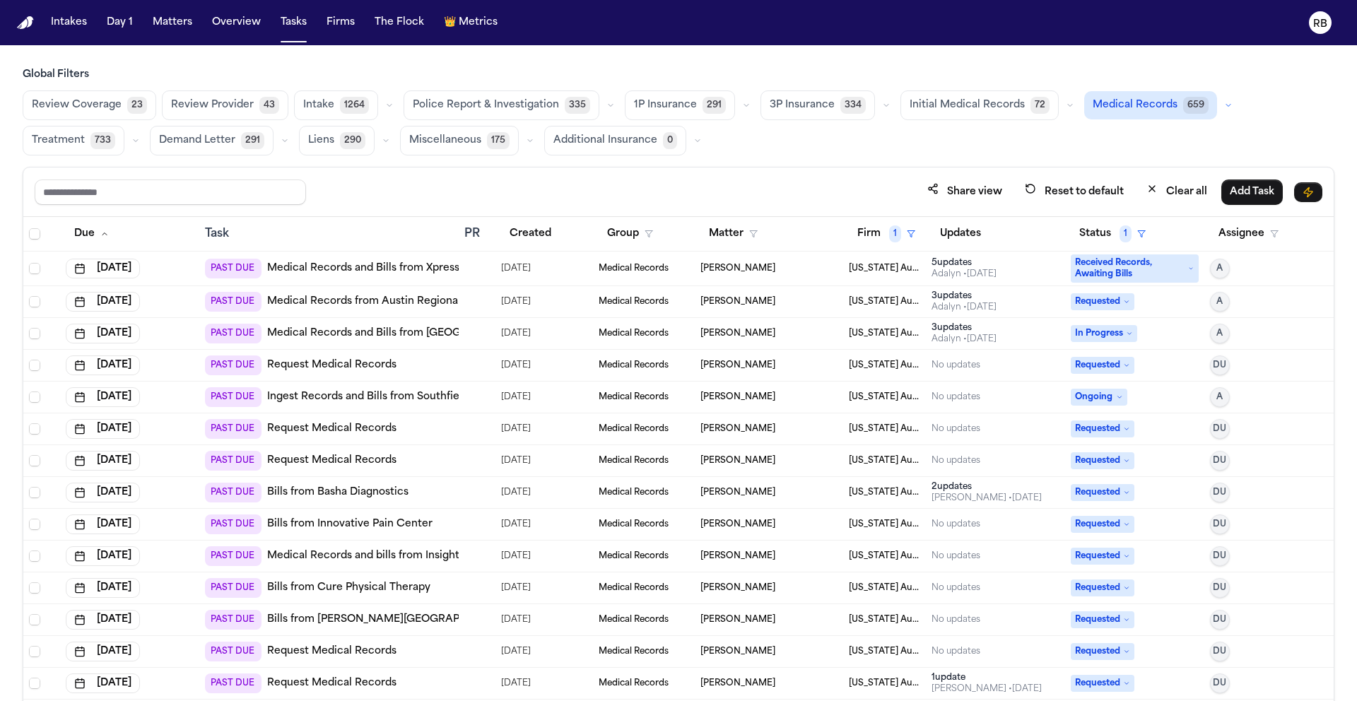
click at [627, 187] on div "Share view Reset to default Clear all Add Task" at bounding box center [679, 192] width 1288 height 26
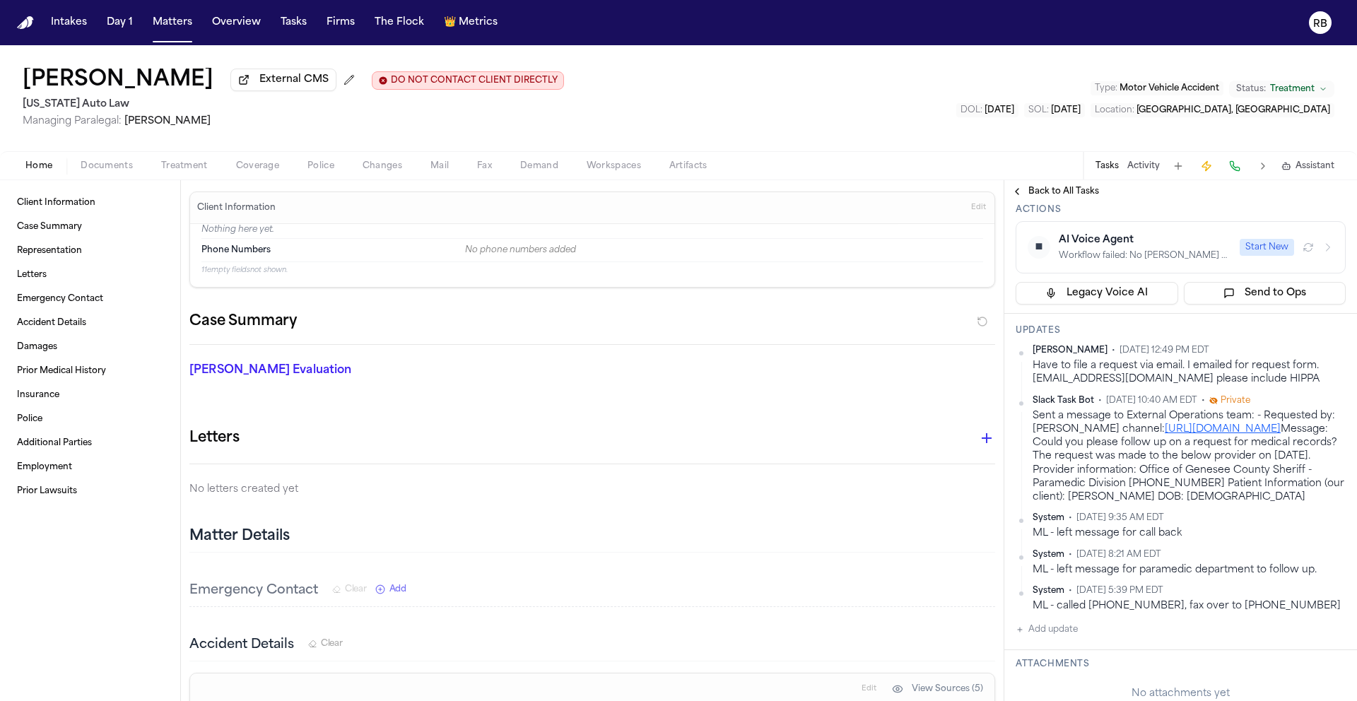
scroll to position [184, 0]
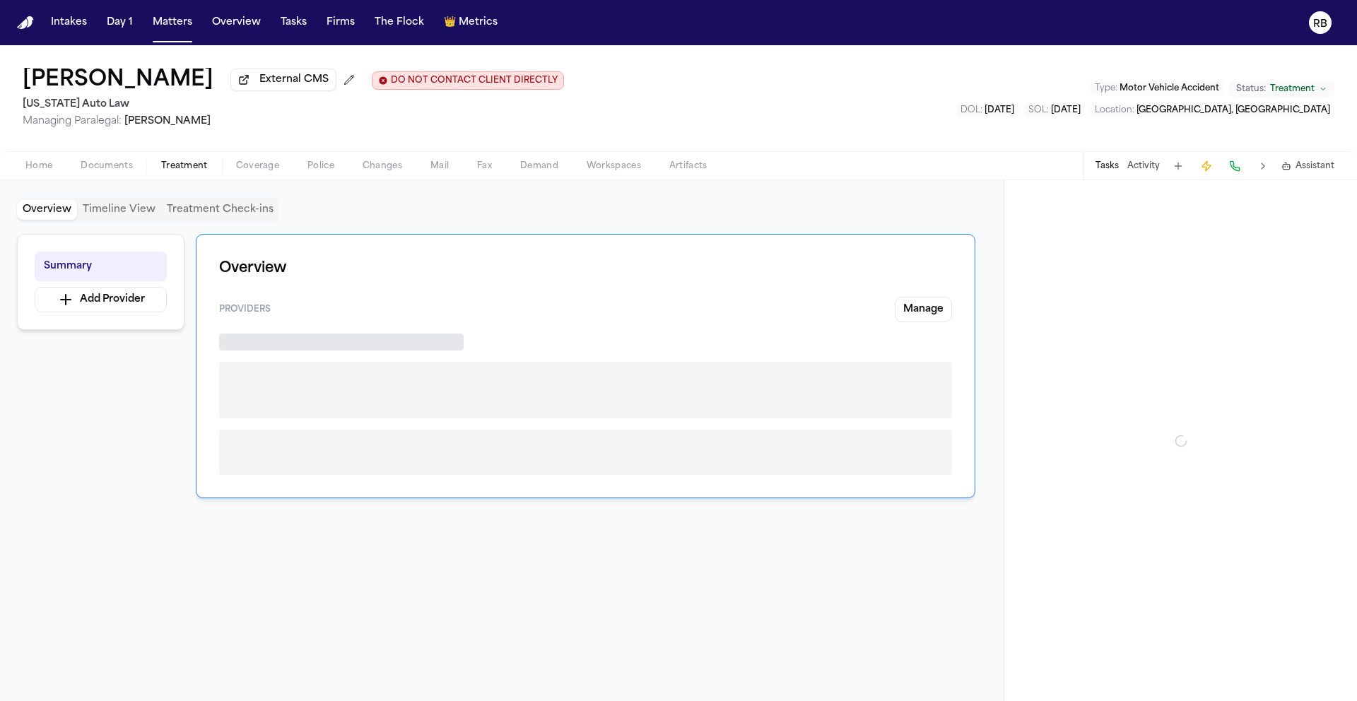
click at [183, 163] on span "Treatment" at bounding box center [184, 165] width 47 height 11
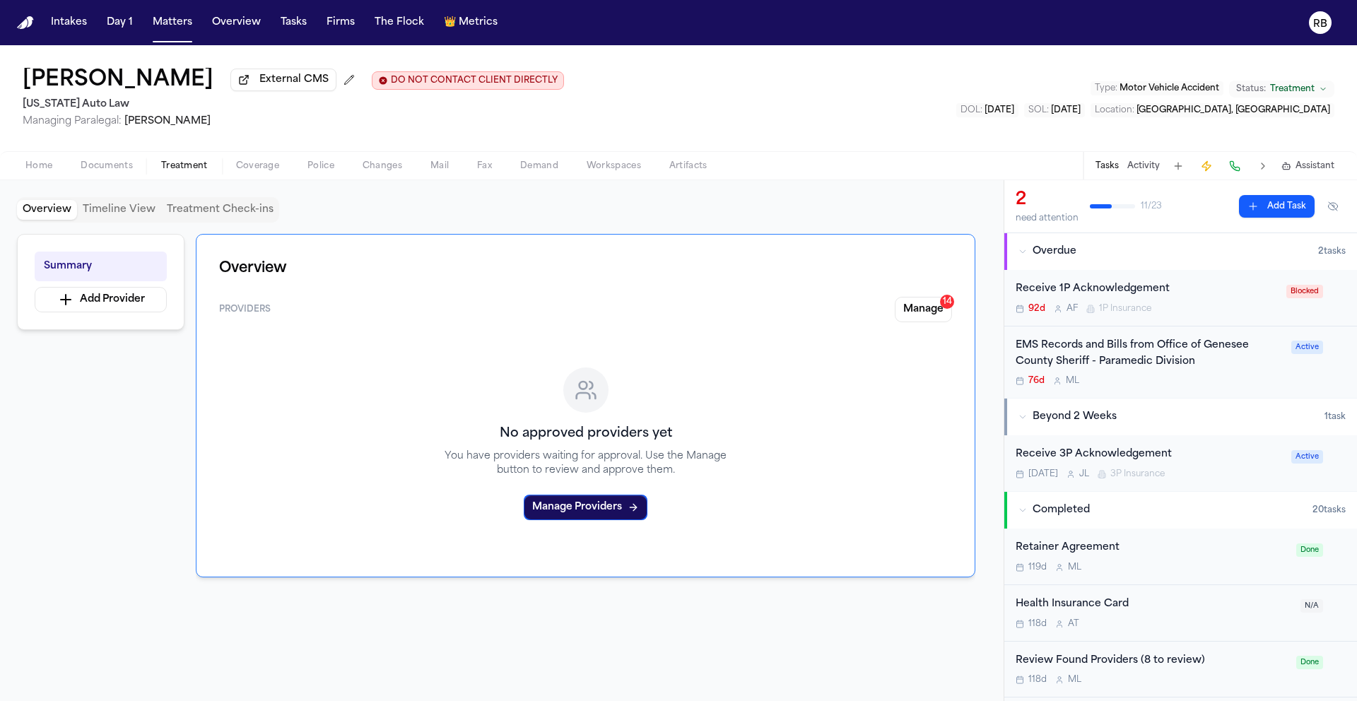
click at [1232, 375] on div "EMS Records and Bills from Office of Genesee County Sheriff - Paramedic Divisio…" at bounding box center [1149, 362] width 267 height 49
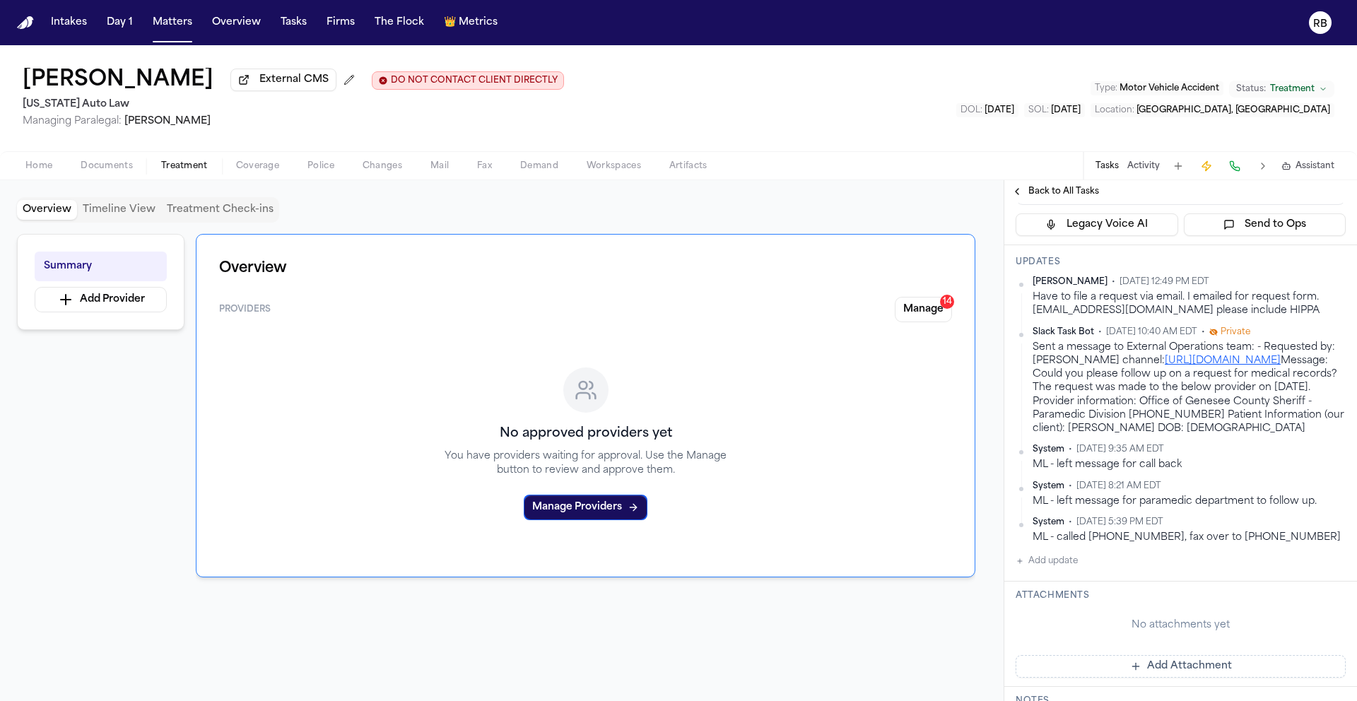
scroll to position [232, 0]
click at [1063, 573] on button "Add update" at bounding box center [1047, 564] width 62 height 17
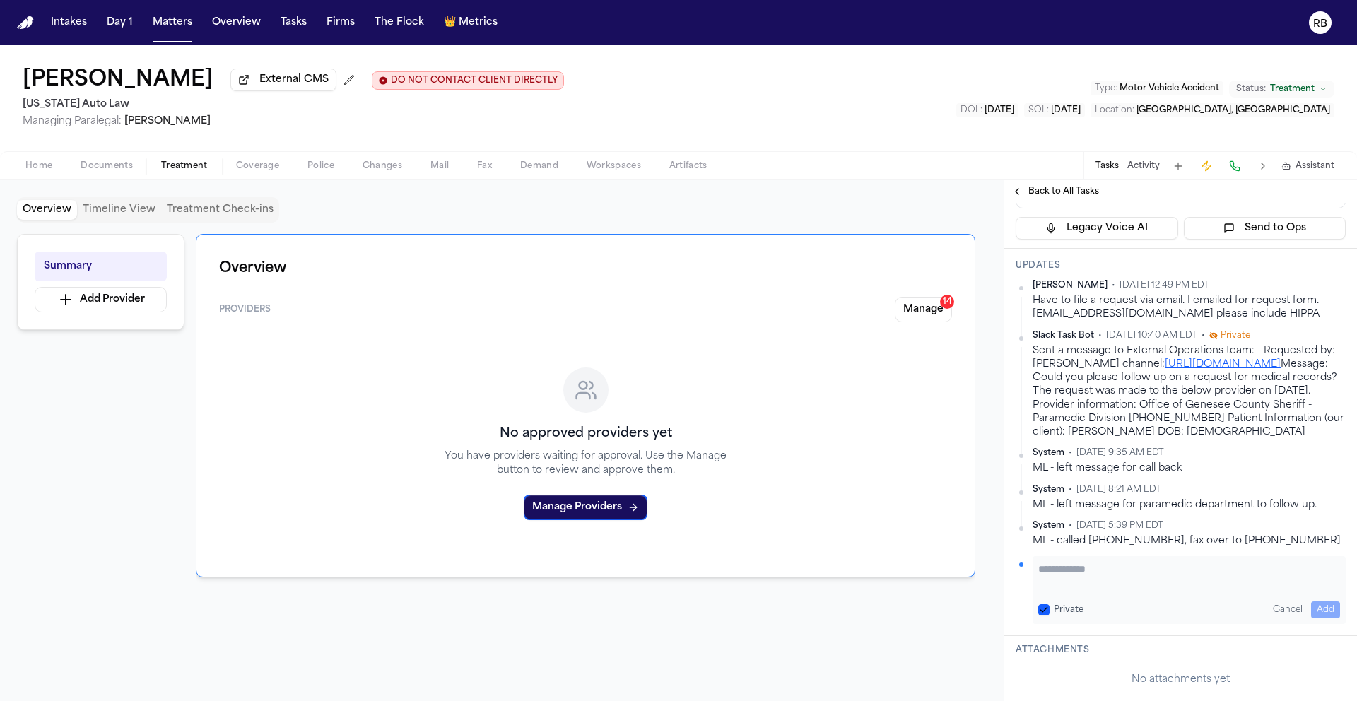
click at [1118, 588] on textarea "Add your update" at bounding box center [1190, 576] width 302 height 28
type textarea "**********"
click at [1322, 619] on button "Add" at bounding box center [1325, 610] width 29 height 17
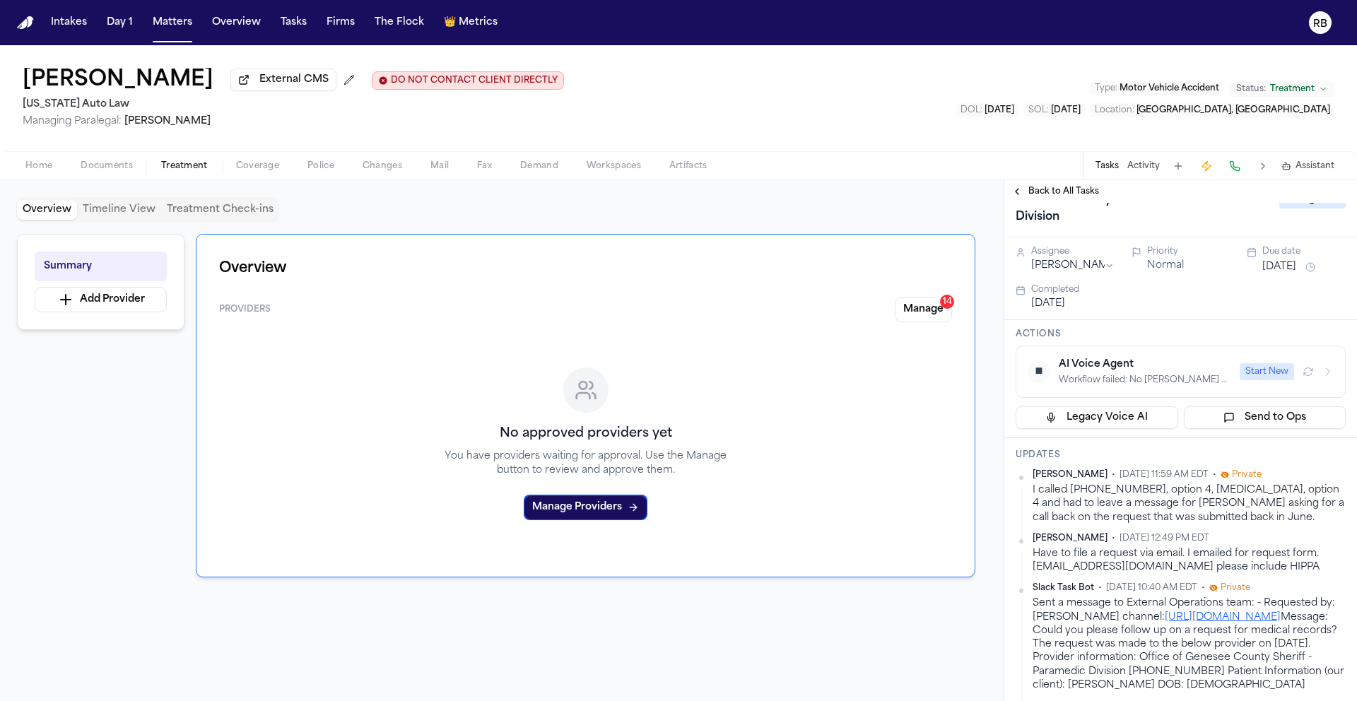
scroll to position [0, 0]
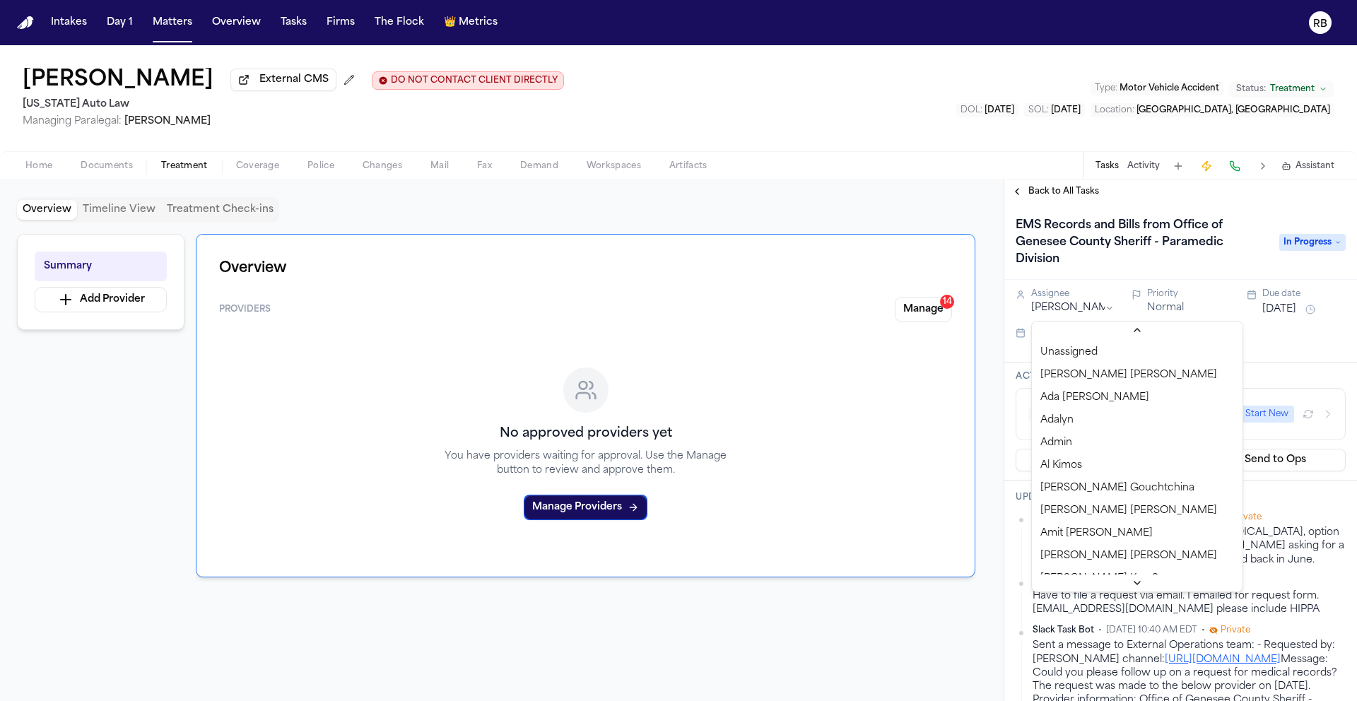
click at [1069, 311] on html "Intakes Day 1 Matters Overview Tasks Firms The Flock 👑 Metrics RB John Chisholm…" at bounding box center [678, 350] width 1357 height 701
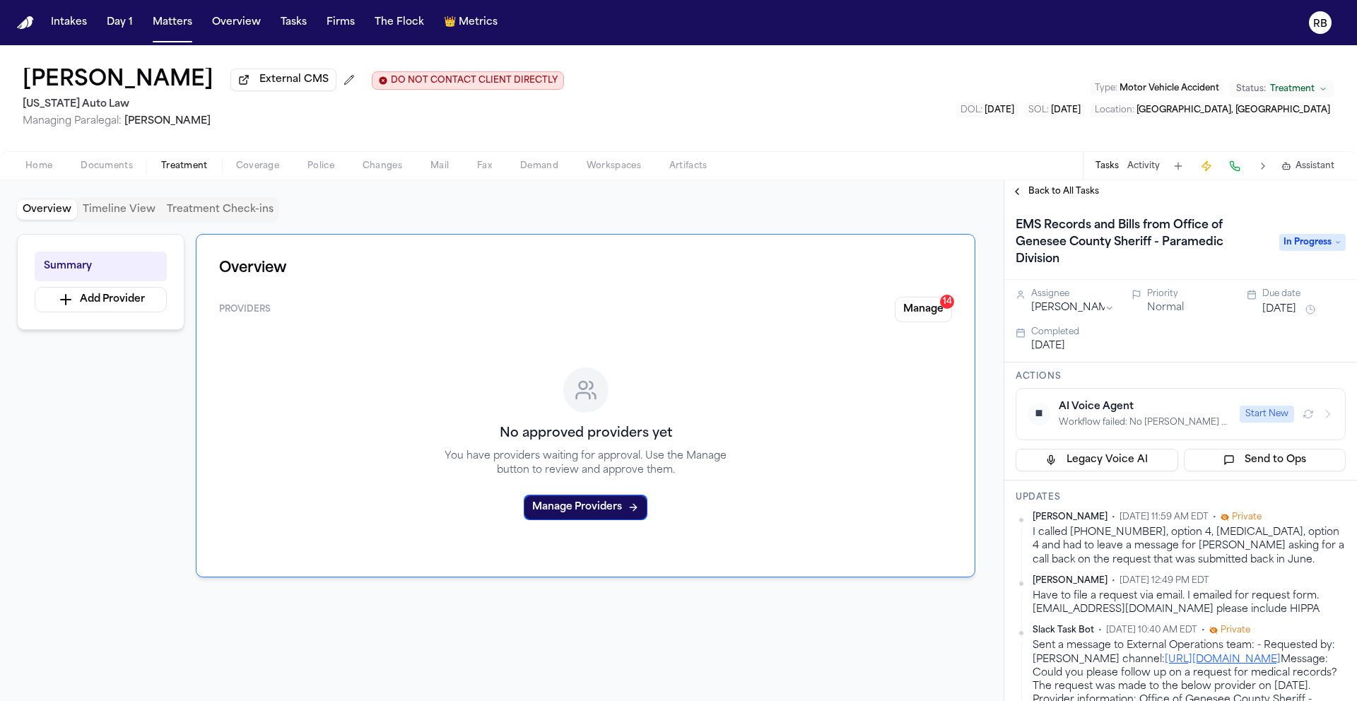
click at [1282, 313] on button "Jul 17, 2025" at bounding box center [1280, 310] width 34 height 14
click at [1265, 421] on button "8" at bounding box center [1269, 423] width 23 height 23
click at [1149, 346] on div "Aug 7, 2025" at bounding box center [1188, 346] width 315 height 14
click at [173, 27] on button "Matters" at bounding box center [172, 22] width 51 height 25
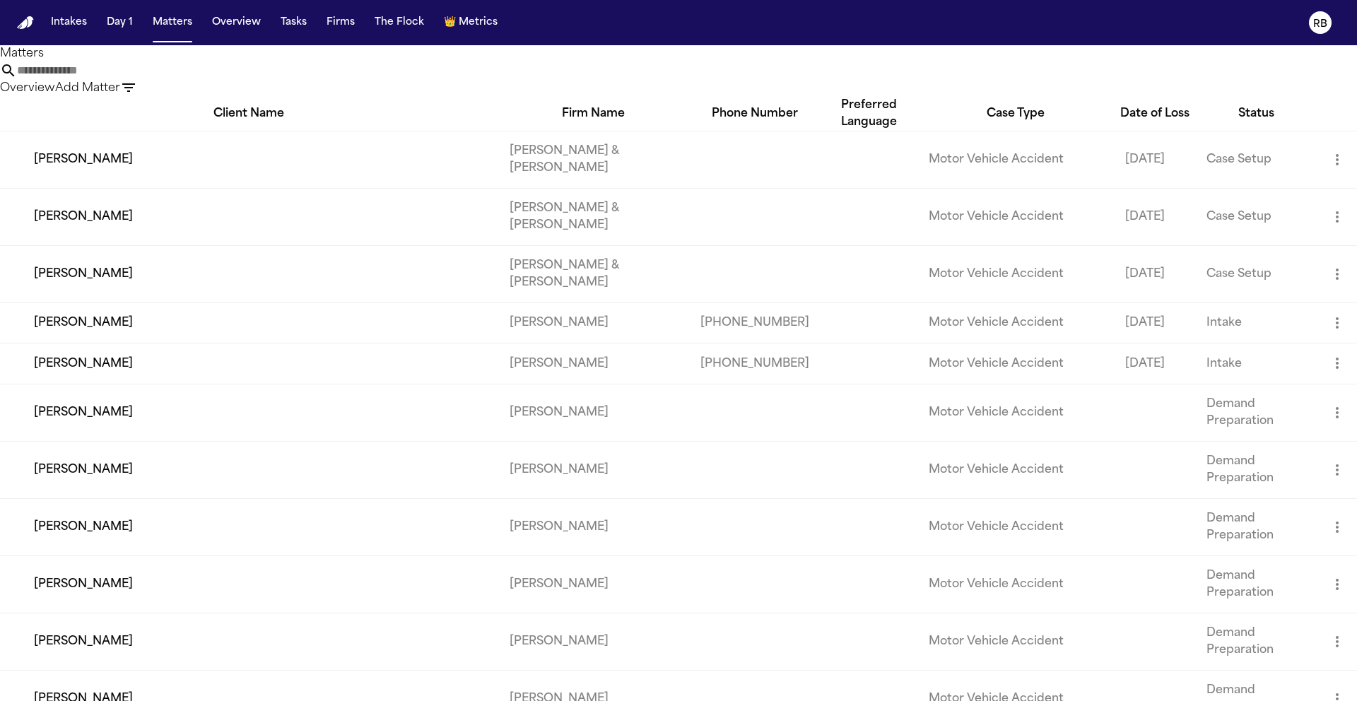
click at [130, 74] on input "text" at bounding box center [73, 70] width 113 height 17
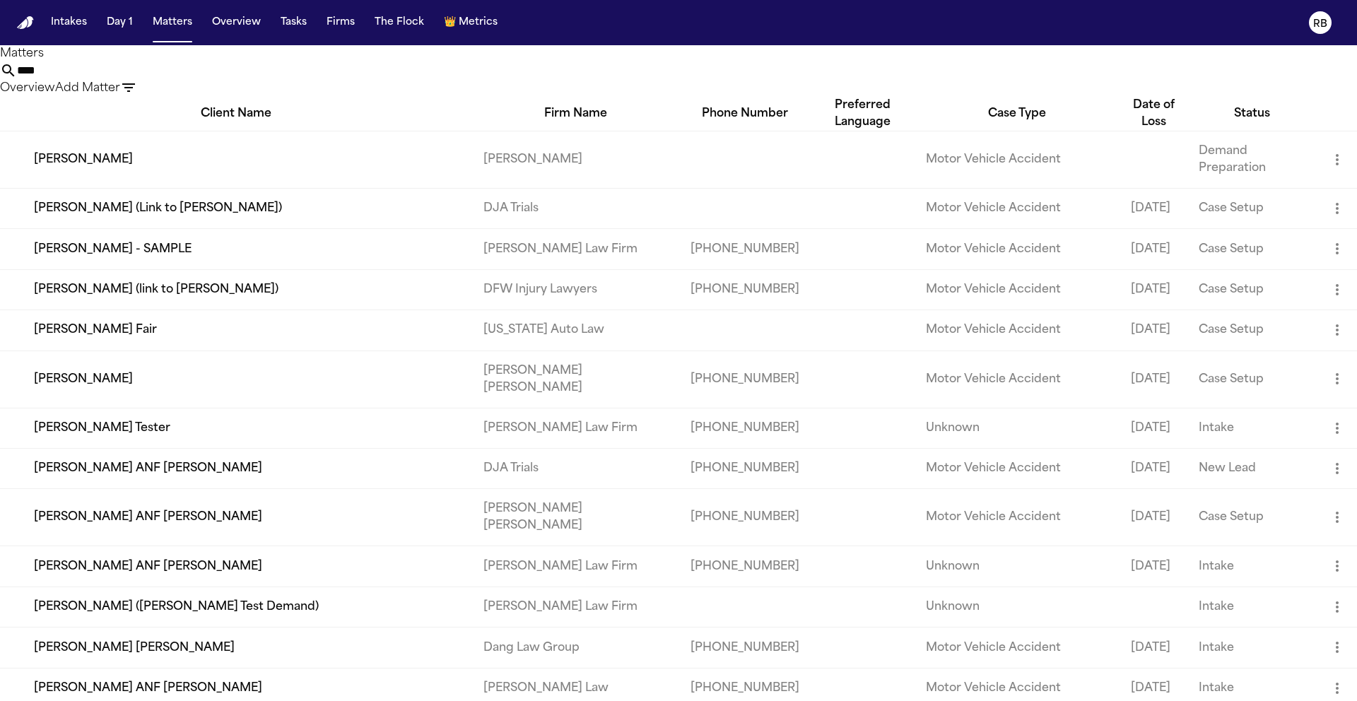
type input "****"
click at [86, 329] on td "Latanya Fair" at bounding box center [236, 330] width 472 height 40
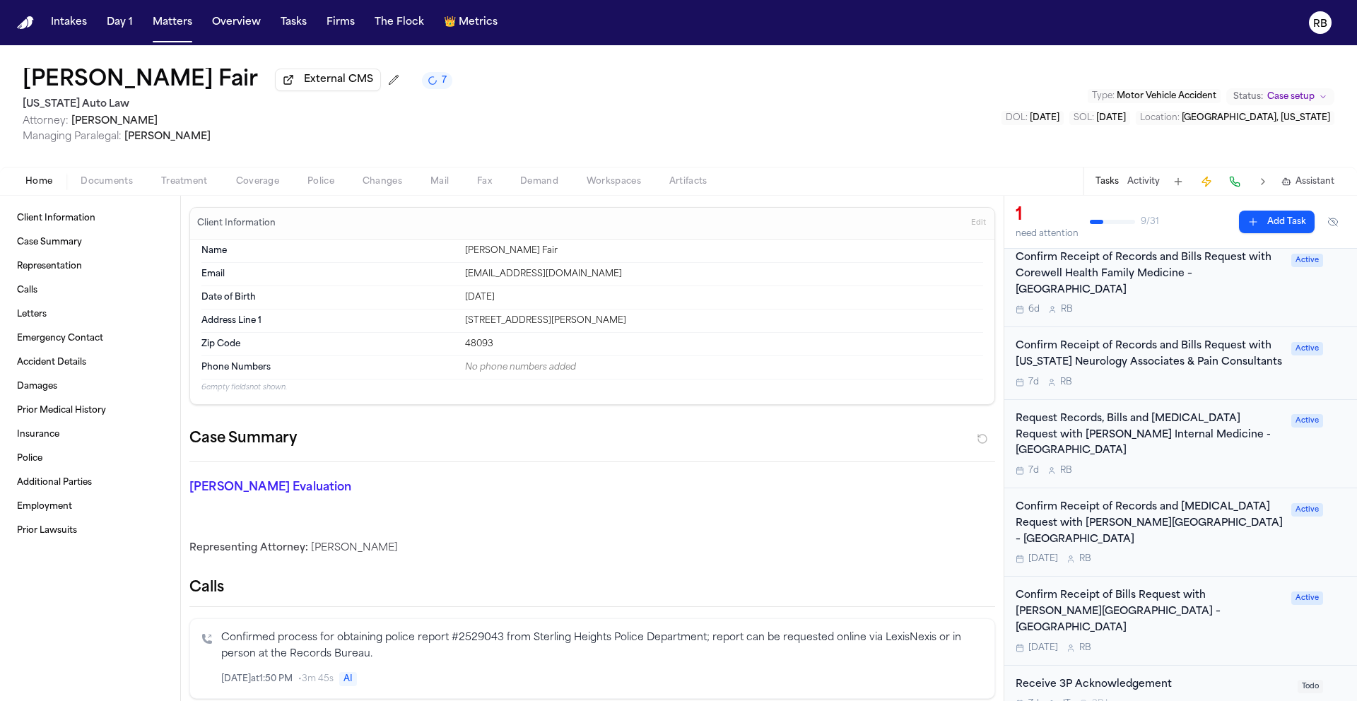
scroll to position [226, 0]
click at [1236, 380] on div "7d R B" at bounding box center [1149, 385] width 267 height 11
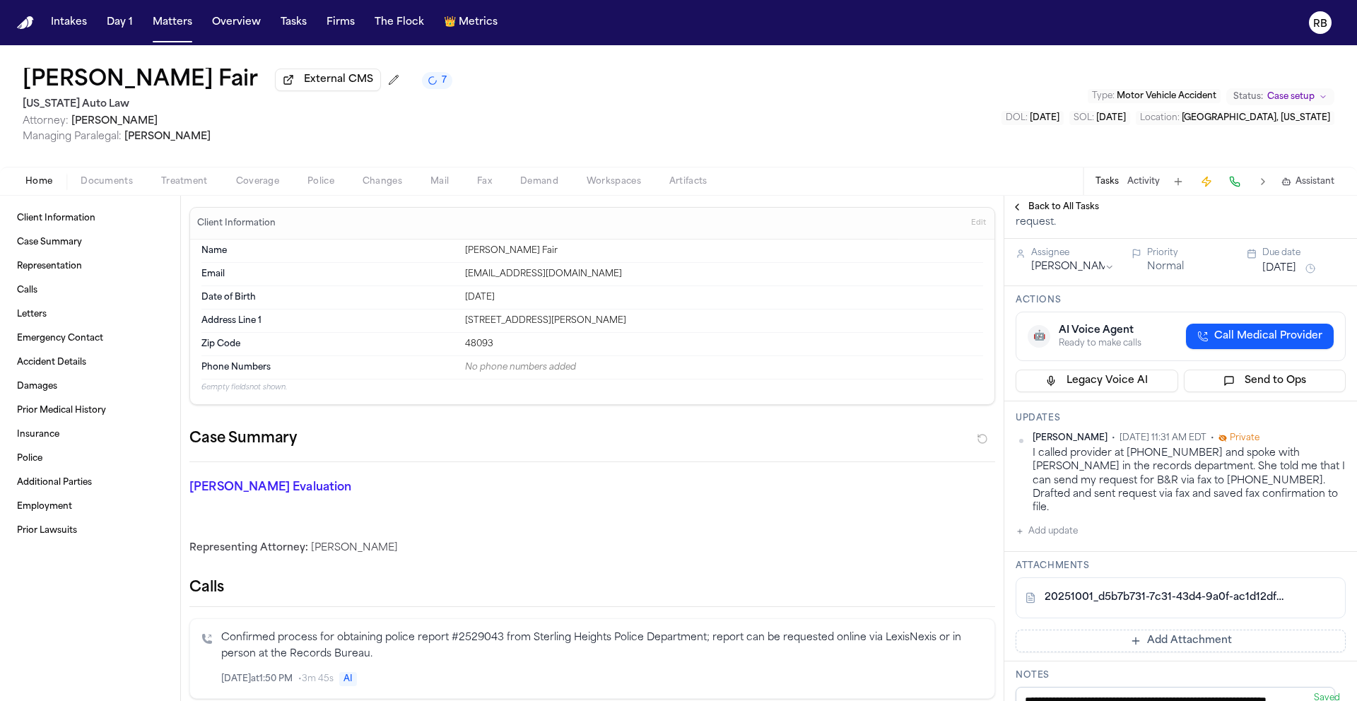
scroll to position [287, 0]
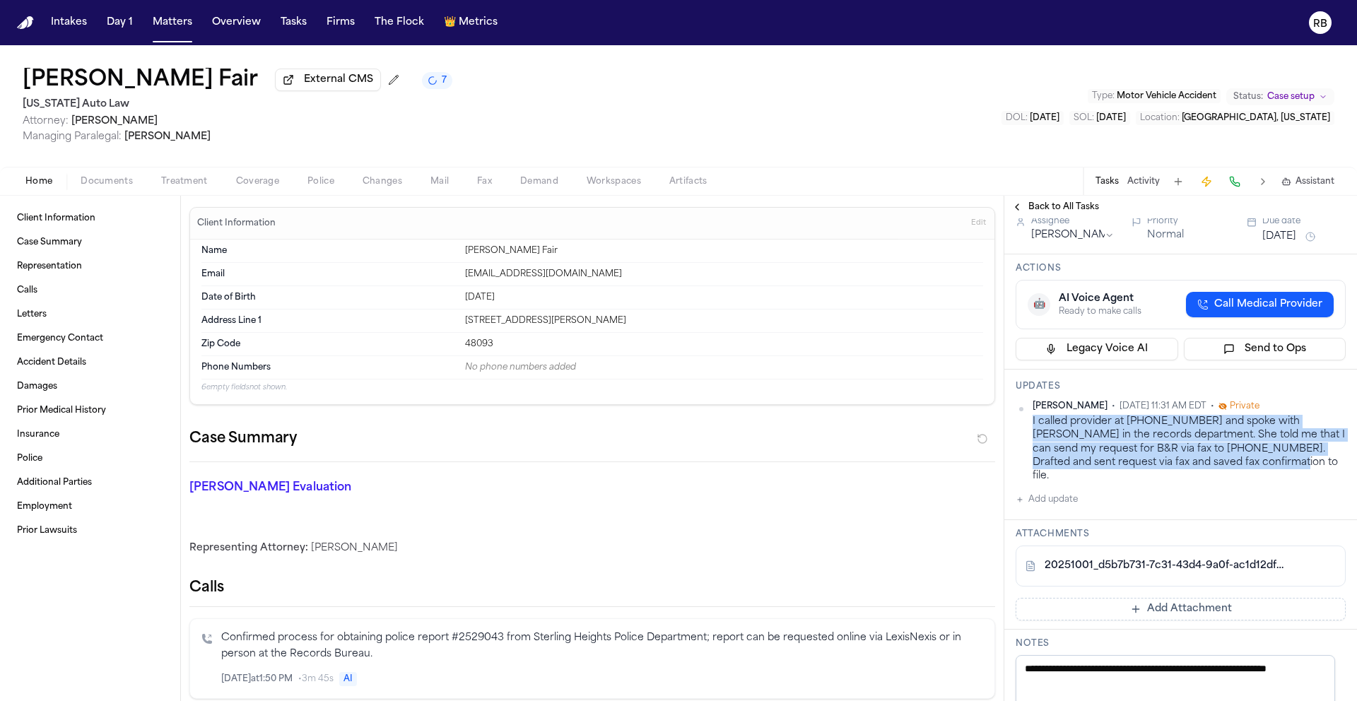
drag, startPoint x: 1285, startPoint y: 469, endPoint x: 1034, endPoint y: 428, distance: 254.4
click at [1034, 428] on div "I called provider at 586-445-9900 and spoke with Jenny in the records departmen…" at bounding box center [1189, 449] width 313 height 68
copy div "I called provider at 586-445-9900 and spoke with Jenny in the records departmen…"
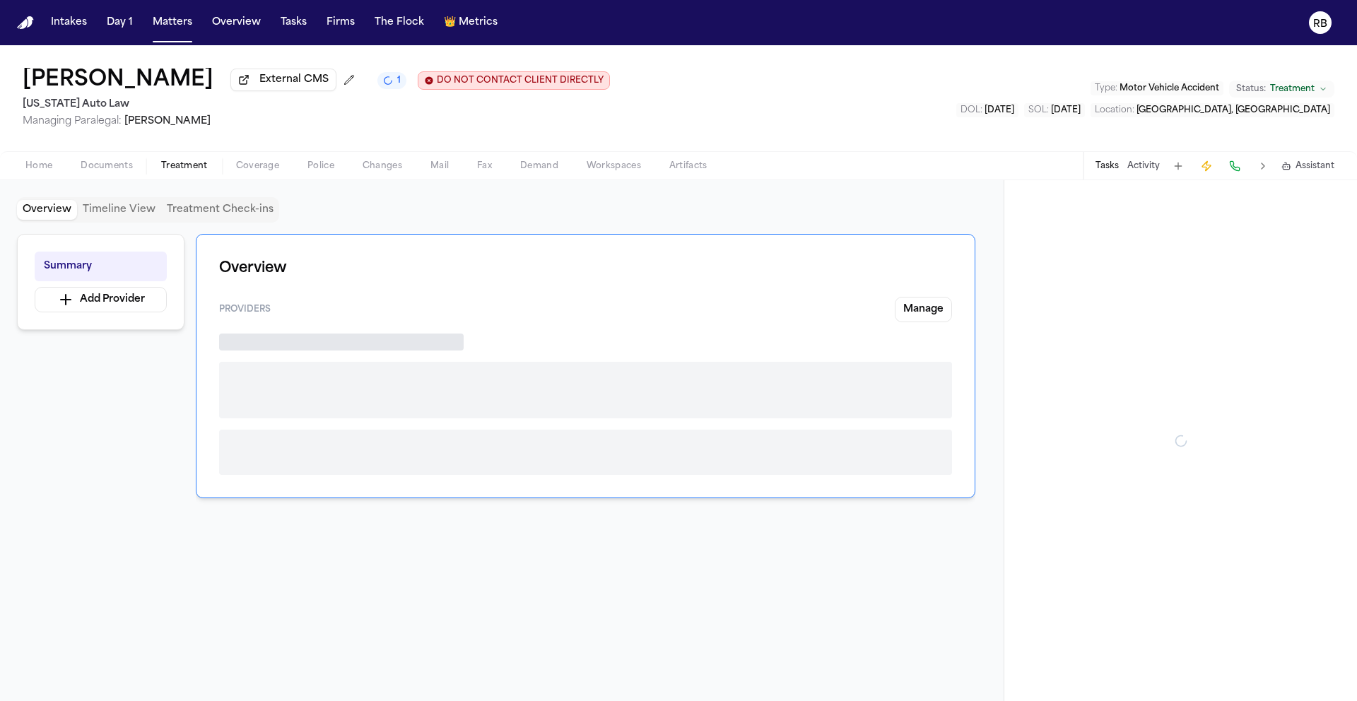
click at [198, 169] on span "Treatment" at bounding box center [184, 165] width 47 height 11
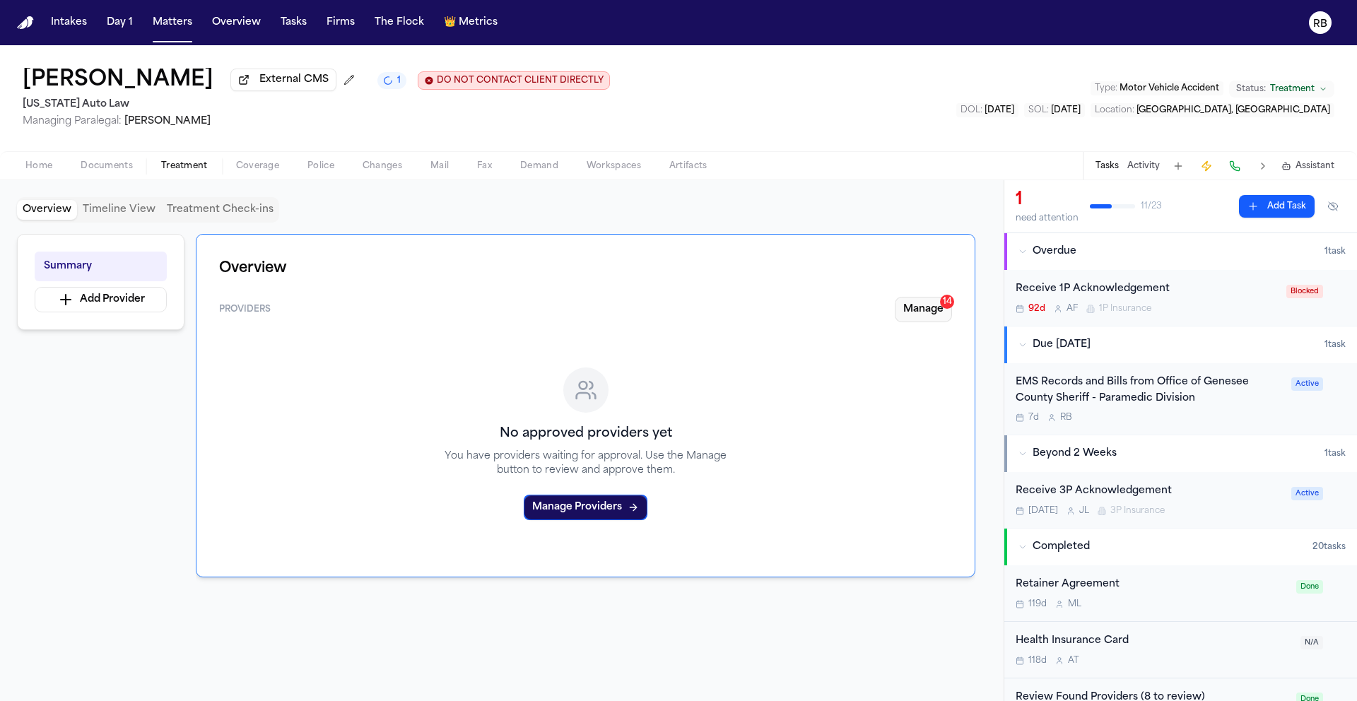
click at [923, 315] on button "Manage 14" at bounding box center [923, 309] width 57 height 25
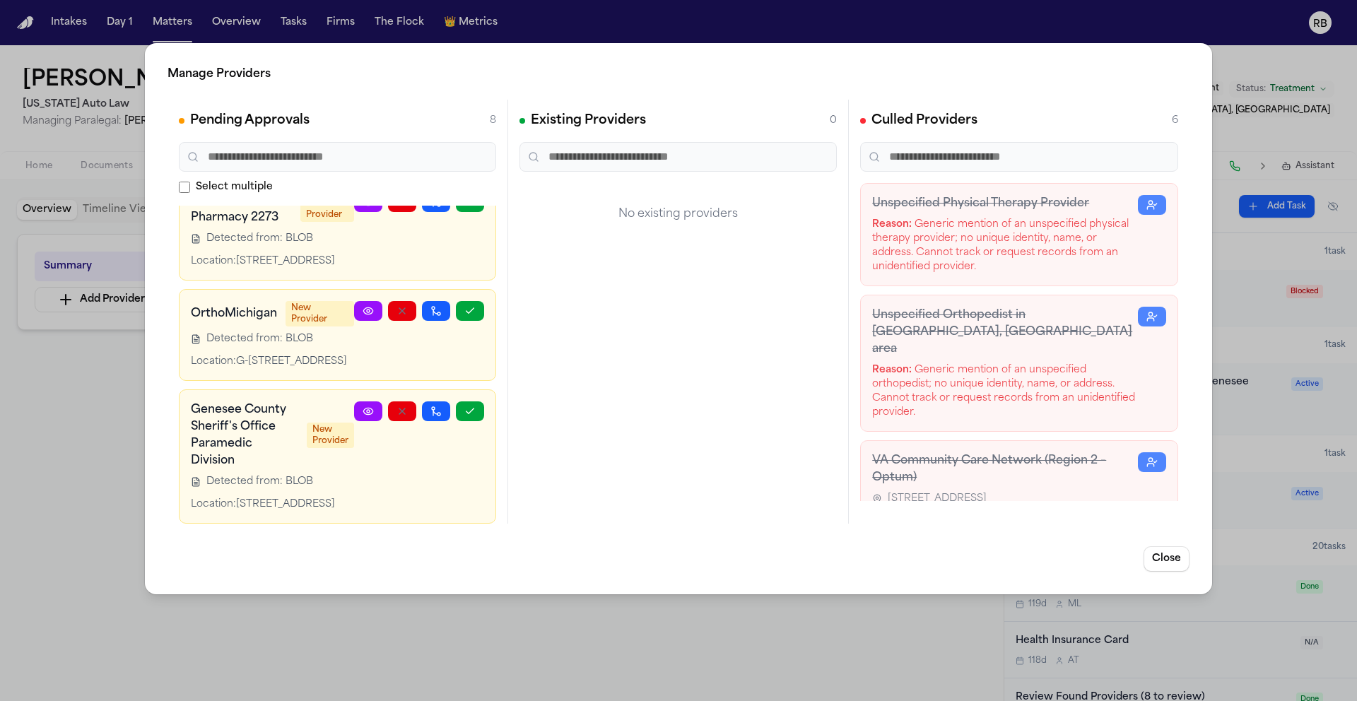
scroll to position [720, 0]
click at [464, 406] on icon "button" at bounding box center [469, 411] width 11 height 11
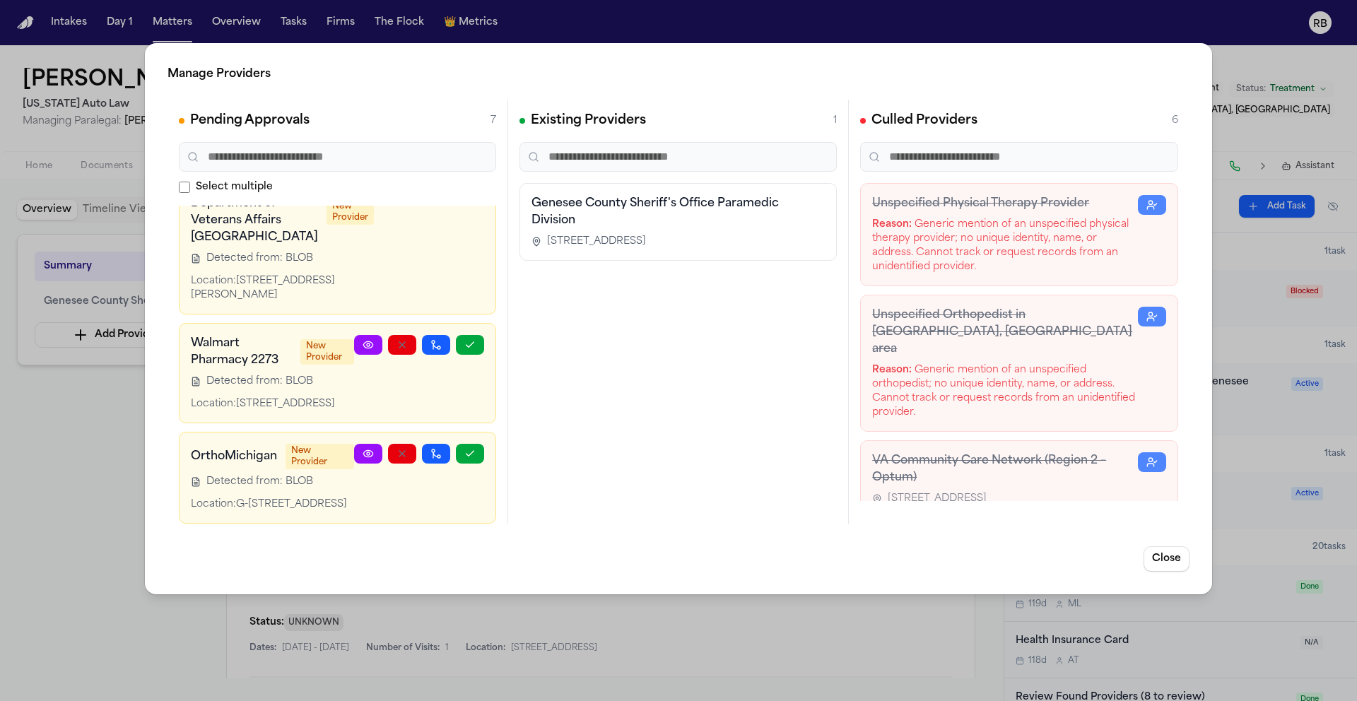
click at [763, 215] on div "Genesee County Sheriff's Office Paramedic Division [STREET_ADDRESS]" at bounding box center [678, 222] width 293 height 54
click at [1181, 563] on button "Close" at bounding box center [1167, 558] width 46 height 25
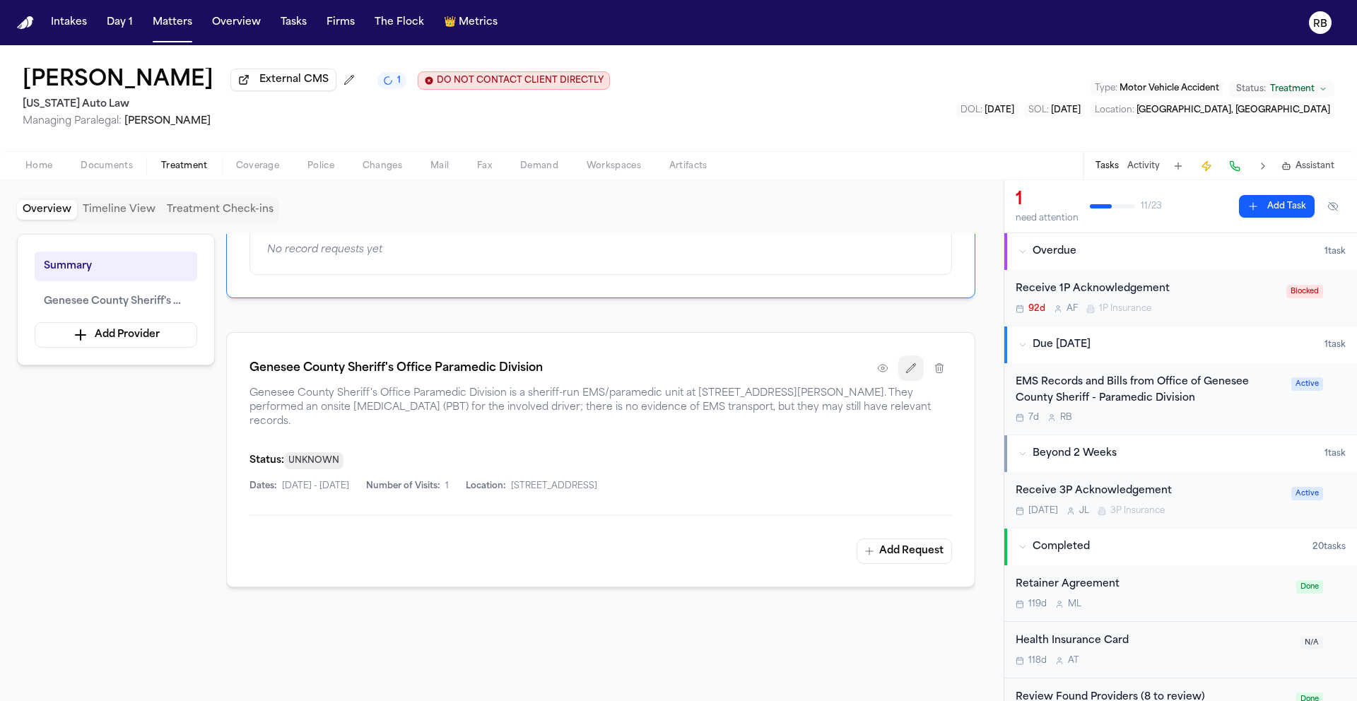
scroll to position [177, 0]
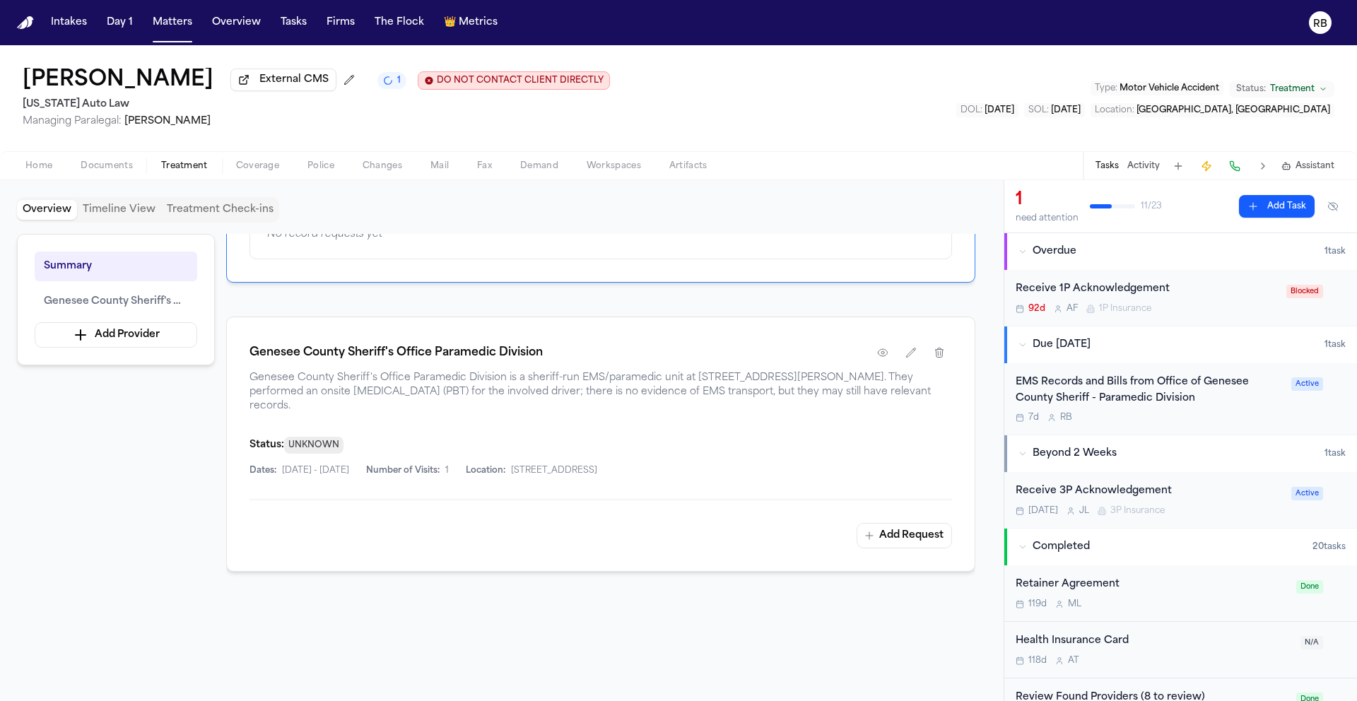
click at [892, 441] on div "Status: UNKNOWN" at bounding box center [601, 445] width 703 height 18
click at [1263, 402] on div "EMS Records and Bills from Office of Genesee County Sheriff - Paramedic Division" at bounding box center [1149, 391] width 267 height 33
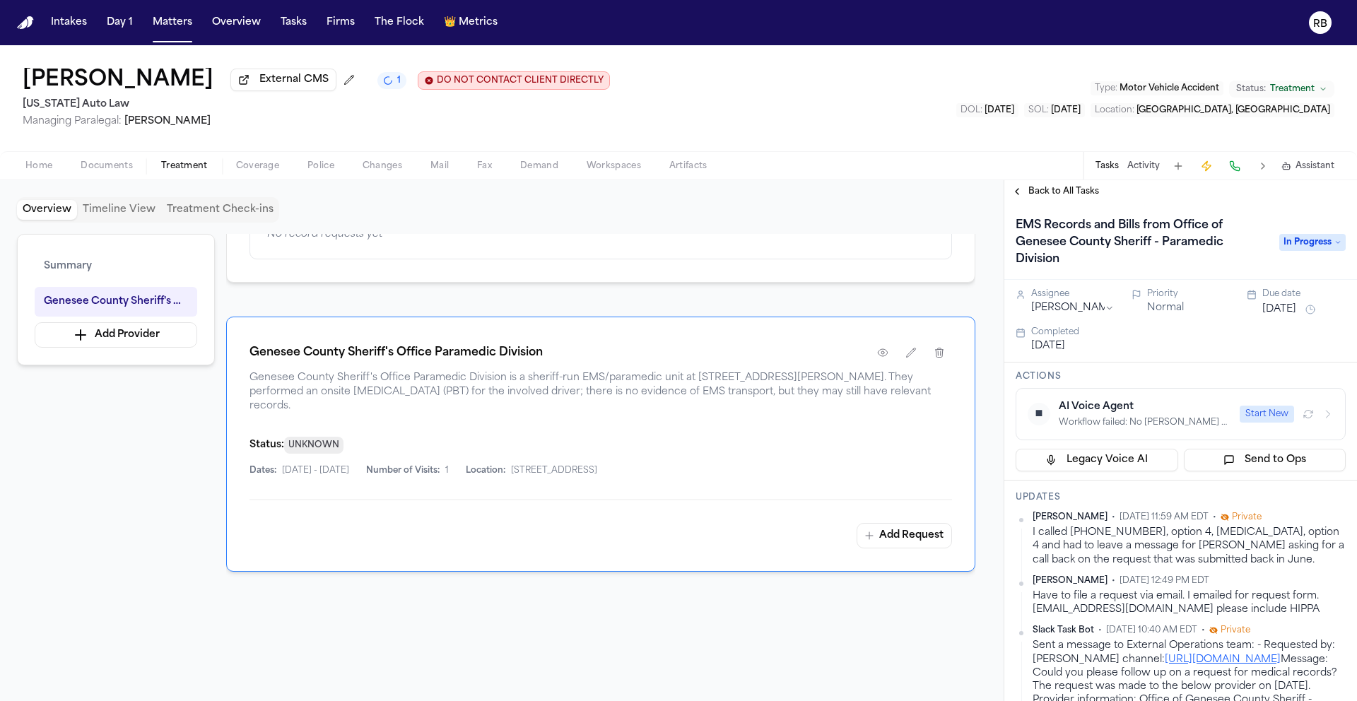
scroll to position [177, 0]
click at [870, 466] on div "Genesee County Sheriff's Office Paramedic Division Genesee County Sheriff's Off…" at bounding box center [600, 444] width 749 height 255
click at [918, 348] on button "button" at bounding box center [911, 352] width 25 height 25
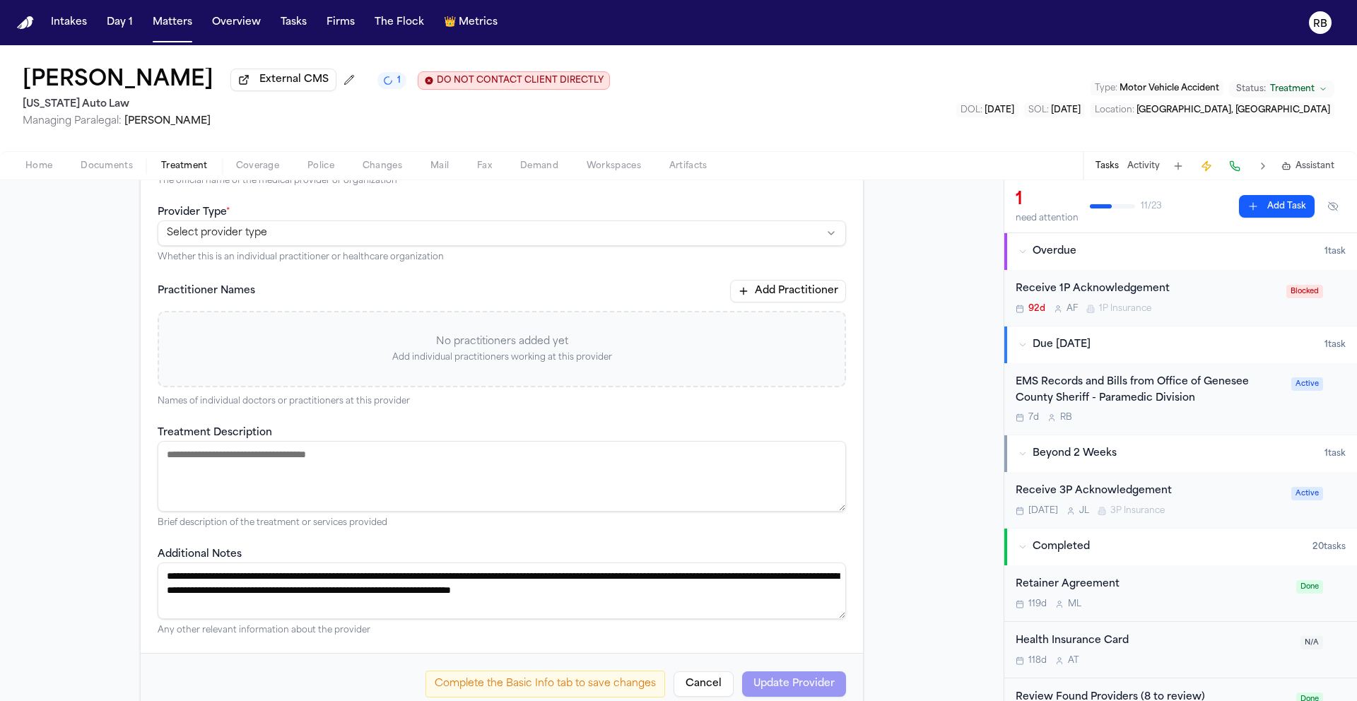
scroll to position [269, 0]
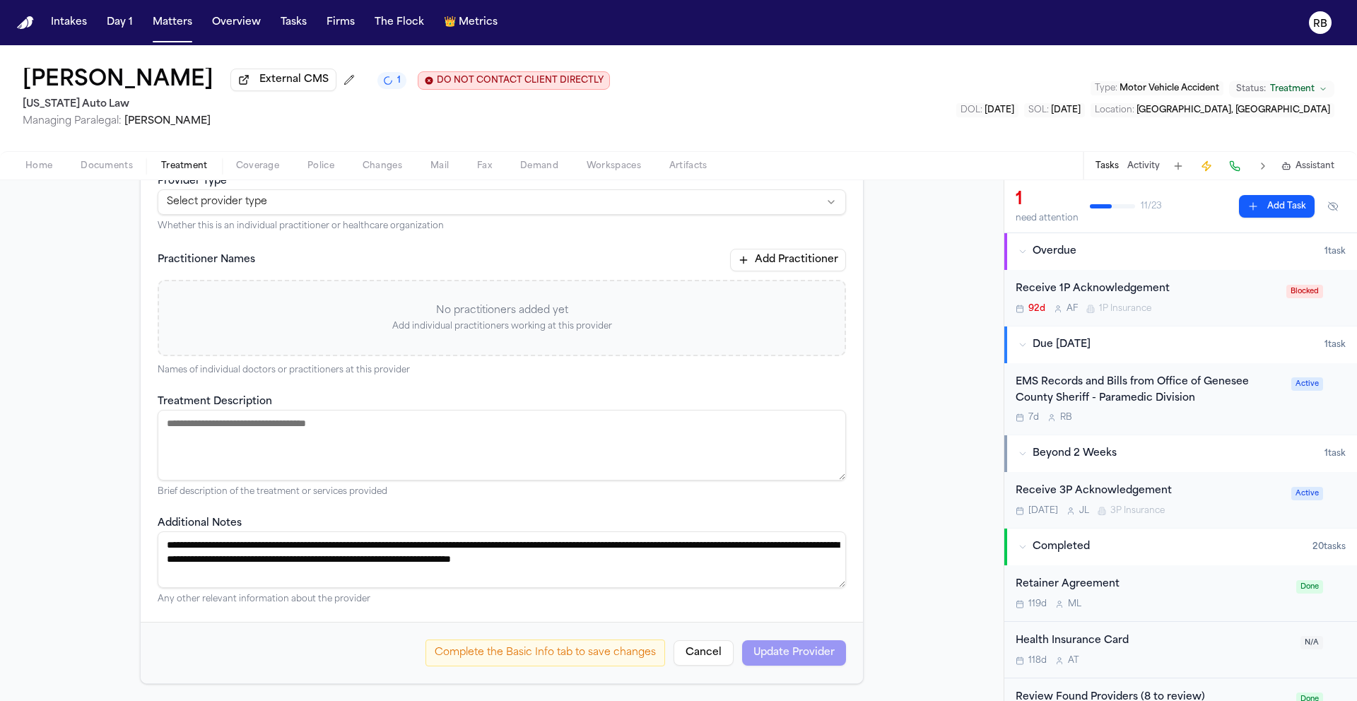
click at [703, 645] on button "Cancel" at bounding box center [704, 653] width 60 height 25
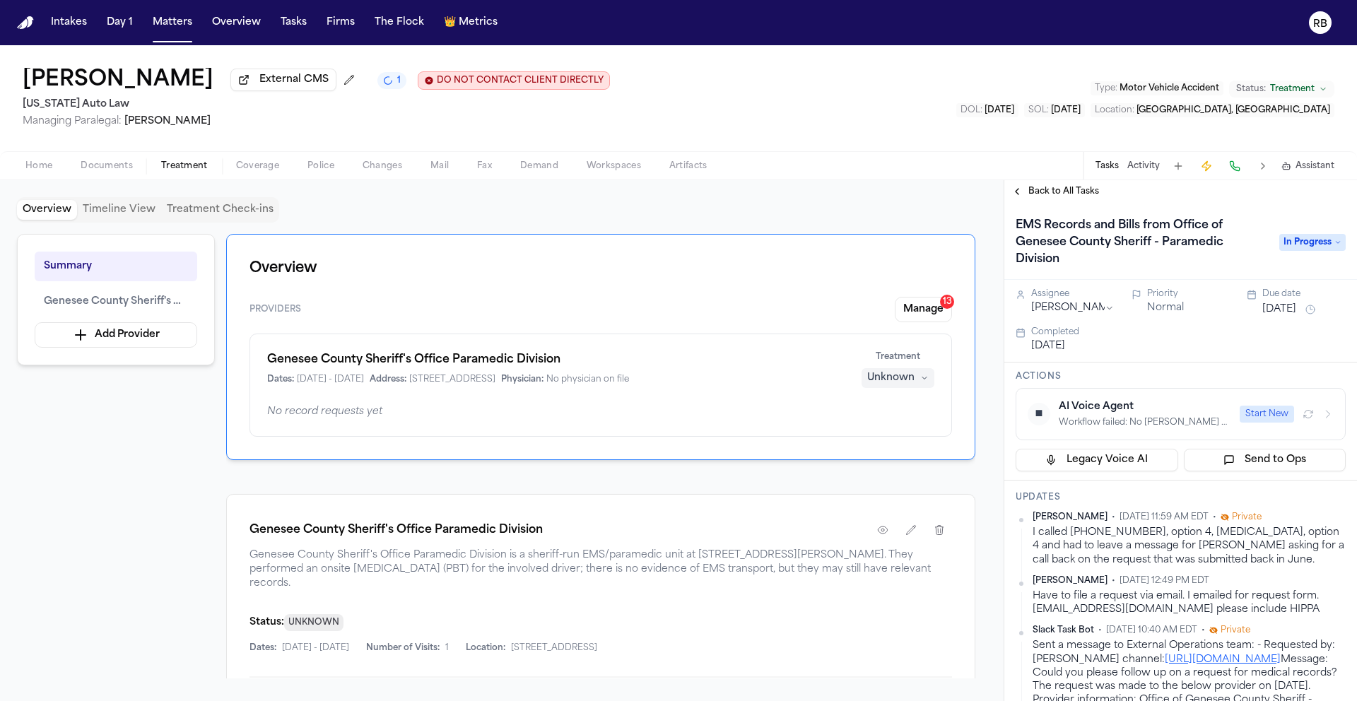
click at [870, 474] on div "Overview Providers Manage 13 Genesee County Sheriff's Office Paramedic Division…" at bounding box center [600, 456] width 749 height 445
click at [1049, 197] on span "Back to All Tasks" at bounding box center [1064, 191] width 71 height 11
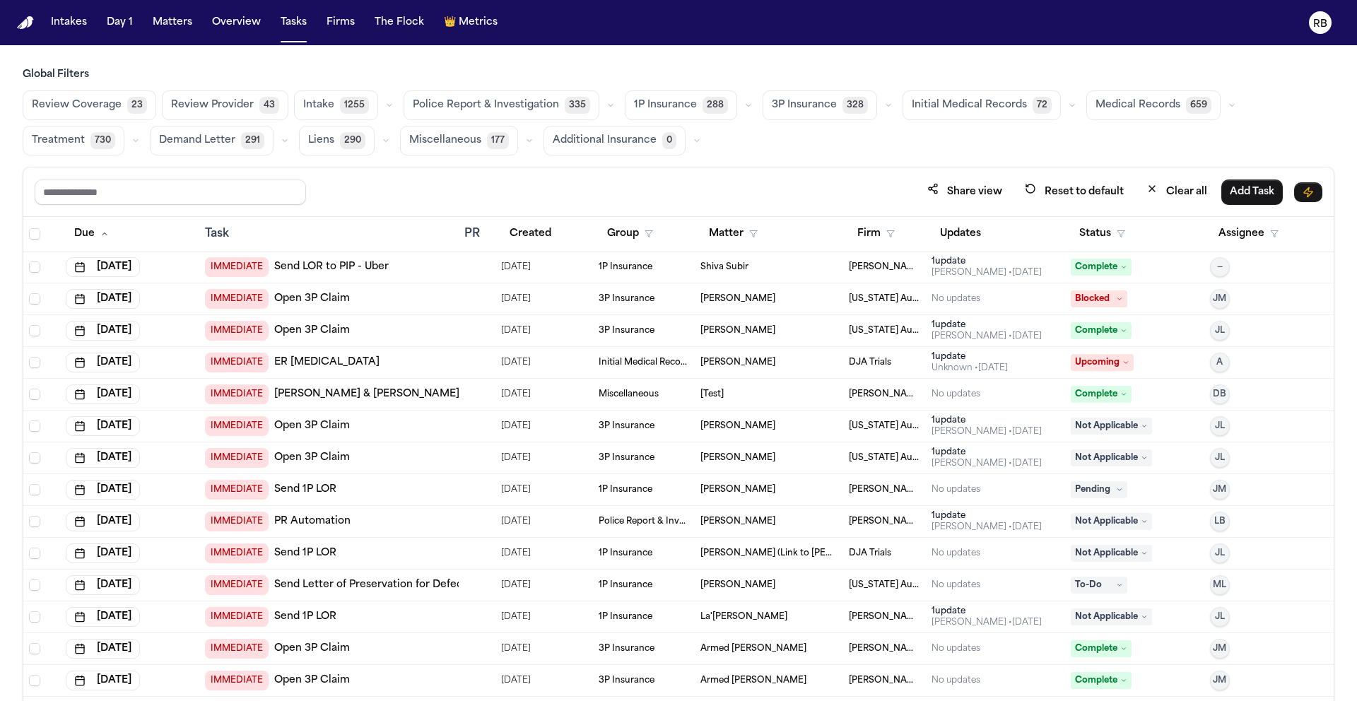
click at [1136, 112] on span "Medical Records" at bounding box center [1138, 105] width 85 height 14
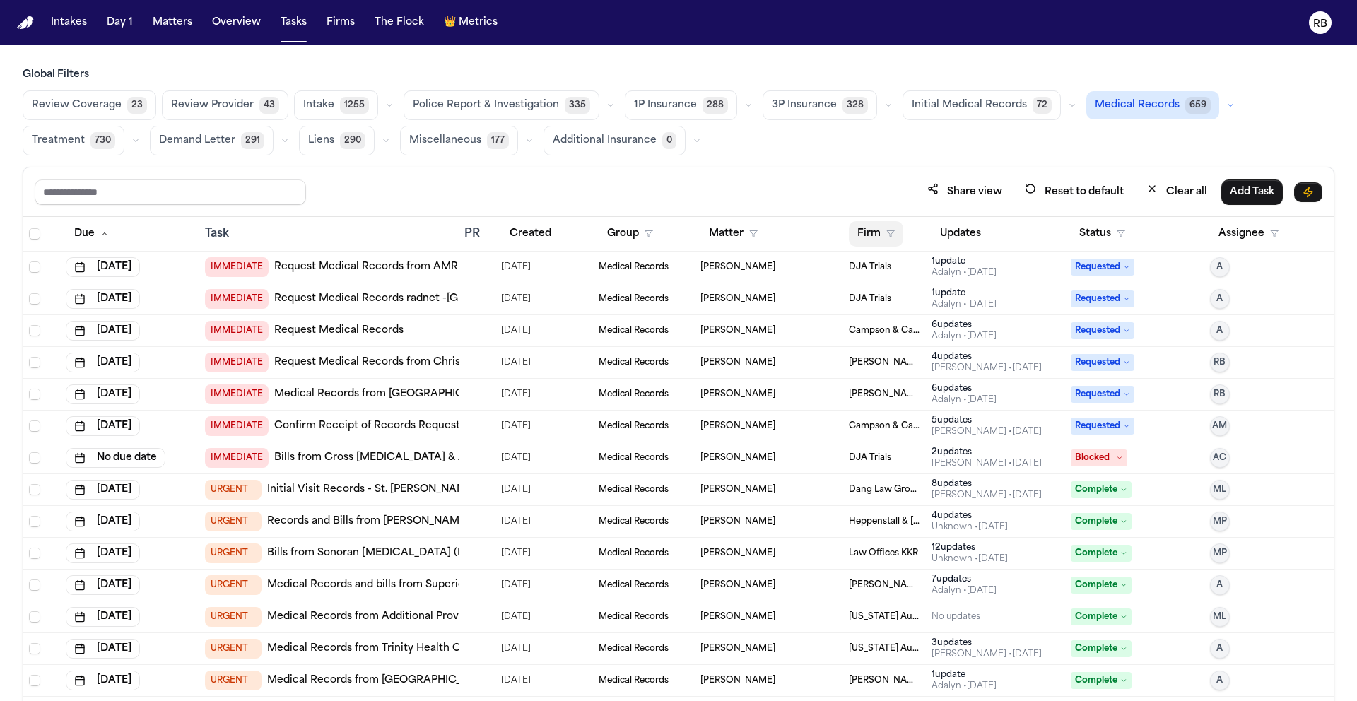
click at [870, 233] on button "Firm" at bounding box center [876, 233] width 54 height 25
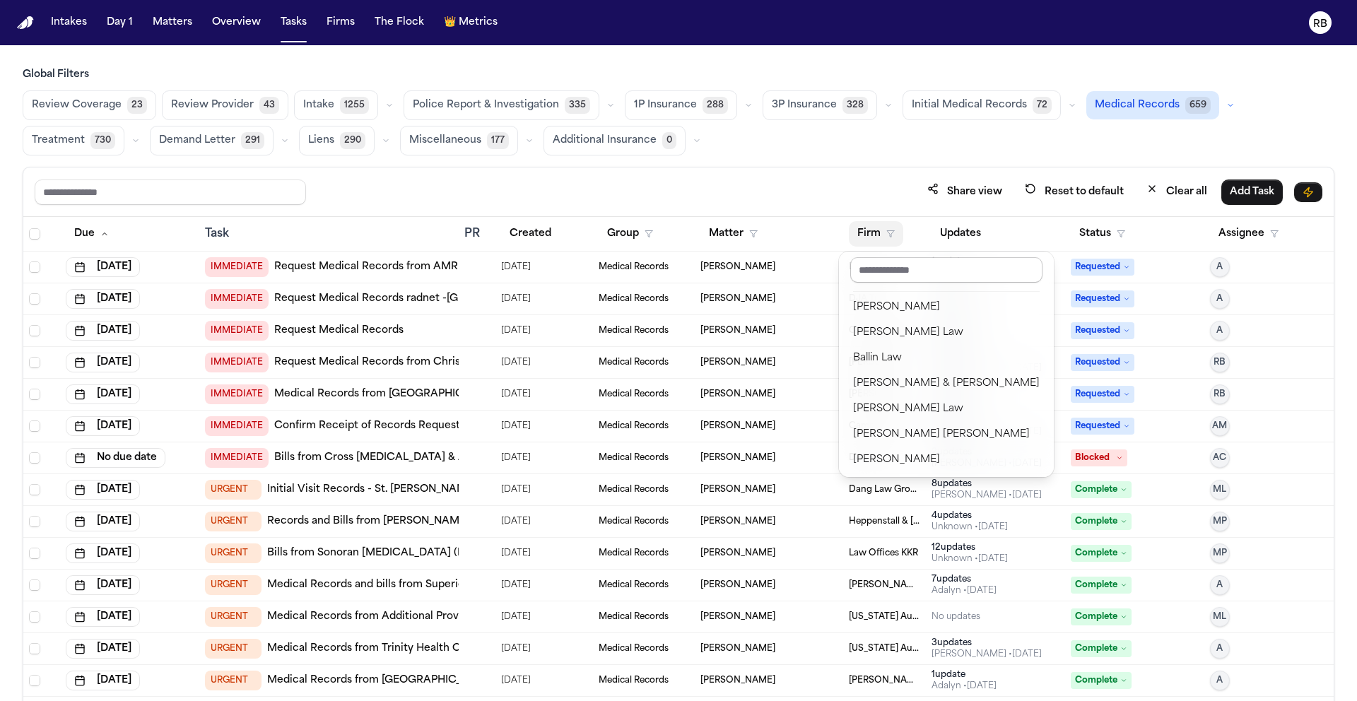
click at [881, 269] on input "text" at bounding box center [946, 269] width 192 height 25
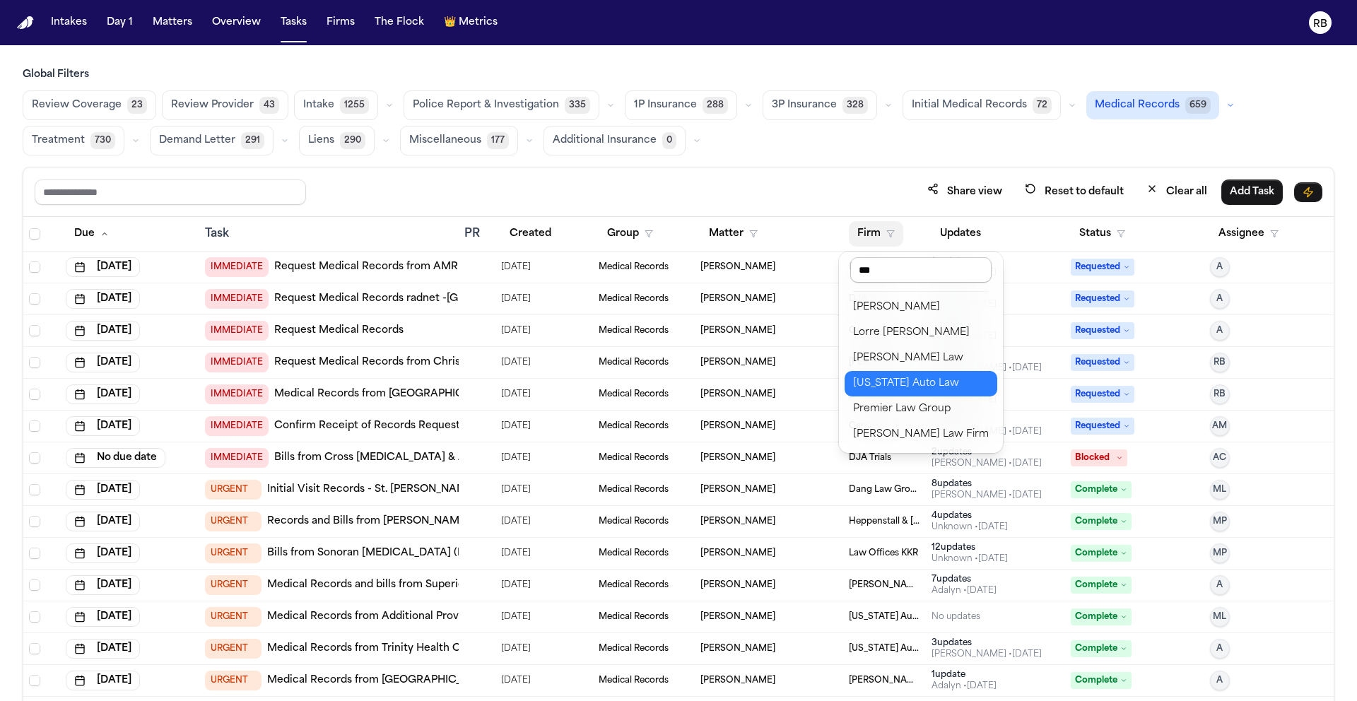
type input "****"
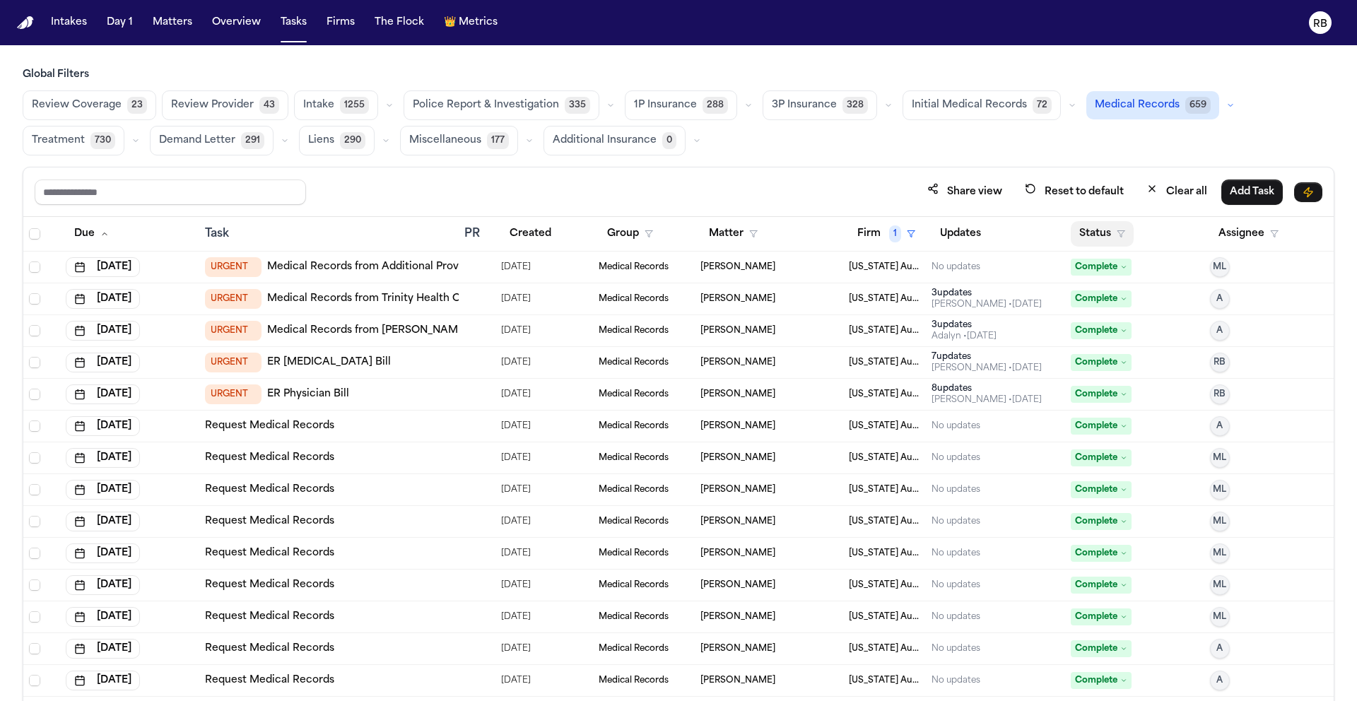
click at [1093, 233] on button "Status" at bounding box center [1102, 233] width 63 height 25
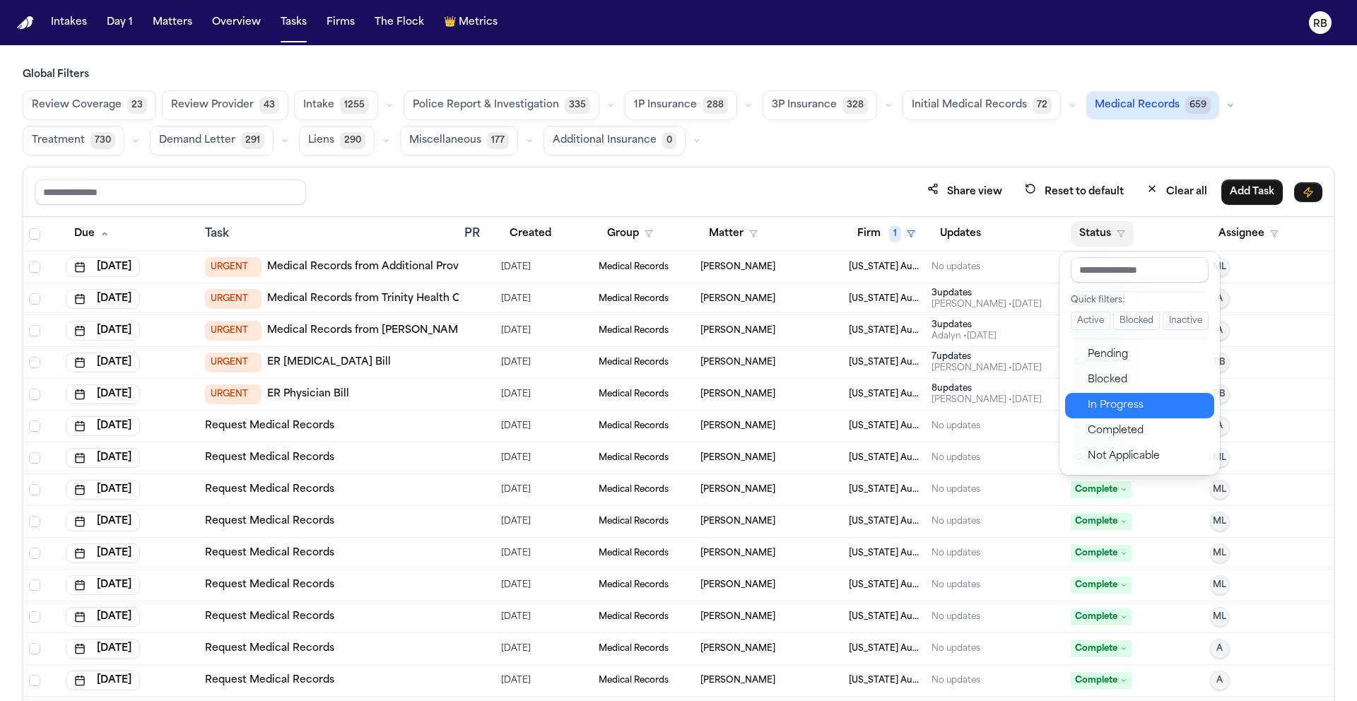
click at [1137, 401] on div "In Progress" at bounding box center [1147, 405] width 118 height 17
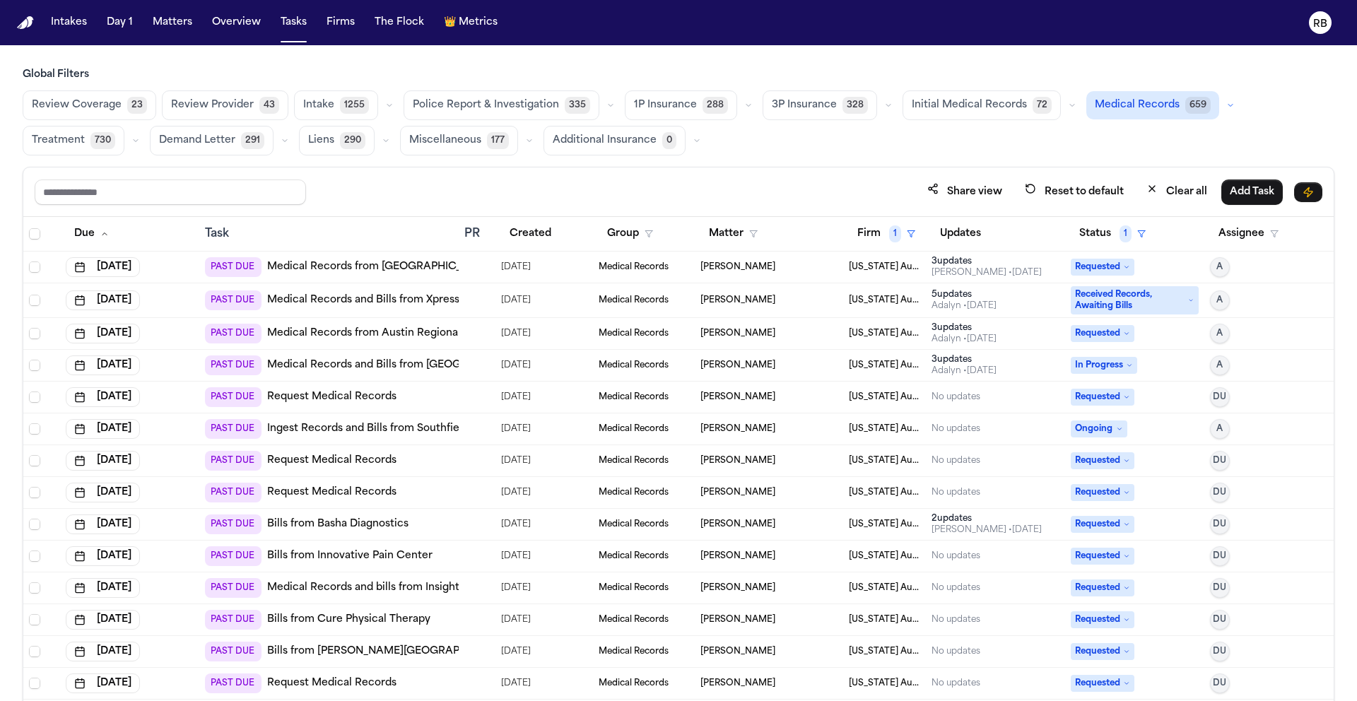
click at [824, 175] on div "Share view Reset to default Clear all Add Task" at bounding box center [678, 192] width 1311 height 49
click at [1334, 134] on div "Review Coverage 23 Review Provider 43 Intake 1255 Police Report & Investigation…" at bounding box center [679, 122] width 1312 height 65
click at [1313, 104] on div "Review Coverage 23 Review Provider 43 Intake 1255 Police Report & Investigation…" at bounding box center [679, 122] width 1312 height 65
click at [33, 230] on span "Select all" at bounding box center [34, 233] width 11 height 11
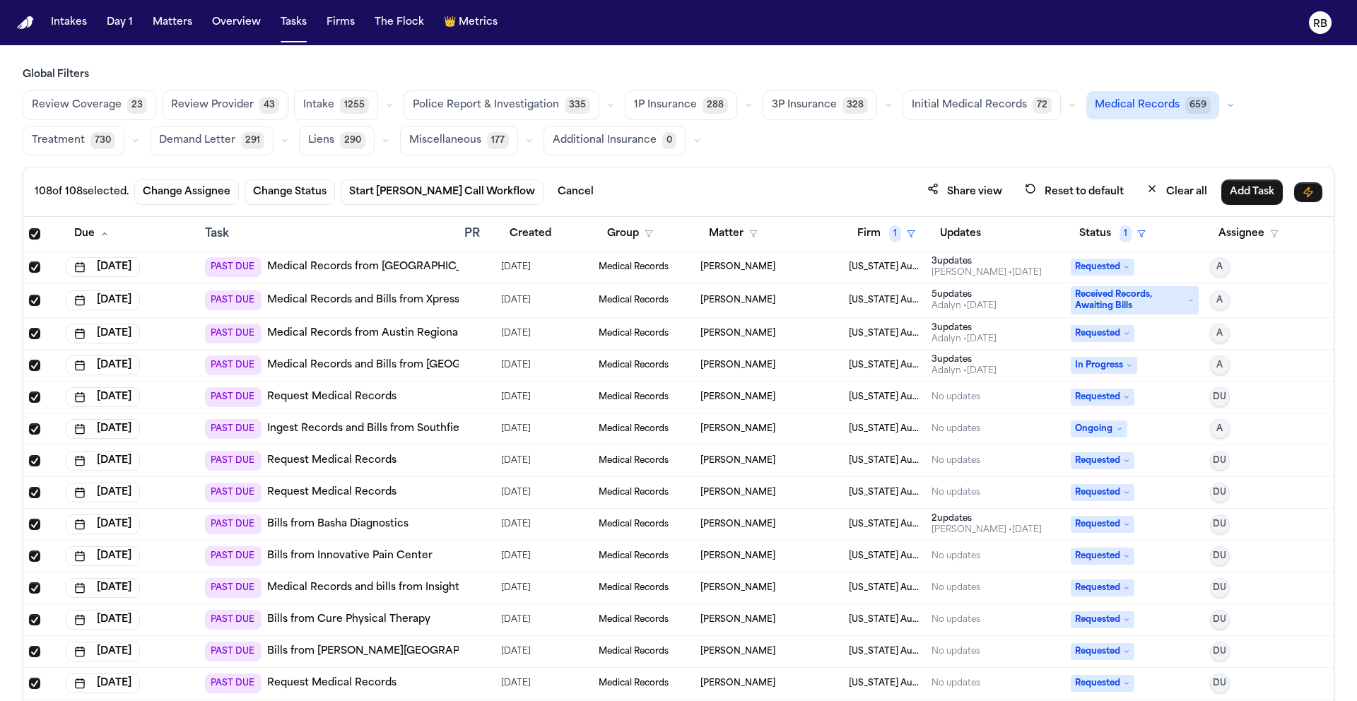
click at [35, 234] on span "Select all" at bounding box center [34, 233] width 11 height 11
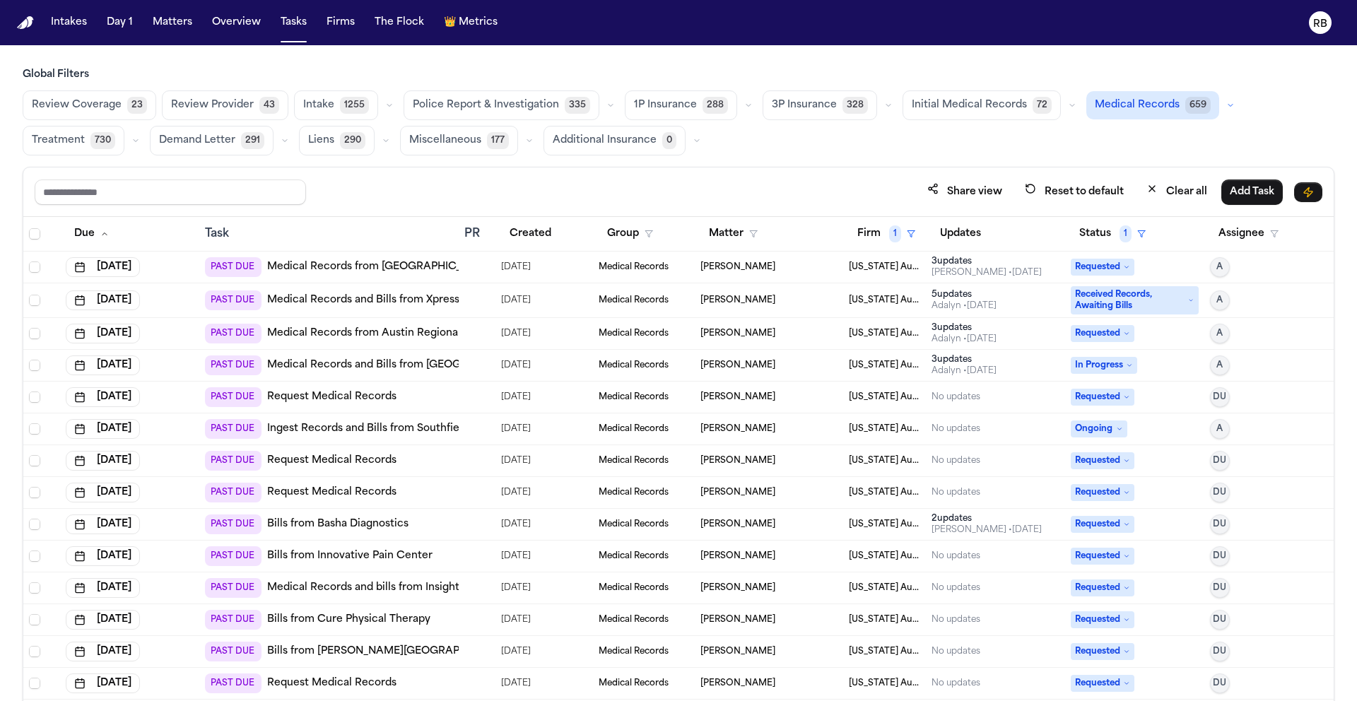
click at [827, 180] on div "Share view Reset to default Clear all Add Task" at bounding box center [679, 192] width 1288 height 26
click at [812, 183] on div "Share view Reset to default Clear all Add Task" at bounding box center [679, 192] width 1288 height 26
click at [1333, 124] on div "Review Coverage 23 Review Provider 43 Intake 1255 Police Report & Investigation…" at bounding box center [679, 122] width 1312 height 65
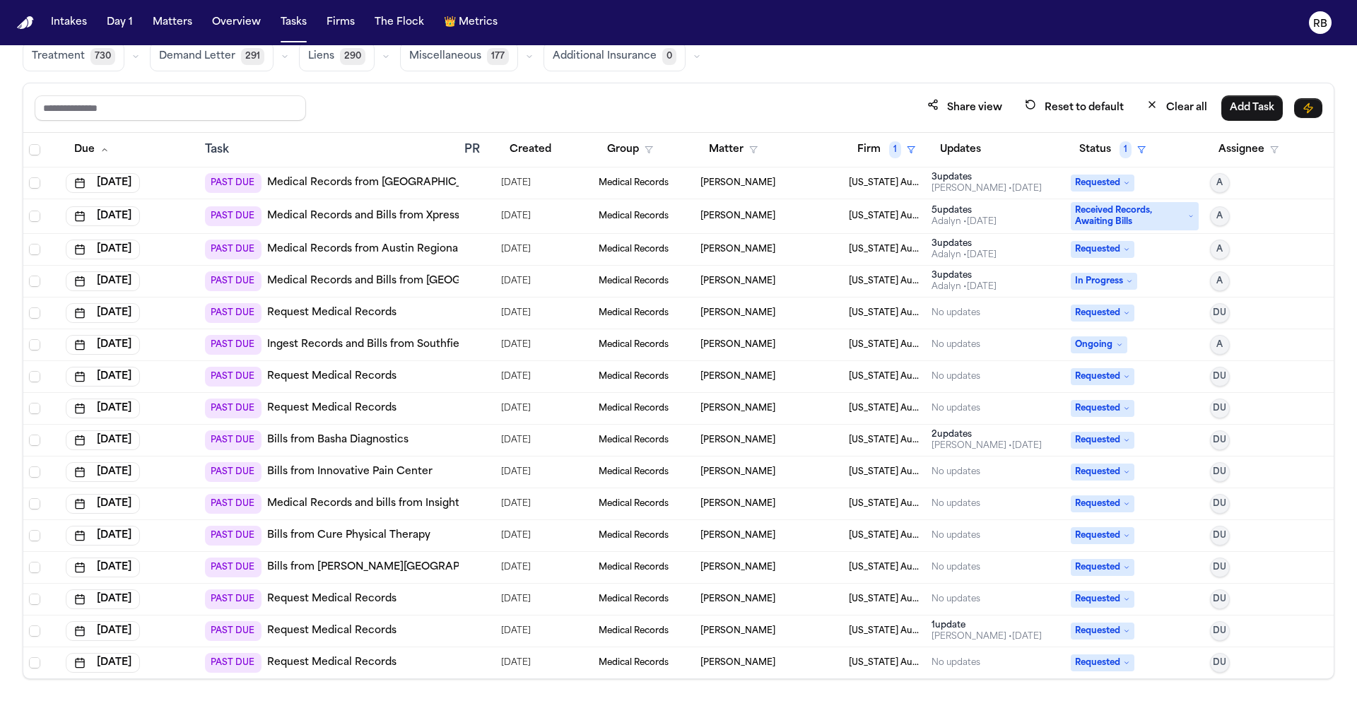
drag, startPoint x: 818, startPoint y: 90, endPoint x: 865, endPoint y: 103, distance: 48.4
click at [818, 90] on div "Share view Reset to default Clear all Add Task" at bounding box center [678, 107] width 1311 height 49
click at [767, 86] on div "Share view Reset to default Clear all Add Task" at bounding box center [678, 107] width 1311 height 49
click at [802, 177] on div "Raynard Alexander" at bounding box center [769, 182] width 137 height 11
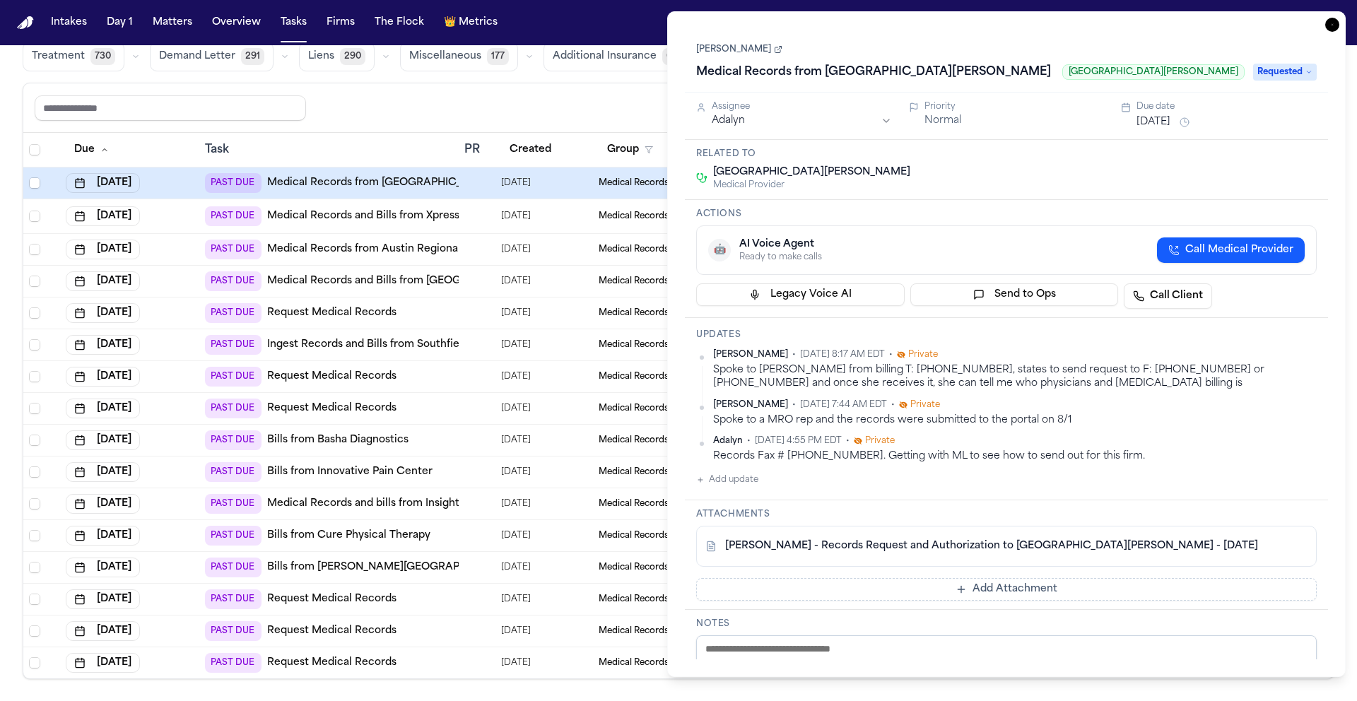
click at [1335, 24] on icon "button" at bounding box center [1333, 25] width 14 height 14
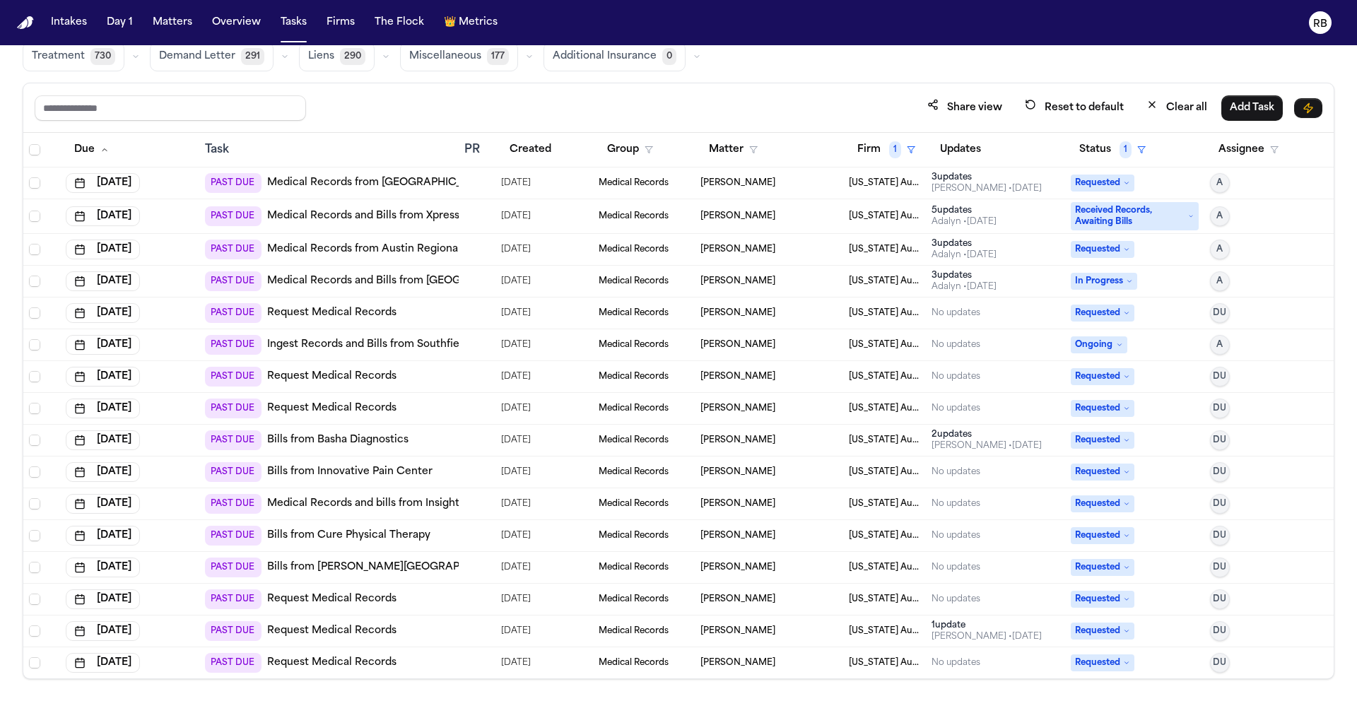
click at [781, 88] on div "Share view Reset to default Clear all Add Task" at bounding box center [678, 107] width 1311 height 49
click at [837, 97] on div "Share view Reset to default Clear all Add Task" at bounding box center [679, 108] width 1288 height 26
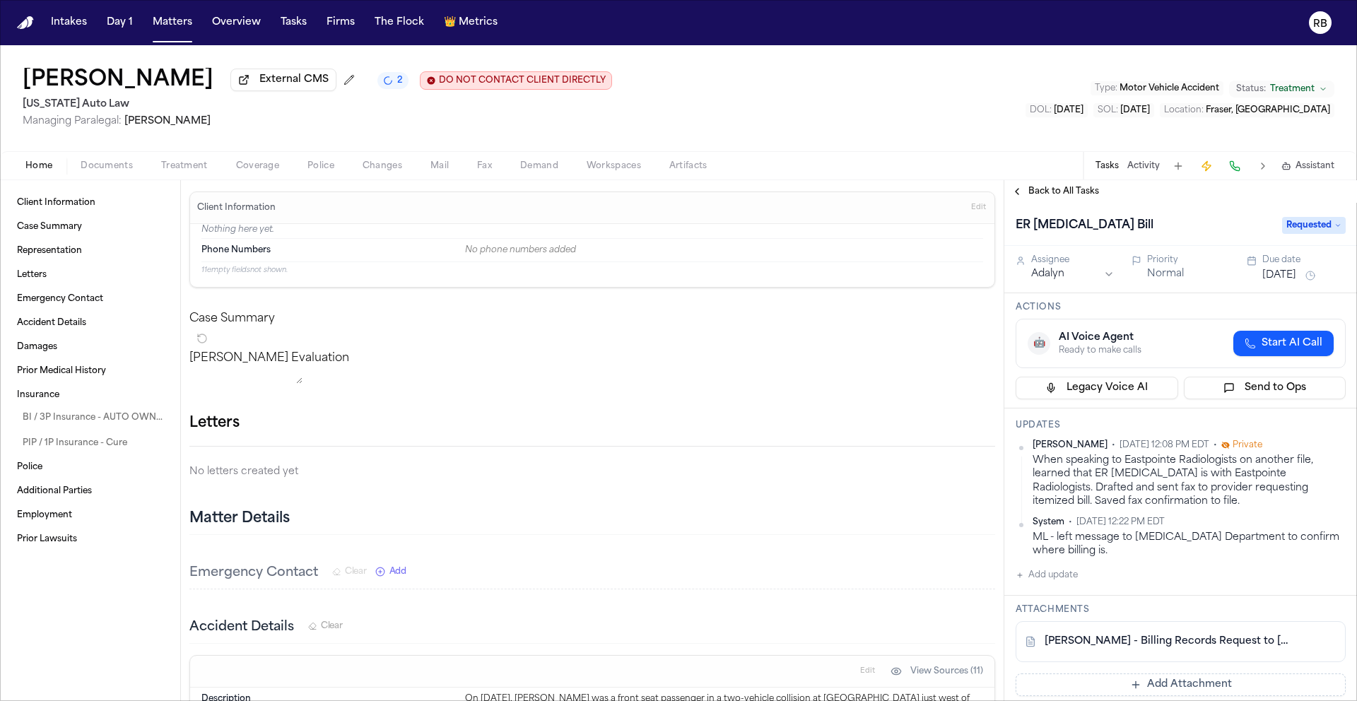
drag, startPoint x: 1113, startPoint y: 273, endPoint x: 1097, endPoint y: 275, distance: 16.4
click at [1113, 273] on div "Assignee Adalyn Priority Normal Due date [DATE]" at bounding box center [1181, 270] width 330 height 30
click at [1097, 275] on html "Intakes Day 1 Matters Overview Tasks Firms The Flock 👑 Metrics RB [PERSON_NAME]…" at bounding box center [678, 350] width 1357 height 701
click at [1275, 279] on button "[DATE]" at bounding box center [1280, 276] width 34 height 14
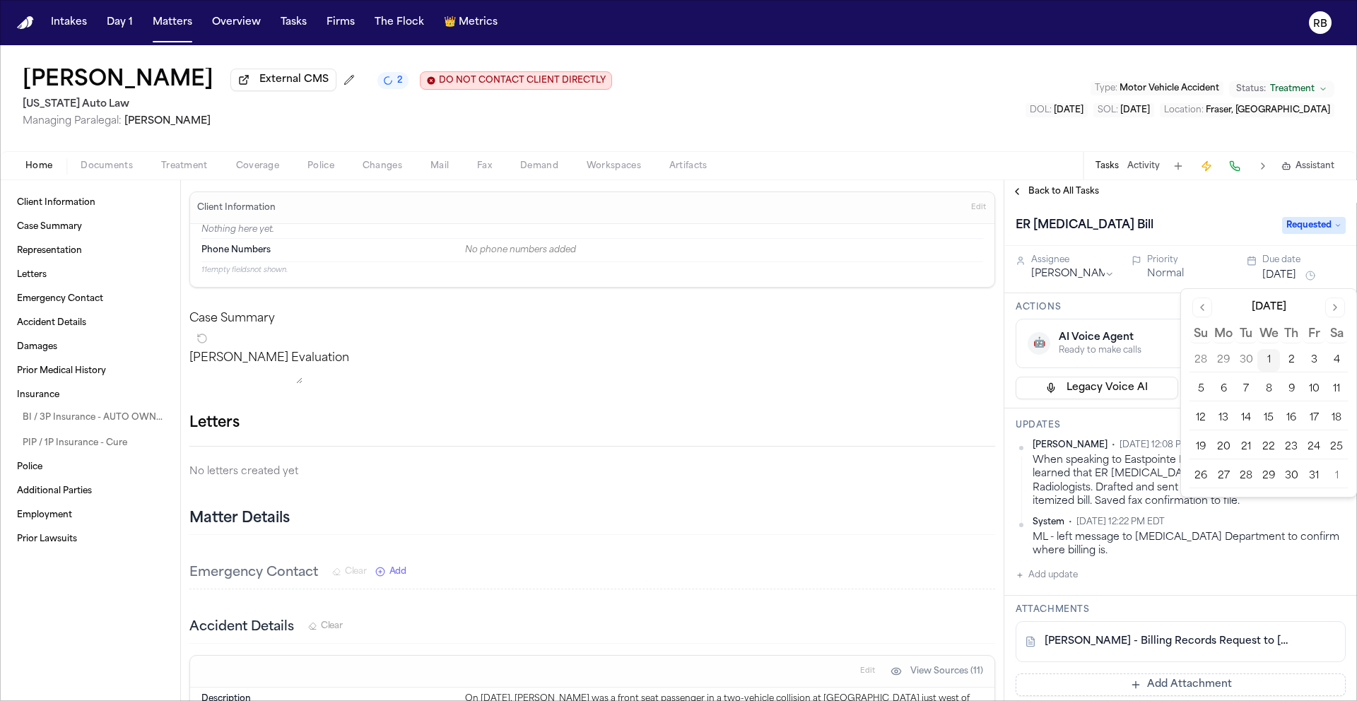
click at [1276, 392] on button "8" at bounding box center [1269, 389] width 23 height 23
click at [1275, 525] on div "System • [DATE] 12:22 PM EDT" at bounding box center [1189, 522] width 313 height 11
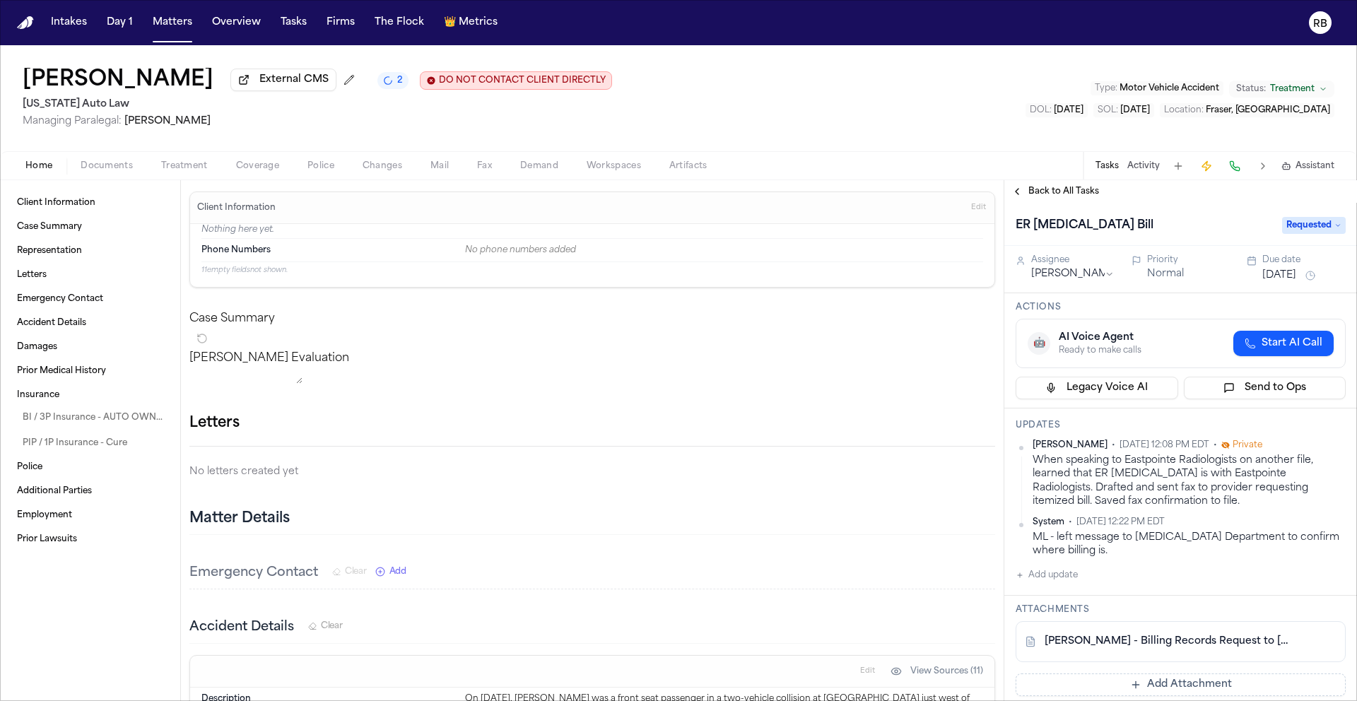
click at [1258, 491] on div "When speaking to Eastpointe Radiologists on another file, learned that ER [MEDI…" at bounding box center [1189, 481] width 313 height 54
click at [1332, 444] on html "Intakes Day 1 Matters Overview Tasks Firms The Flock 👑 Metrics RB [PERSON_NAME]…" at bounding box center [678, 350] width 1357 height 701
click at [1292, 464] on div "Edit" at bounding box center [1290, 470] width 83 height 20
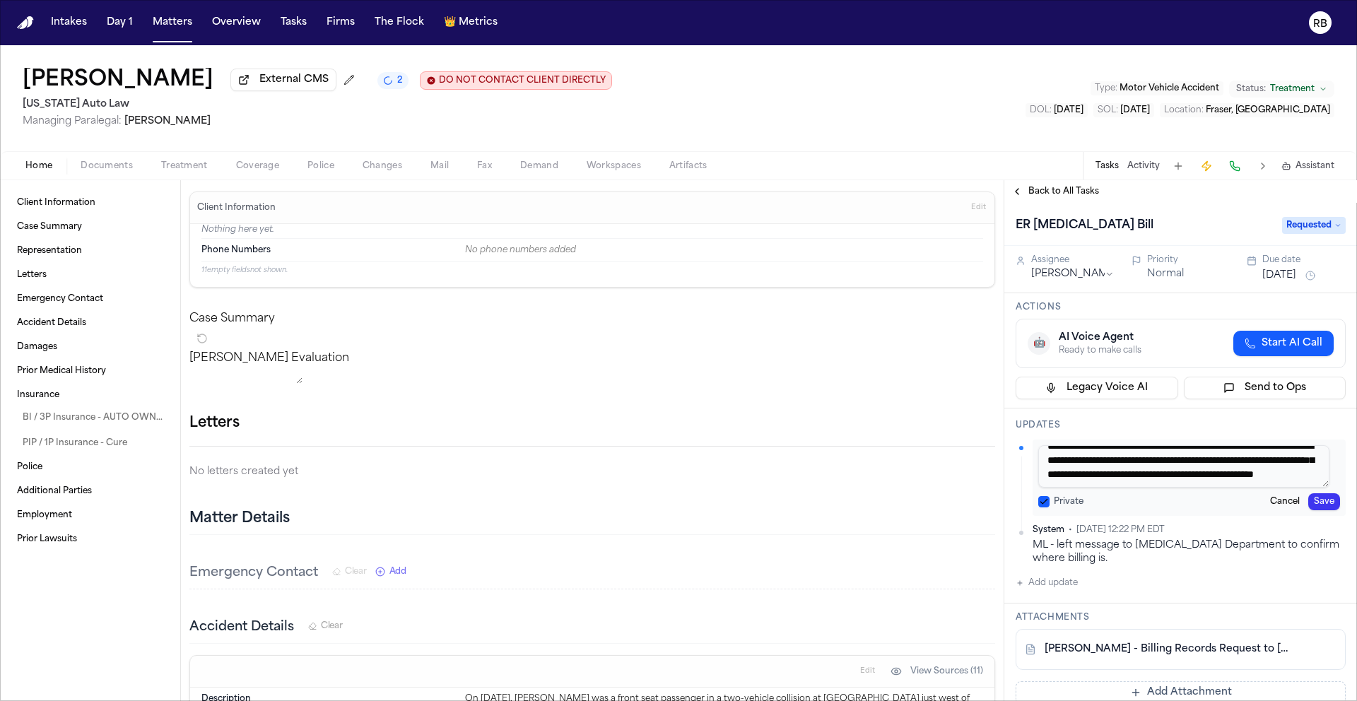
scroll to position [41, 0]
click at [1182, 486] on textarea "**********" at bounding box center [1184, 466] width 291 height 42
type textarea "**********"
click at [1309, 502] on button "Save" at bounding box center [1325, 501] width 32 height 17
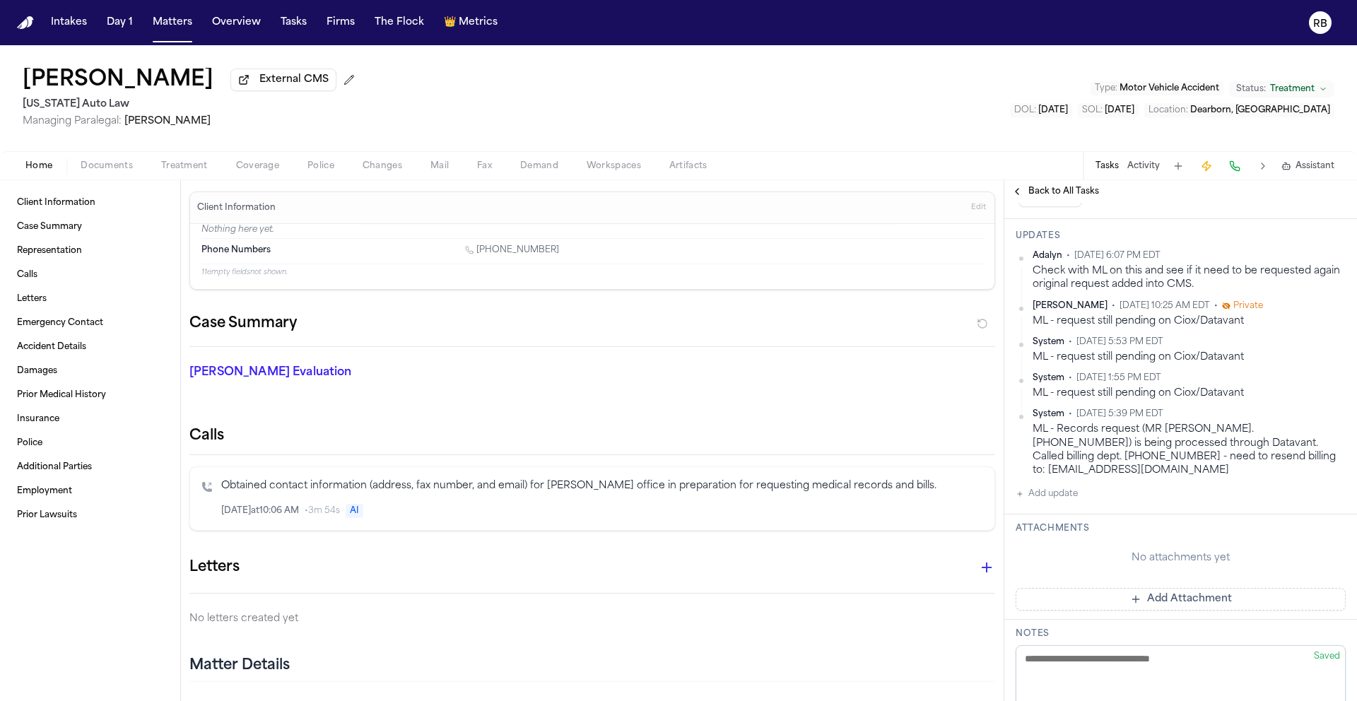
scroll to position [385, 0]
click at [1069, 501] on button "Add update" at bounding box center [1047, 492] width 62 height 17
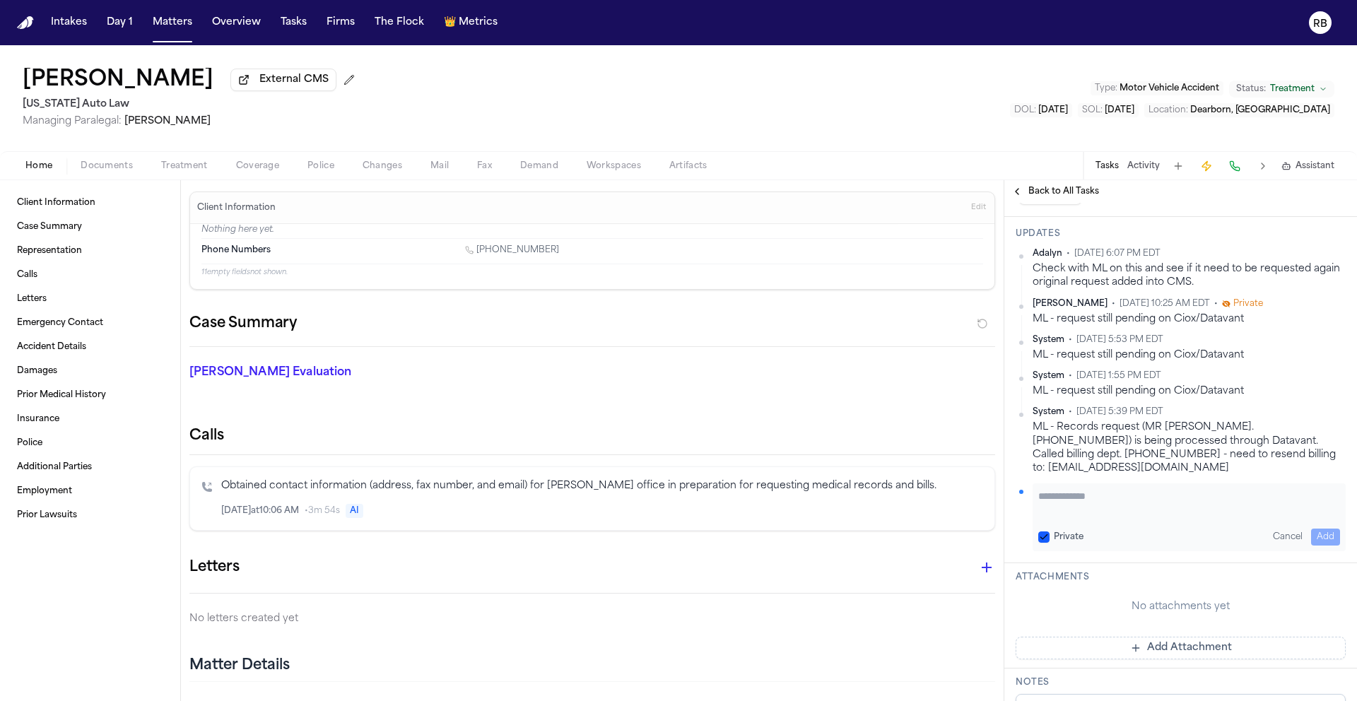
click at [1070, 518] on textarea "Add your update" at bounding box center [1190, 503] width 302 height 28
type textarea "**********"
click at [1315, 546] on button "Add" at bounding box center [1325, 537] width 29 height 17
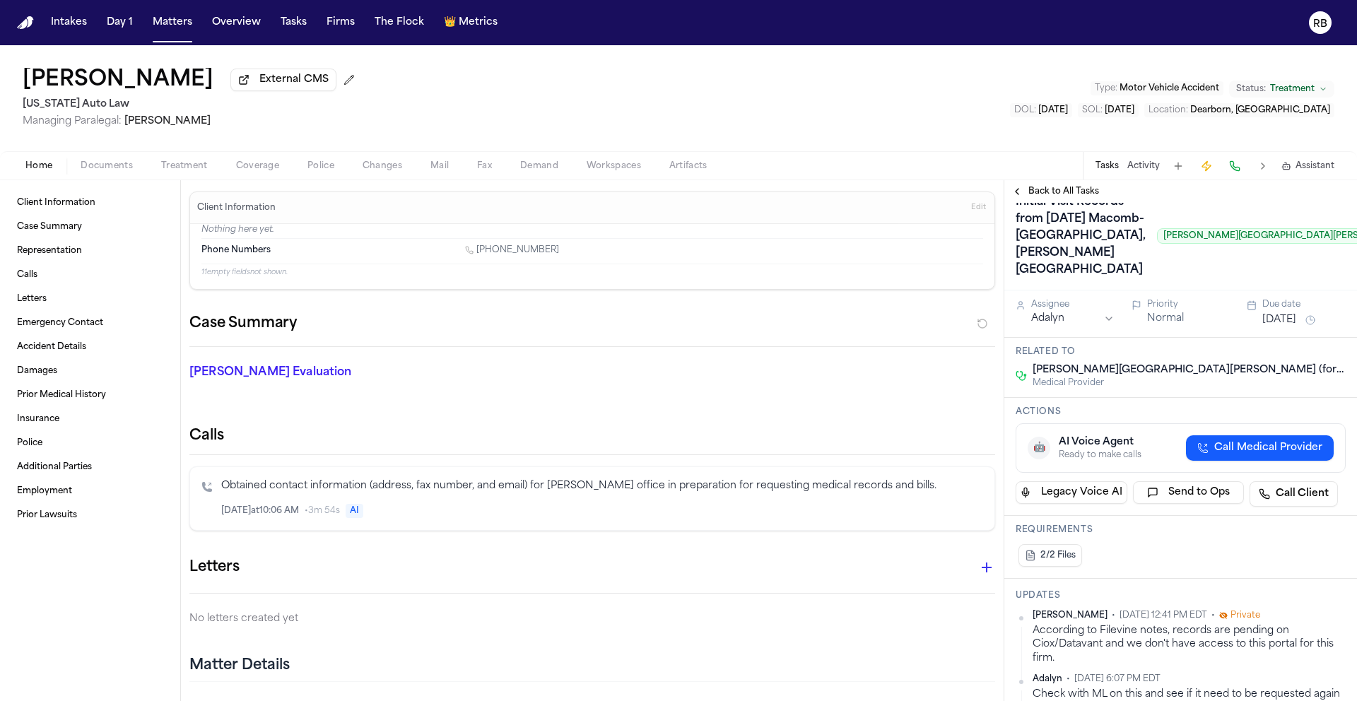
scroll to position [0, 0]
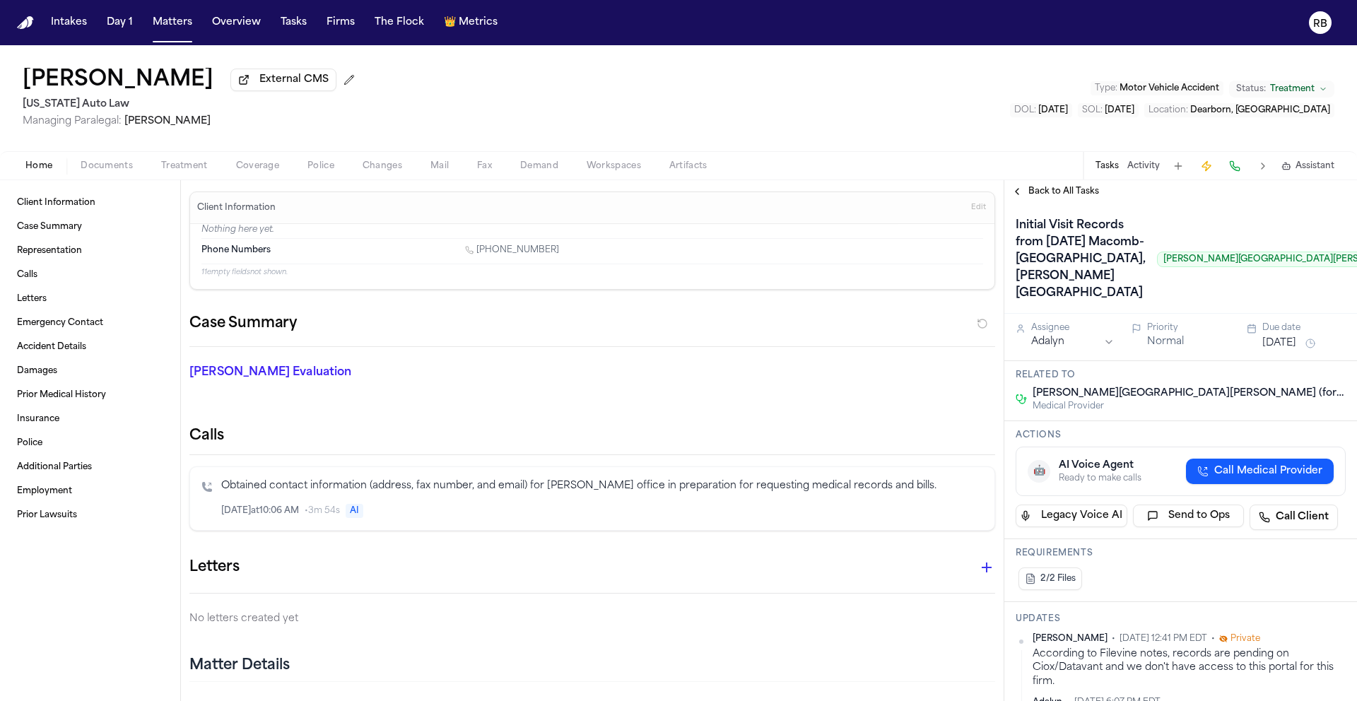
click at [1101, 409] on html "Intakes Day 1 Matters Overview Tasks Firms The Flock 👑 Metrics RB Dwayne Gaynor…" at bounding box center [678, 350] width 1357 height 701
click at [1281, 351] on button "Aug 26, 2025" at bounding box center [1280, 344] width 34 height 14
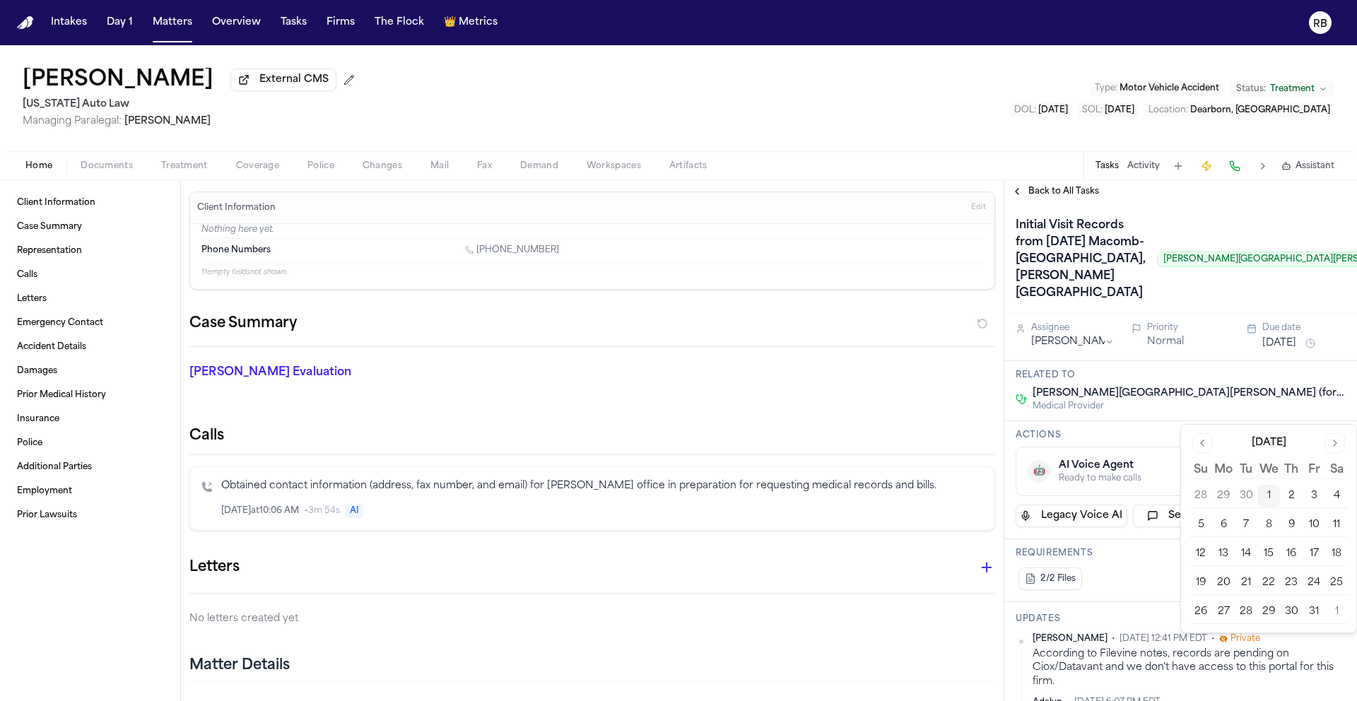
click at [1267, 556] on button "15" at bounding box center [1269, 554] width 23 height 23
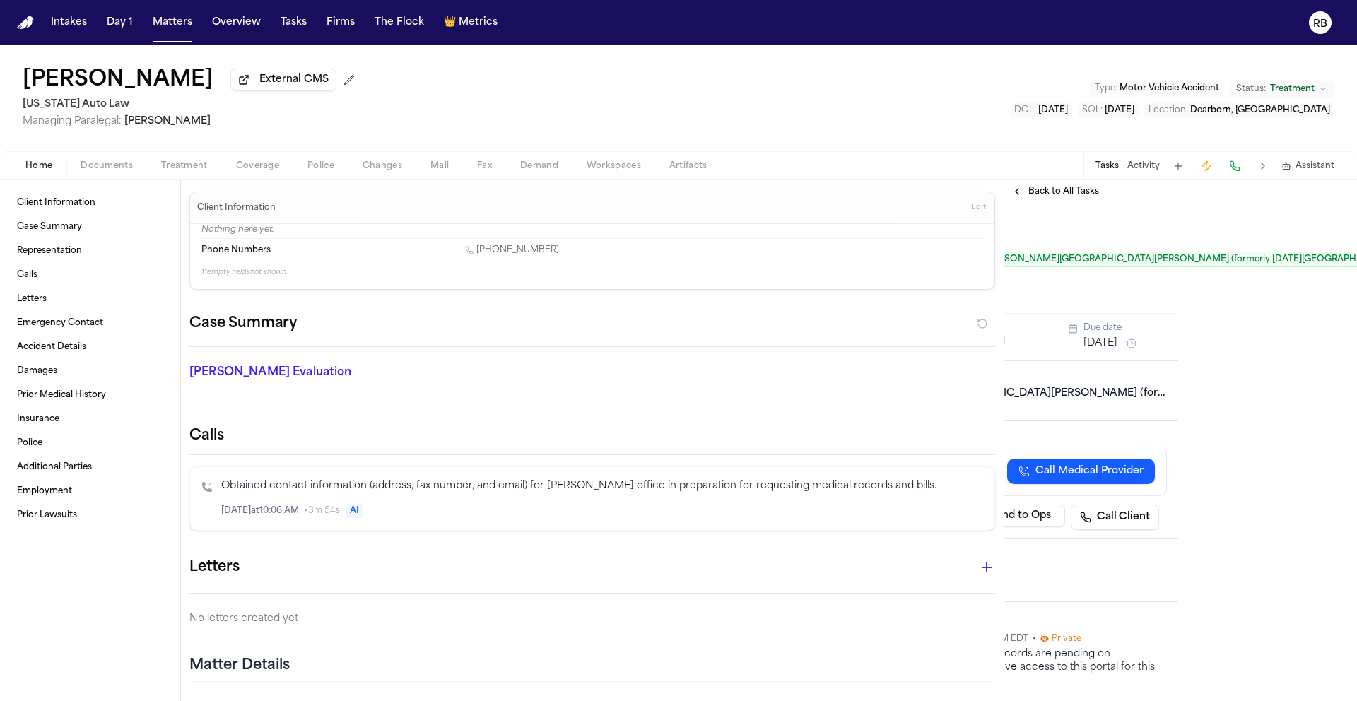
scroll to position [0, 219]
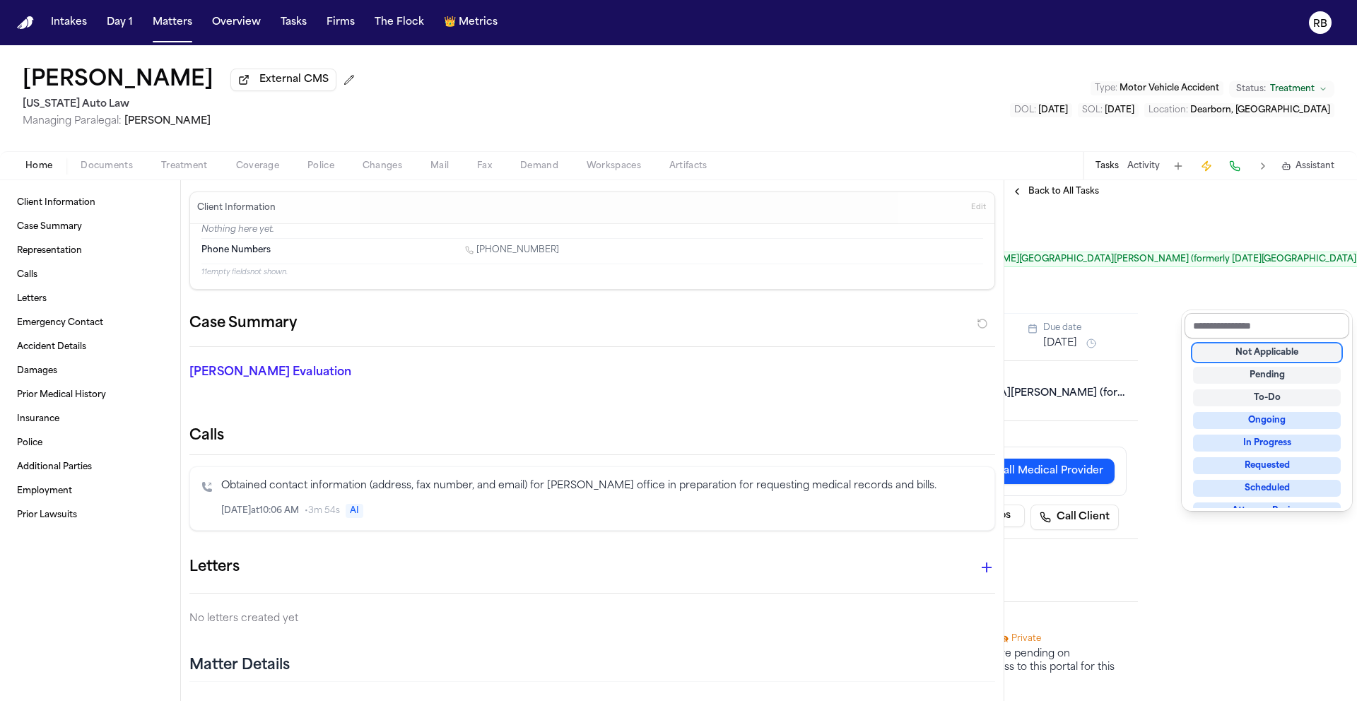
click at [1267, 320] on input "text" at bounding box center [1267, 325] width 165 height 25
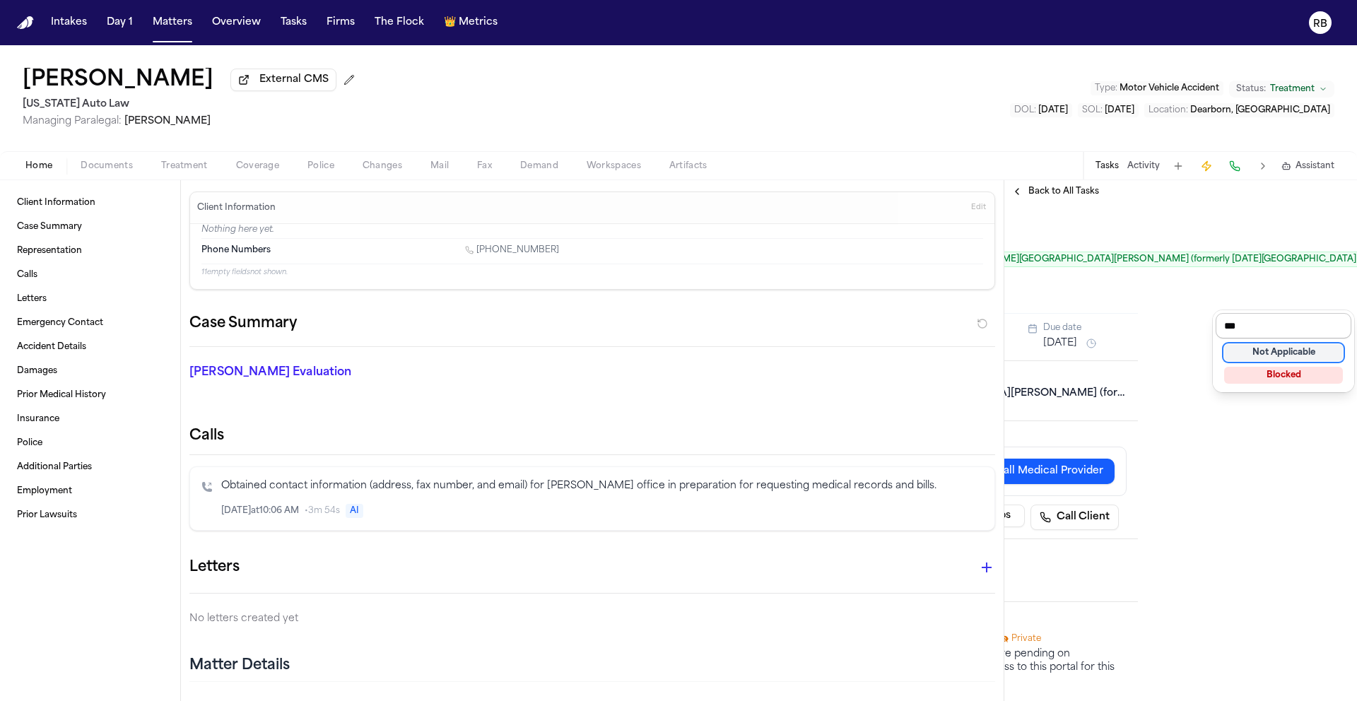
type input "****"
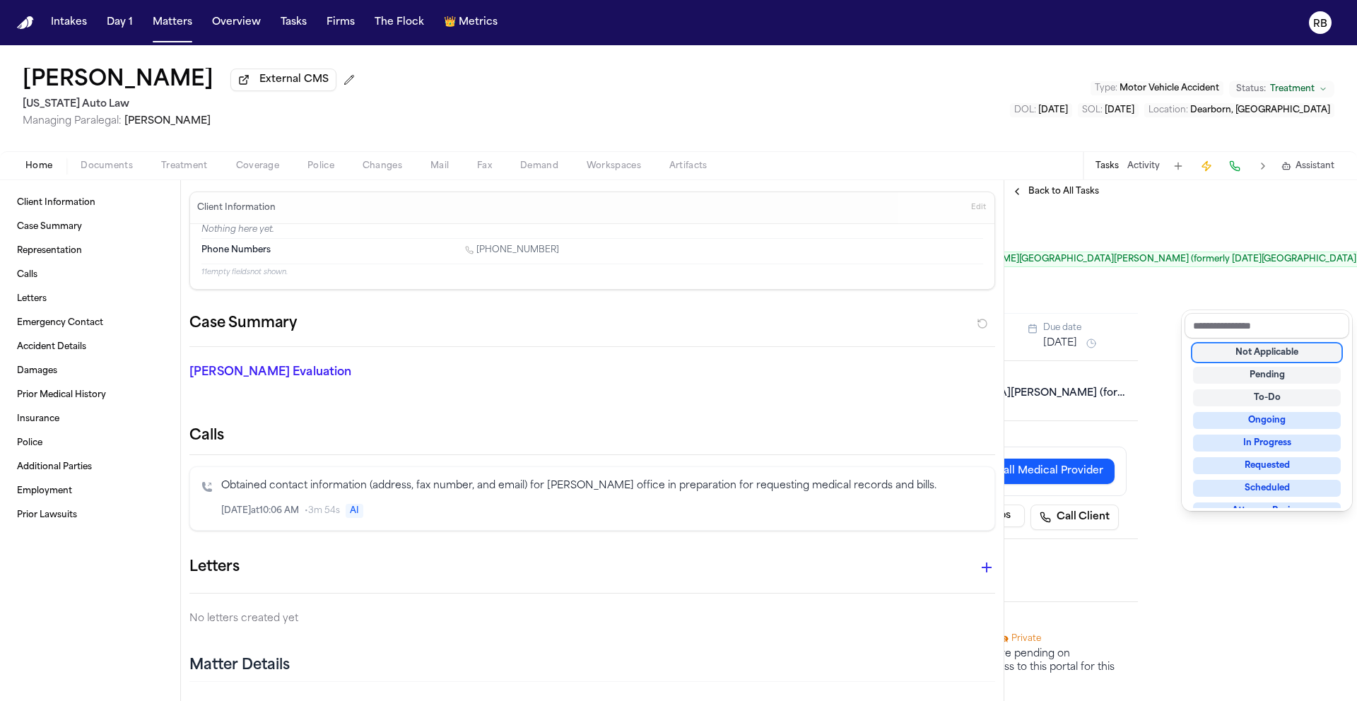
click at [1110, 305] on div "Initial Visit Records from Ascension Macomb-Oakland Hospital, Warren Campus Hen…" at bounding box center [962, 259] width 330 height 90
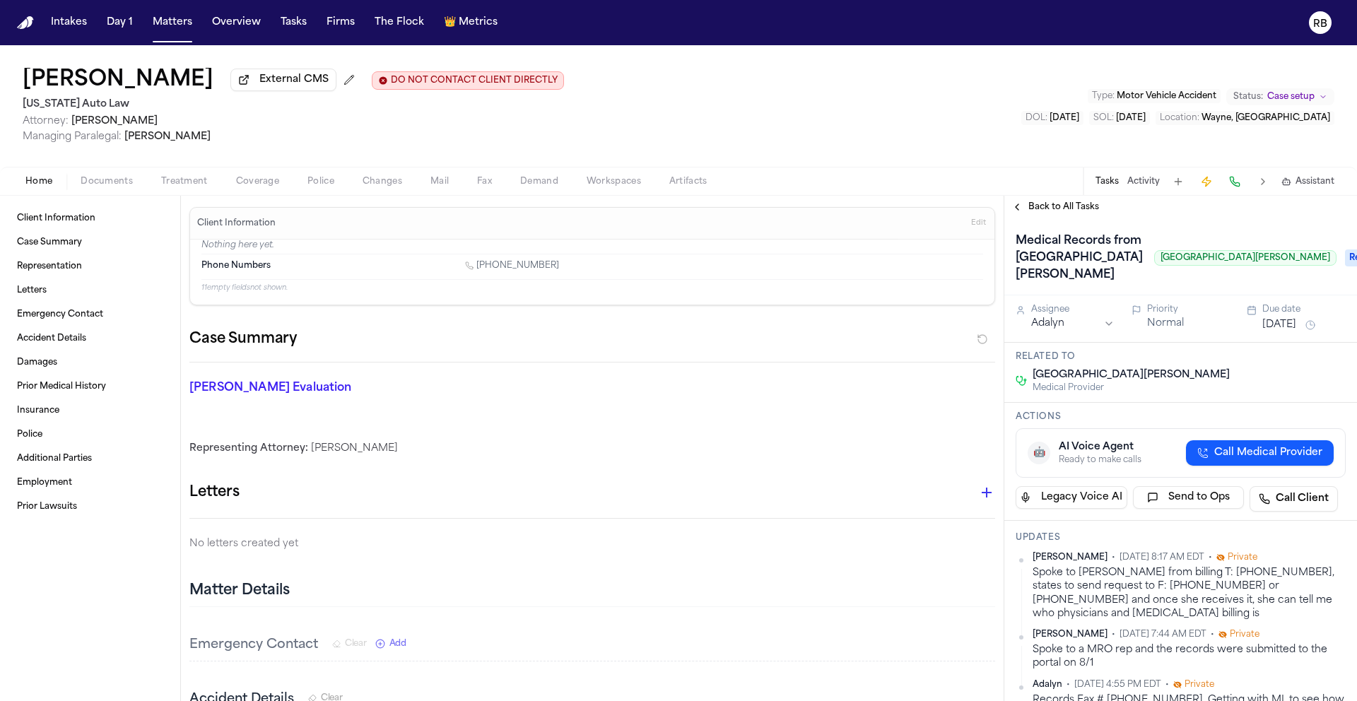
click at [1345, 267] on span "Requested" at bounding box center [1373, 258] width 57 height 17
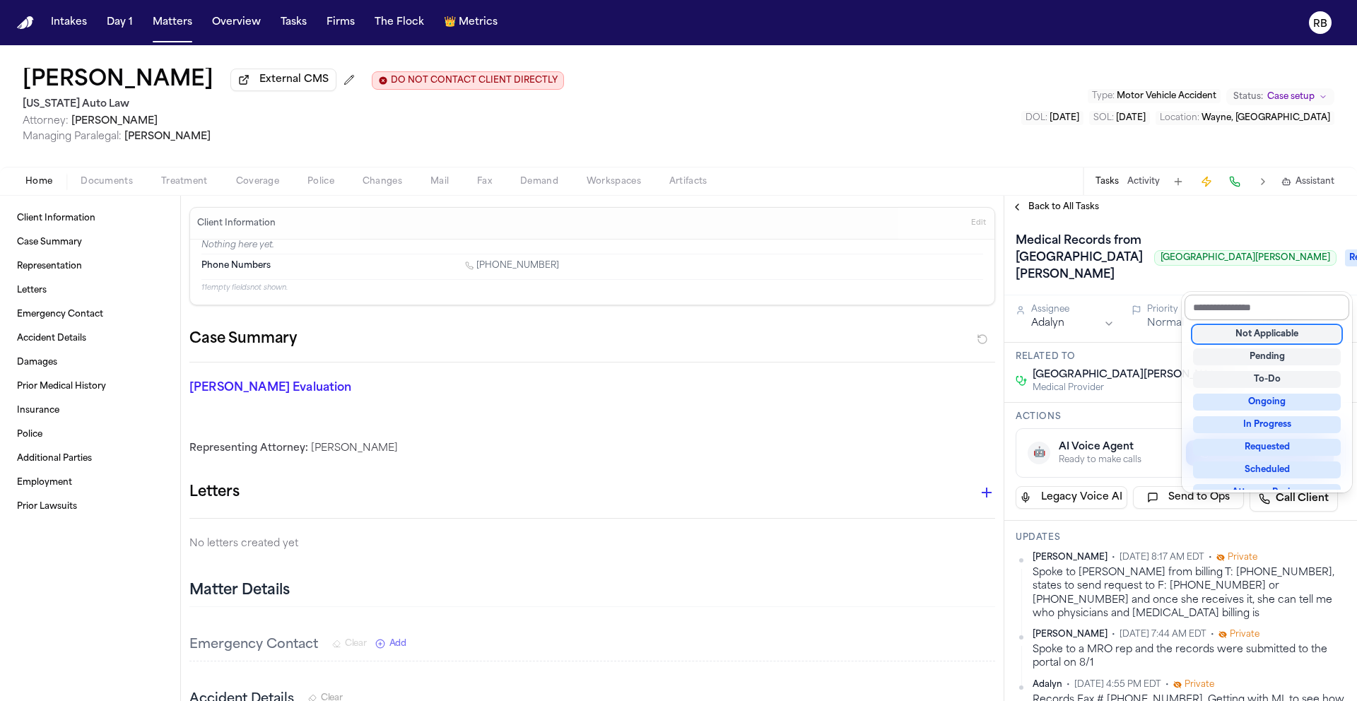
click at [1263, 310] on input "text" at bounding box center [1267, 307] width 165 height 25
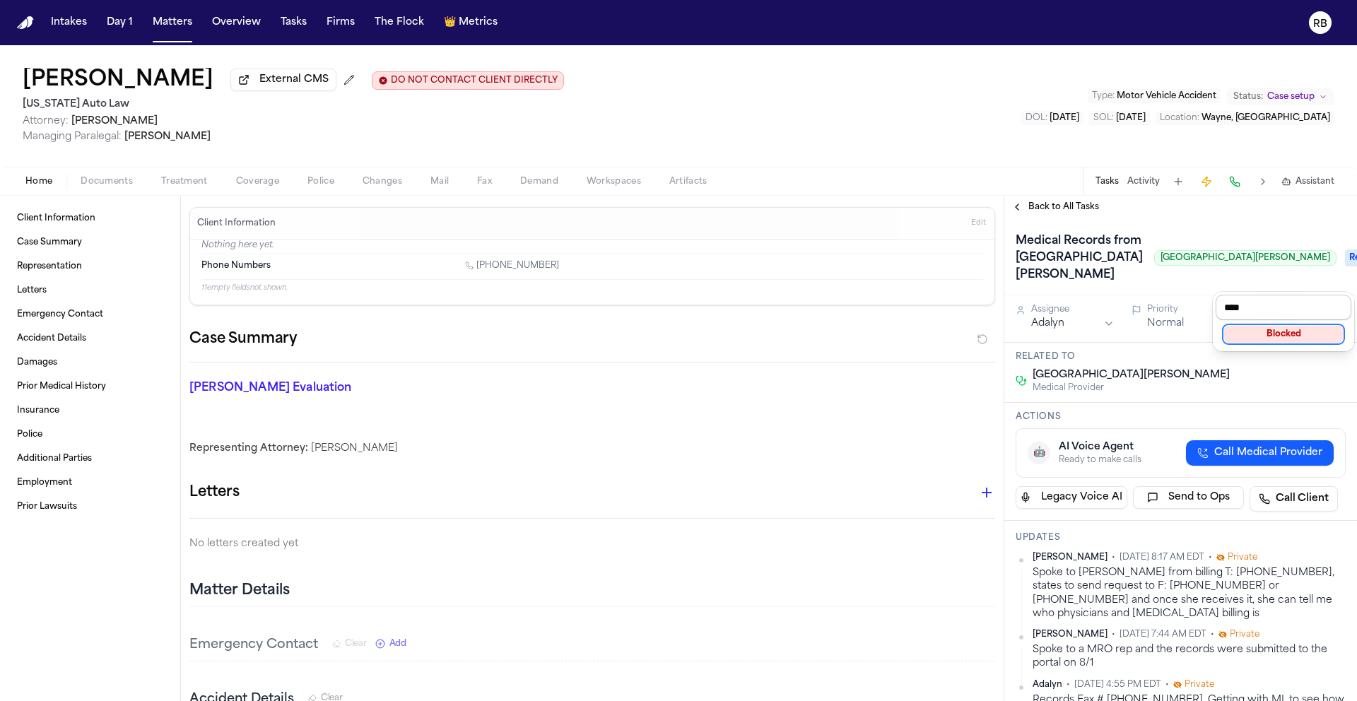
type input "*****"
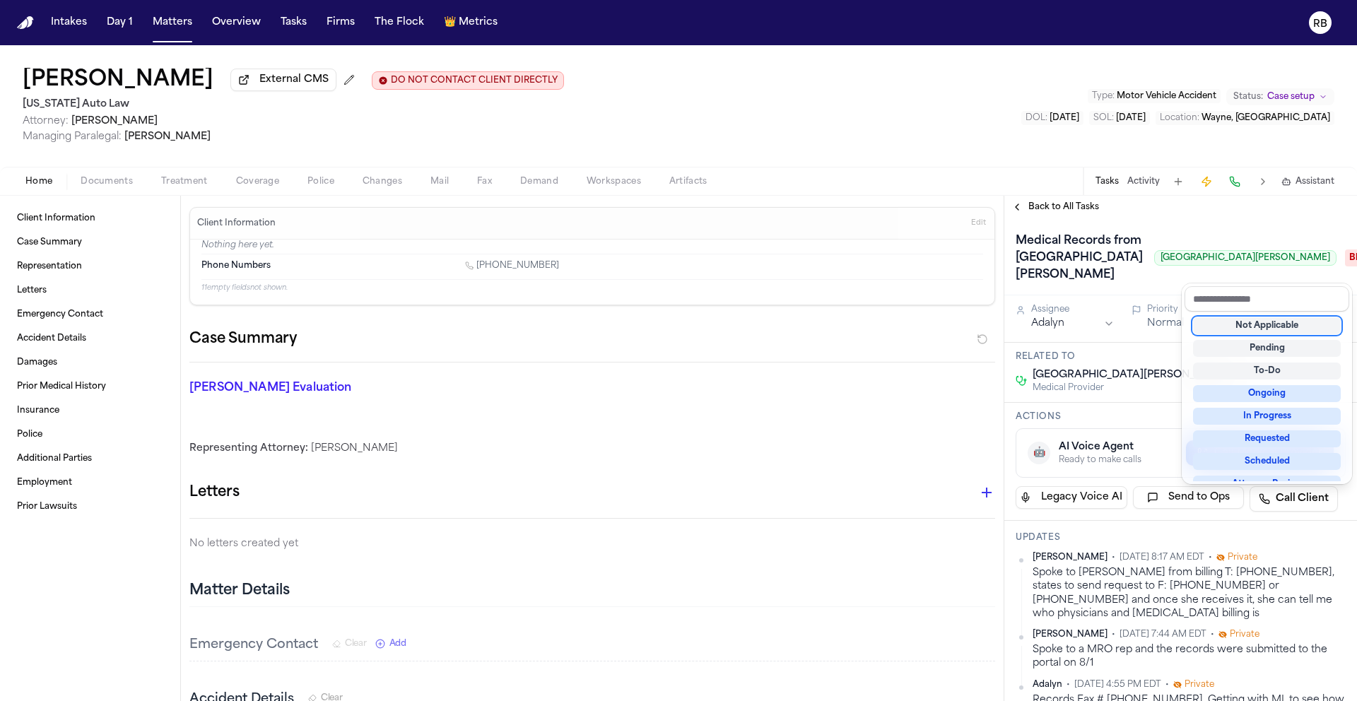
click at [1137, 286] on div "Medical Records from [GEOGRAPHIC_DATA][PERSON_NAME] [GEOGRAPHIC_DATA][PERSON_NA…" at bounding box center [1181, 258] width 330 height 57
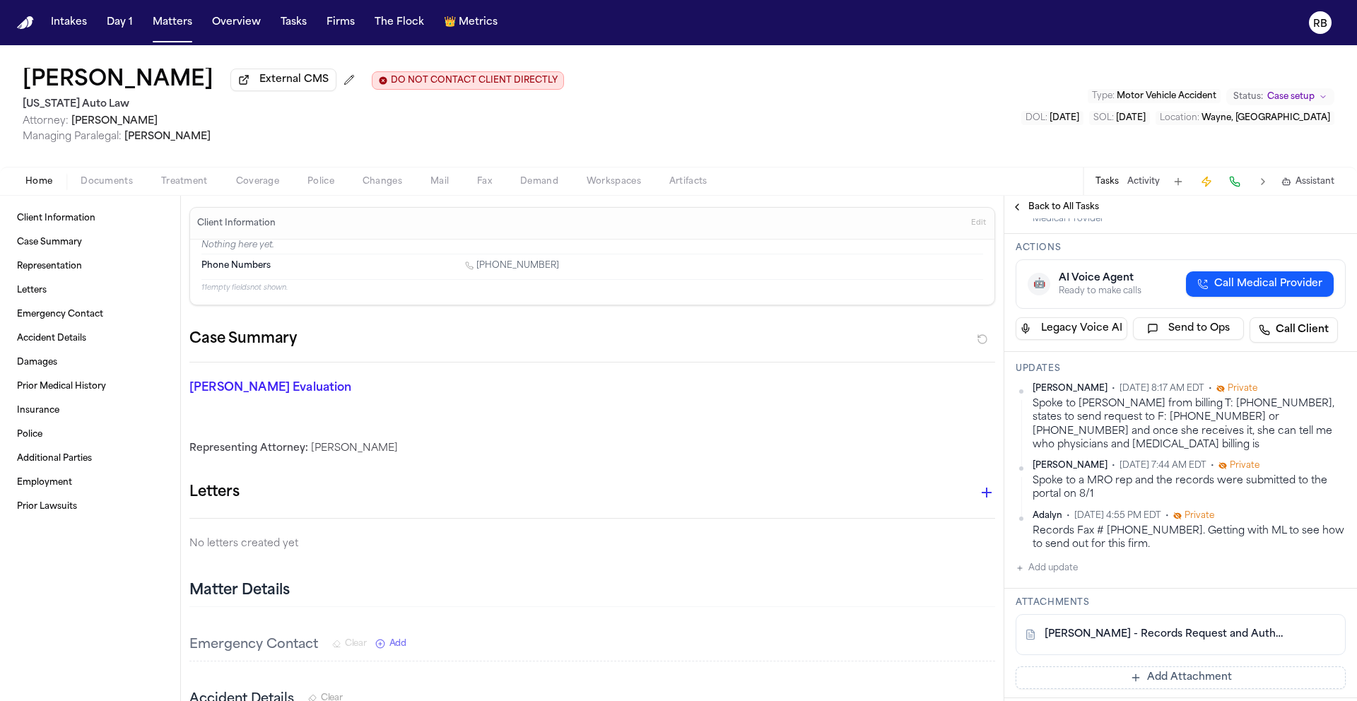
scroll to position [173, 0]
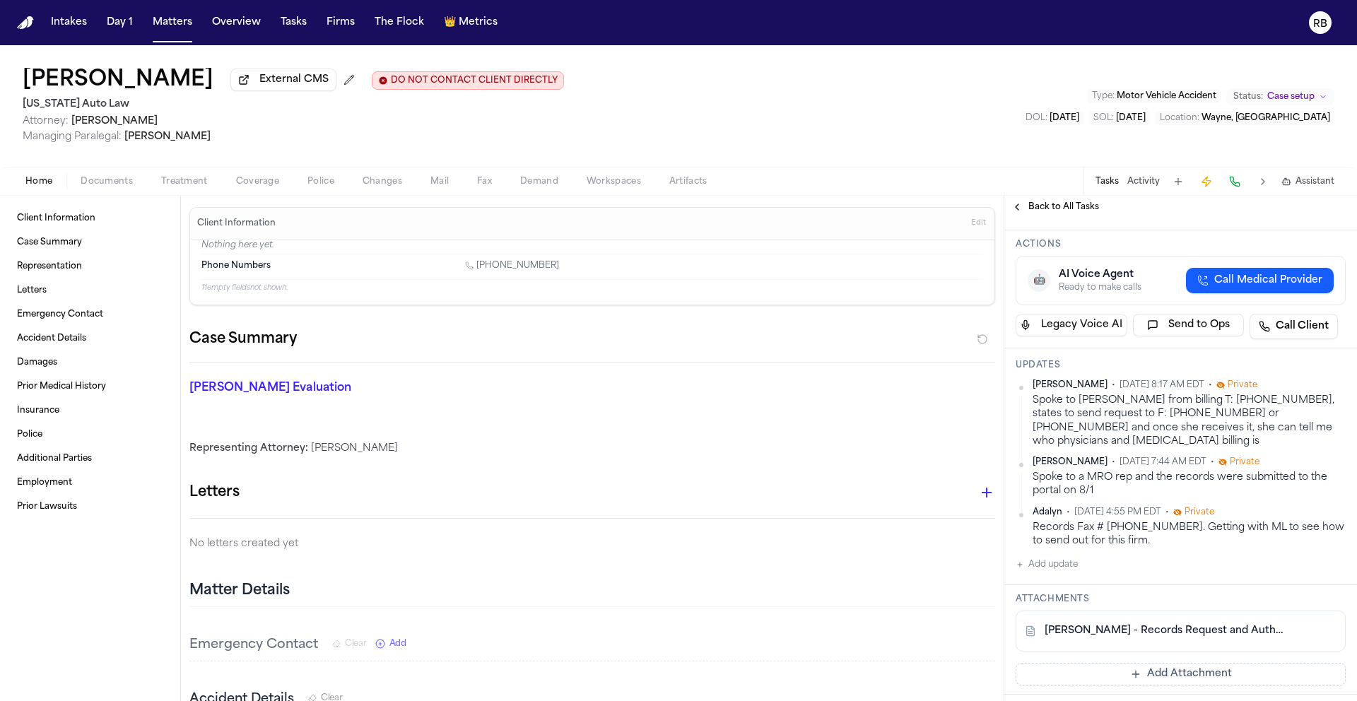
click at [1075, 573] on button "Add update" at bounding box center [1047, 564] width 62 height 17
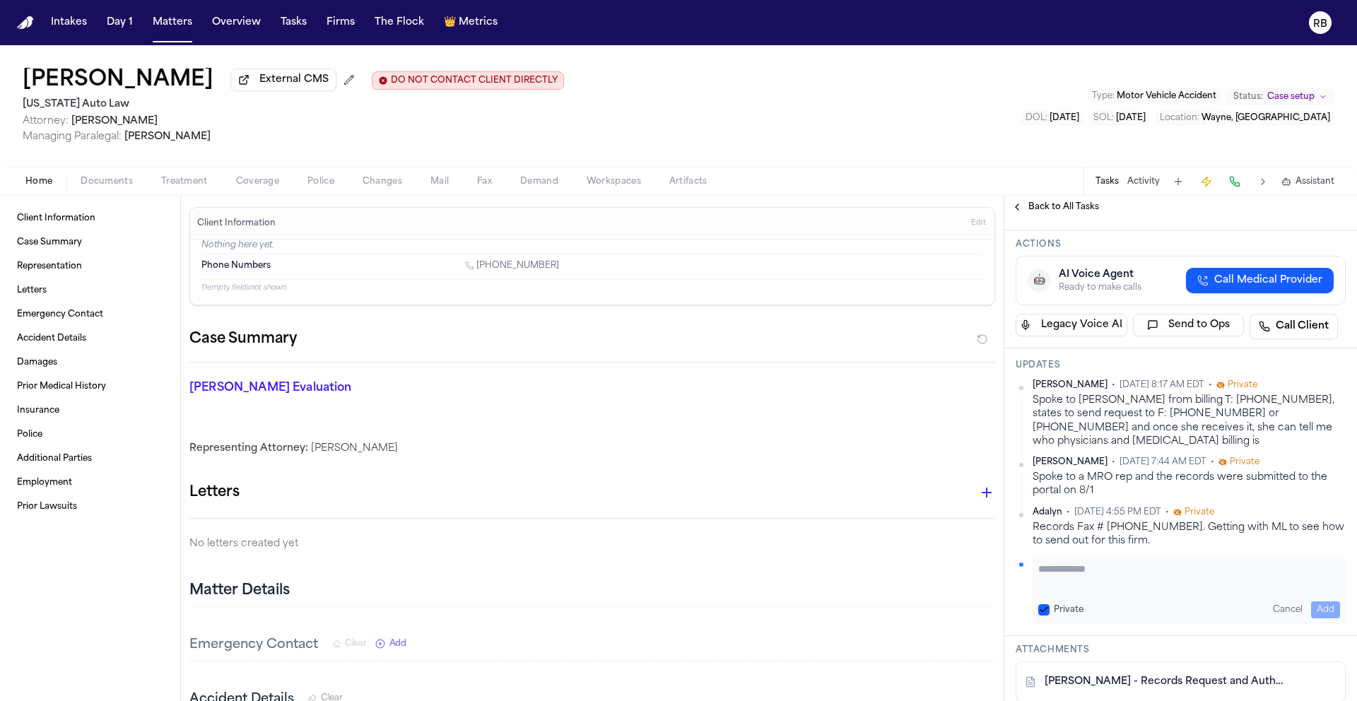
click at [1123, 590] on textarea "Add your update" at bounding box center [1190, 576] width 302 height 28
type textarea "**********"
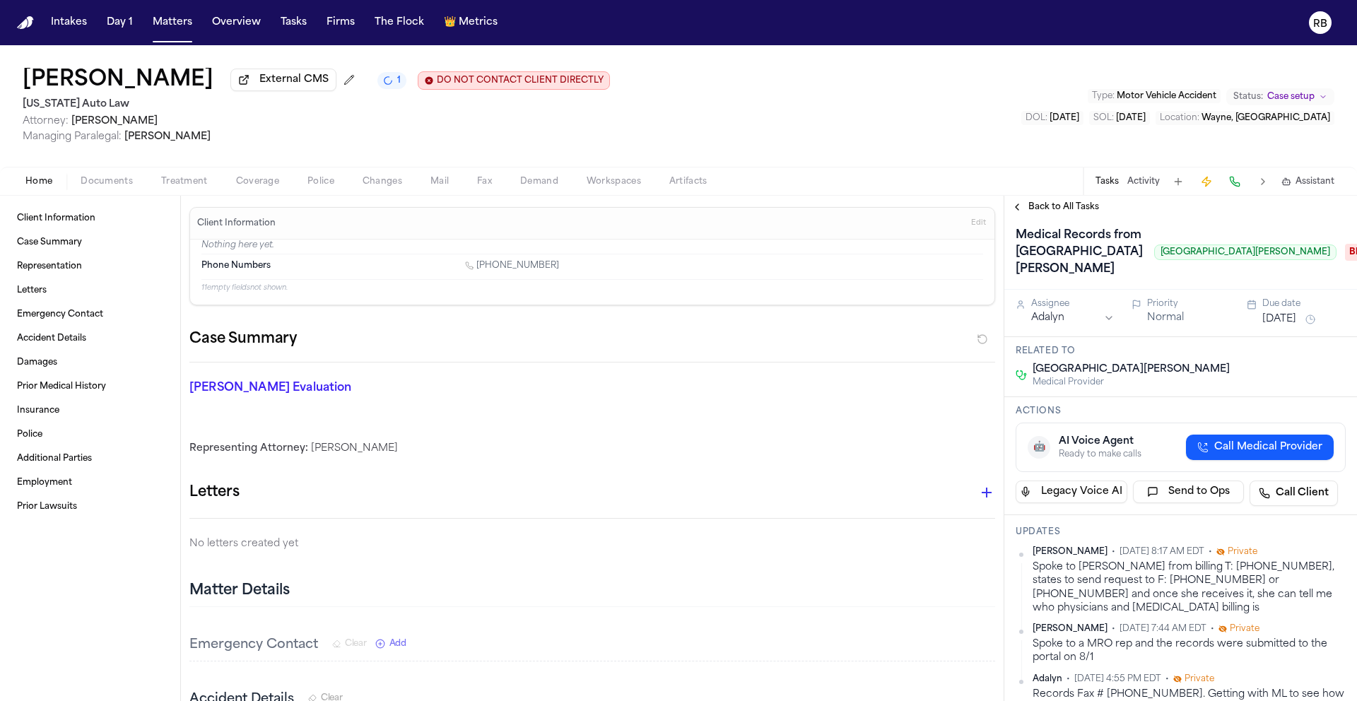
scroll to position [0, 0]
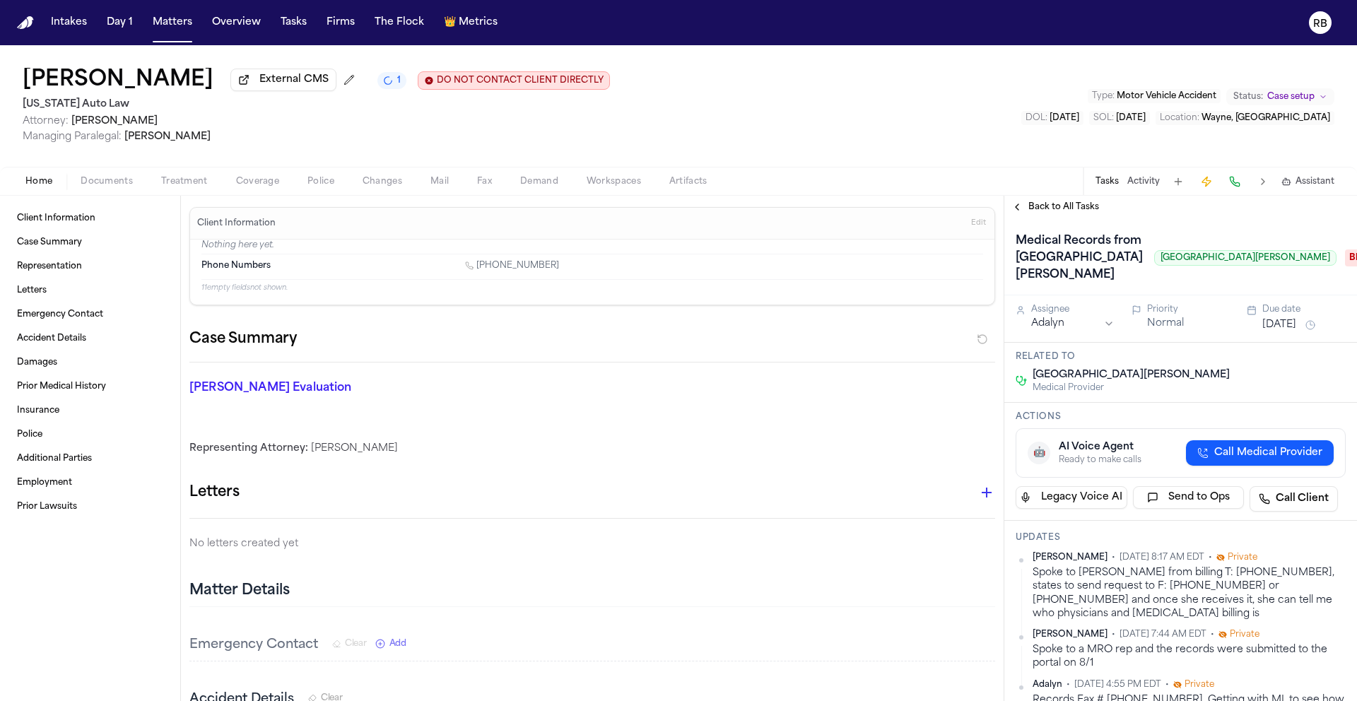
click at [1064, 341] on html "Intakes Day 1 Matters Overview Tasks Firms The Flock 👑 Metrics RB [PERSON_NAME]…" at bounding box center [678, 350] width 1357 height 701
click at [1270, 332] on button "[DATE]" at bounding box center [1280, 325] width 34 height 14
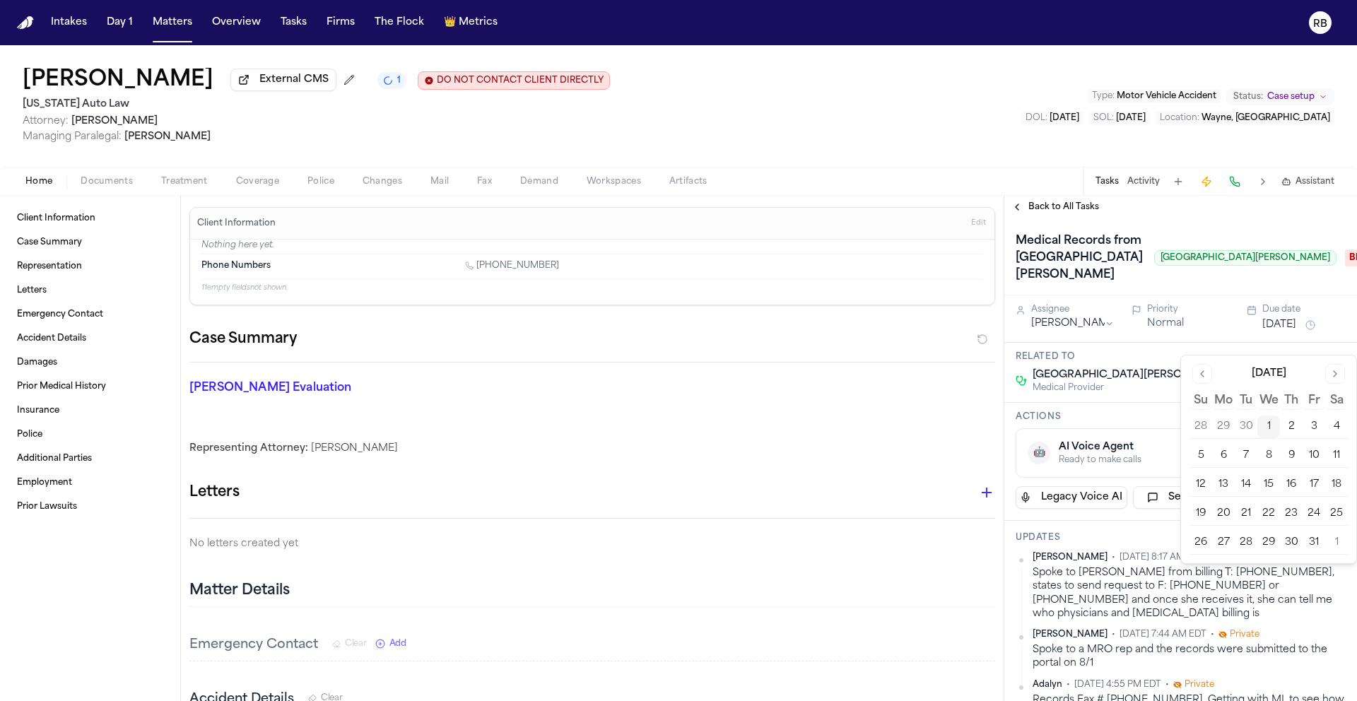
click at [1269, 453] on button "8" at bounding box center [1269, 456] width 23 height 23
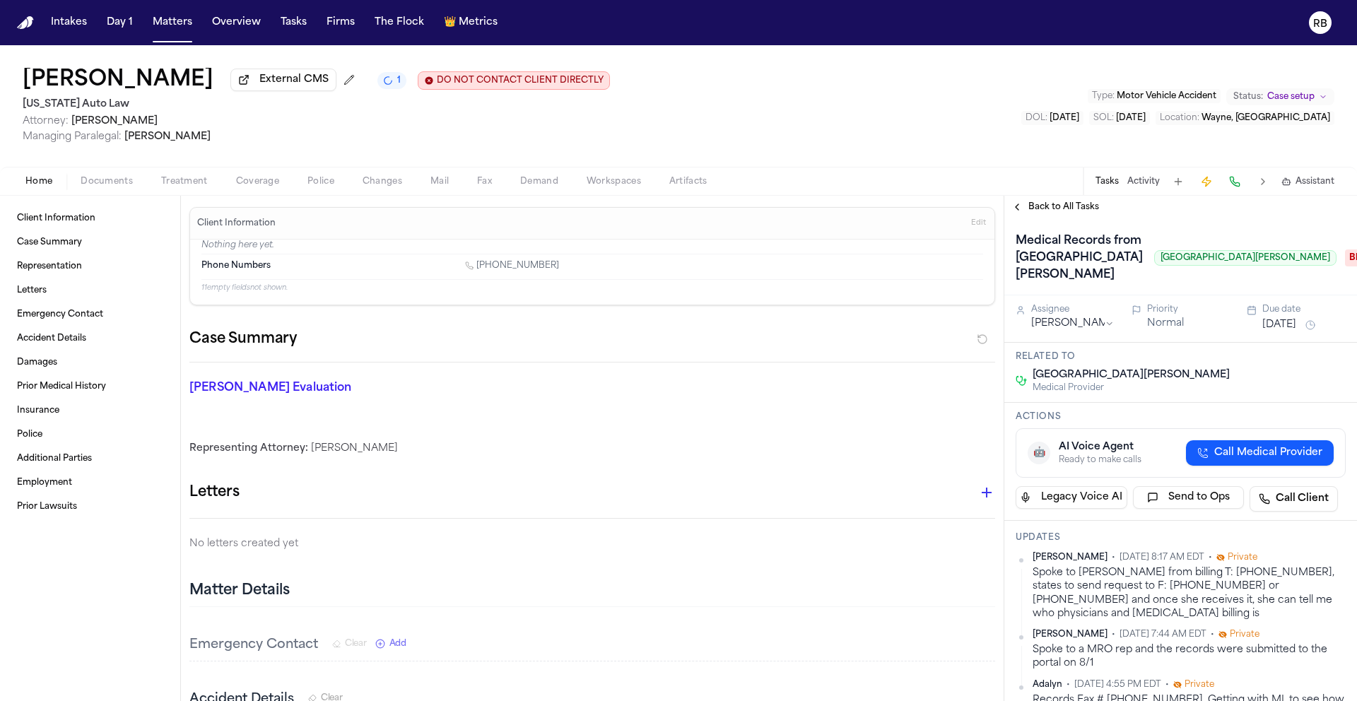
click at [1208, 286] on div "Medical Records from [GEOGRAPHIC_DATA][PERSON_NAME] [GEOGRAPHIC_DATA][PERSON_NA…" at bounding box center [1176, 258] width 321 height 57
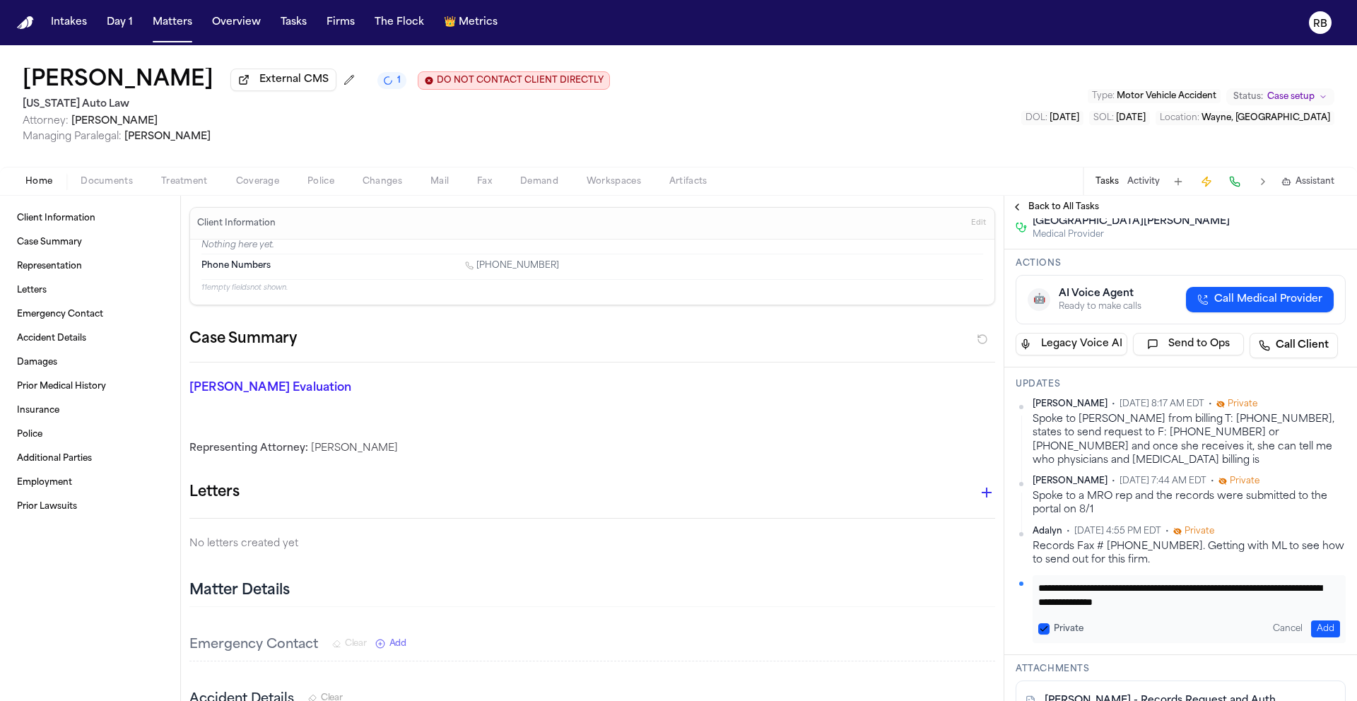
scroll to position [167, 0]
